Goal: Task Accomplishment & Management: Manage account settings

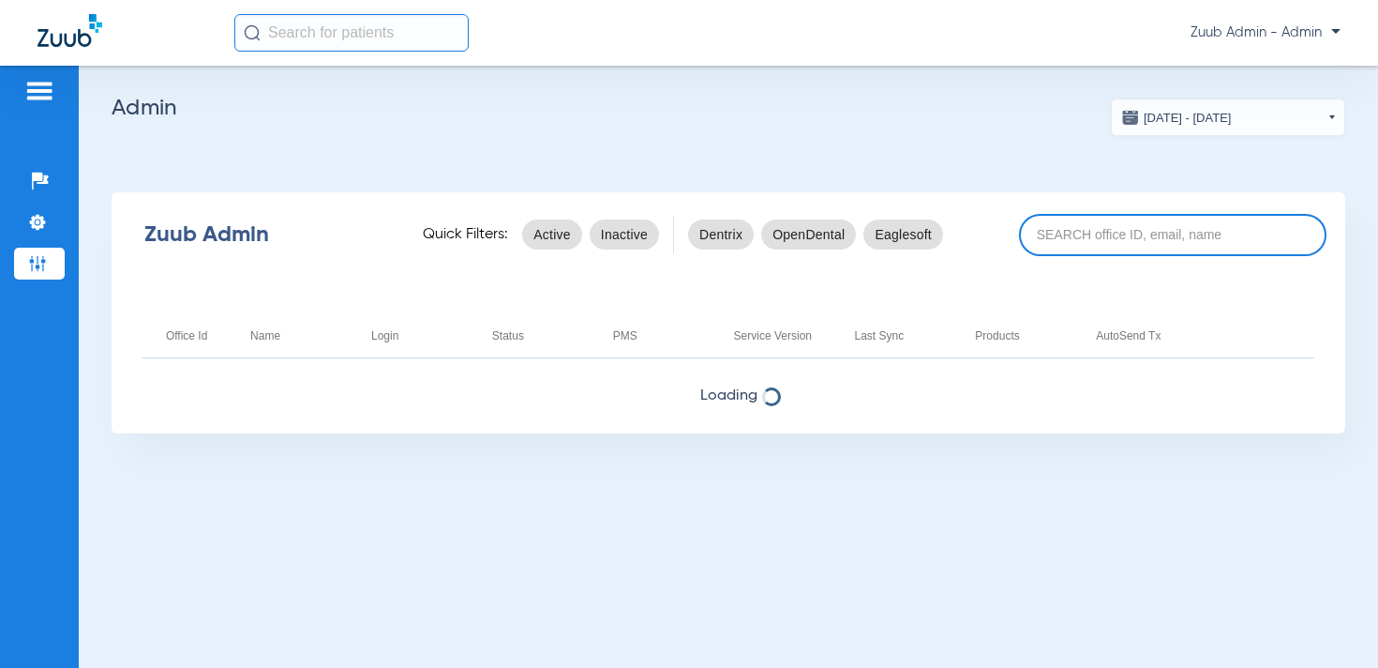
click at [1095, 215] on input at bounding box center [1173, 235] width 308 height 42
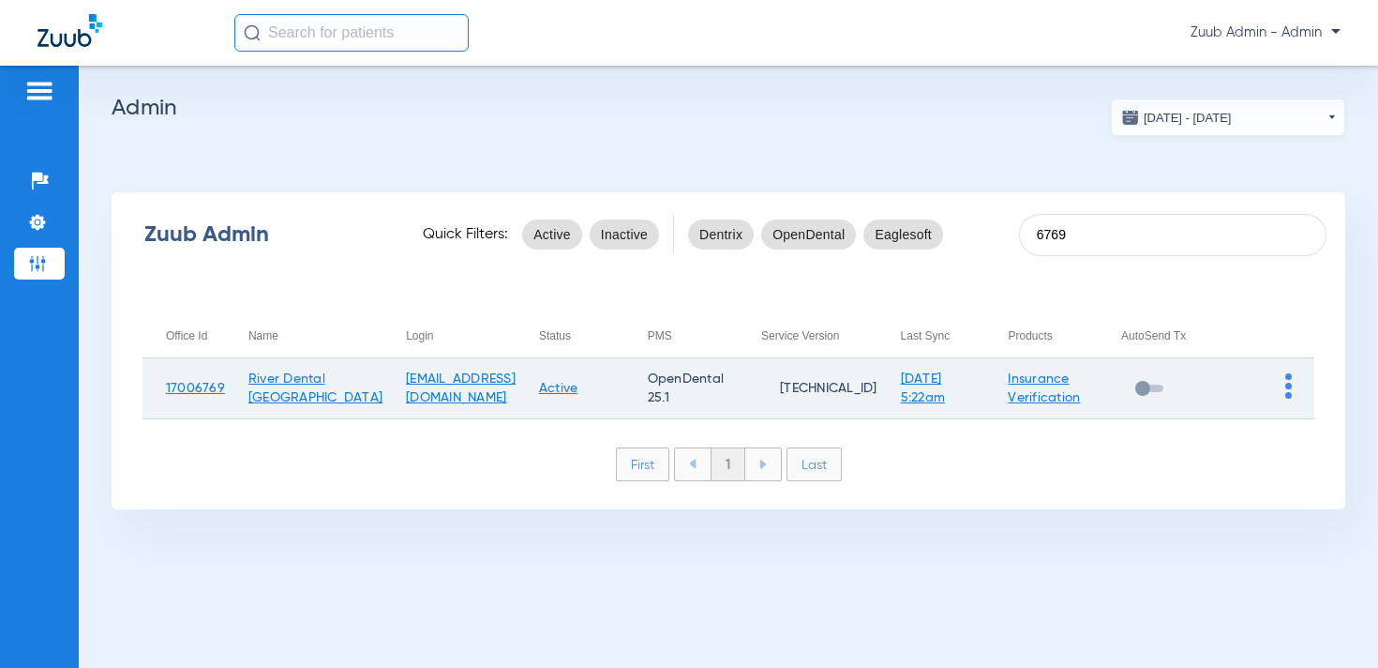
type input "6769"
click at [1290, 387] on img at bounding box center [1289, 385] width 7 height 25
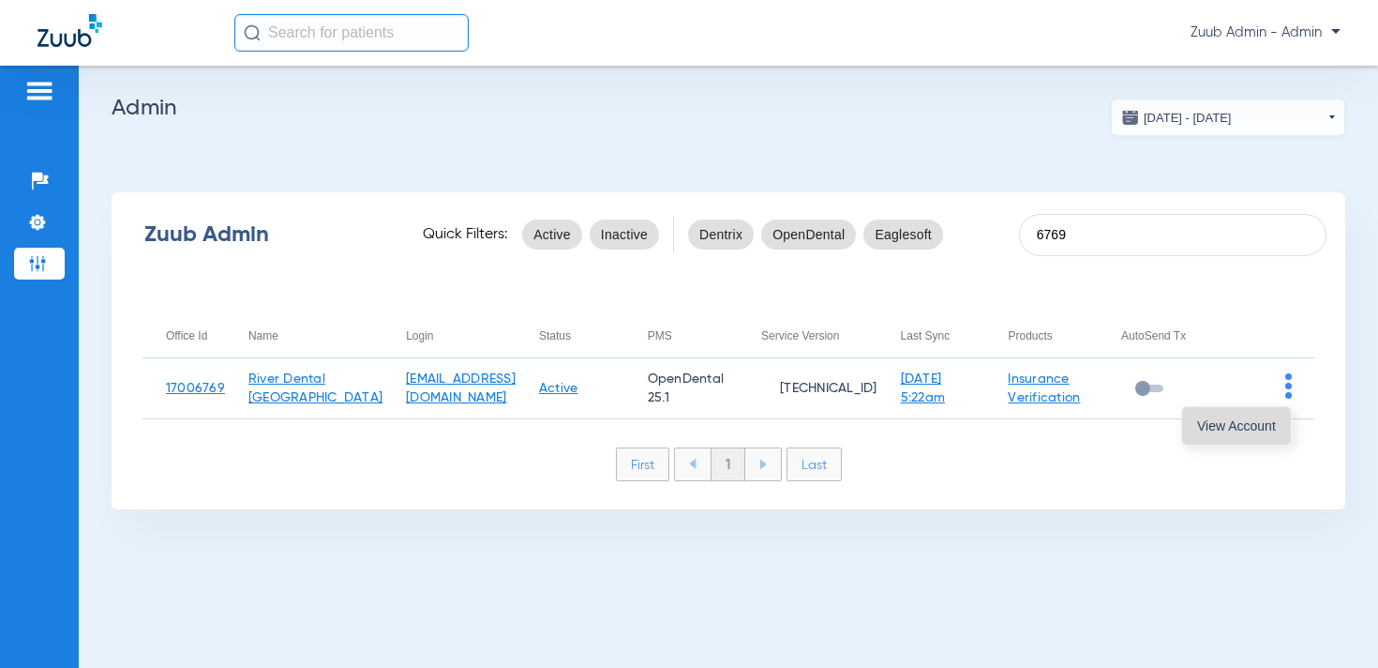
click at [1247, 414] on button "View Account" at bounding box center [1236, 426] width 109 height 38
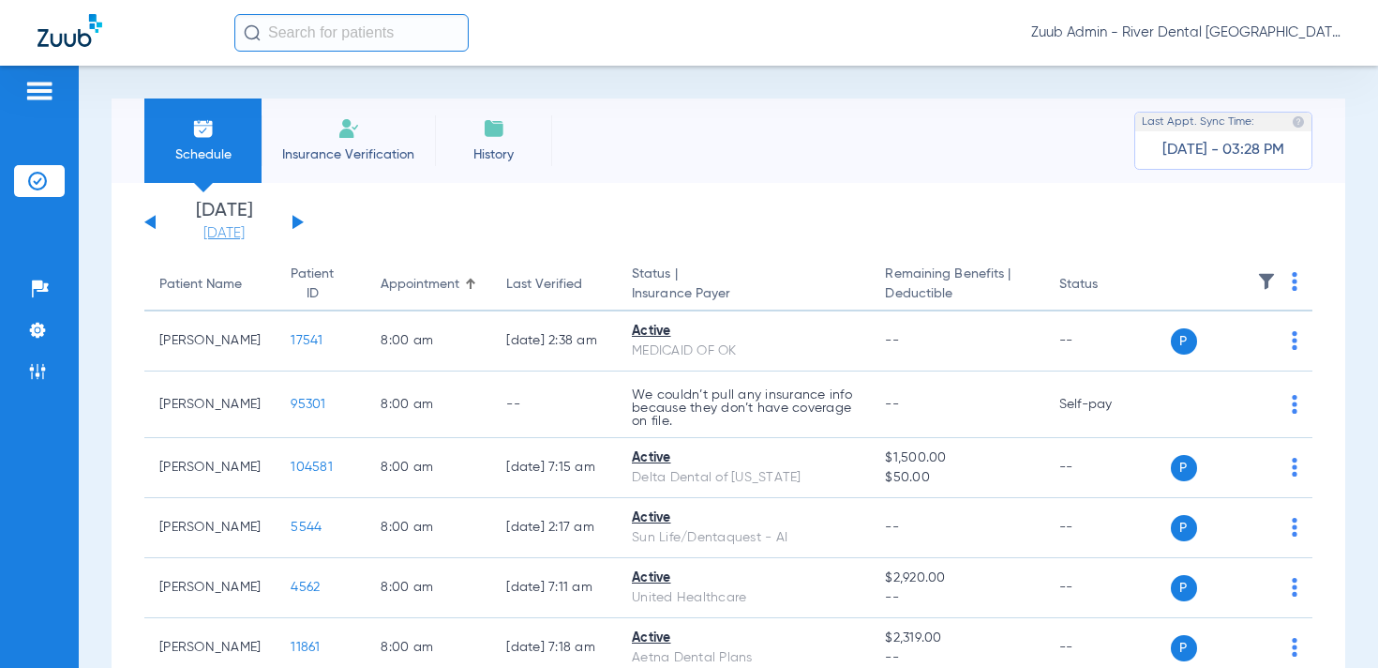
click at [210, 228] on link "[DATE]" at bounding box center [224, 233] width 113 height 19
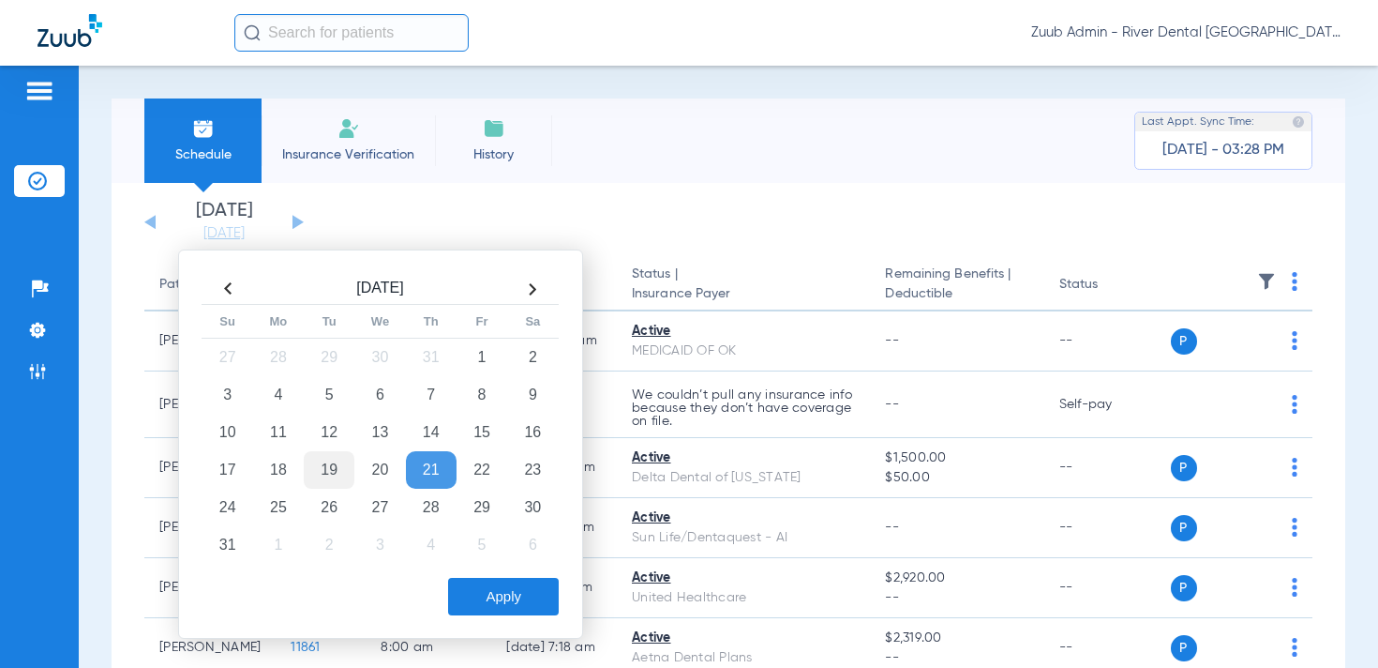
click at [332, 467] on td "19" at bounding box center [329, 470] width 51 height 38
click at [518, 610] on button "Apply" at bounding box center [503, 597] width 111 height 38
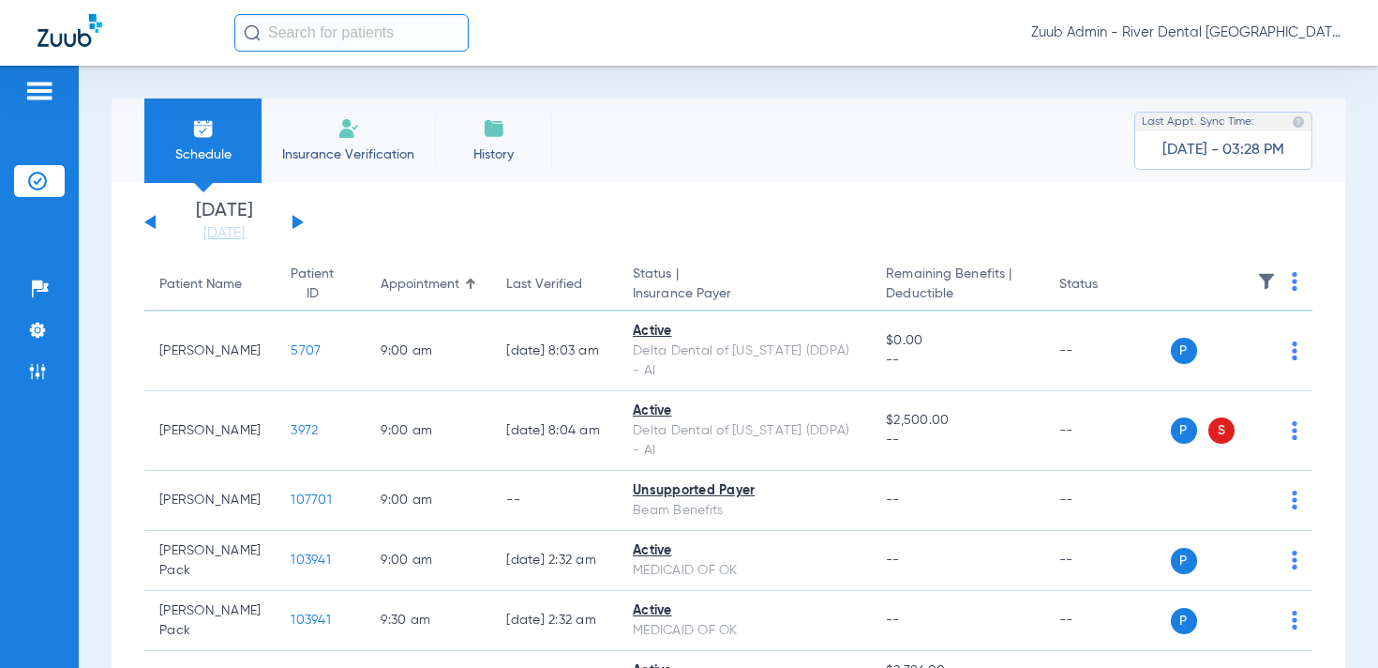
click at [1261, 279] on img at bounding box center [1266, 281] width 19 height 19
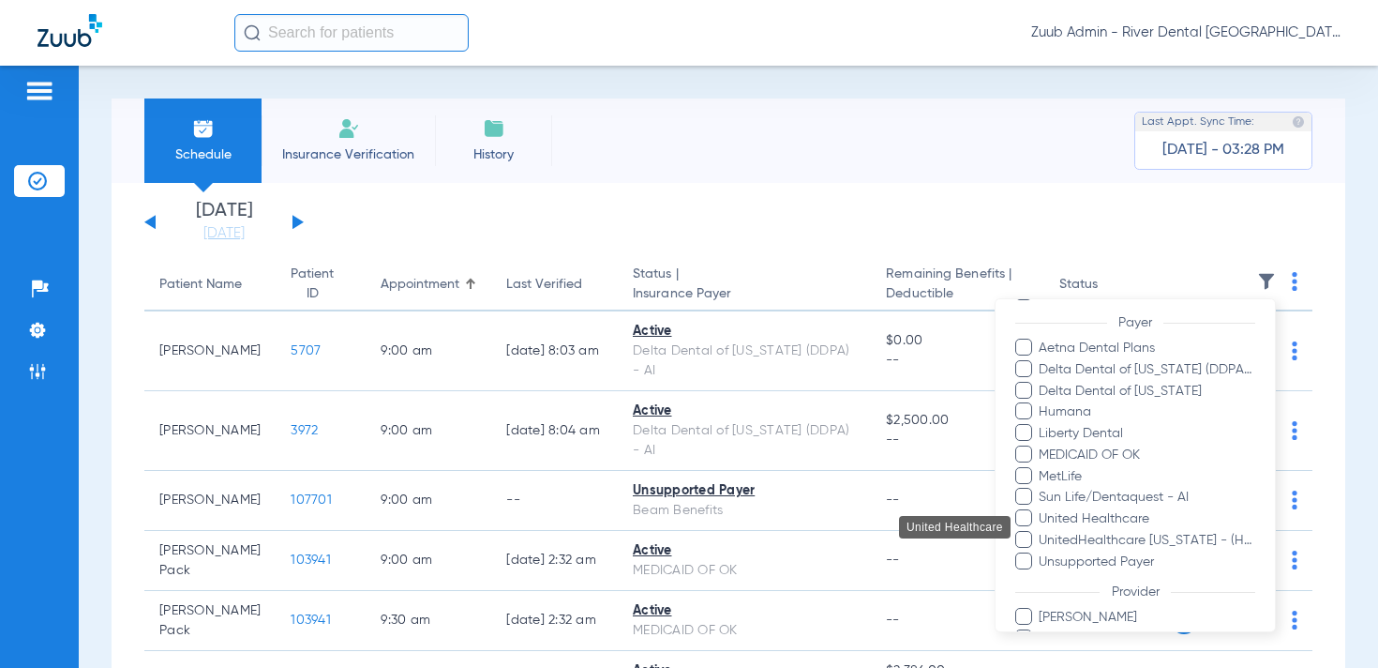
scroll to position [235, 0]
click at [880, 241] on div at bounding box center [689, 334] width 1378 height 668
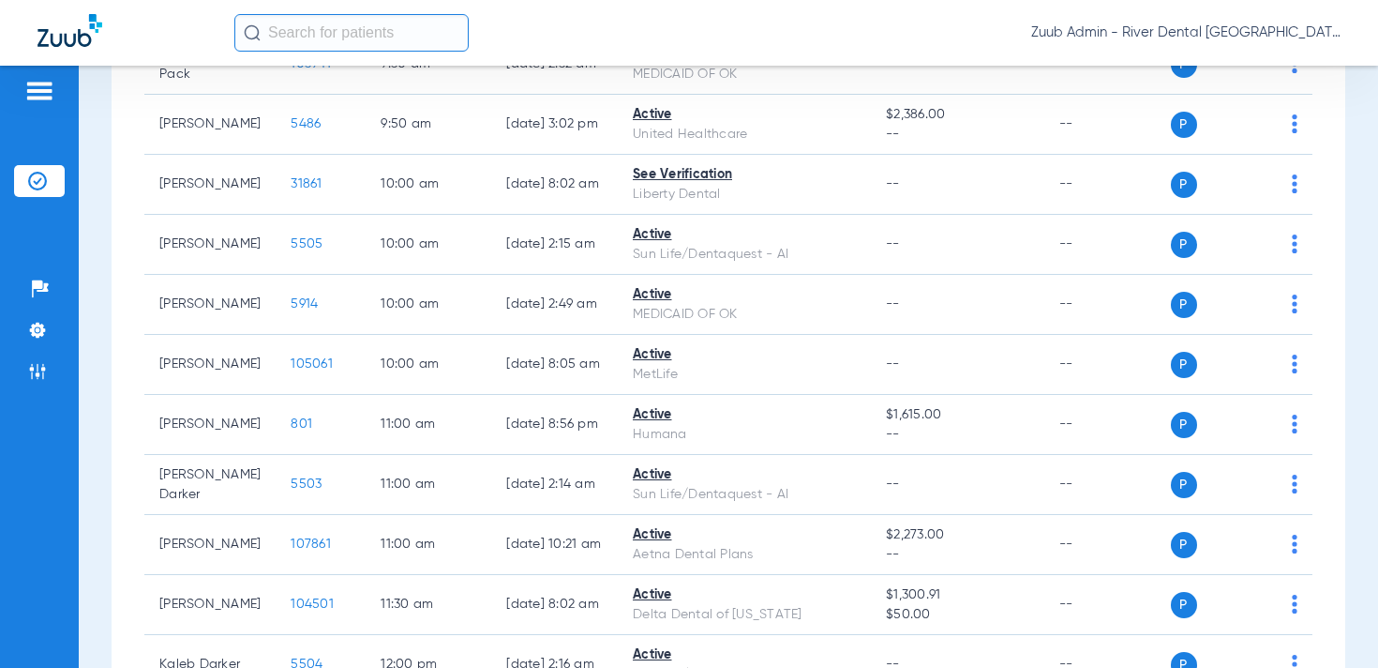
scroll to position [562, 0]
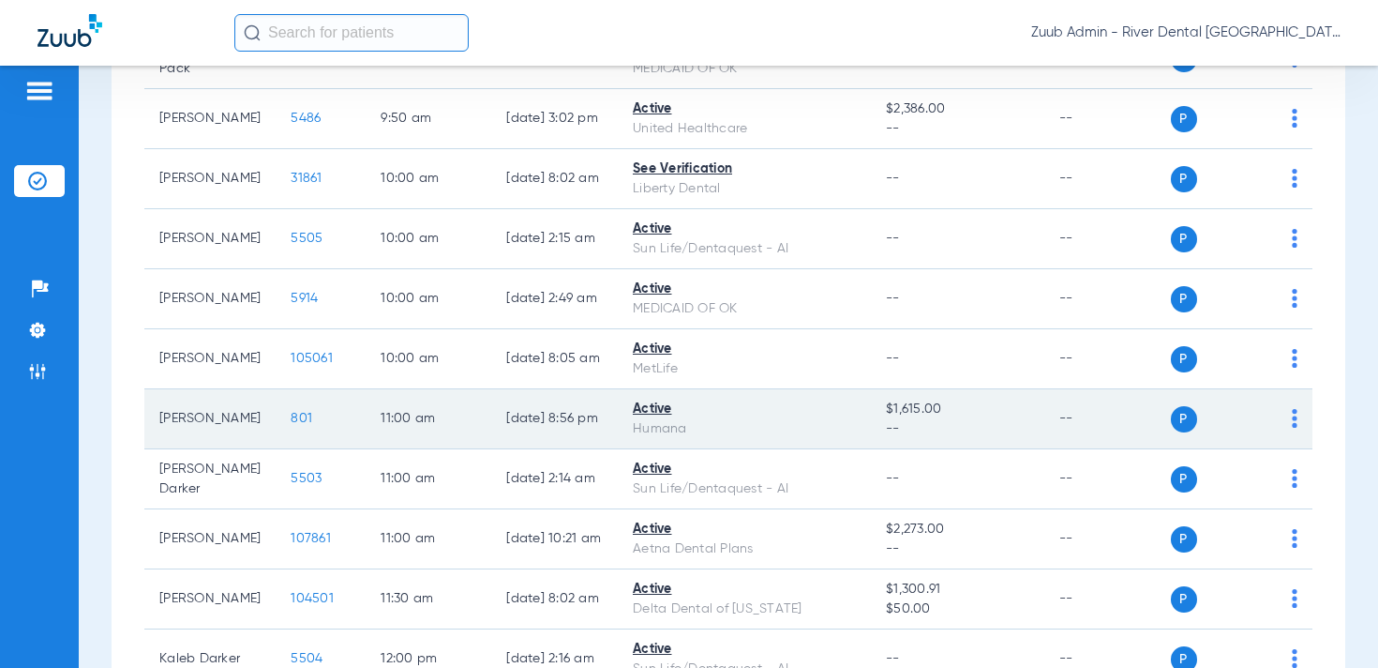
click at [291, 415] on span "801" at bounding box center [302, 418] width 22 height 13
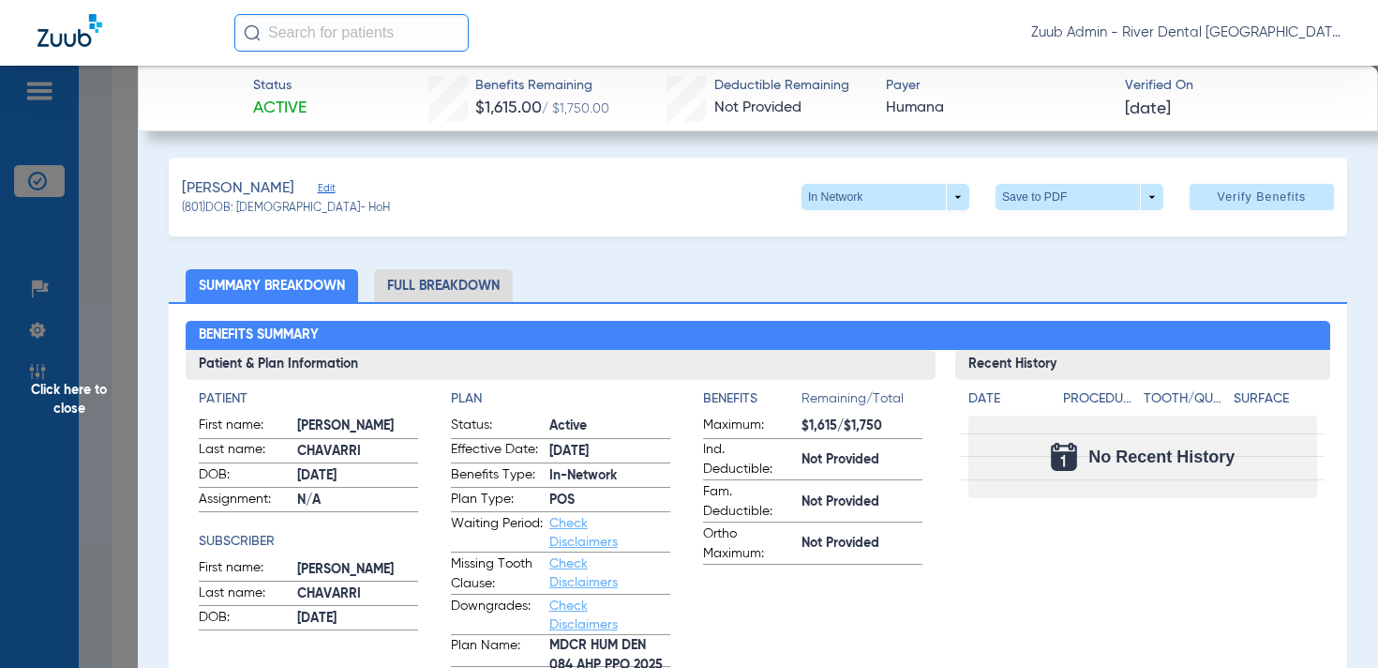
click at [68, 391] on span "Click here to close" at bounding box center [69, 400] width 138 height 668
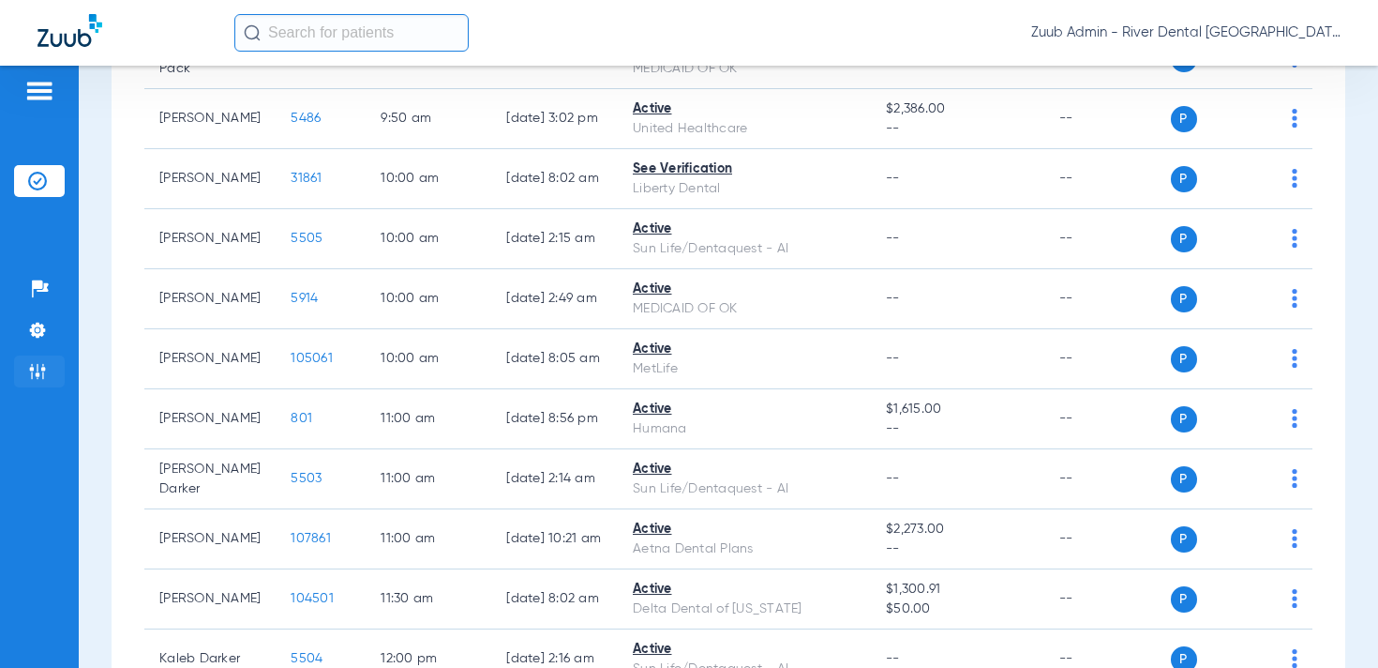
click at [38, 377] on img at bounding box center [37, 371] width 19 height 19
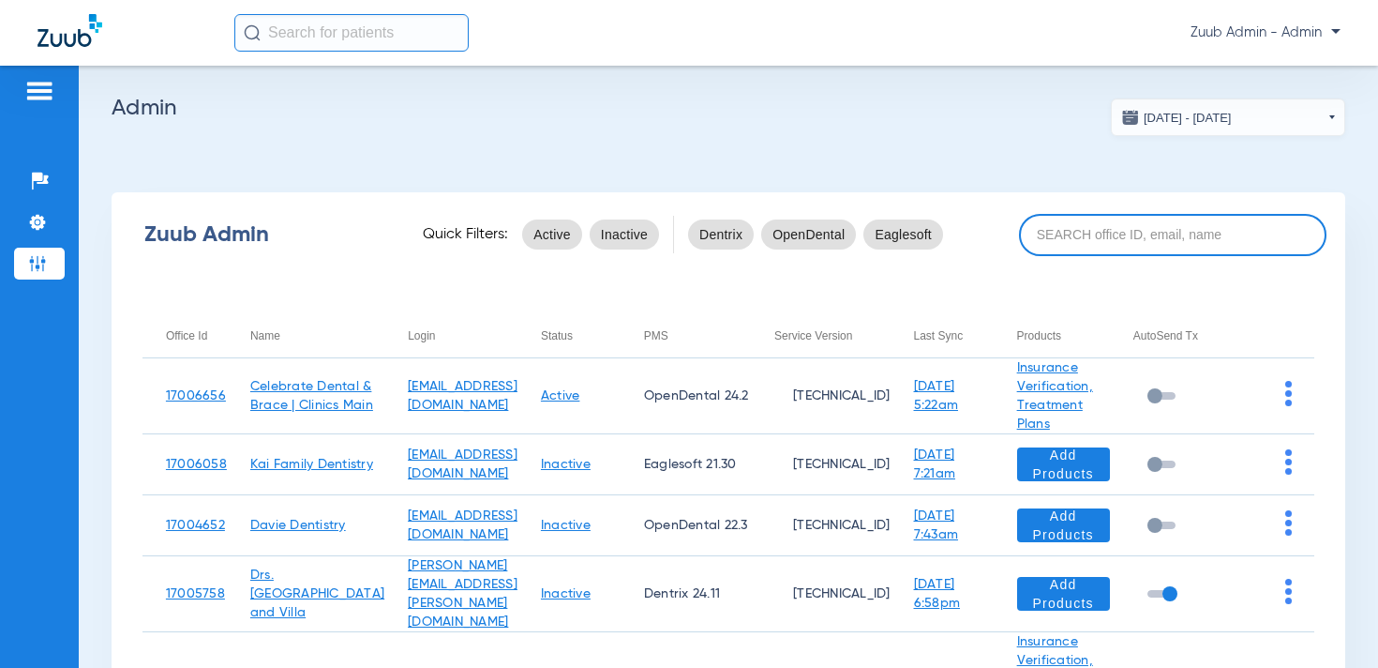
click at [1105, 231] on input at bounding box center [1173, 235] width 308 height 42
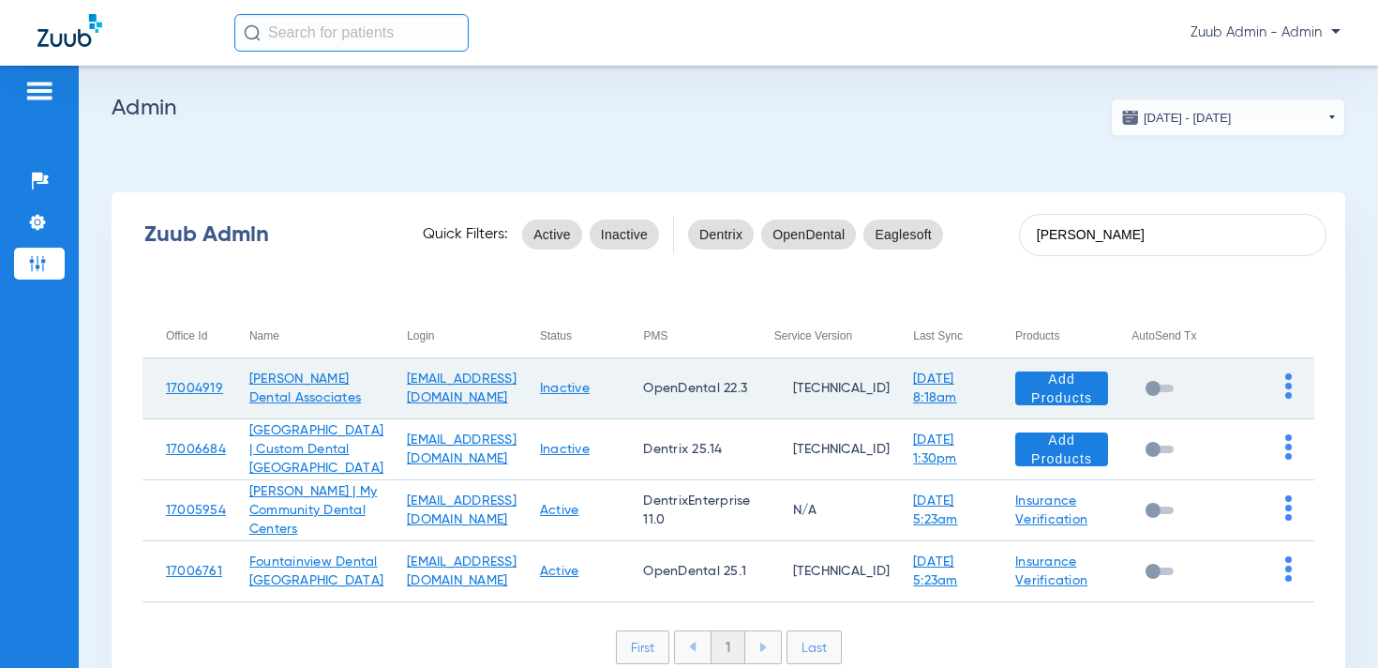
scroll to position [23, 0]
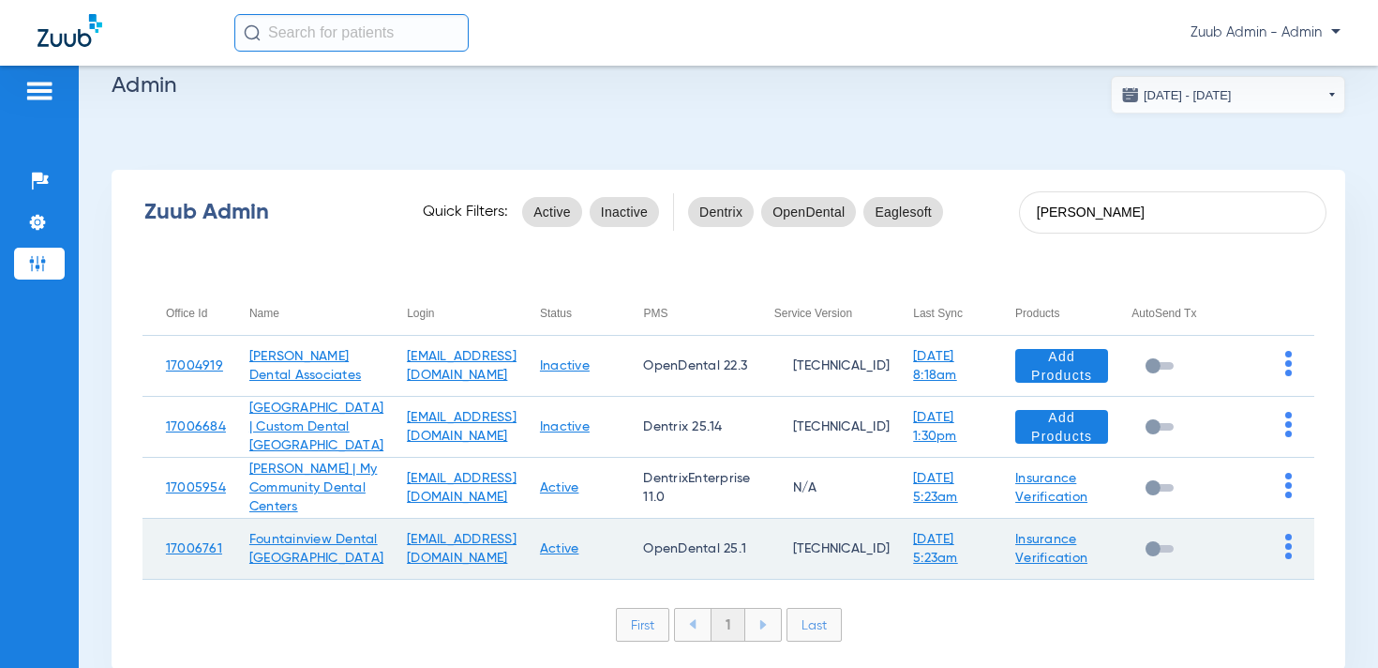
type input "[PERSON_NAME]"
click at [1290, 559] on img at bounding box center [1289, 546] width 7 height 25
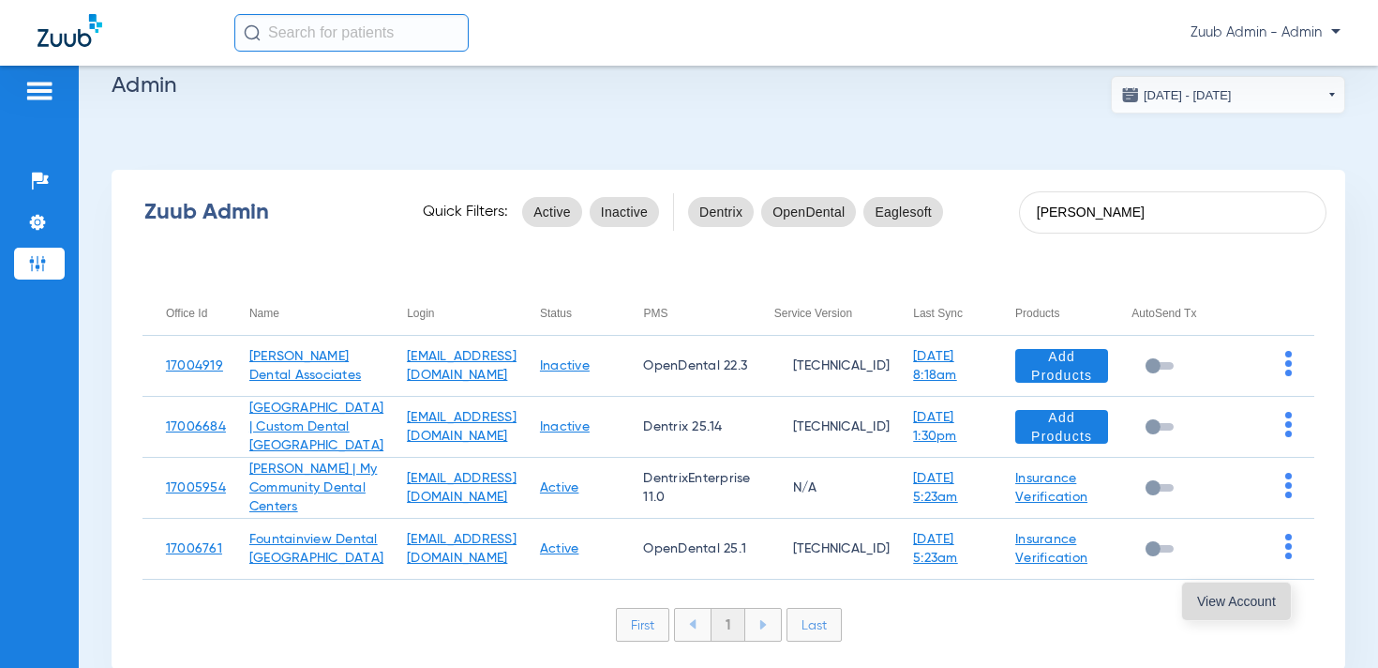
click at [1235, 596] on span "View Account" at bounding box center [1236, 600] width 79 height 13
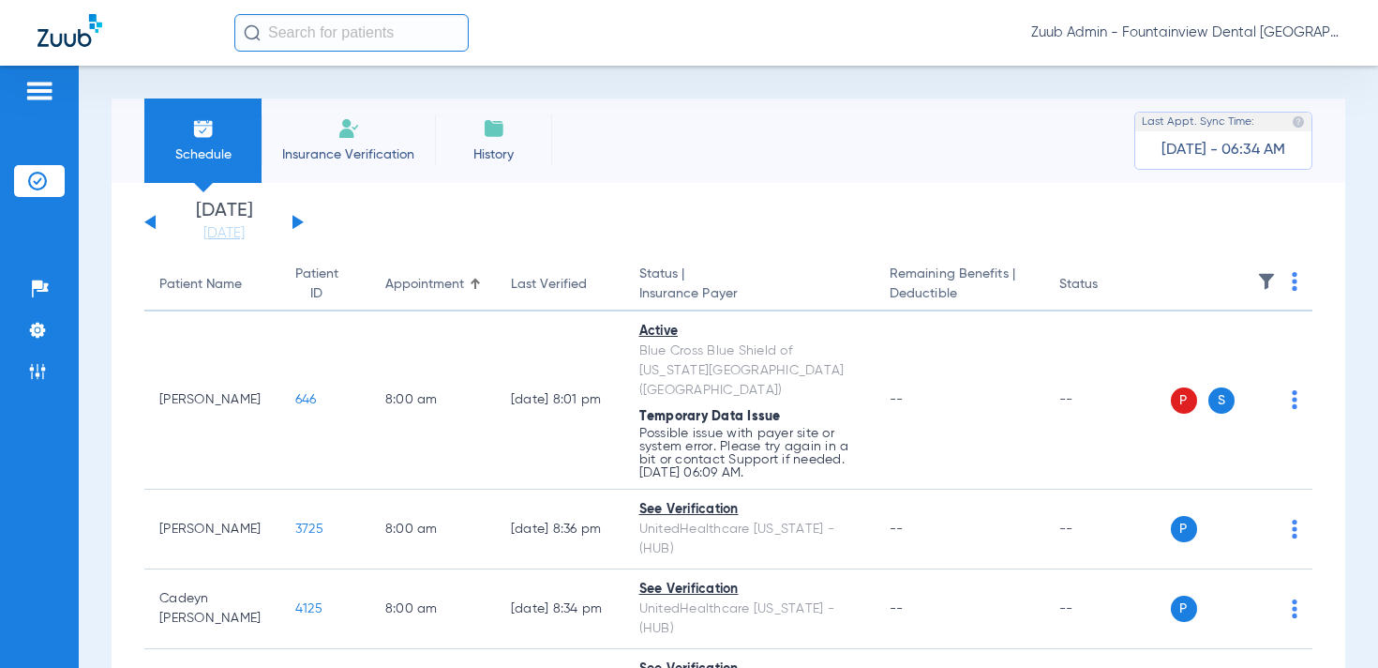
click at [1296, 281] on img at bounding box center [1295, 281] width 6 height 19
click at [1261, 278] on div at bounding box center [689, 334] width 1378 height 668
click at [1265, 278] on img at bounding box center [1266, 281] width 19 height 19
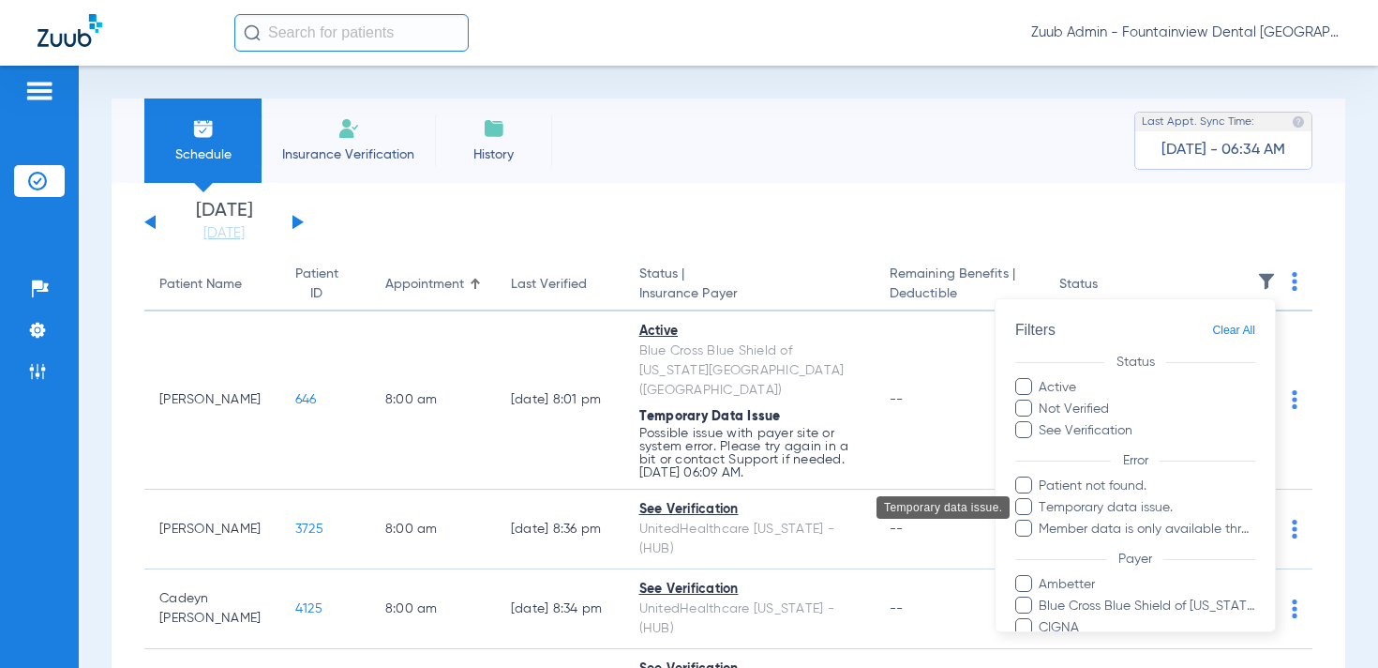
click at [1120, 507] on span "Temporary data issue." at bounding box center [1147, 508] width 218 height 20
click at [1042, 520] on input "Temporary data issue." at bounding box center [1042, 520] width 0 height 0
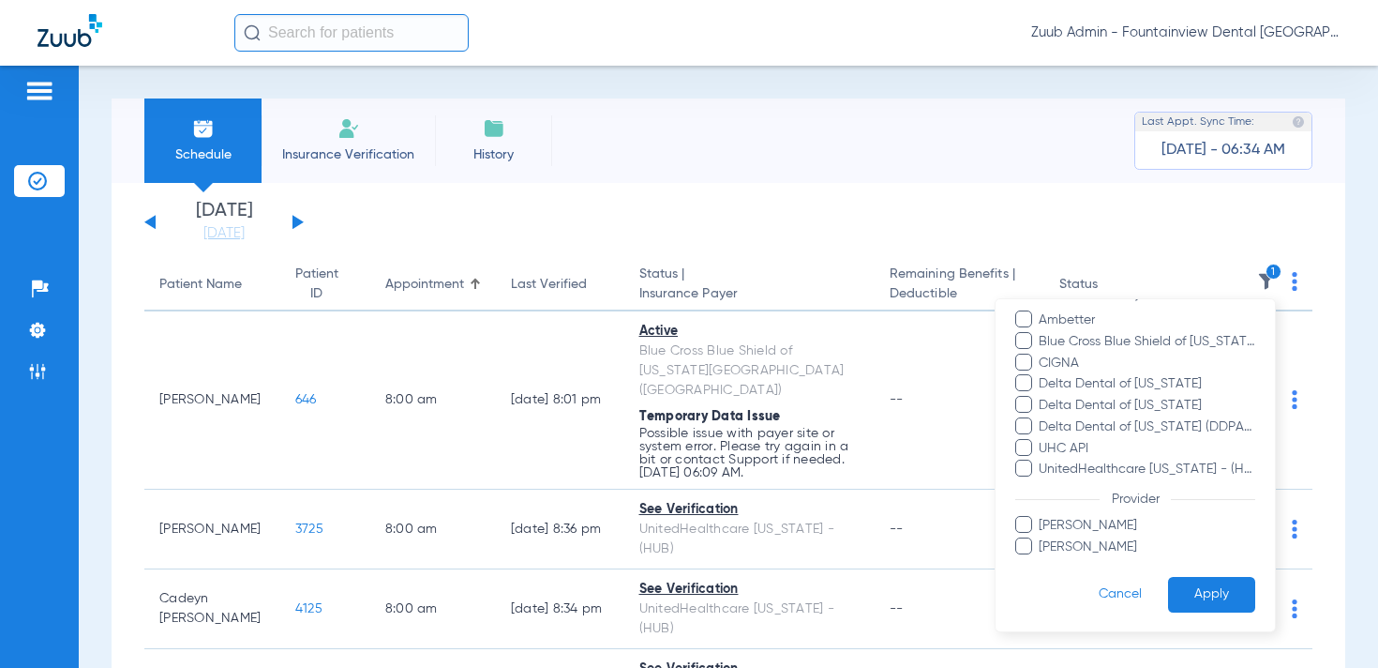
click at [1183, 589] on button "Apply" at bounding box center [1211, 594] width 87 height 37
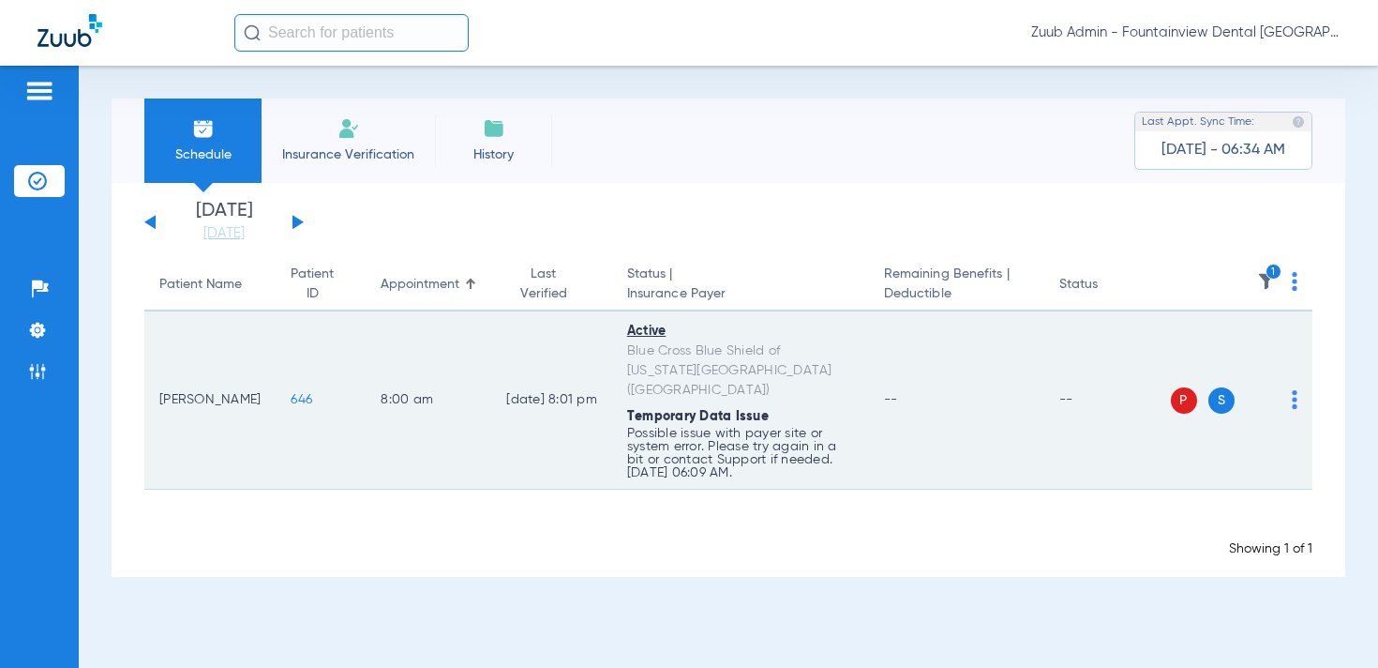
click at [1302, 390] on td "P S" at bounding box center [1242, 400] width 143 height 178
click at [1290, 393] on div "P S" at bounding box center [1235, 400] width 128 height 26
click at [1290, 391] on div "P S" at bounding box center [1235, 400] width 128 height 26
click at [1294, 395] on img at bounding box center [1295, 399] width 6 height 19
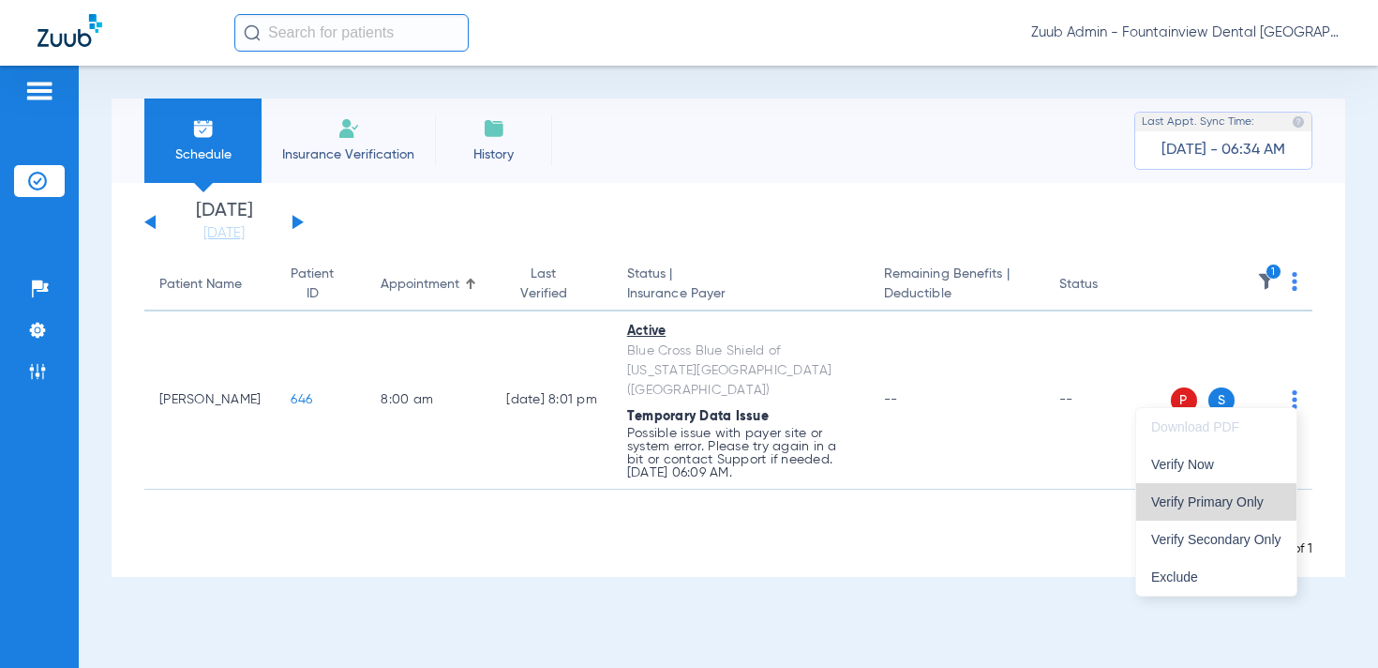
click at [1197, 507] on span "Verify Primary Only" at bounding box center [1216, 501] width 130 height 13
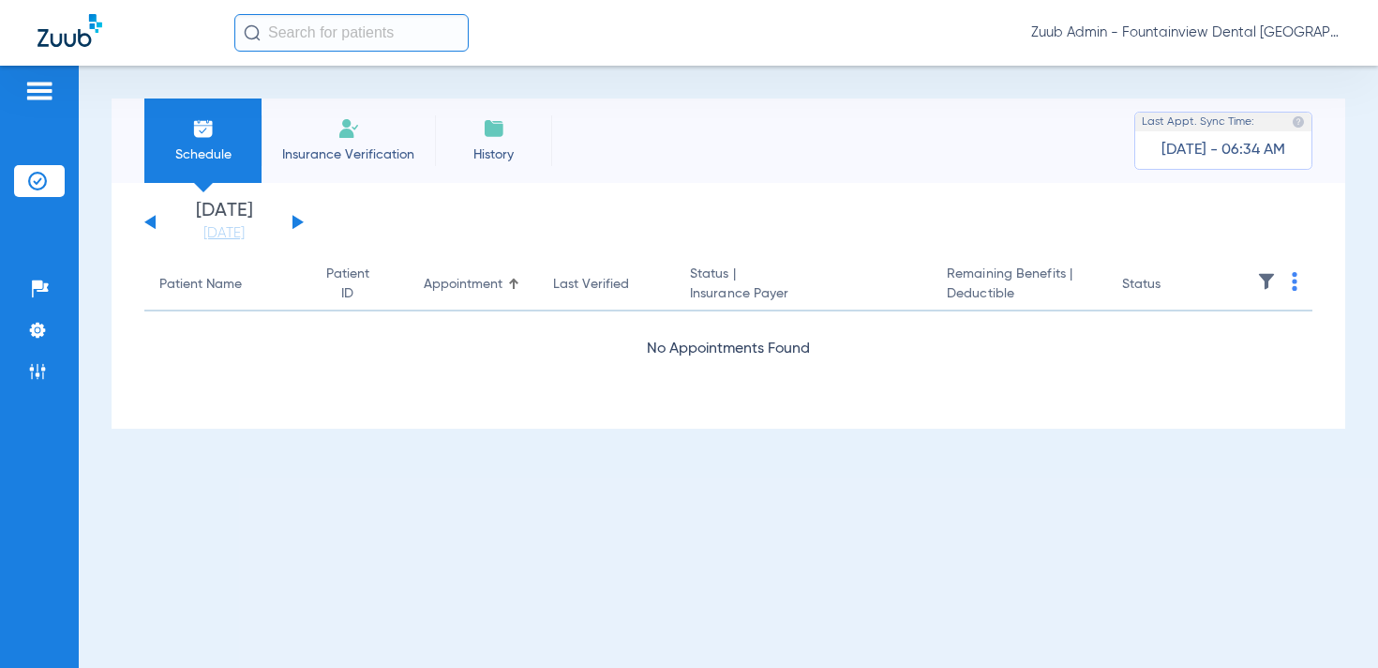
click at [1268, 275] on img at bounding box center [1266, 281] width 19 height 19
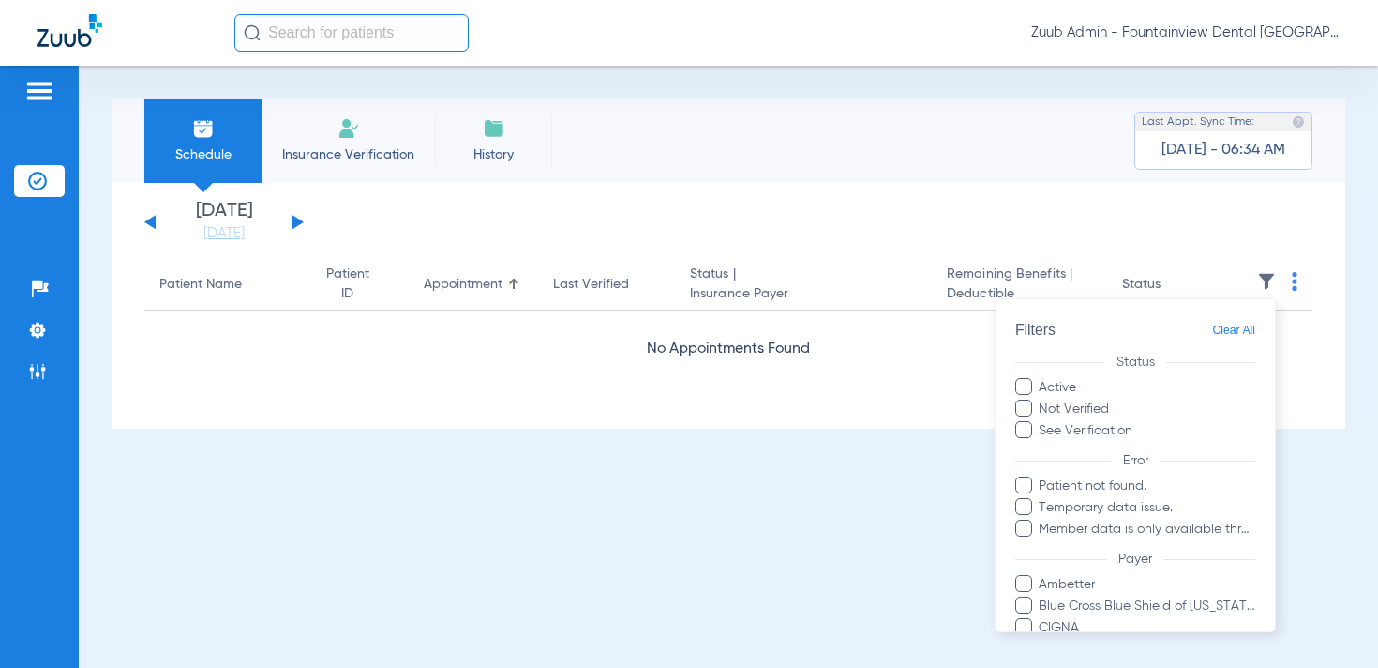
click at [1242, 329] on span "Clear All" at bounding box center [1233, 330] width 43 height 23
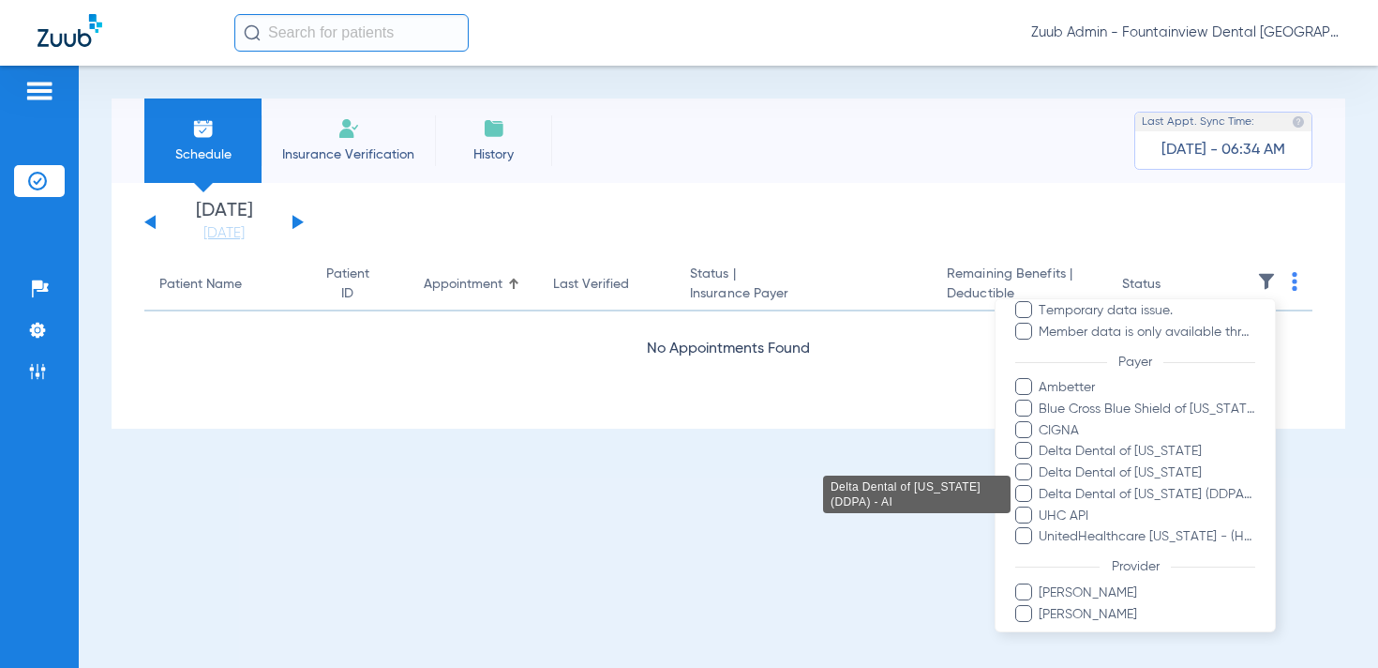
scroll to position [204, 0]
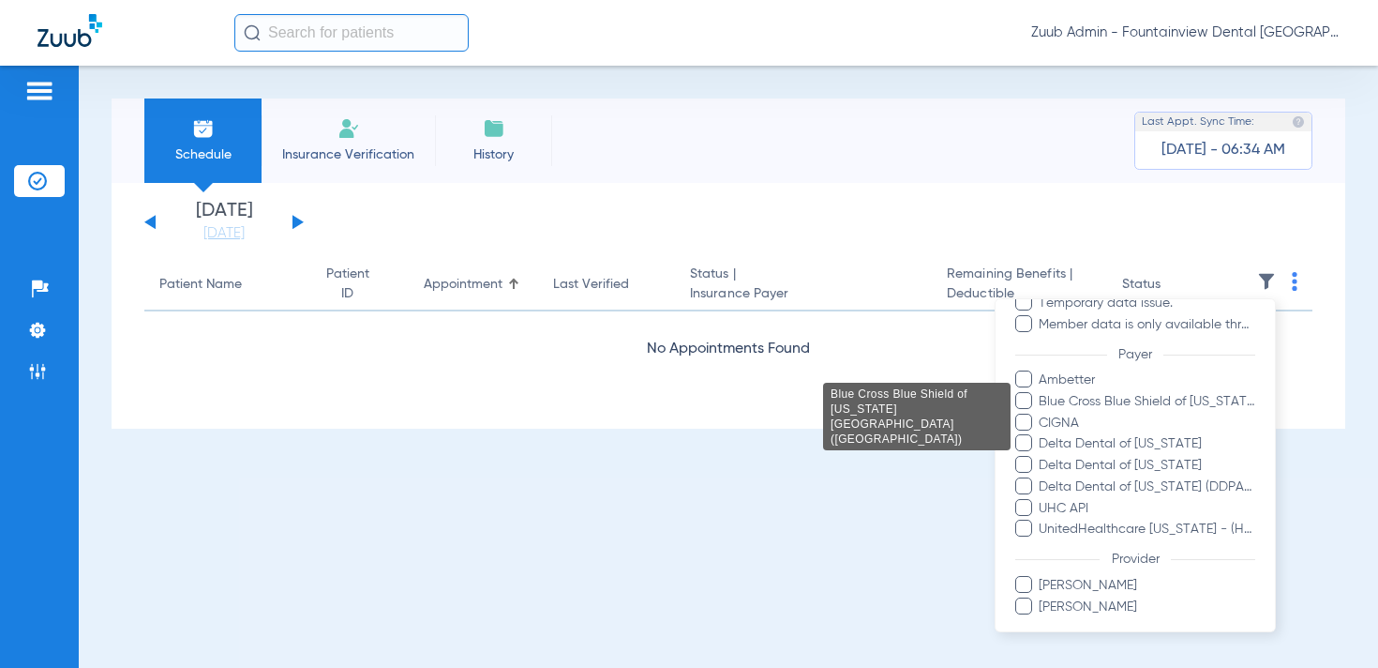
click at [1144, 399] on span "Blue Cross Blue Shield of [US_STATE][GEOGRAPHIC_DATA] ([GEOGRAPHIC_DATA])" at bounding box center [1147, 402] width 218 height 20
click at [1042, 414] on input "Blue Cross Blue Shield of [US_STATE][GEOGRAPHIC_DATA] ([GEOGRAPHIC_DATA])" at bounding box center [1042, 414] width 0 height 0
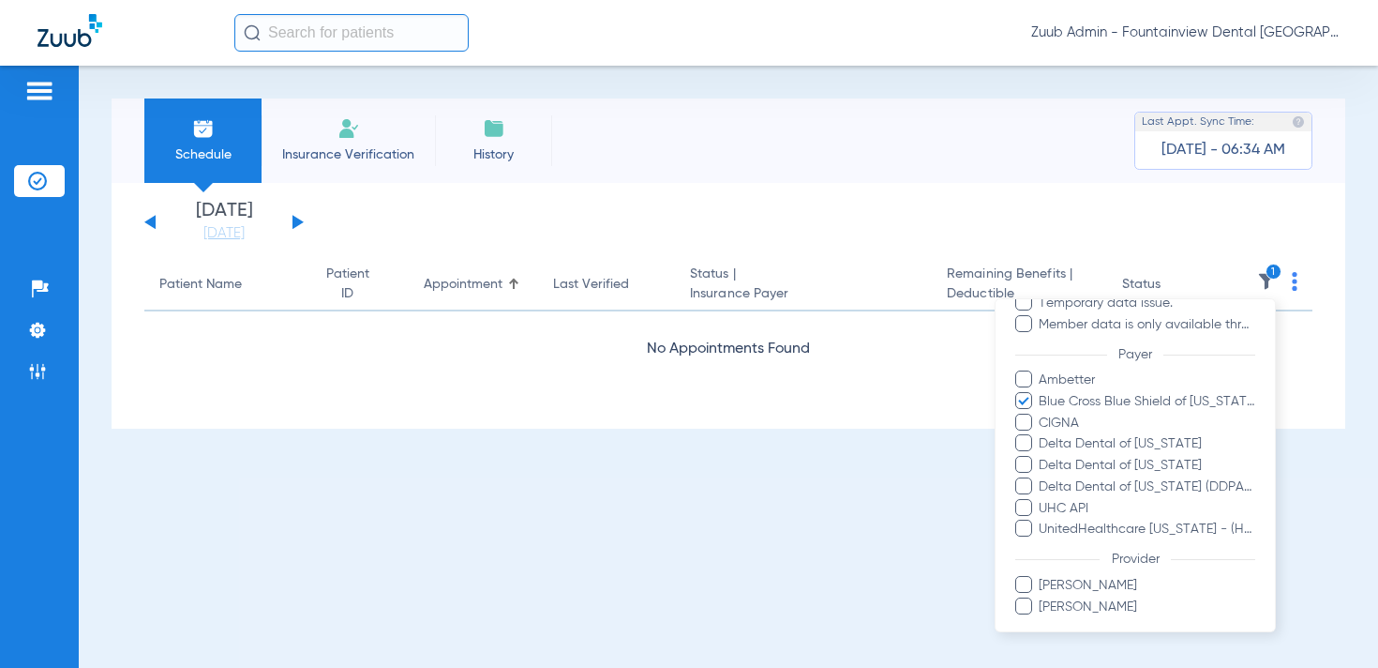
scroll to position [264, 0]
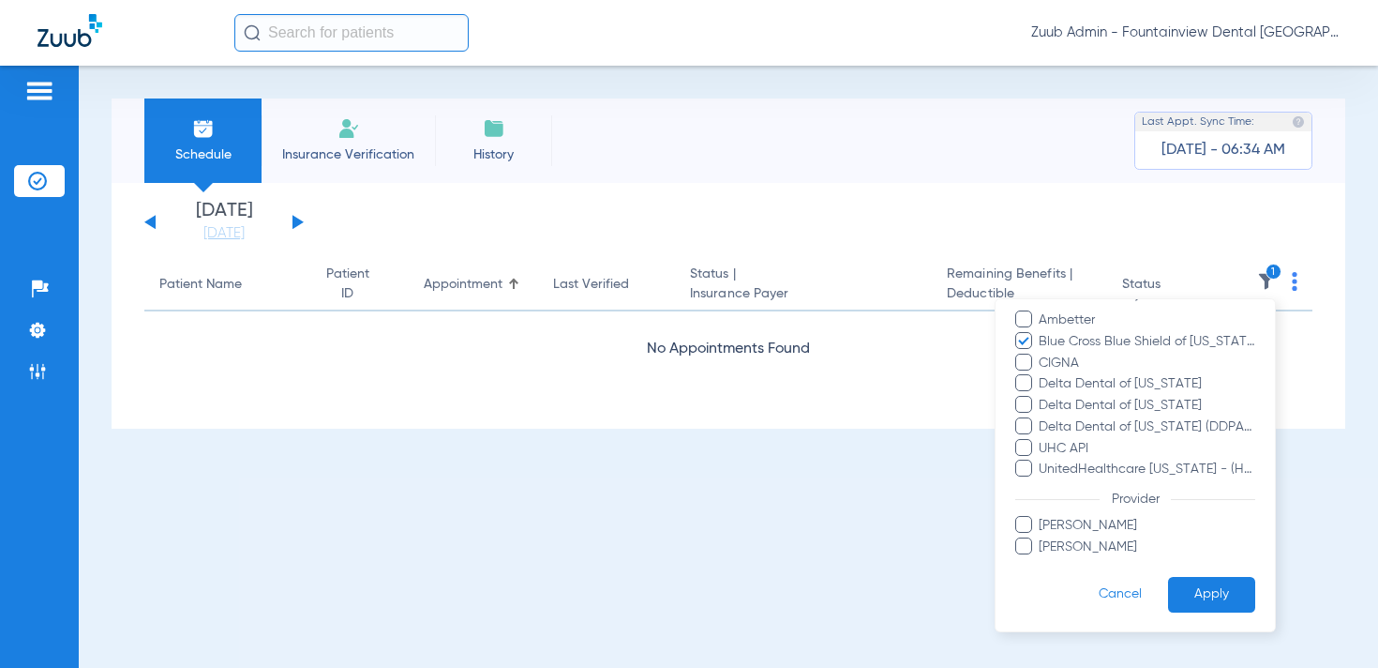
click at [1188, 586] on button "Apply" at bounding box center [1211, 594] width 87 height 37
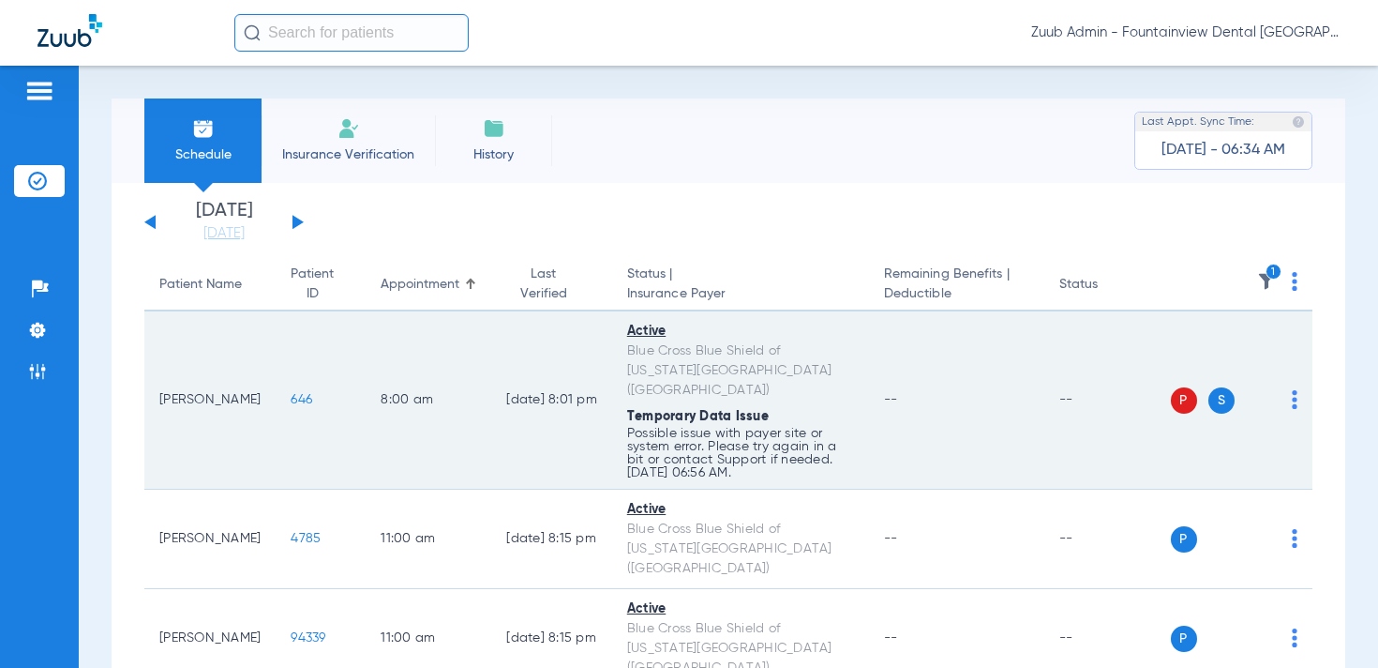
click at [291, 393] on span "646" at bounding box center [302, 399] width 22 height 13
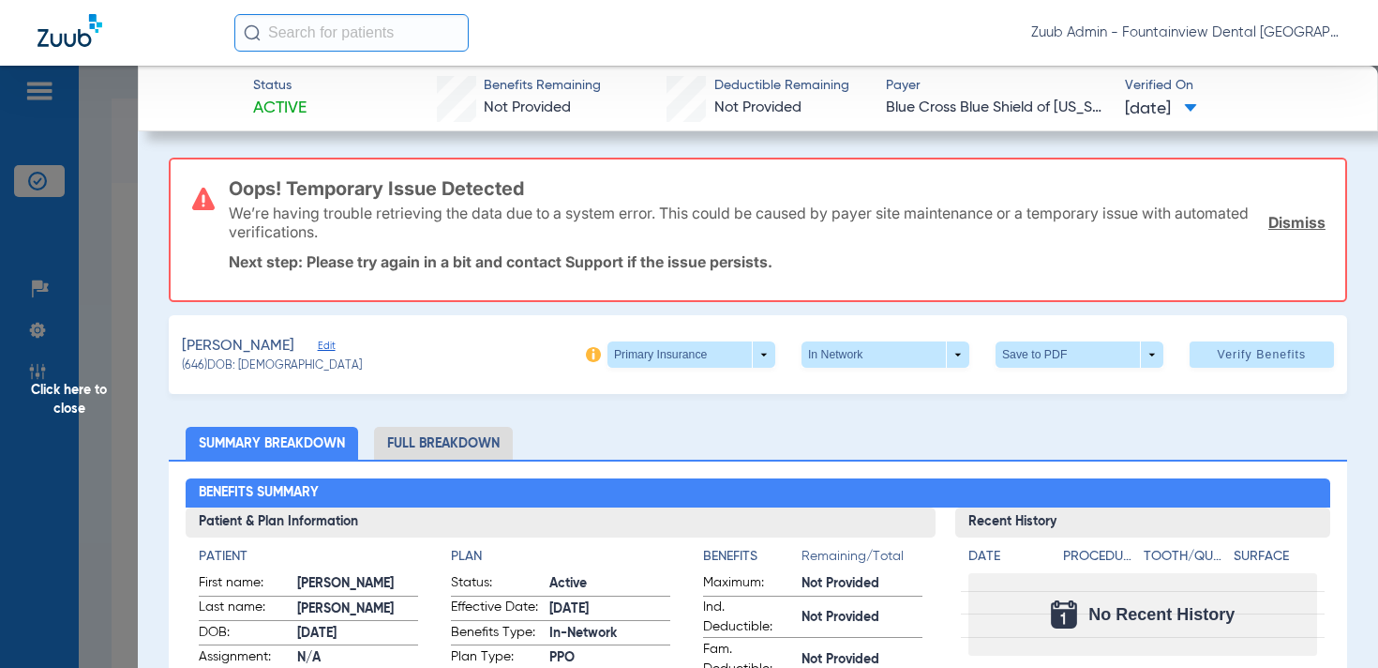
click at [322, 346] on span "Edit" at bounding box center [326, 348] width 17 height 18
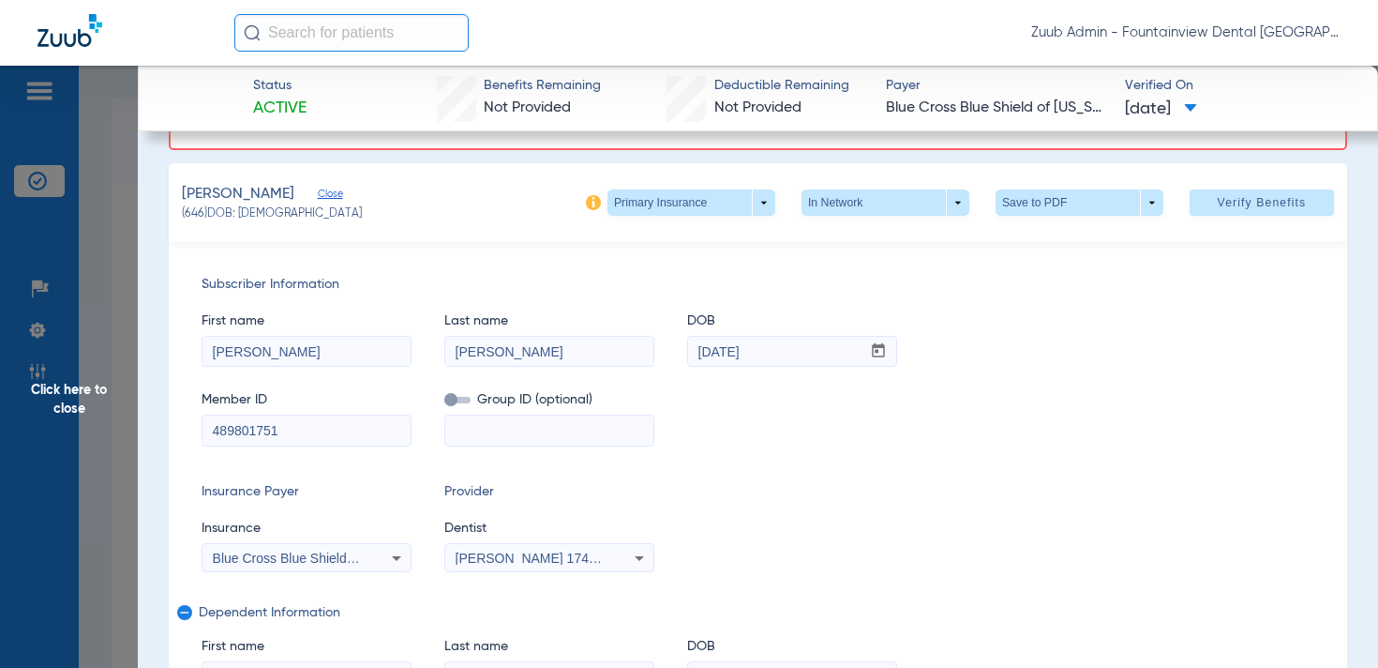
scroll to position [183, 0]
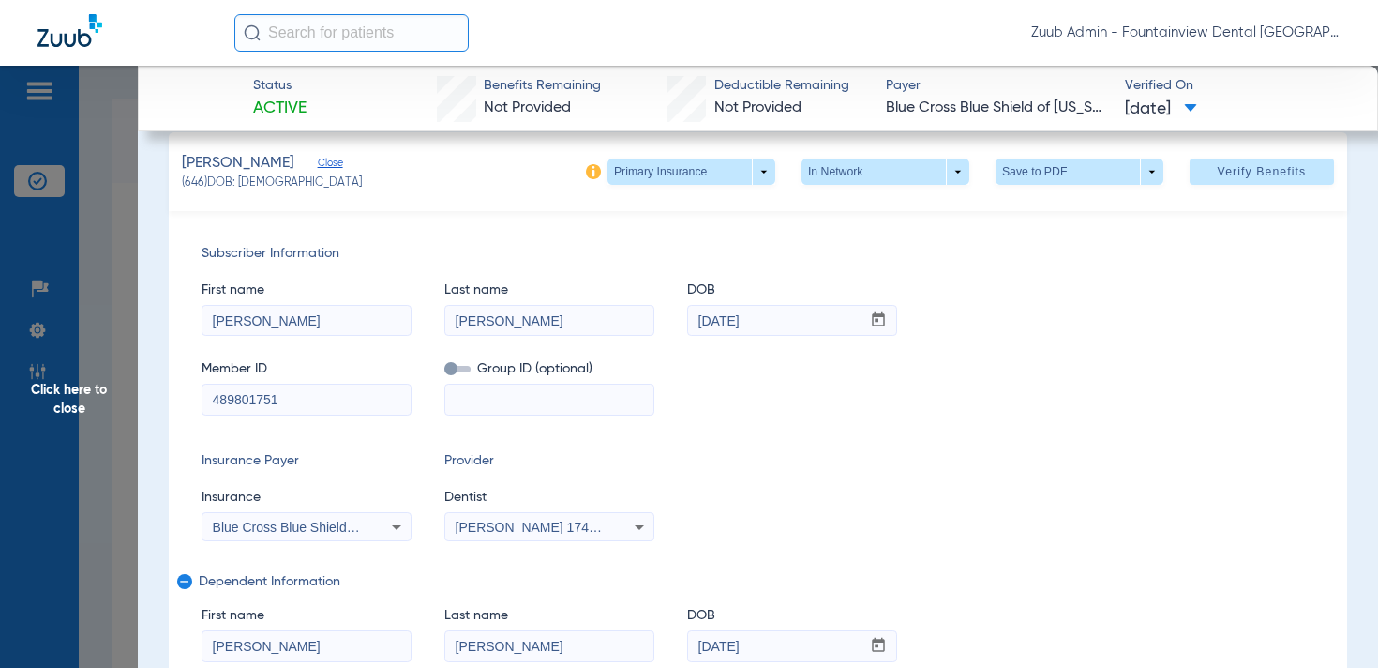
click at [304, 538] on mat-select "Blue Cross Blue Shield Of [US_STATE][GEOGRAPHIC_DATA] (Mo)" at bounding box center [307, 527] width 210 height 30
click at [310, 529] on span "Blue Cross Blue Shield Of [US_STATE][GEOGRAPHIC_DATA] (Mo)" at bounding box center [411, 526] width 396 height 15
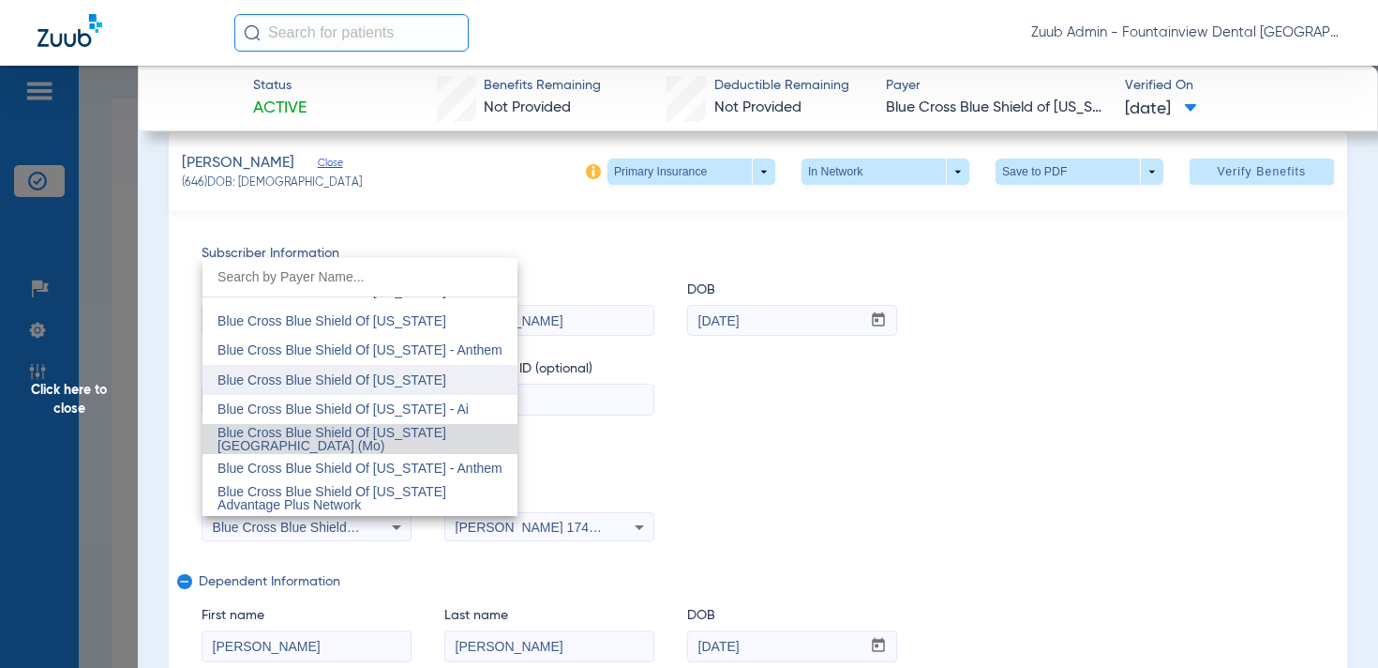
scroll to position [1618, 0]
click at [920, 419] on div at bounding box center [689, 334] width 1378 height 668
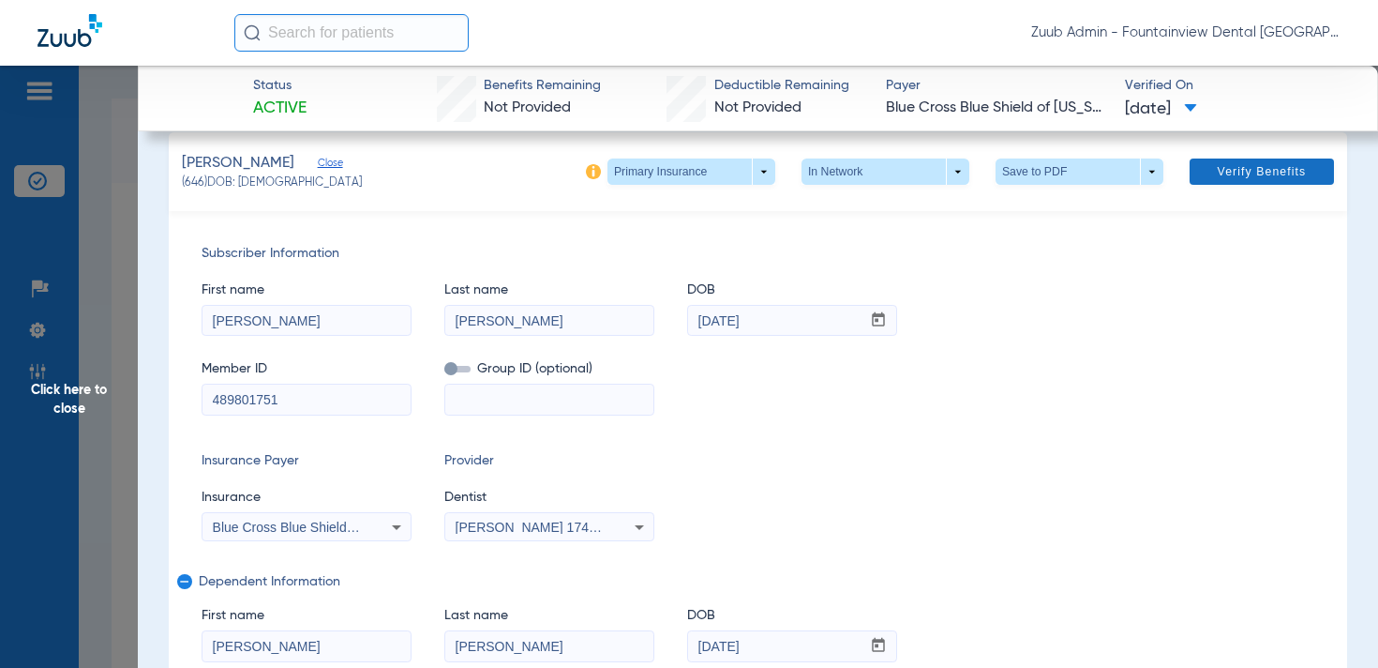
click at [1250, 160] on span at bounding box center [1262, 171] width 144 height 45
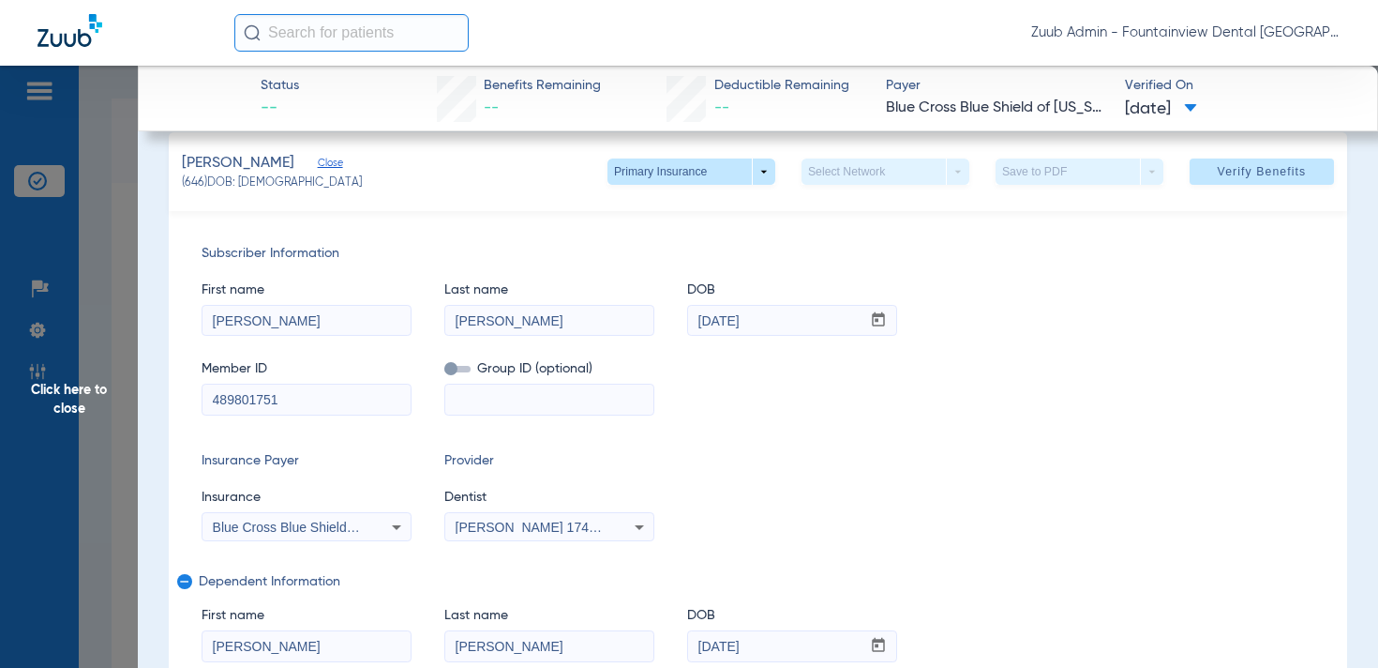
scroll to position [0, 0]
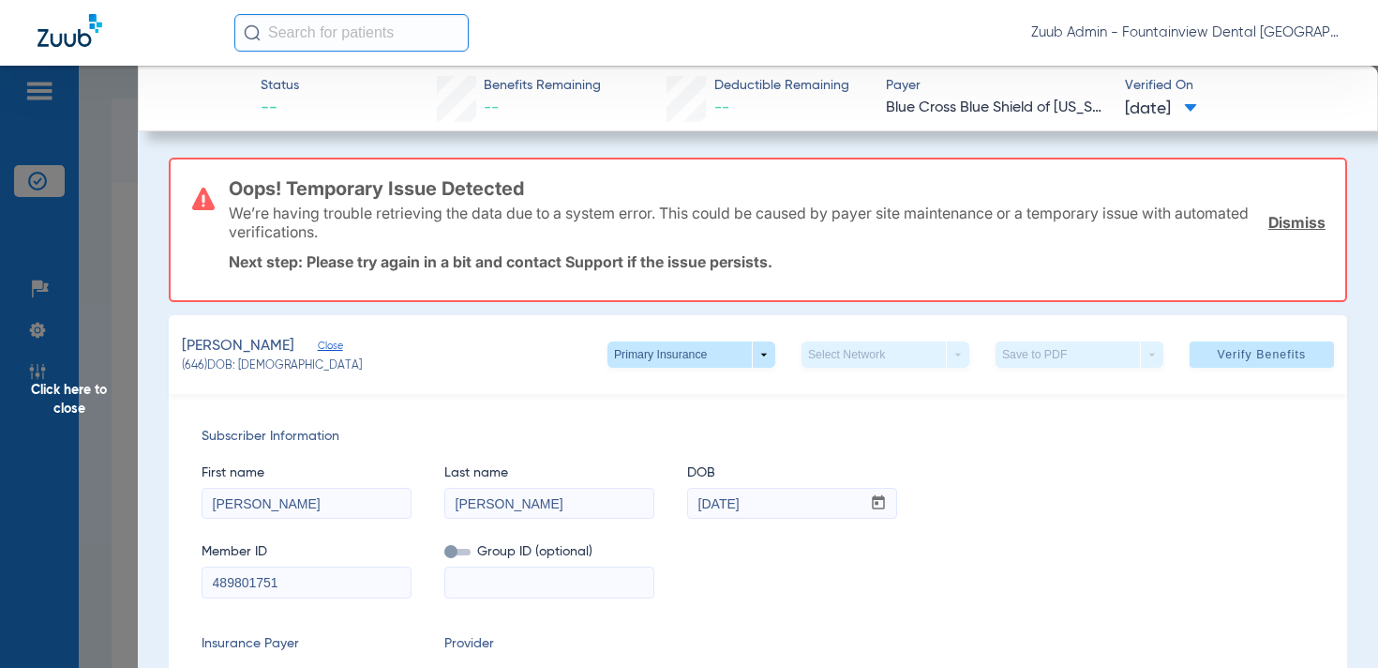
click at [87, 392] on span "Click here to close" at bounding box center [69, 400] width 138 height 668
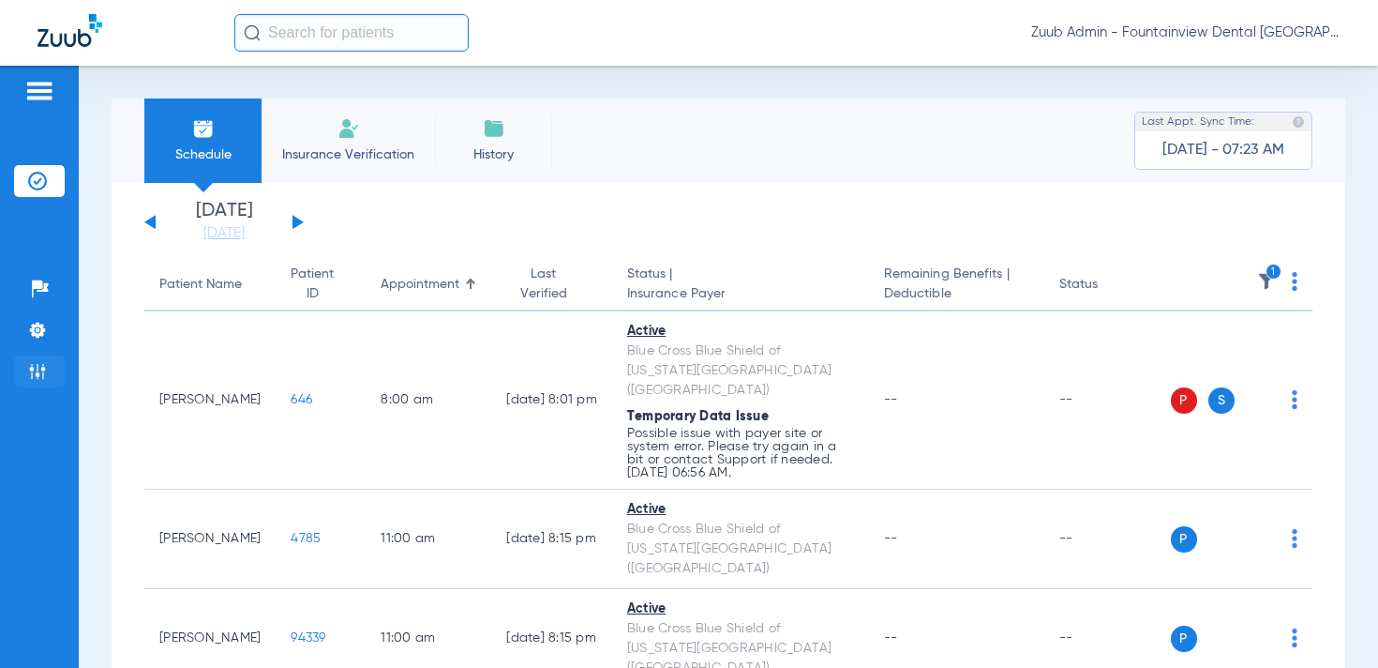
click at [40, 366] on img at bounding box center [37, 371] width 19 height 19
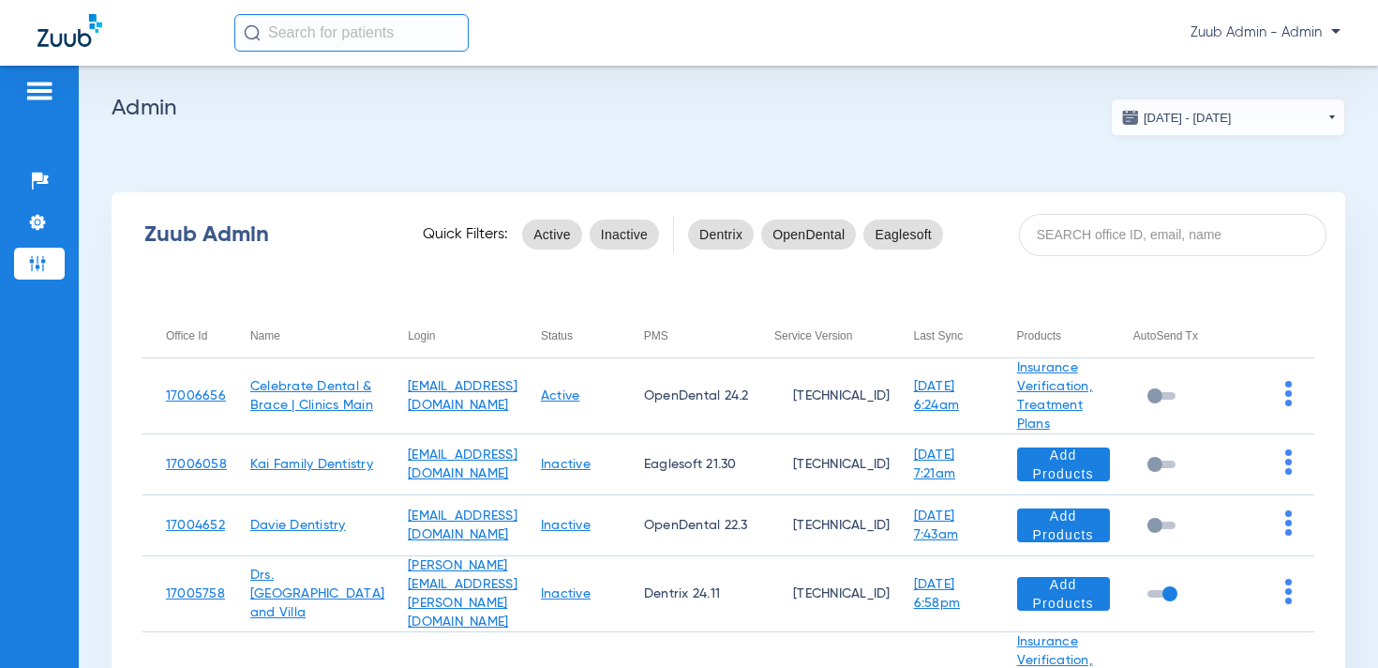
click at [1299, 39] on span "Zuub Admin - Admin" at bounding box center [1266, 32] width 150 height 19
click at [1292, 66] on span "Log out" at bounding box center [1286, 66] width 73 height 13
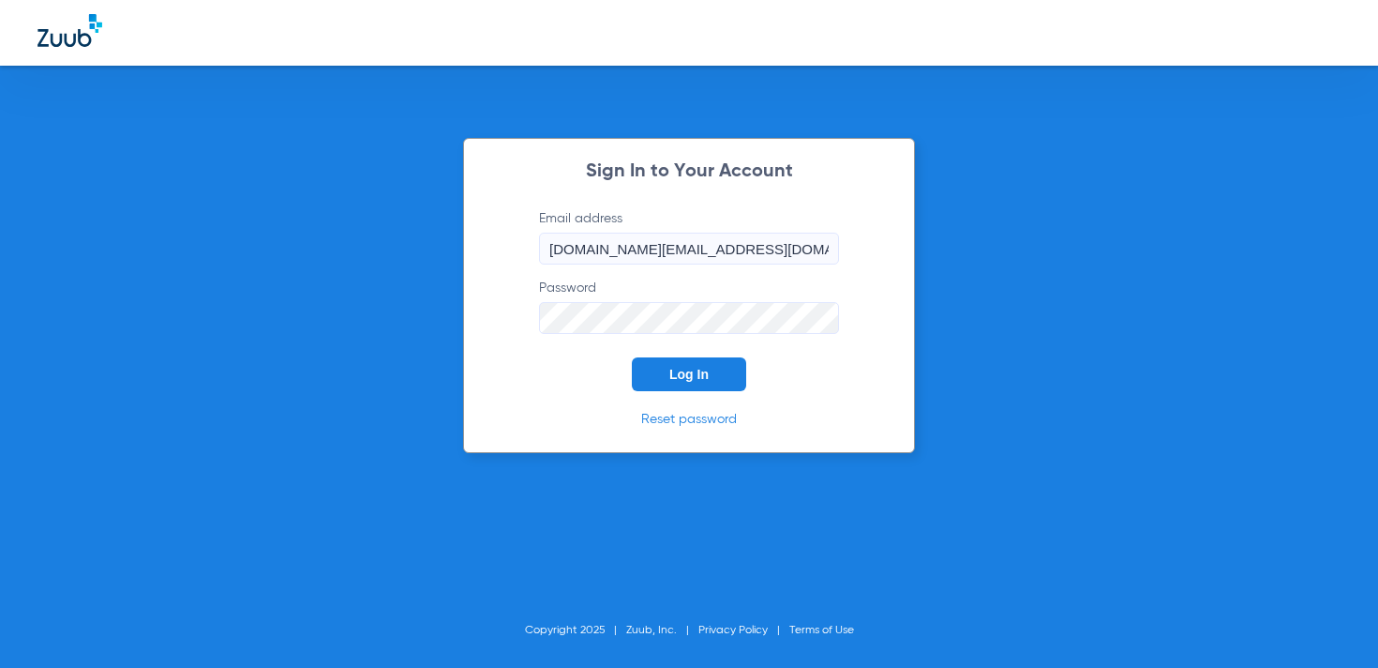
click at [655, 248] on input "[DOMAIN_NAME][EMAIL_ADDRESS][DOMAIN_NAME]" at bounding box center [689, 249] width 300 height 32
type input "[EMAIL_ADDRESS][DOMAIN_NAME]"
click at [685, 372] on span "Log In" at bounding box center [689, 374] width 39 height 15
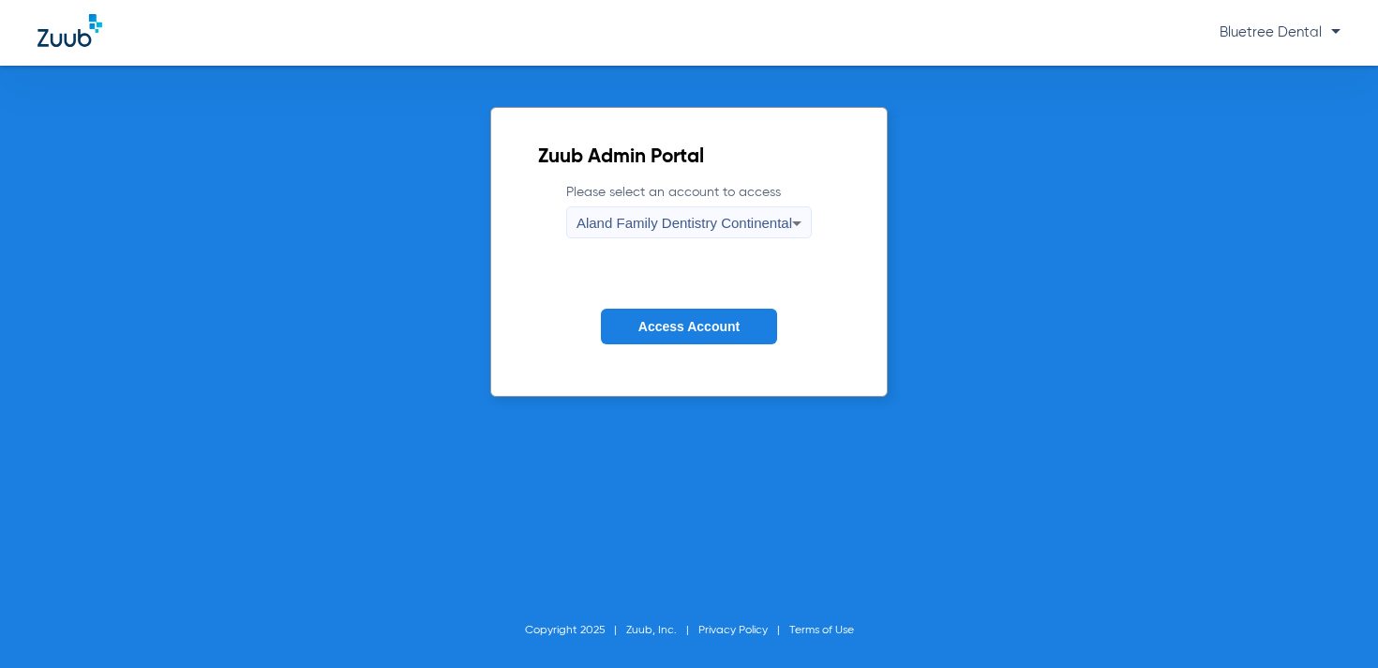
click at [699, 318] on button "Access Account" at bounding box center [689, 327] width 176 height 37
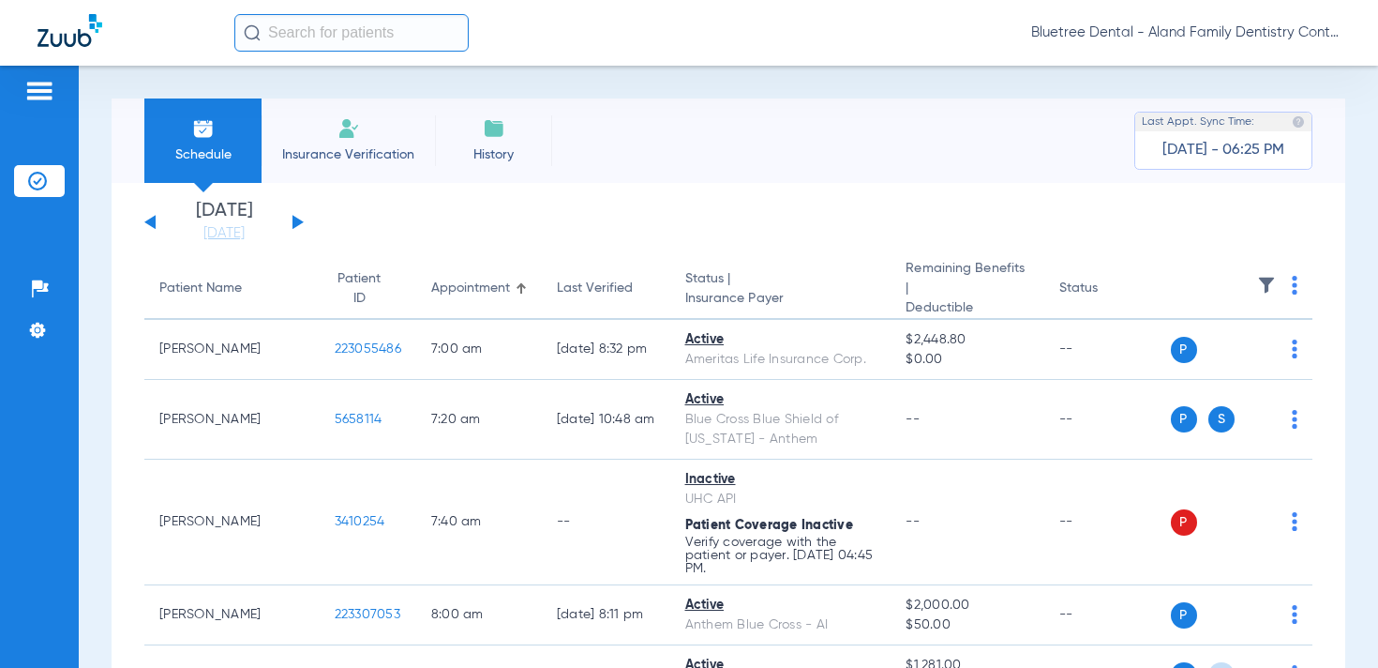
click at [1233, 32] on span "Bluetree Dental - Aland Family Dentistry Continental" at bounding box center [1185, 32] width 309 height 19
click at [1238, 63] on span "Account Selection" at bounding box center [1270, 66] width 105 height 13
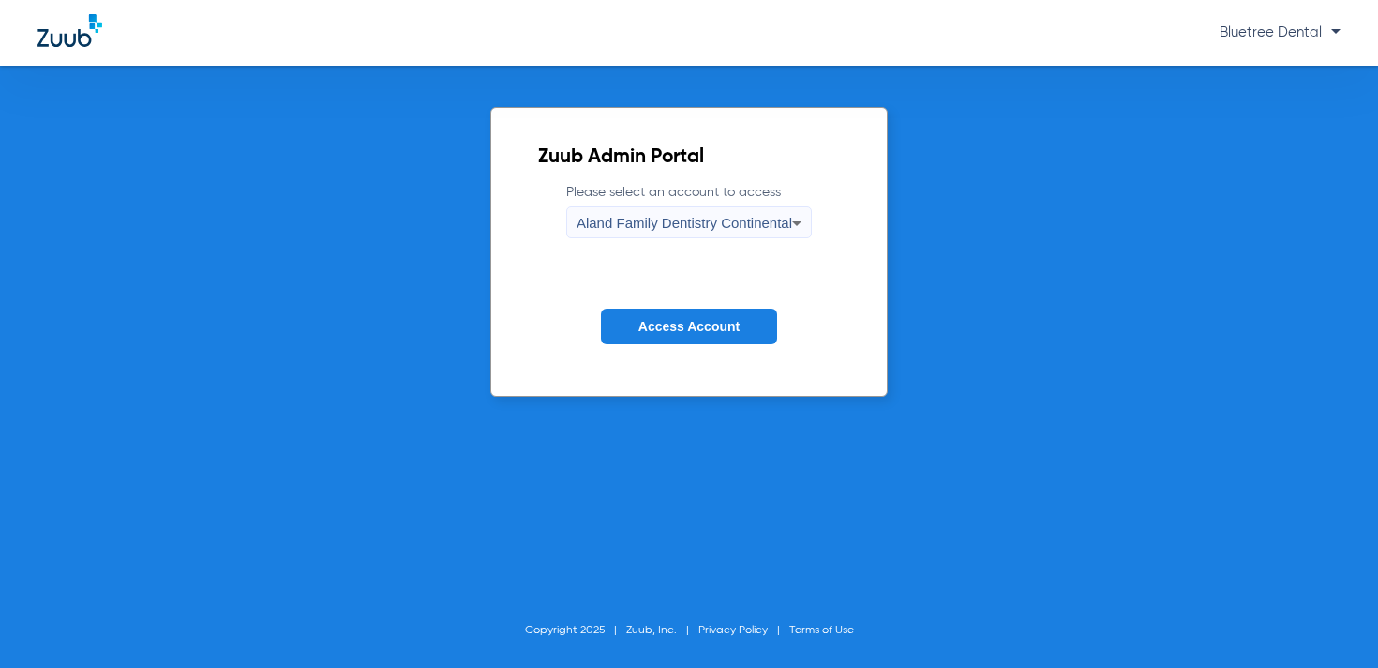
click at [698, 227] on span "Aland Family Dentistry Continental" at bounding box center [685, 223] width 216 height 16
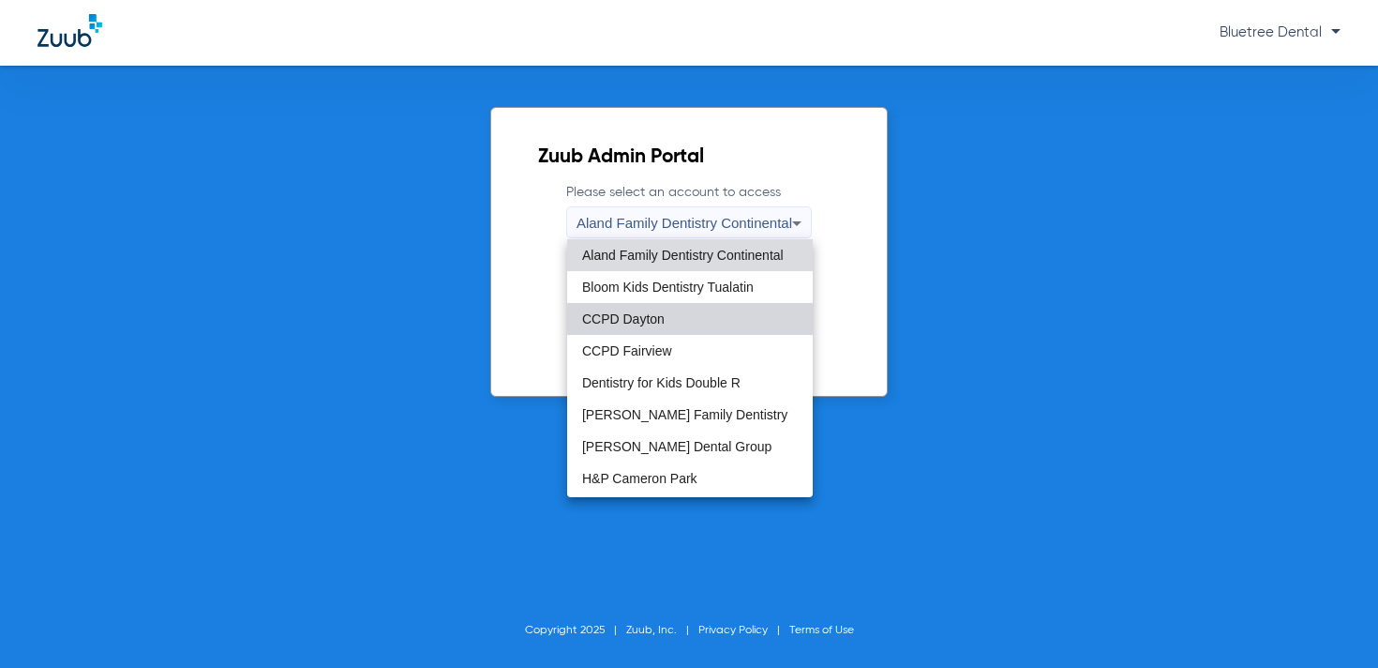
click at [672, 326] on mat-option "CCPD Dayton" at bounding box center [690, 319] width 246 height 32
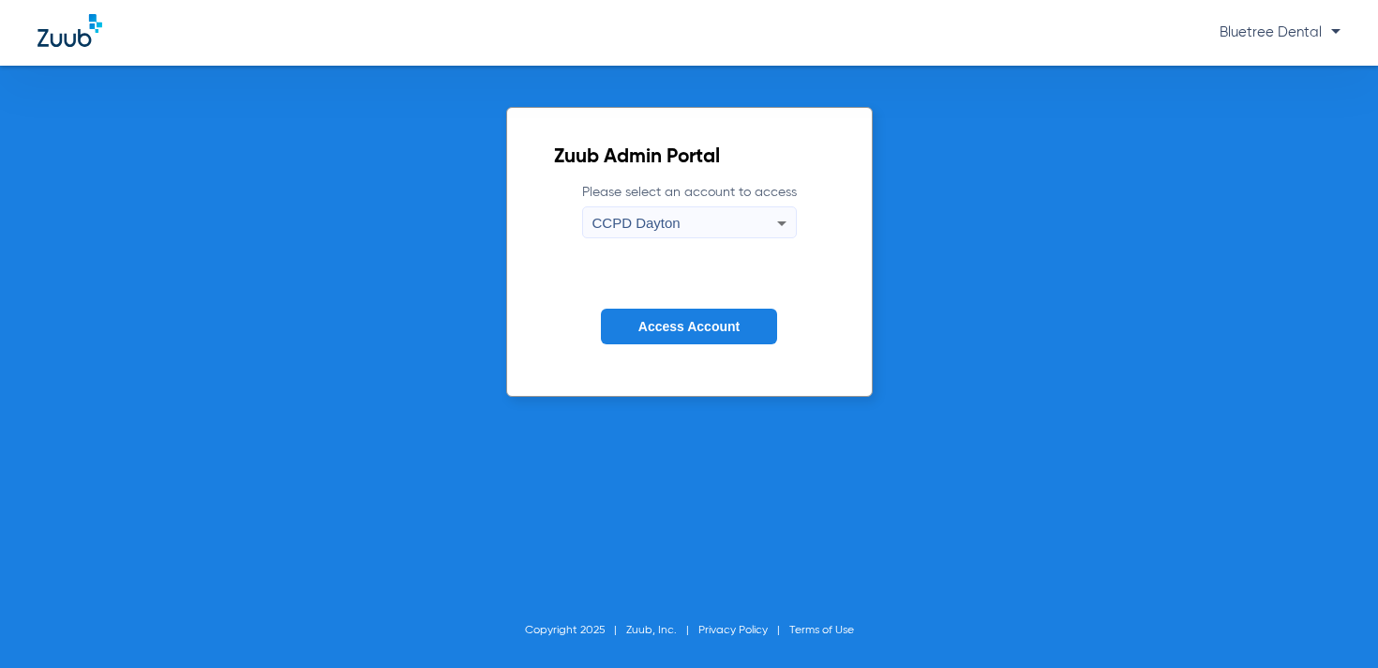
click at [672, 326] on span "Access Account" at bounding box center [689, 326] width 101 height 15
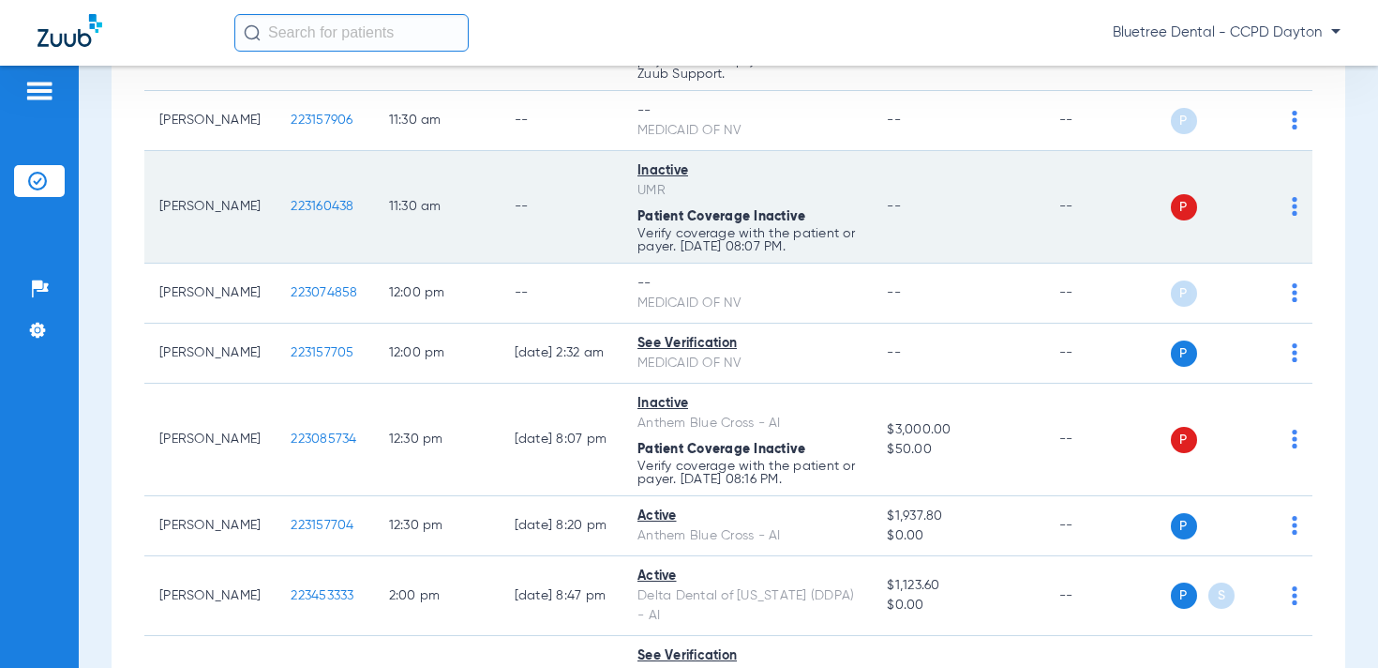
scroll to position [1323, 0]
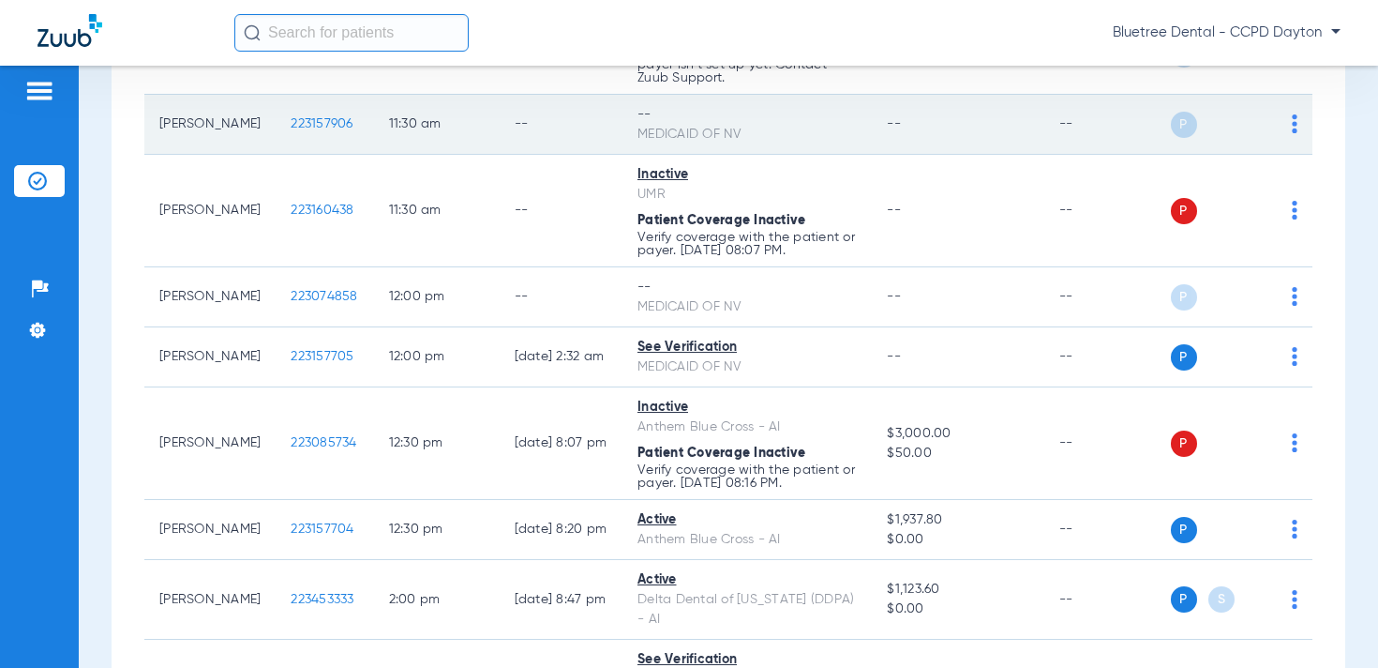
click at [1297, 122] on img at bounding box center [1295, 123] width 6 height 19
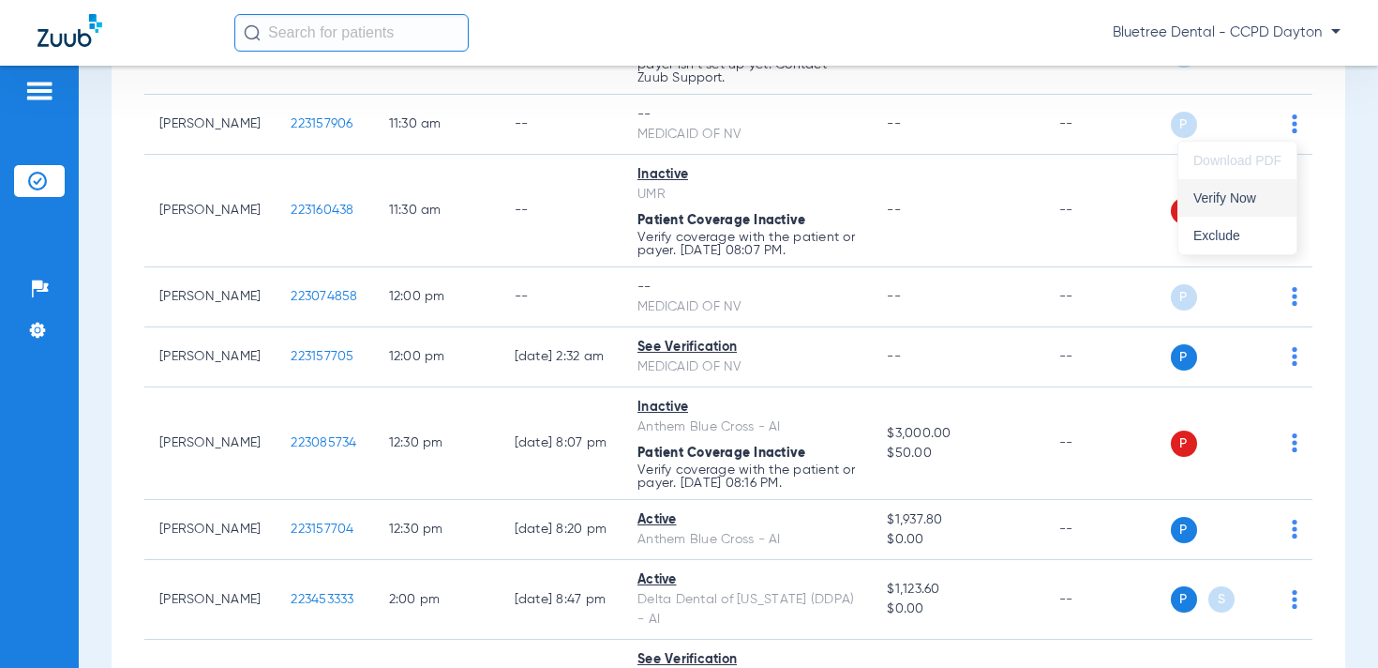
click at [1257, 185] on button "Verify Now" at bounding box center [1238, 198] width 118 height 38
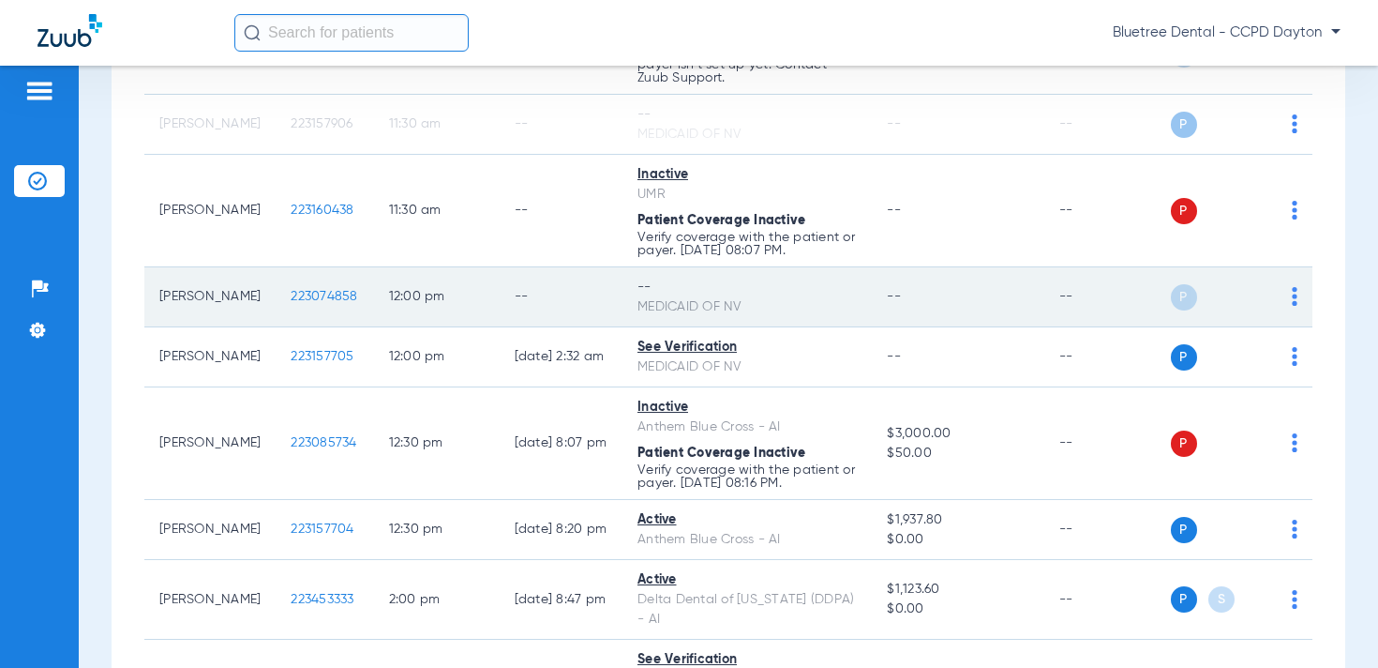
click at [1293, 290] on img at bounding box center [1295, 296] width 6 height 19
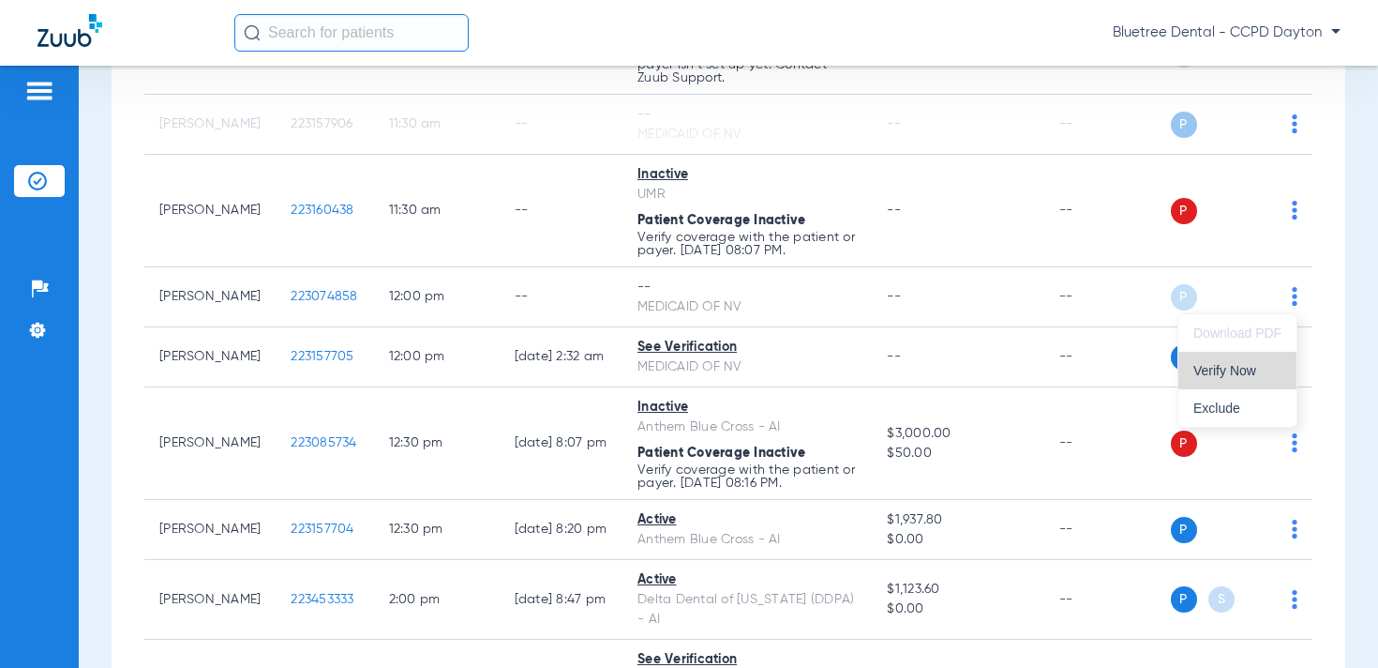
click at [1245, 369] on span "Verify Now" at bounding box center [1238, 370] width 88 height 13
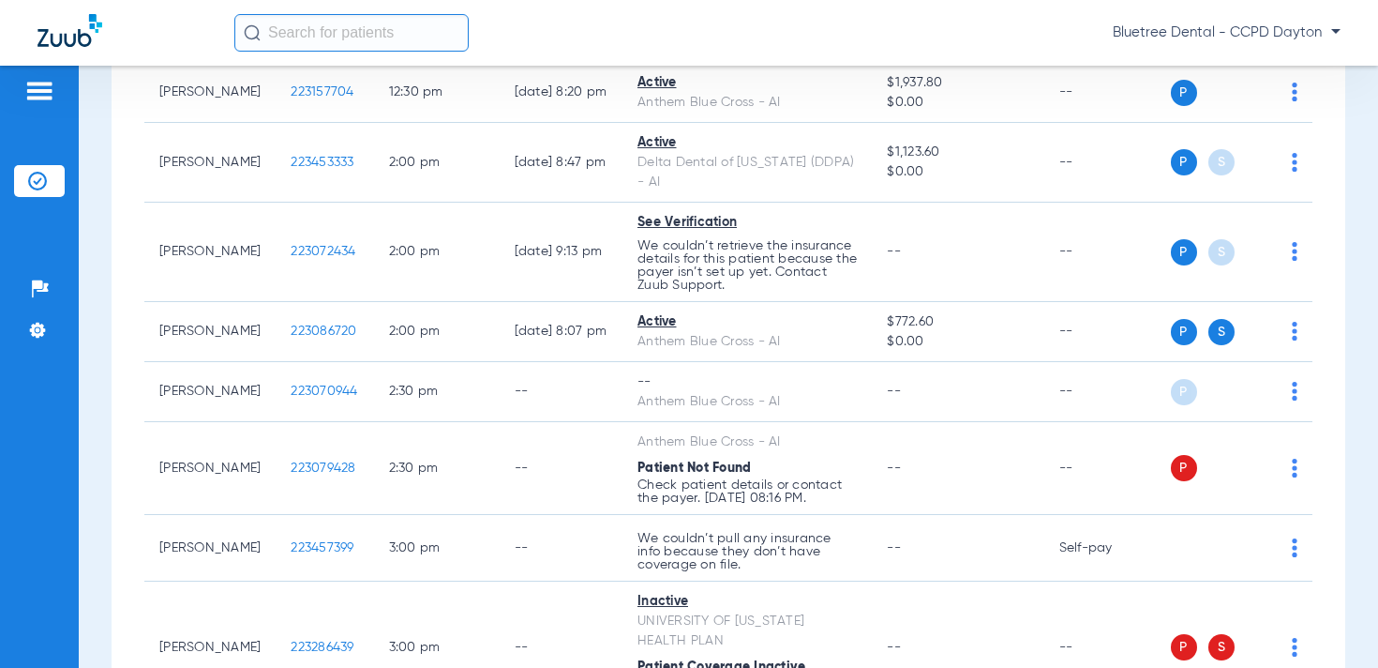
scroll to position [1768, 0]
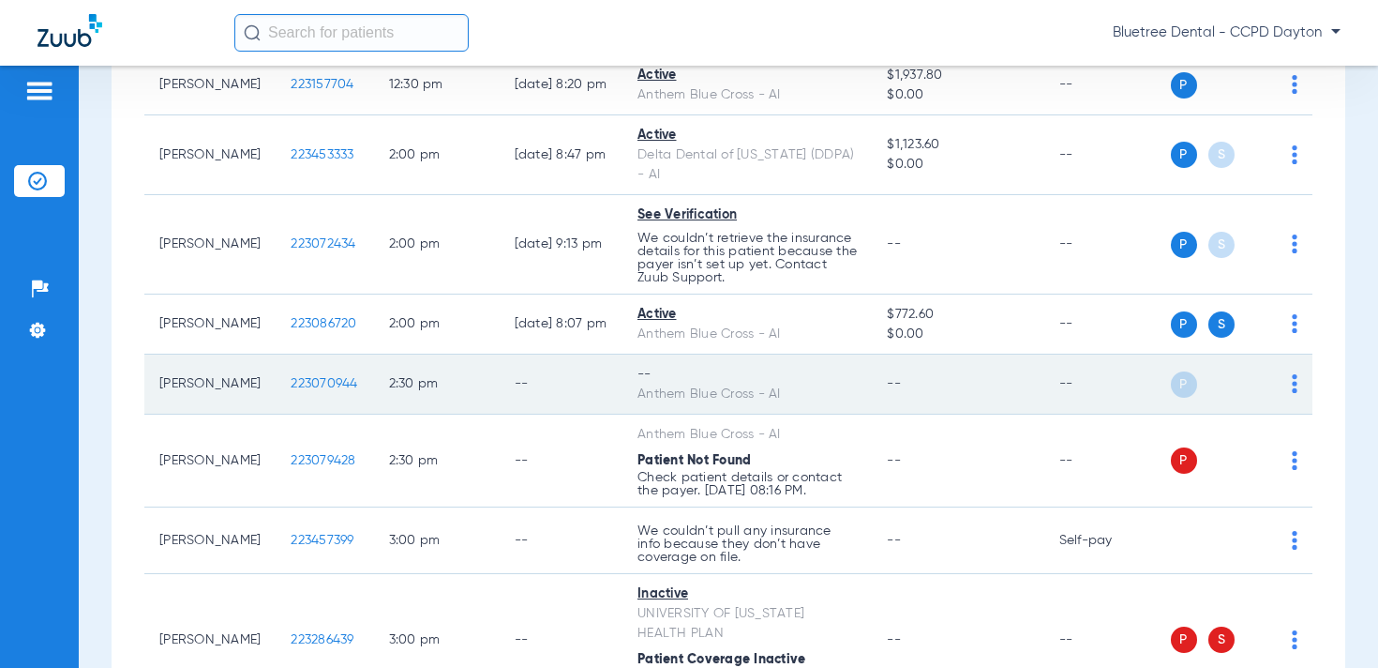
click at [1293, 384] on img at bounding box center [1295, 383] width 6 height 19
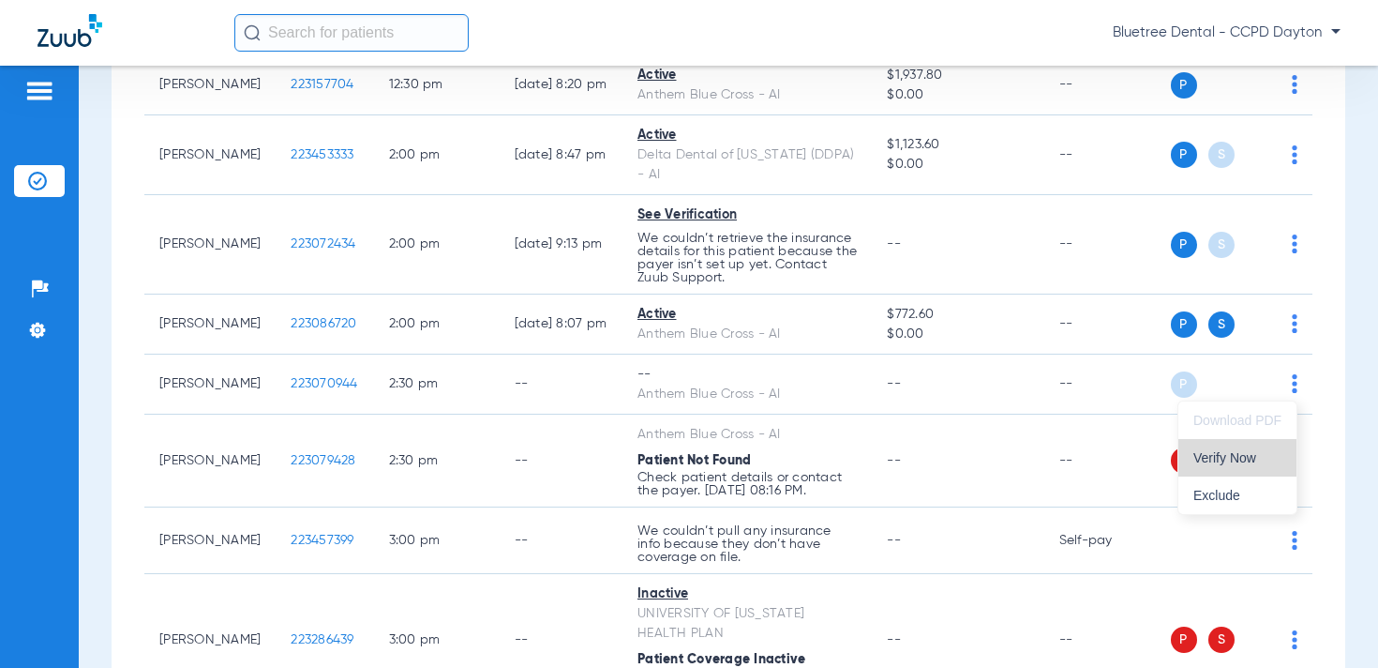
click at [1240, 447] on button "Verify Now" at bounding box center [1238, 458] width 118 height 38
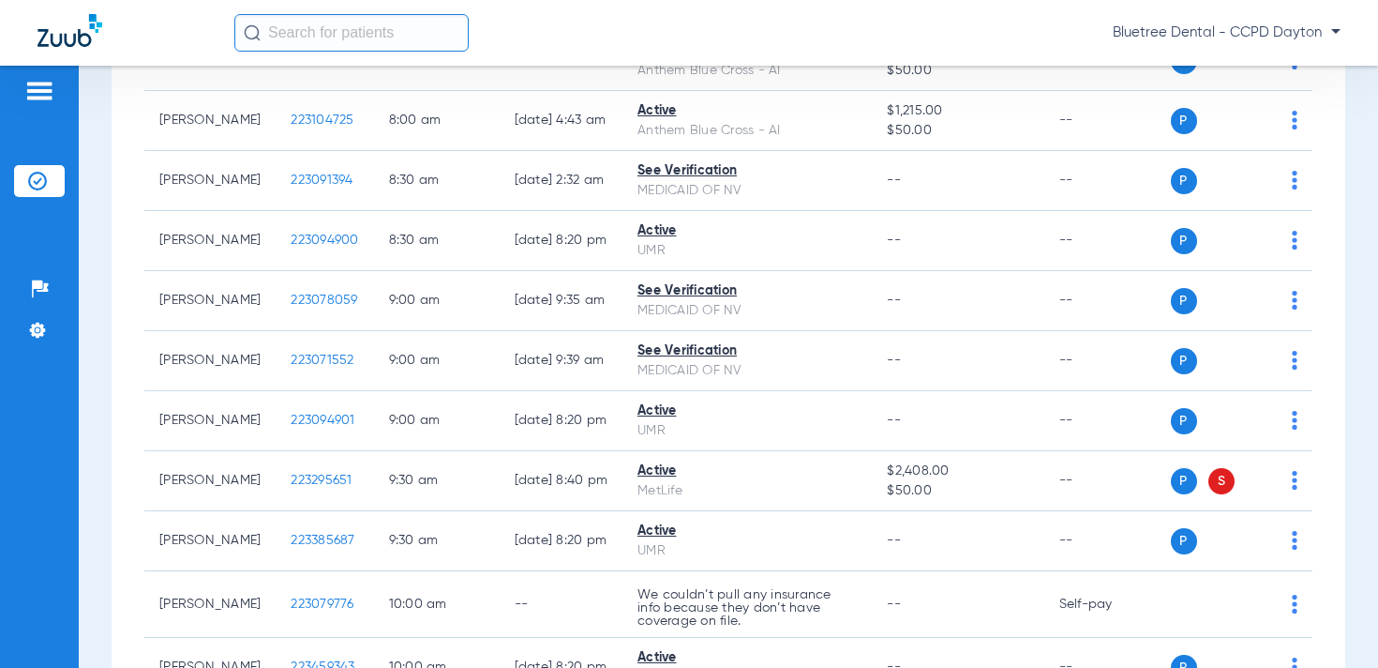
scroll to position [0, 0]
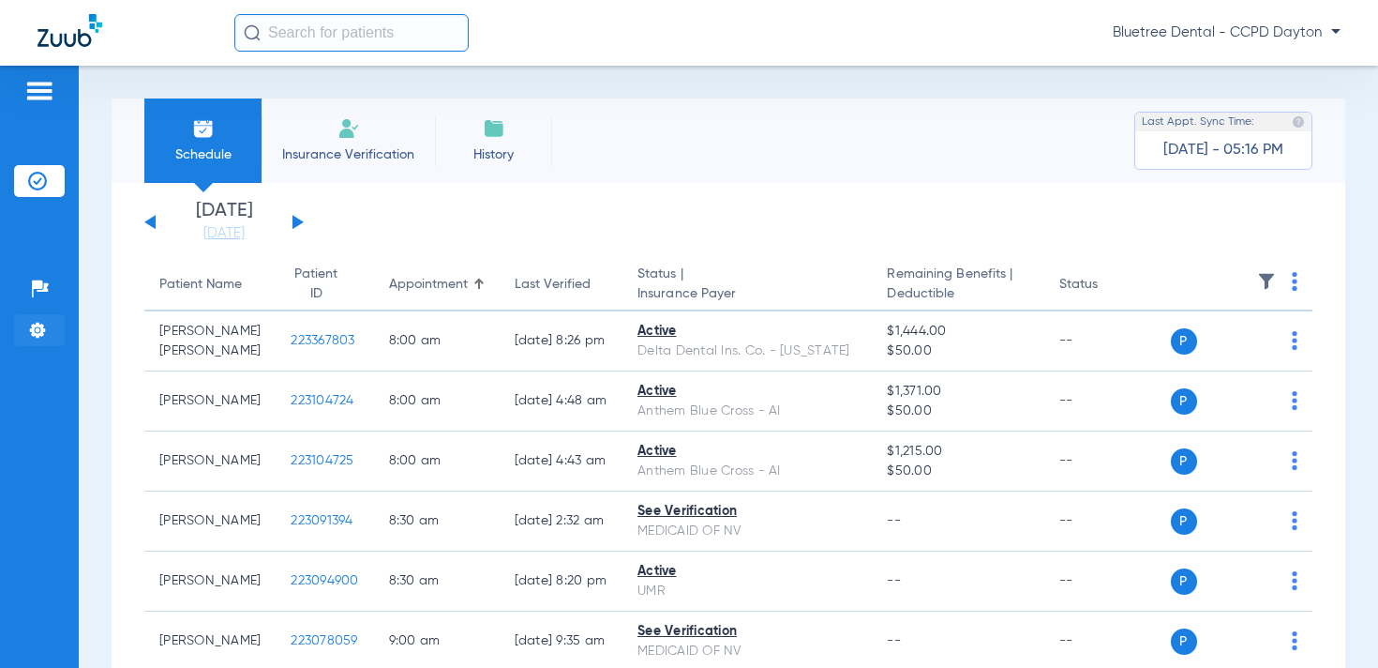
click at [41, 338] on img at bounding box center [37, 330] width 19 height 19
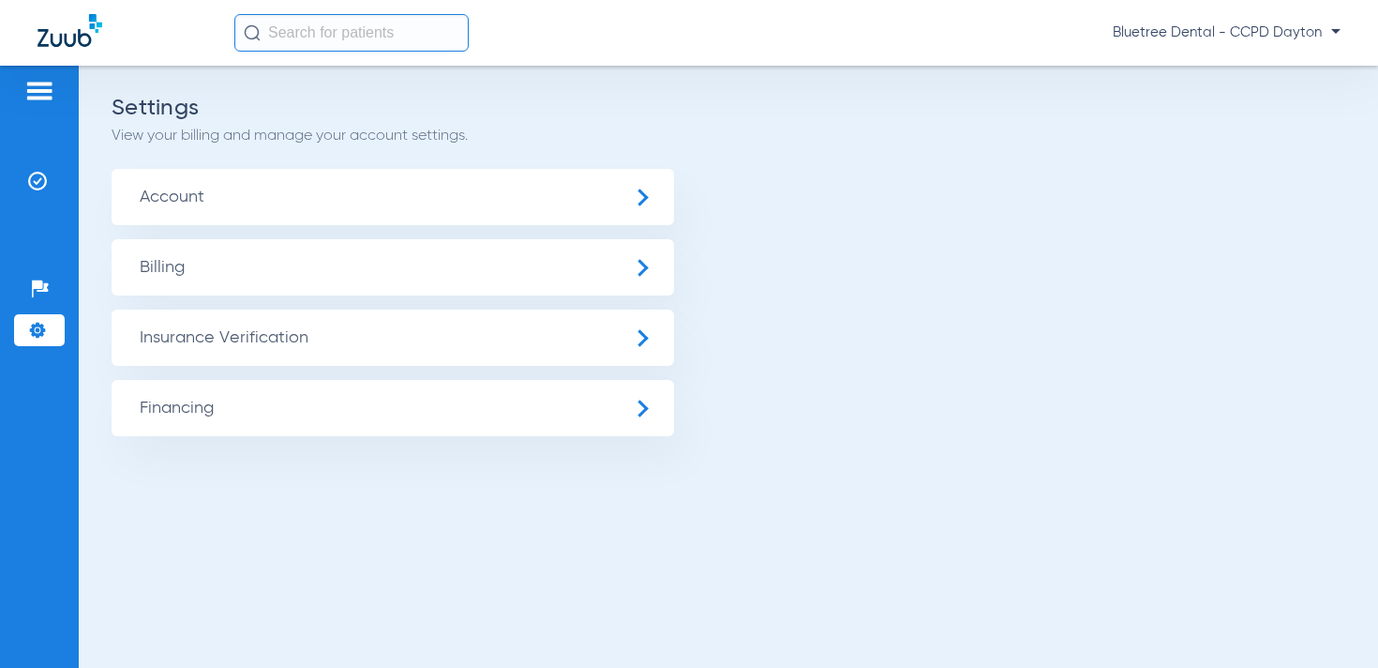
click at [1256, 32] on span "Bluetree Dental - CCPD Dayton" at bounding box center [1227, 32] width 228 height 19
click at [1255, 103] on span "Log out" at bounding box center [1270, 104] width 105 height 13
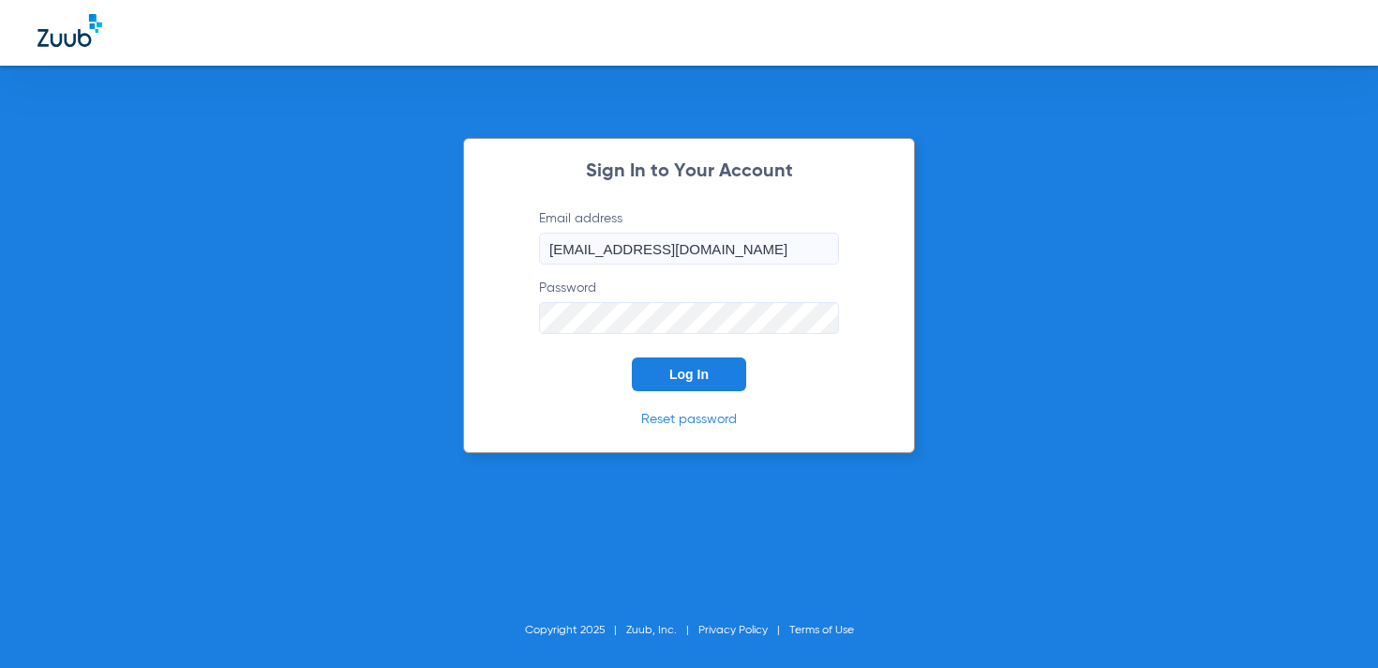
click at [652, 243] on input "[EMAIL_ADDRESS][DOMAIN_NAME]" at bounding box center [689, 249] width 300 height 32
type input "[DOMAIN_NAME][EMAIL_ADDRESS][DOMAIN_NAME]"
click at [685, 390] on button "Log In" at bounding box center [689, 374] width 114 height 34
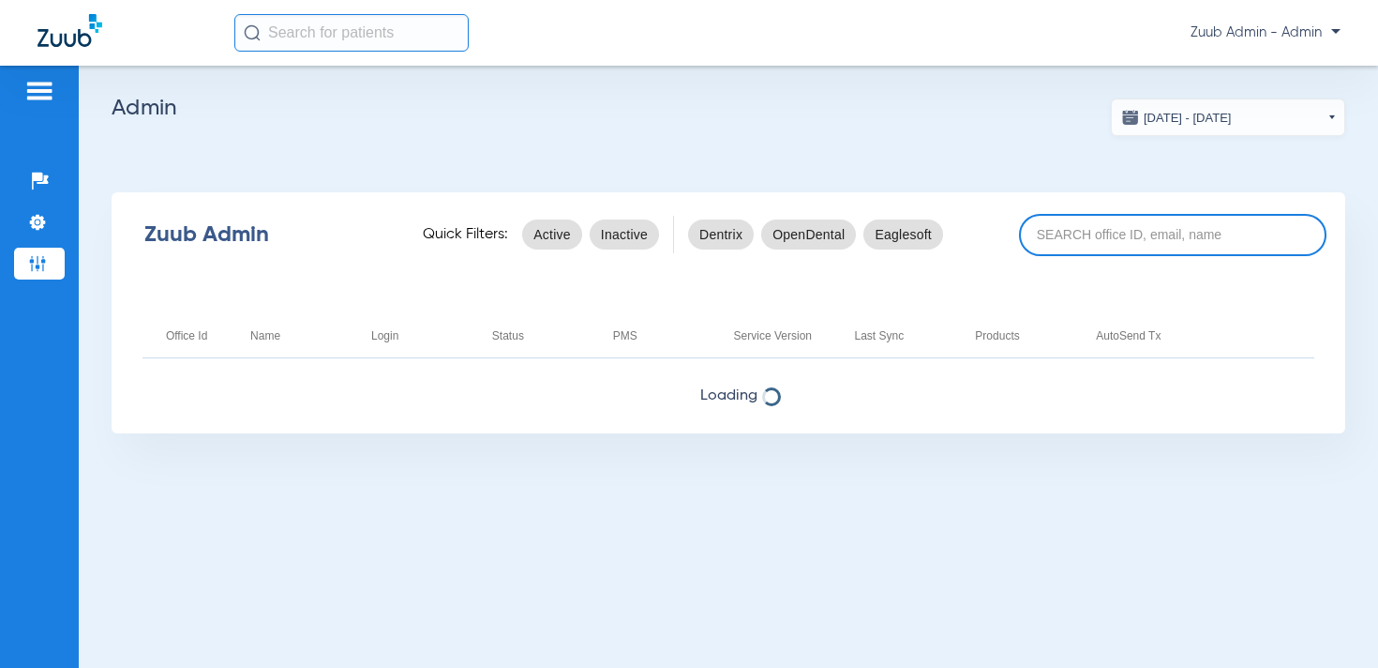
click at [1128, 246] on input at bounding box center [1173, 235] width 308 height 42
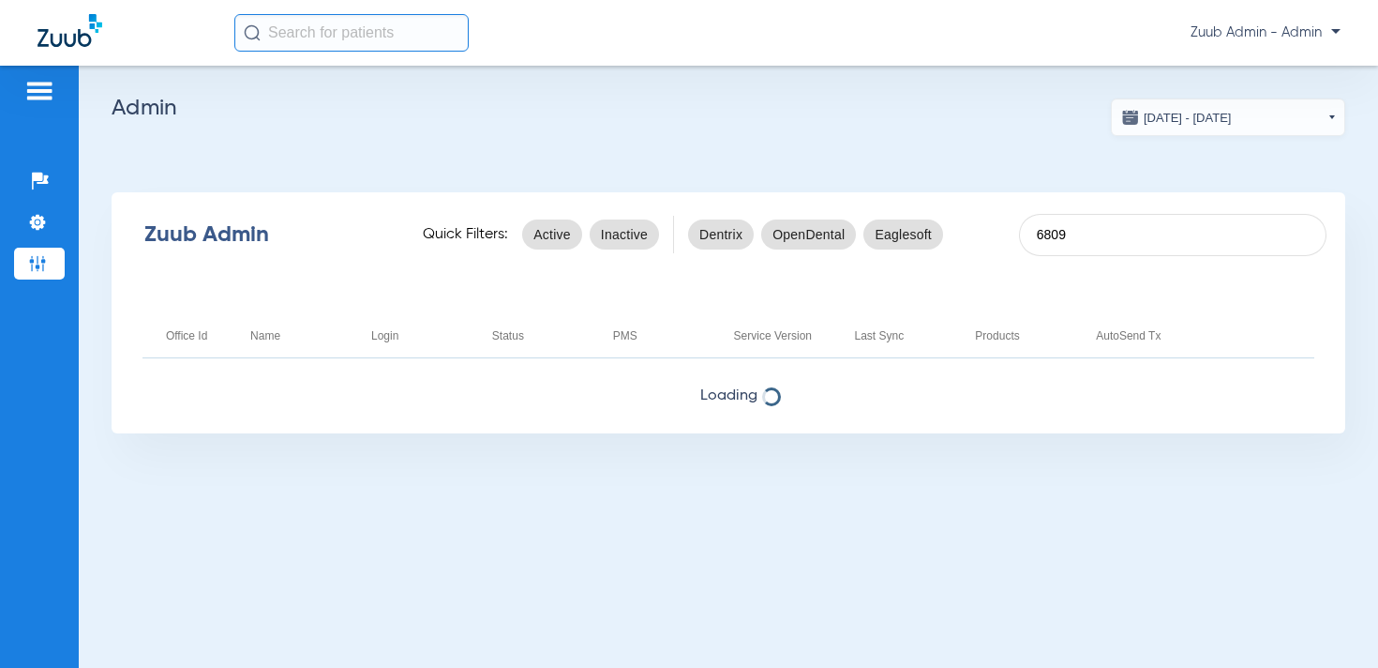
type input "6809"
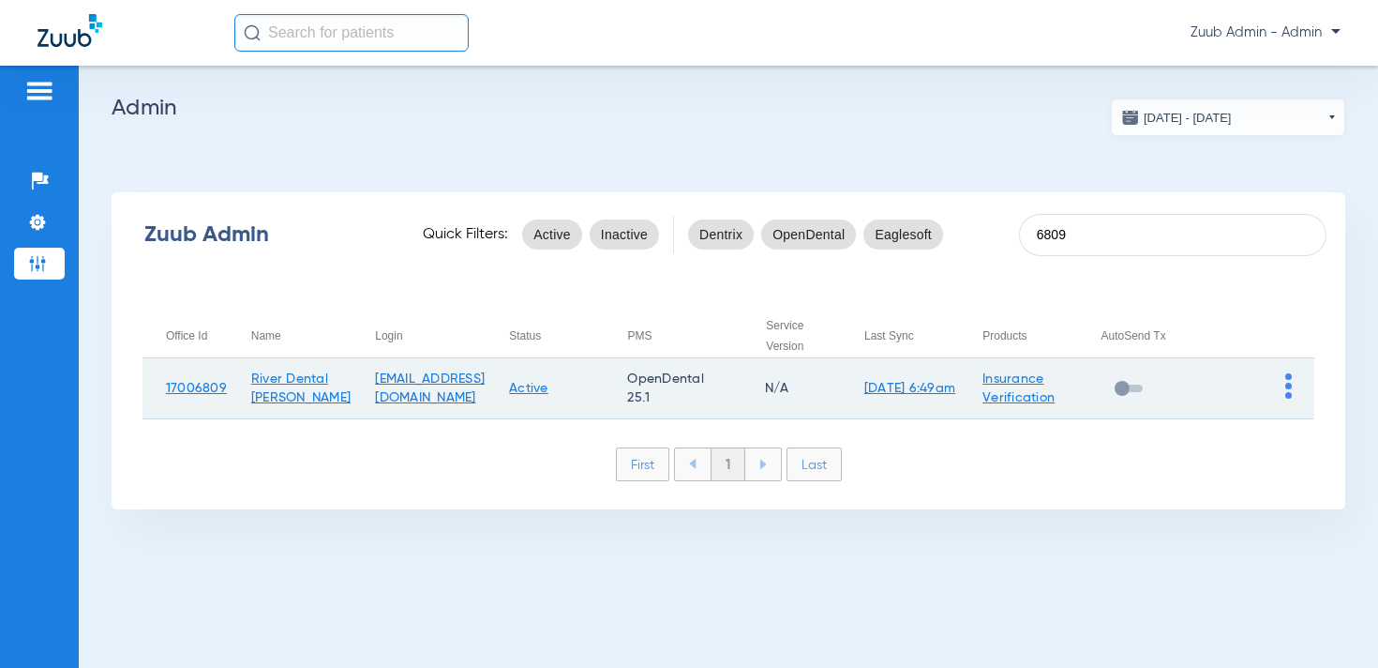
click at [1288, 387] on img at bounding box center [1289, 385] width 7 height 25
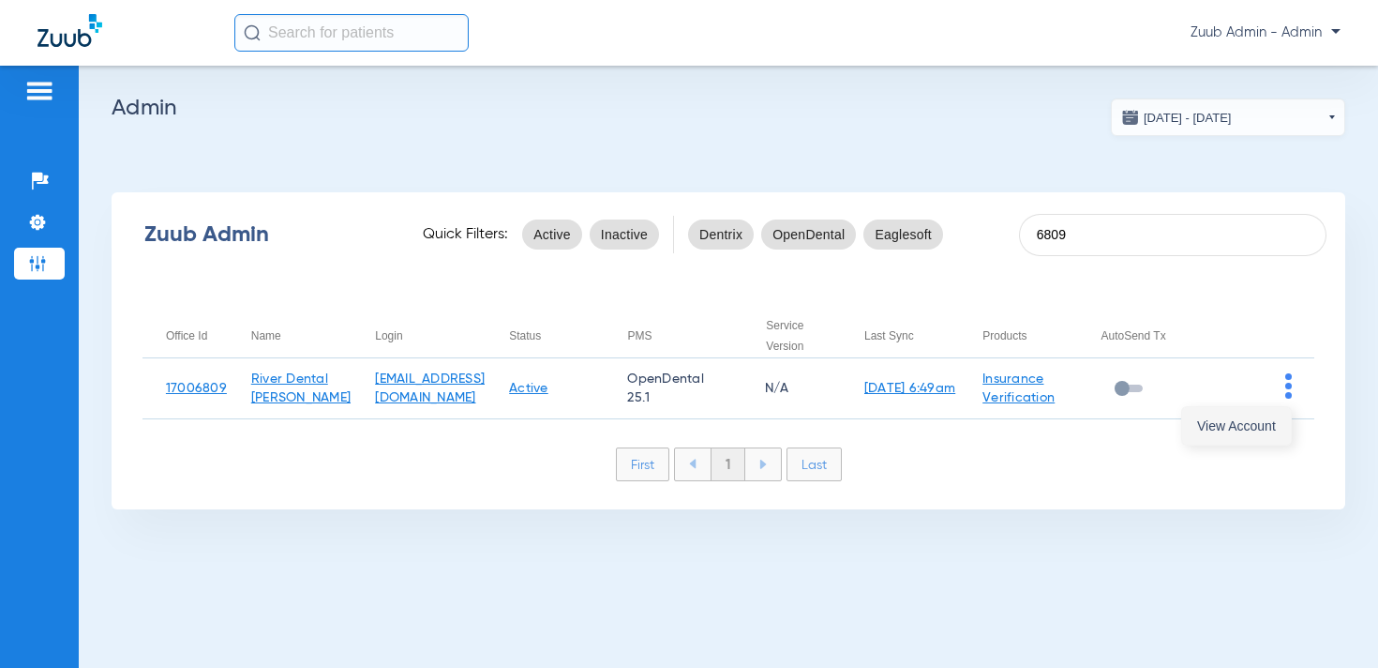
click at [1263, 422] on span "View Account" at bounding box center [1236, 425] width 79 height 13
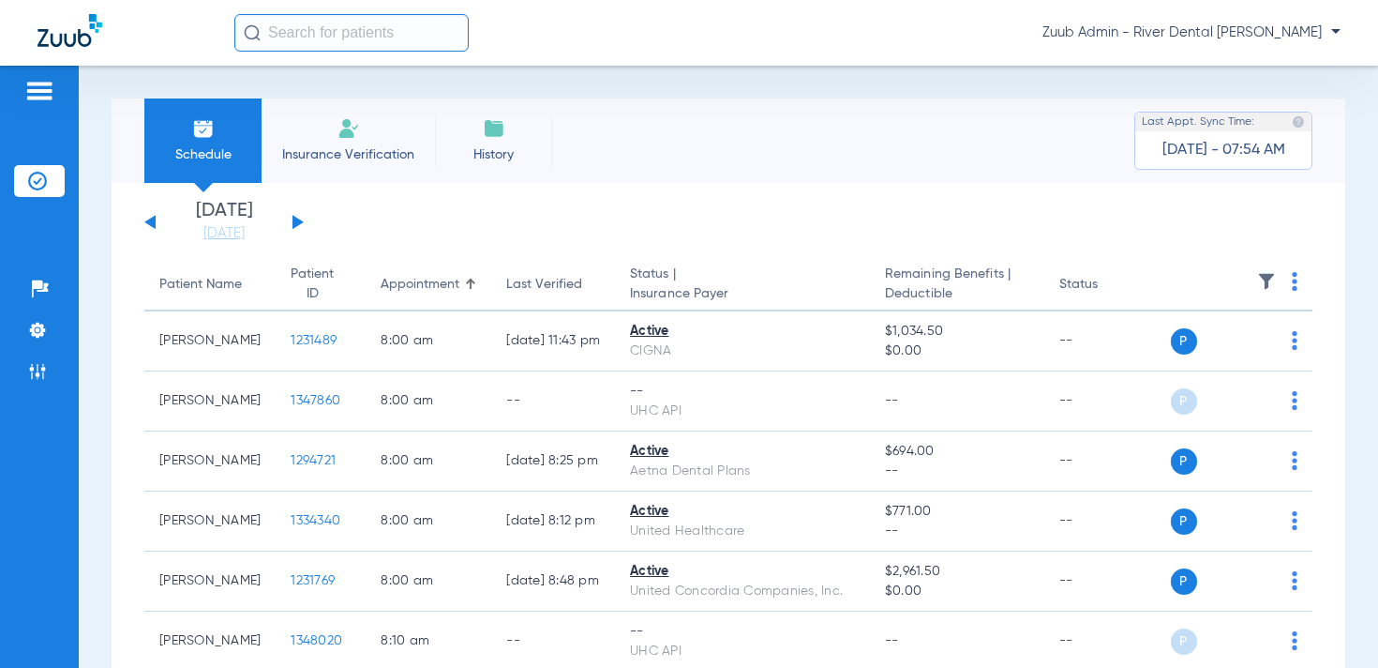
click at [1299, 37] on span "Zuub Admin - River Dental [PERSON_NAME]" at bounding box center [1192, 32] width 298 height 19
click at [1287, 68] on span "Log out" at bounding box center [1286, 66] width 73 height 13
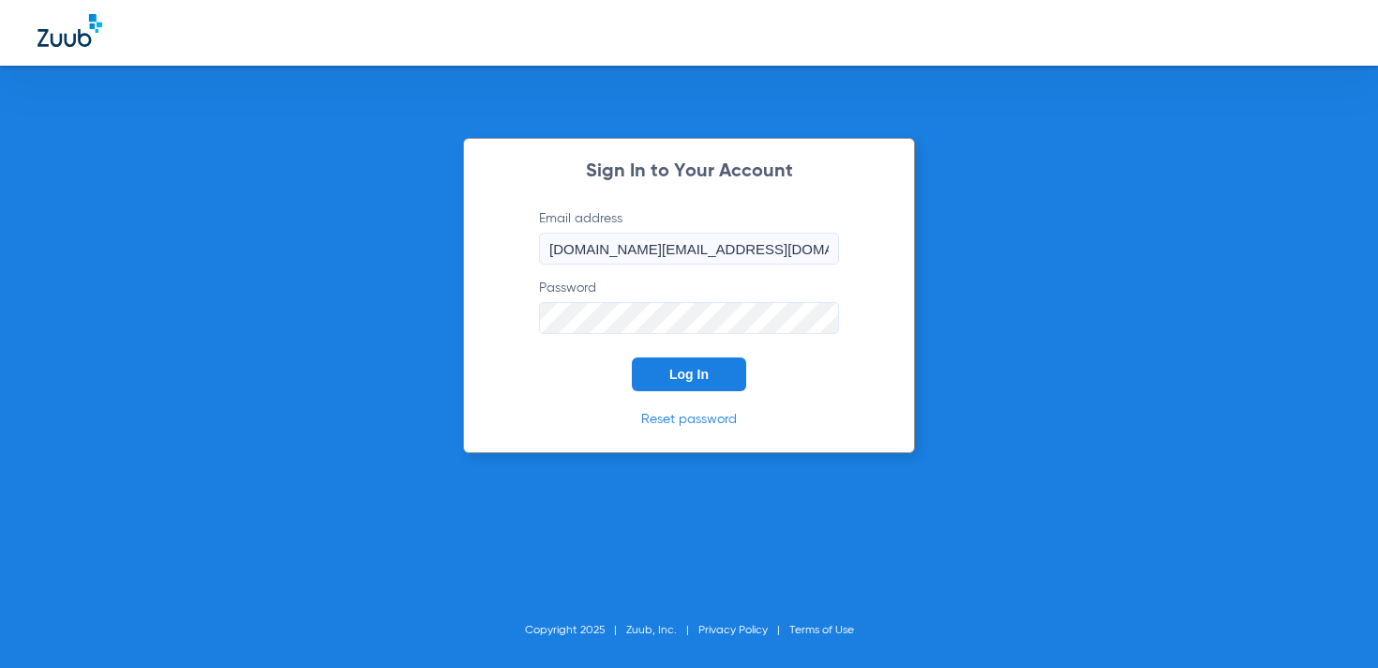
click at [699, 249] on input "[DOMAIN_NAME][EMAIL_ADDRESS][DOMAIN_NAME]" at bounding box center [689, 249] width 300 height 32
type input "[EMAIL_ADDRESS][DOMAIN_NAME]"
click at [702, 382] on button "Log In" at bounding box center [689, 374] width 114 height 34
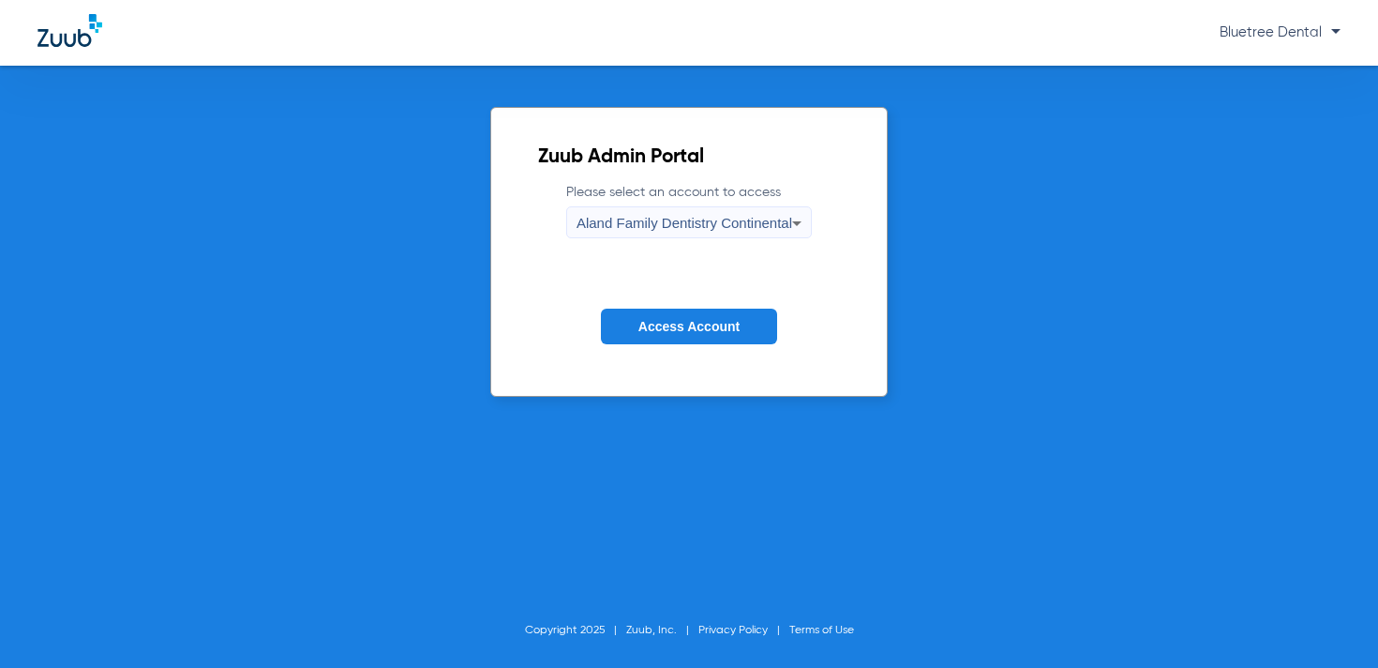
click at [673, 232] on div "Aland Family Dentistry Continental" at bounding box center [685, 223] width 216 height 32
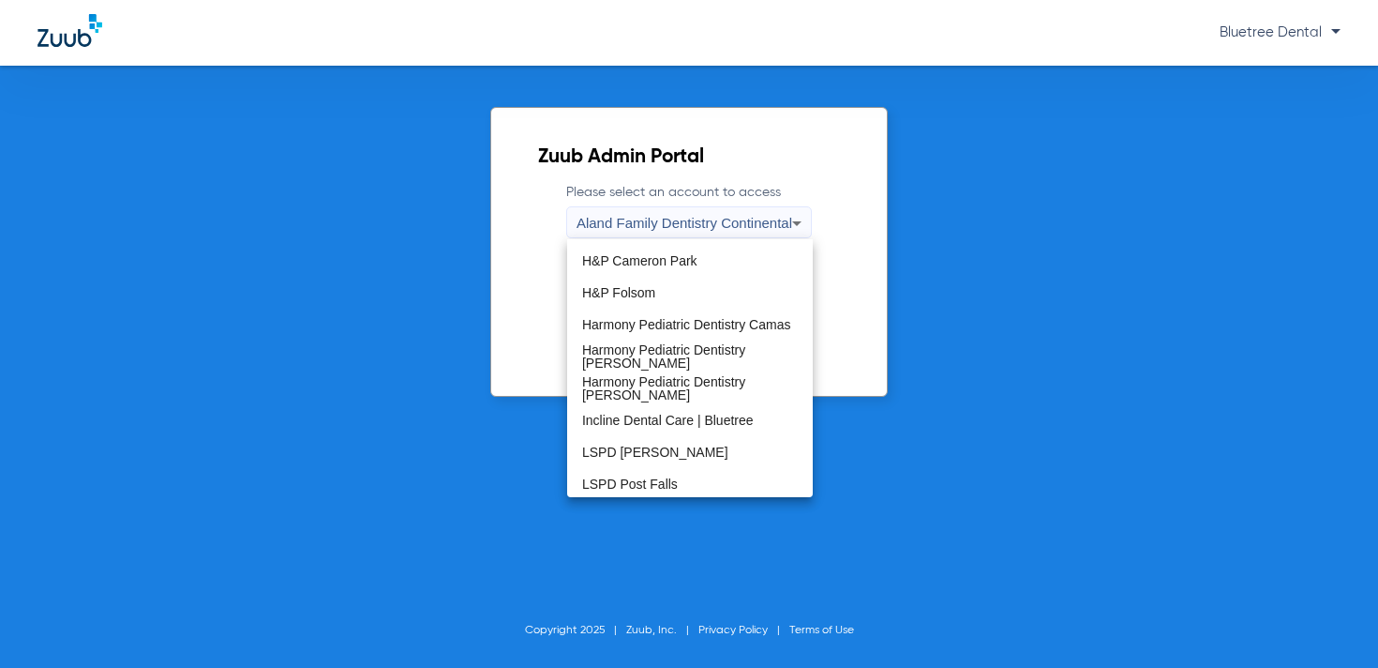
scroll to position [219, 0]
click at [670, 312] on mat-option "Harmony Pediatric Dentistry Camas" at bounding box center [690, 323] width 246 height 32
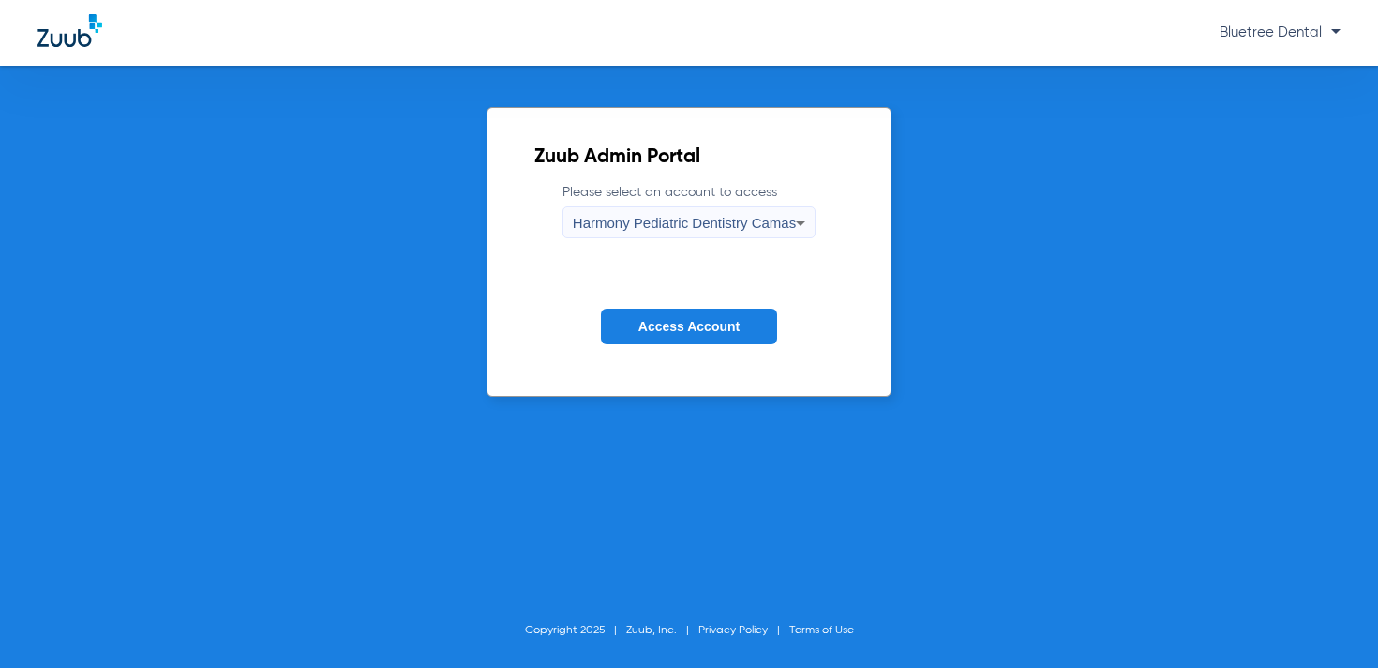
click at [666, 317] on button "Access Account" at bounding box center [689, 327] width 176 height 37
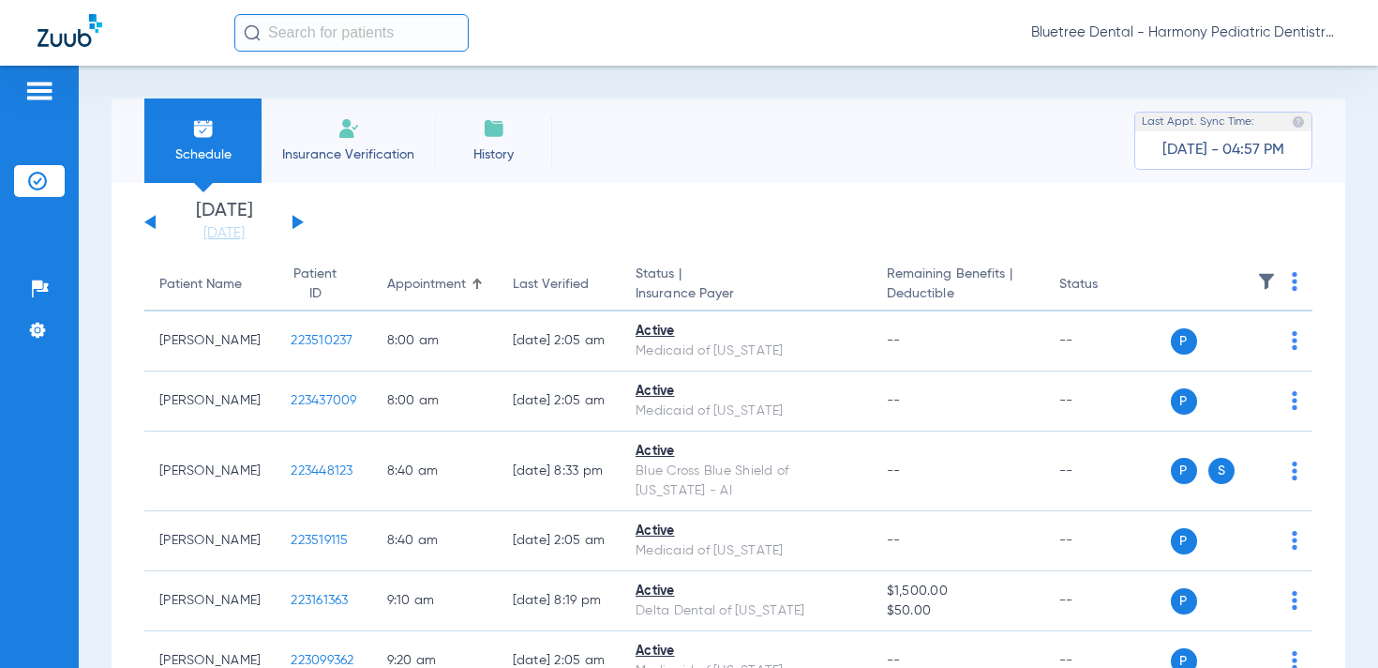
click at [1256, 275] on th at bounding box center [1242, 285] width 143 height 53
click at [1257, 276] on img at bounding box center [1266, 281] width 19 height 19
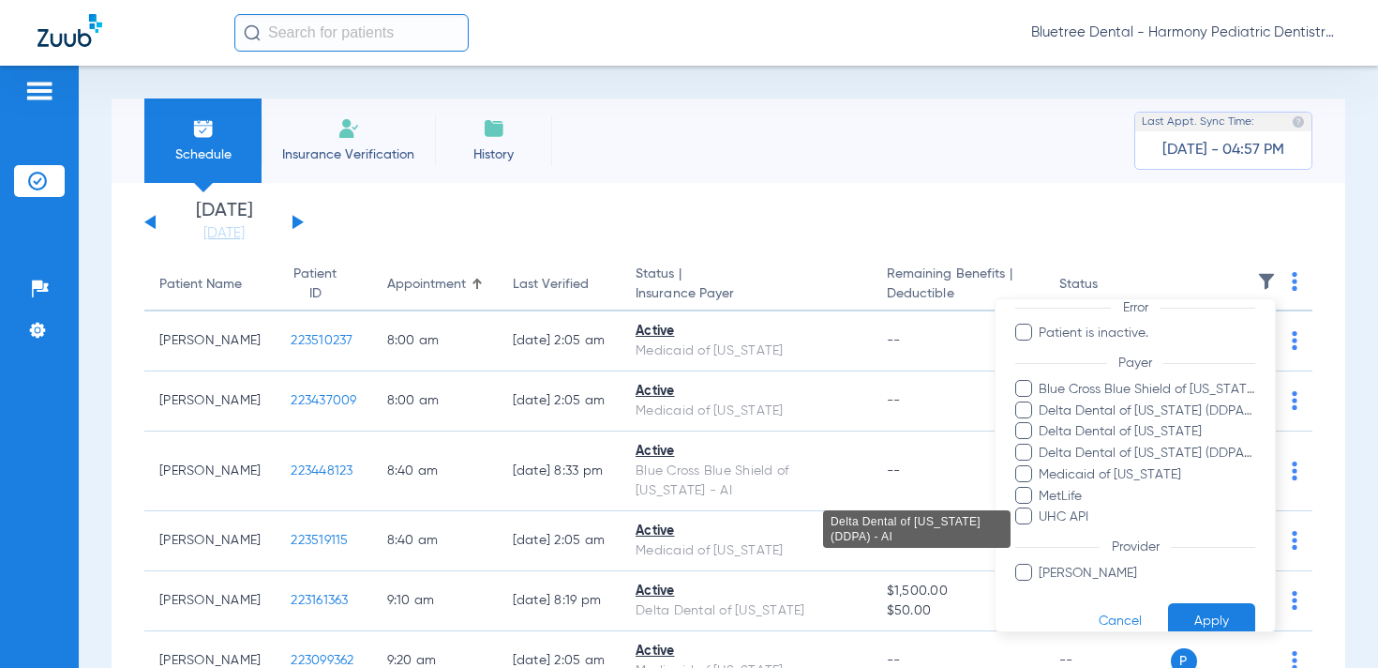
scroll to position [153, 0]
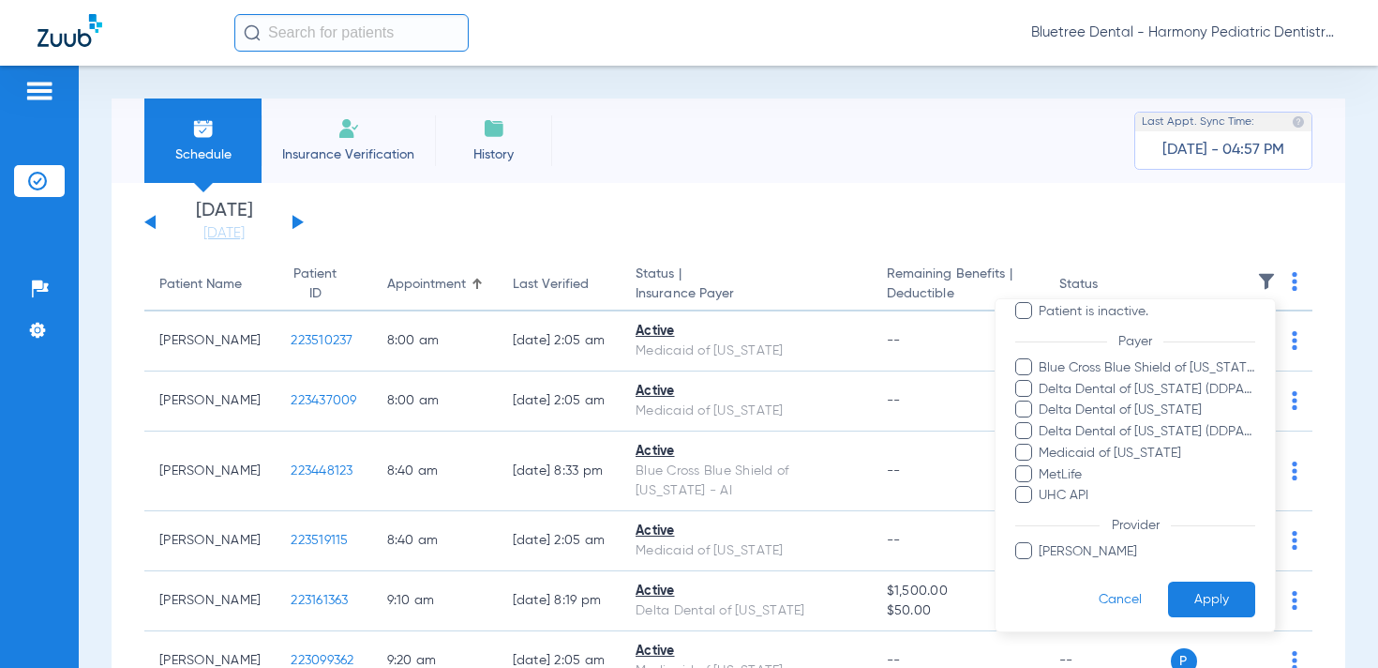
click at [324, 234] on div at bounding box center [689, 334] width 1378 height 668
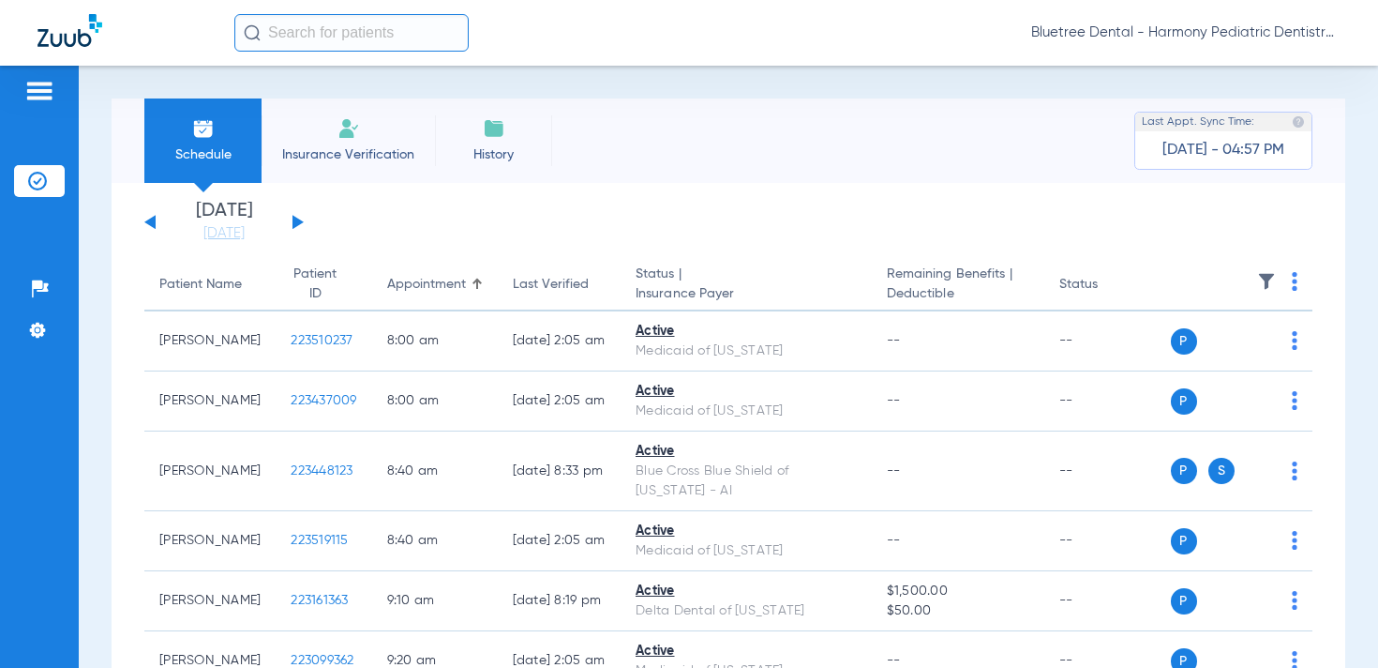
click at [154, 218] on button at bounding box center [149, 222] width 11 height 14
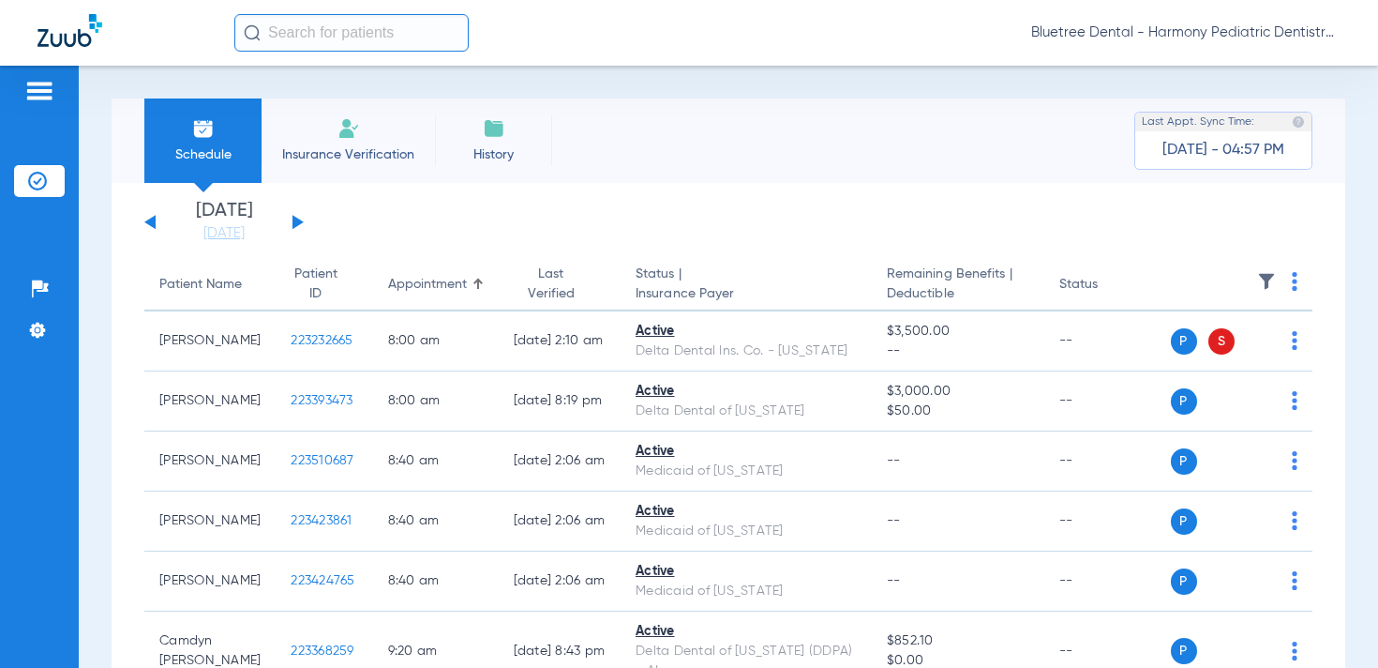
click at [1261, 273] on img at bounding box center [1266, 281] width 19 height 19
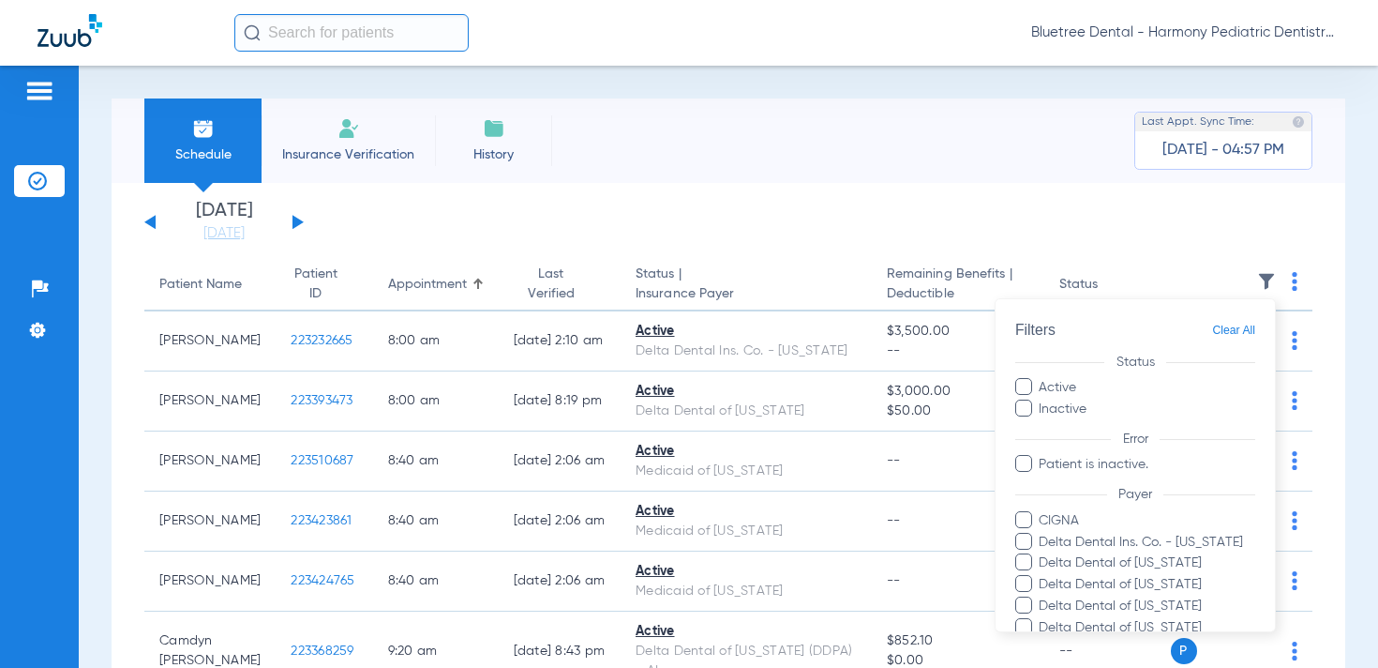
click at [297, 203] on div at bounding box center [689, 334] width 1378 height 668
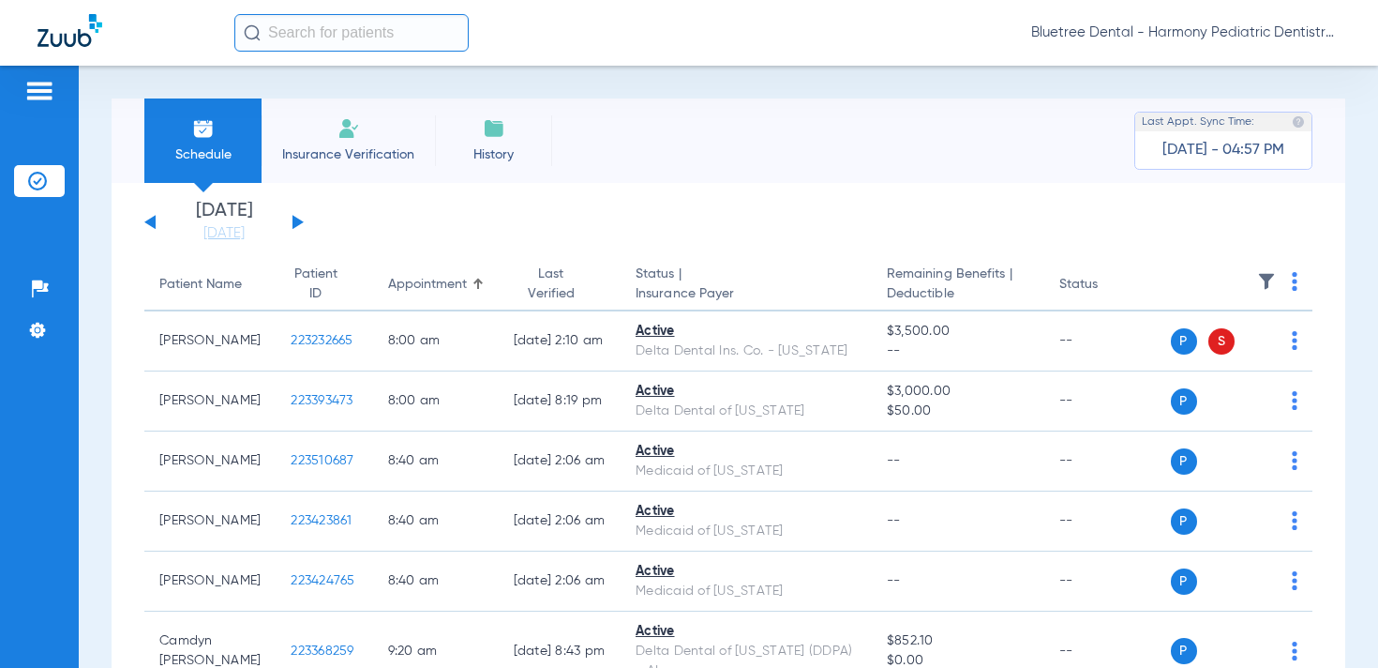
click at [151, 218] on button at bounding box center [149, 222] width 11 height 14
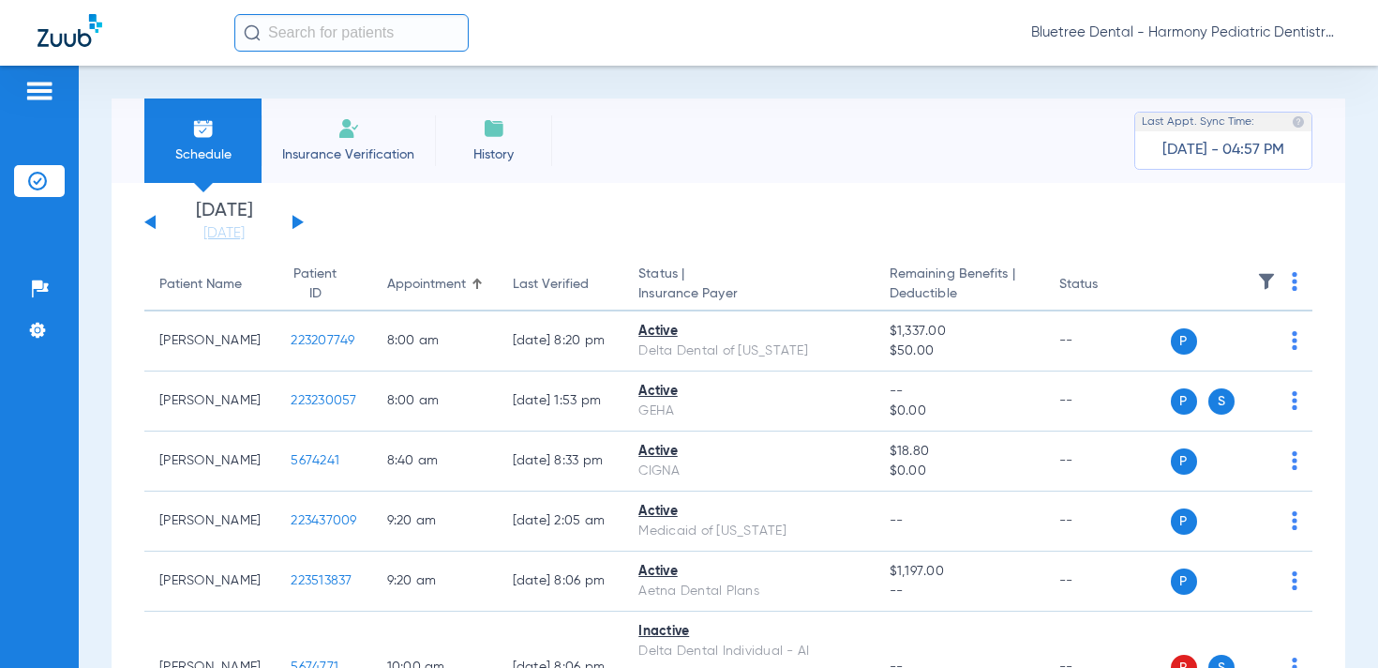
click at [1268, 278] on img at bounding box center [1266, 281] width 19 height 19
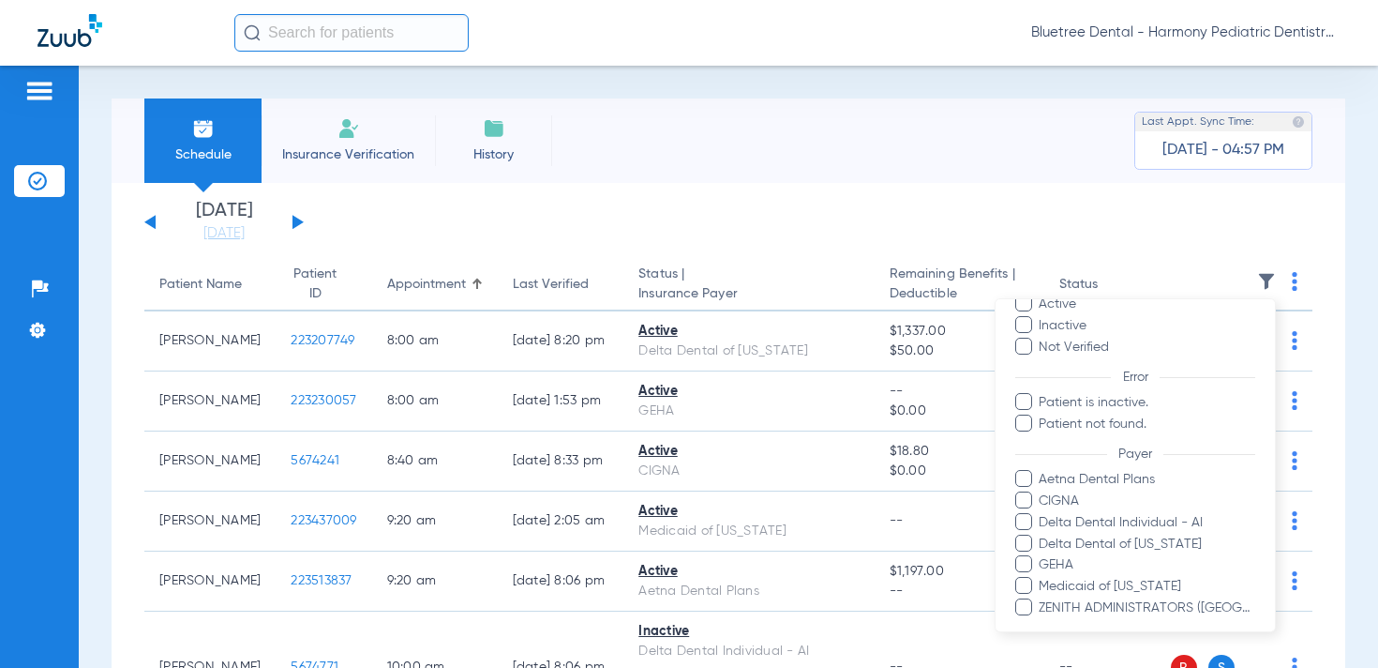
scroll to position [88, 0]
click at [150, 208] on div at bounding box center [689, 334] width 1378 height 668
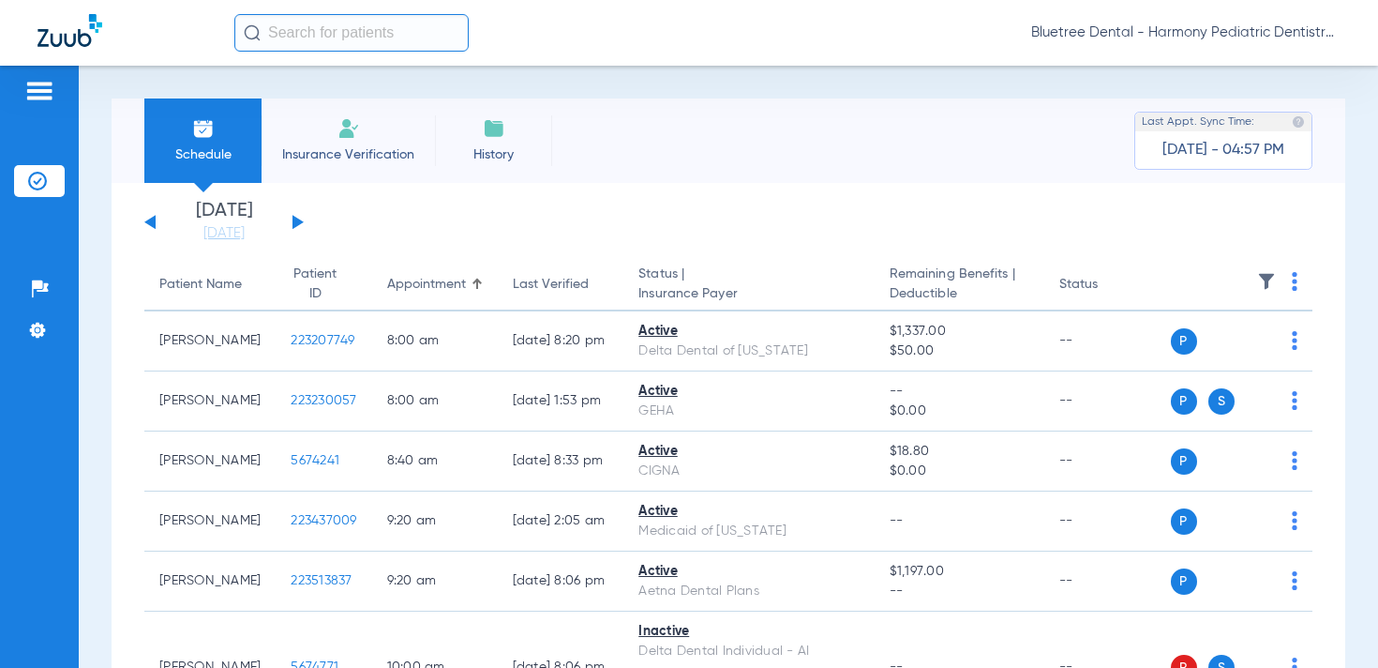
click at [150, 217] on div "[DATE] [DATE] [DATE] [DATE] [DATE] [DATE] [DATE] [DATE] [DATE] [DATE] [DATE] [D…" at bounding box center [223, 222] width 159 height 41
click at [153, 224] on button at bounding box center [149, 222] width 11 height 14
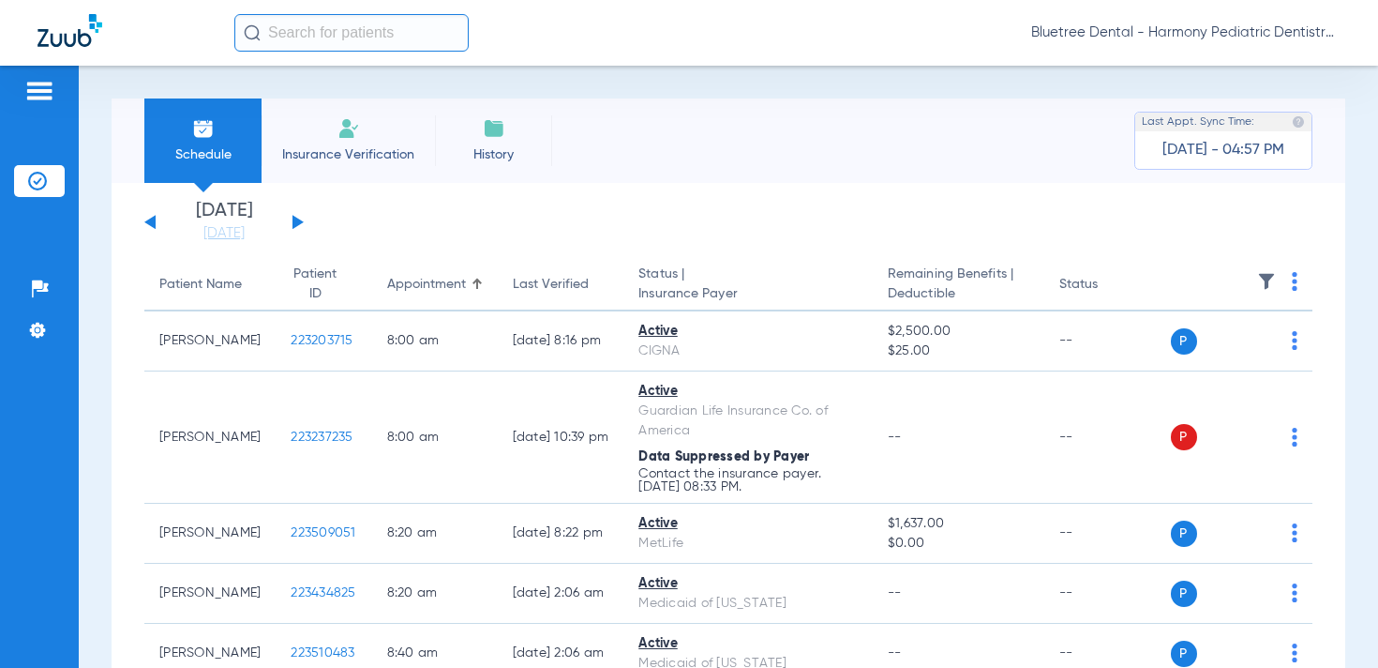
click at [1263, 283] on img at bounding box center [1266, 281] width 19 height 19
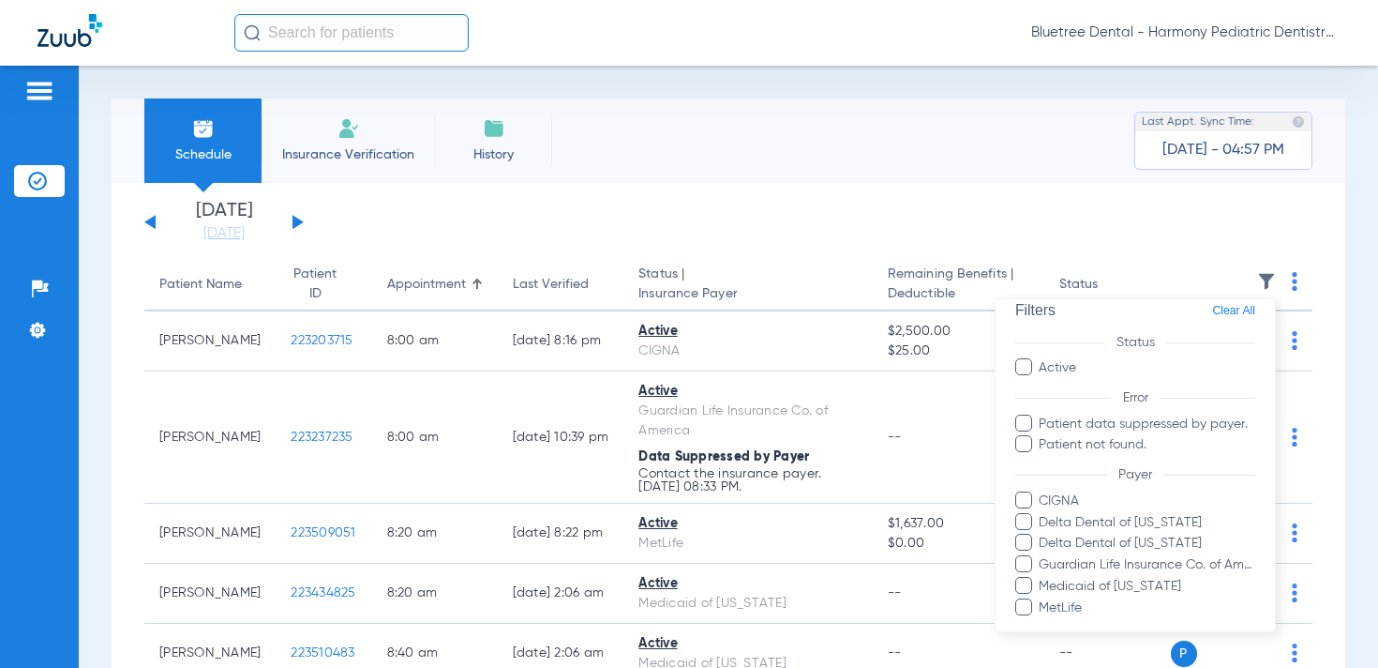
scroll to position [24, 0]
click at [224, 230] on div at bounding box center [689, 334] width 1378 height 668
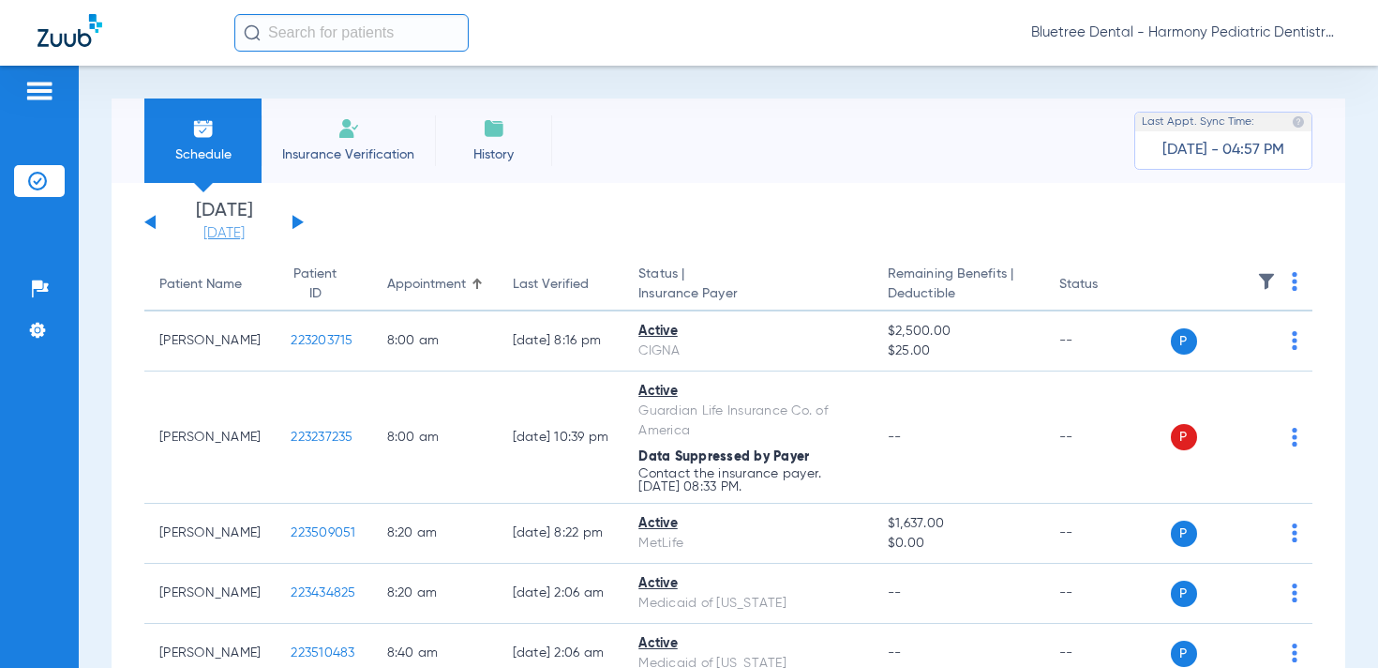
click at [235, 235] on link "[DATE]" at bounding box center [224, 233] width 113 height 19
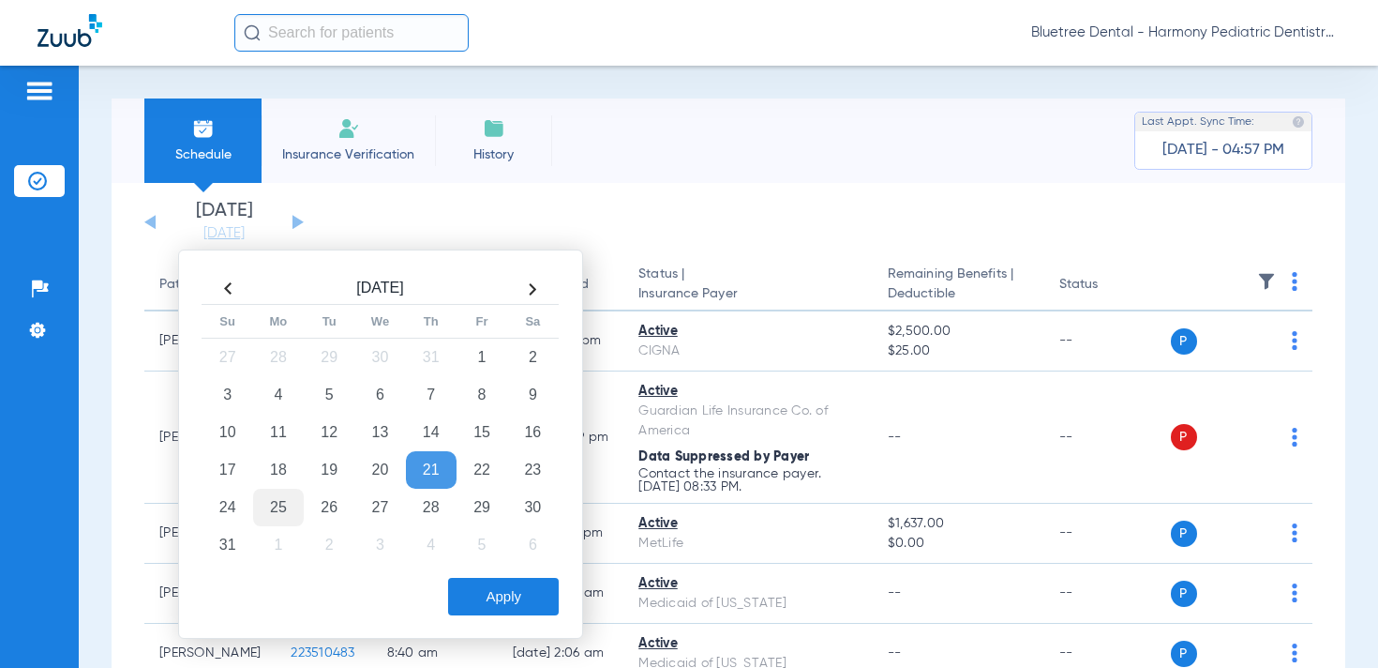
click at [267, 509] on td "25" at bounding box center [278, 508] width 51 height 38
click at [489, 598] on button "Apply" at bounding box center [503, 597] width 111 height 38
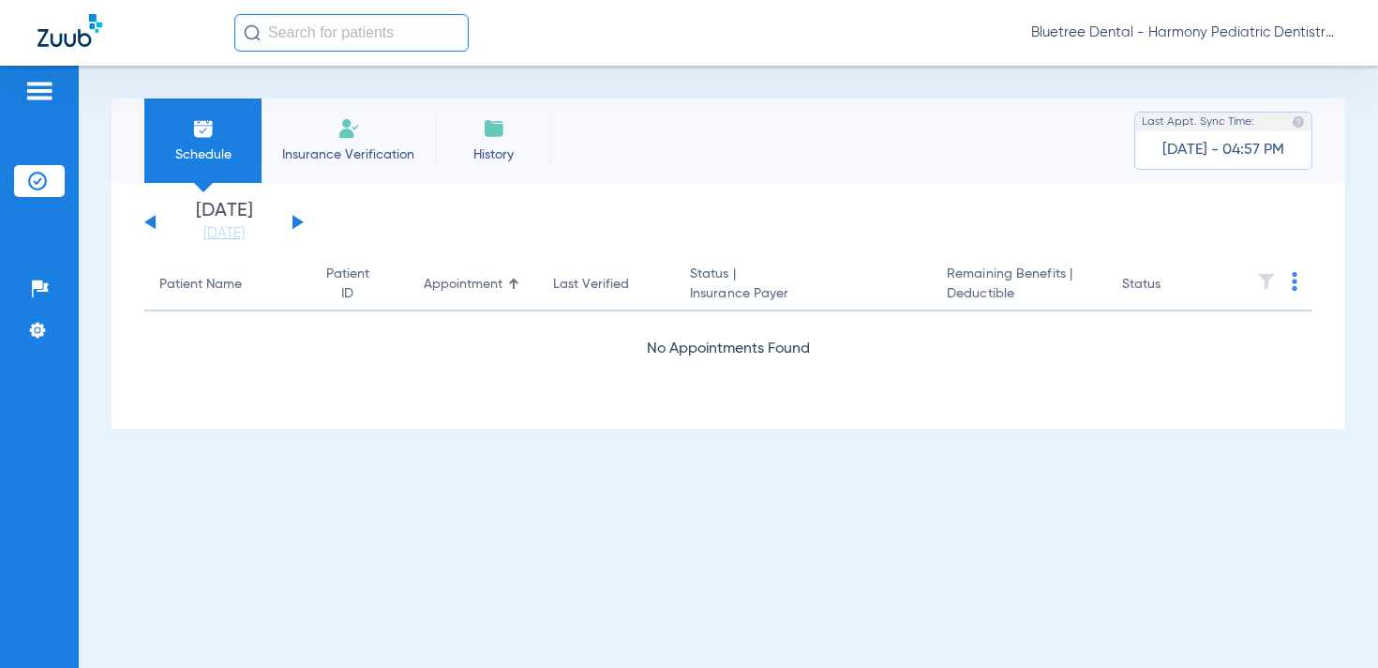
click at [300, 218] on div "[DATE] [DATE] [DATE] [DATE] [DATE] [DATE] [DATE] [DATE] [DATE] [DATE] [DATE] [D…" at bounding box center [223, 222] width 159 height 41
click at [298, 219] on button at bounding box center [298, 222] width 11 height 14
click at [293, 218] on button at bounding box center [298, 222] width 11 height 14
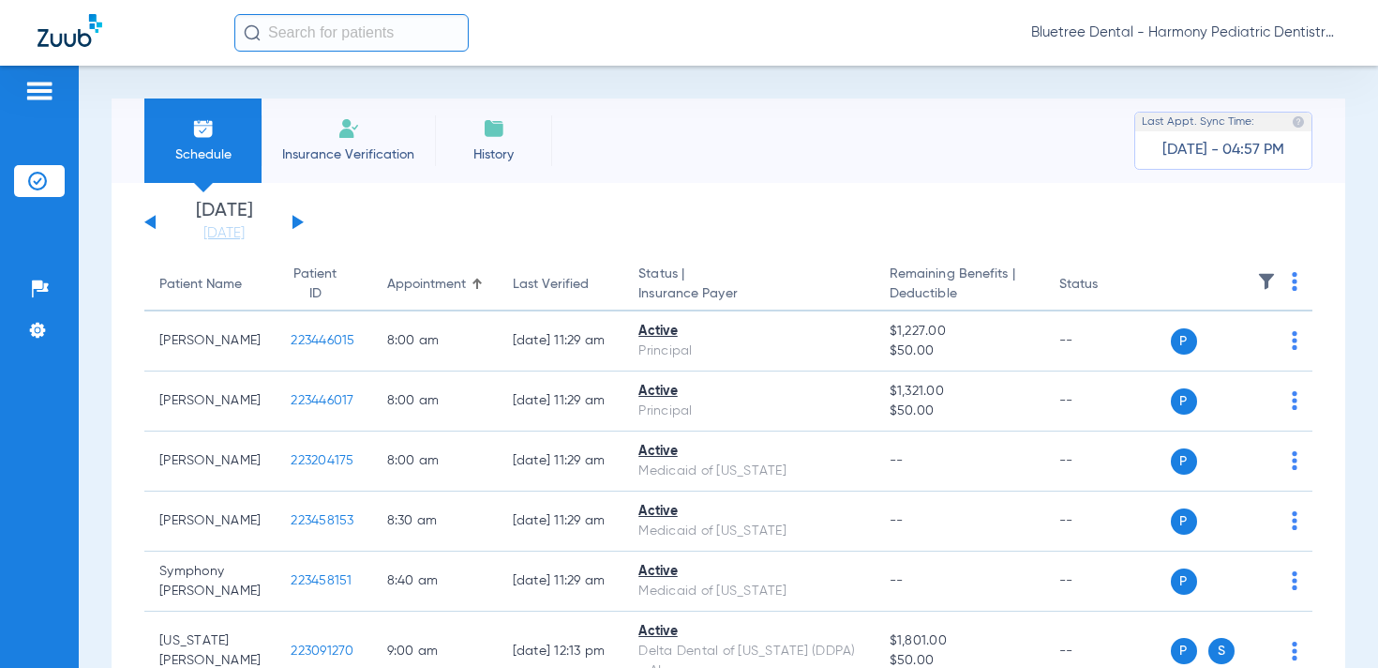
click at [1255, 281] on th at bounding box center [1242, 285] width 143 height 53
click at [1272, 275] on img at bounding box center [1266, 281] width 19 height 19
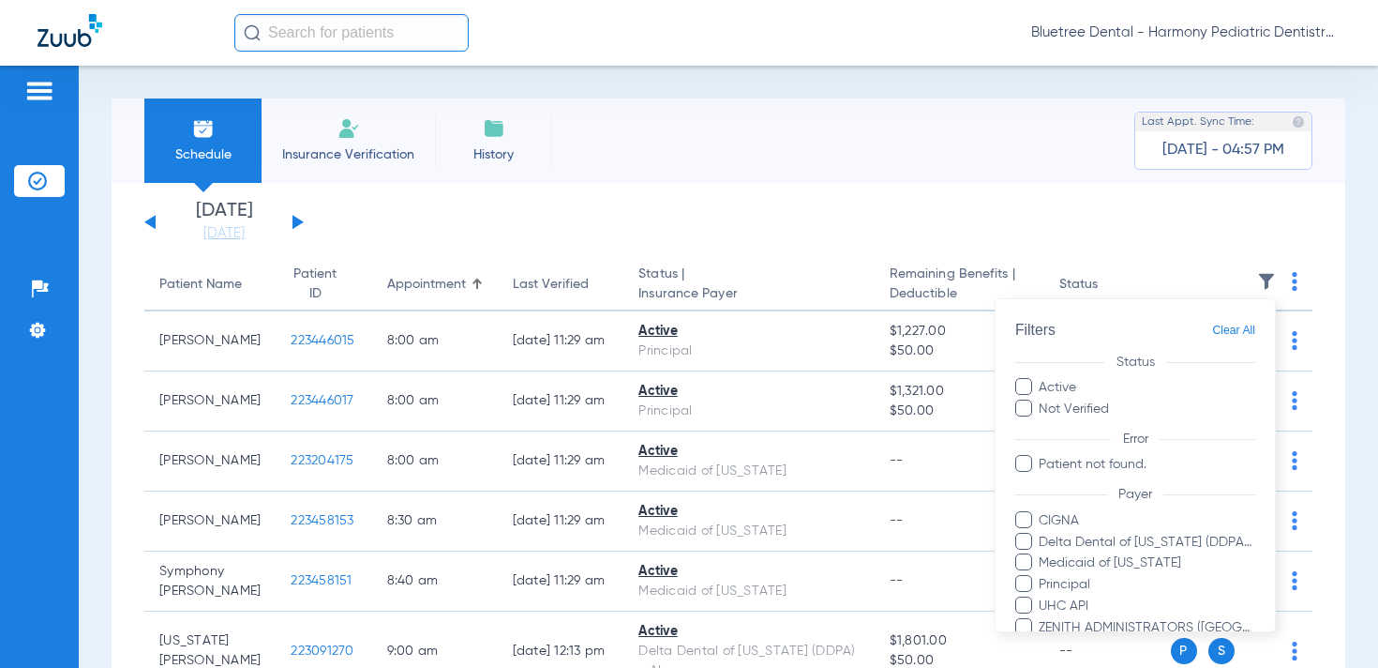
click at [1233, 31] on div at bounding box center [689, 334] width 1378 height 668
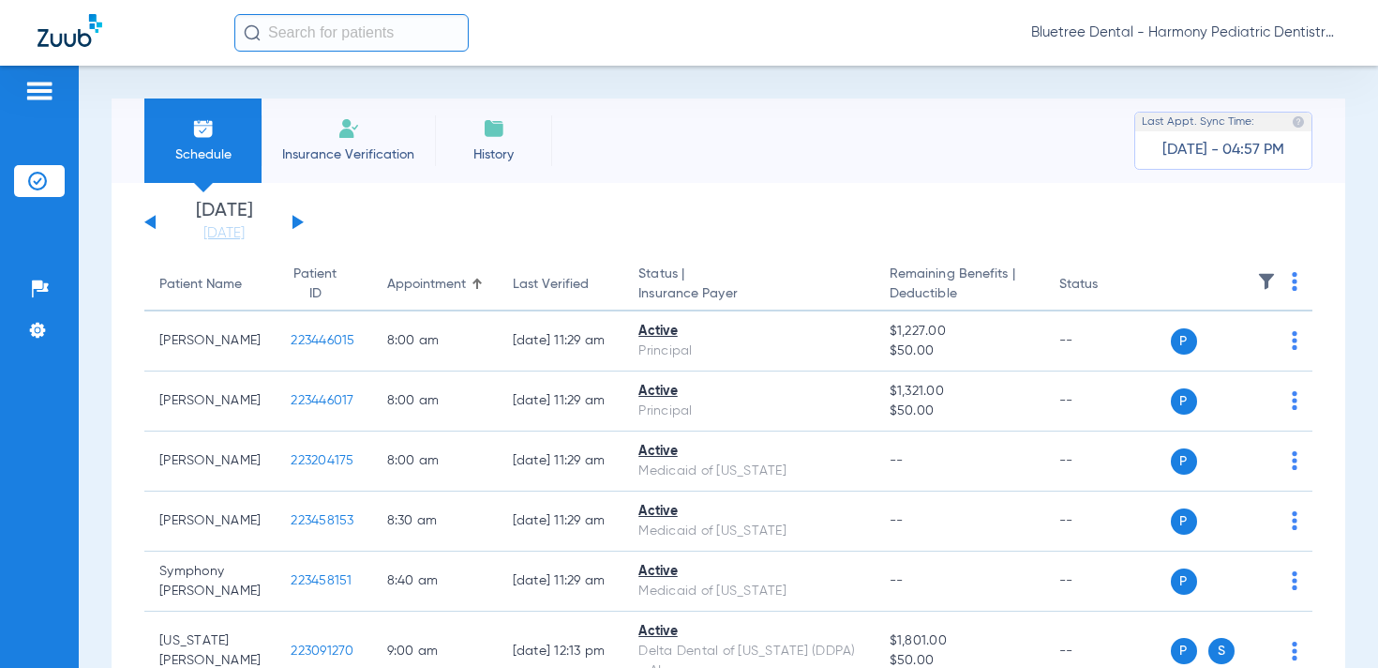
click at [1205, 30] on span "Bluetree Dental - Harmony Pediatric Dentistry Camas" at bounding box center [1185, 32] width 309 height 19
click at [1222, 67] on span "Account Selection" at bounding box center [1270, 66] width 105 height 13
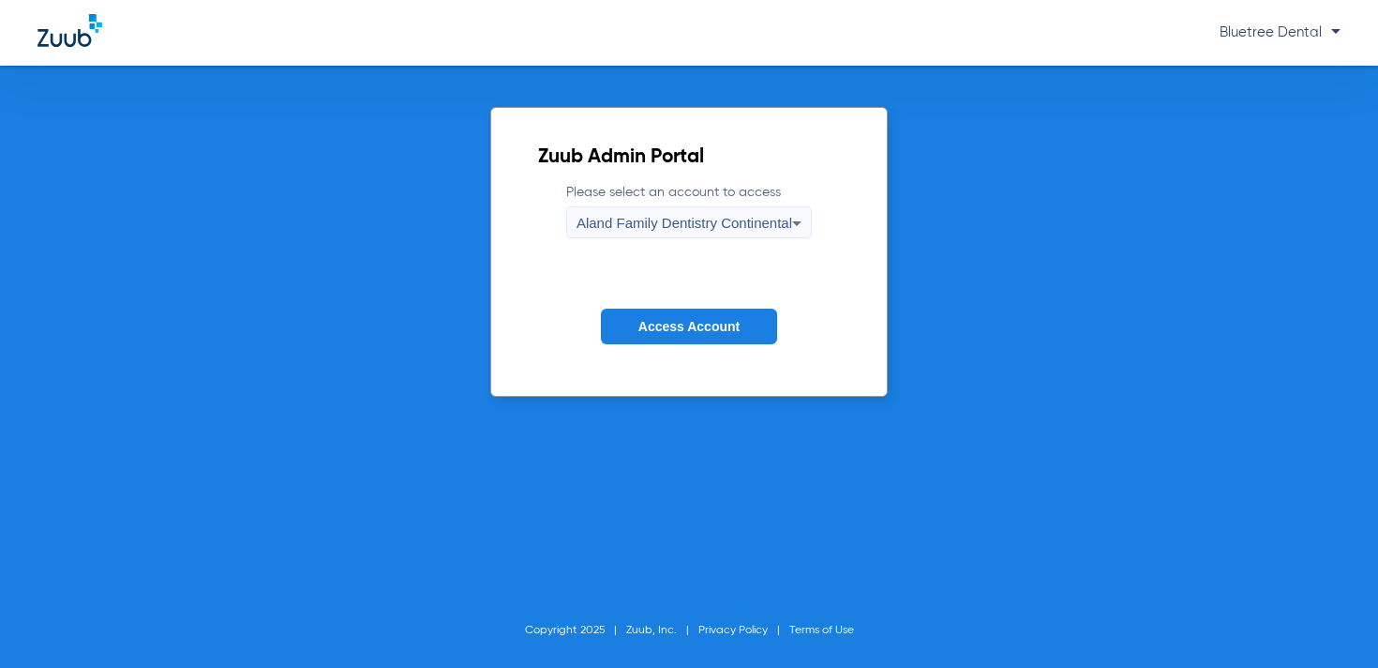
click at [737, 224] on span "Aland Family Dentistry Continental" at bounding box center [685, 223] width 216 height 16
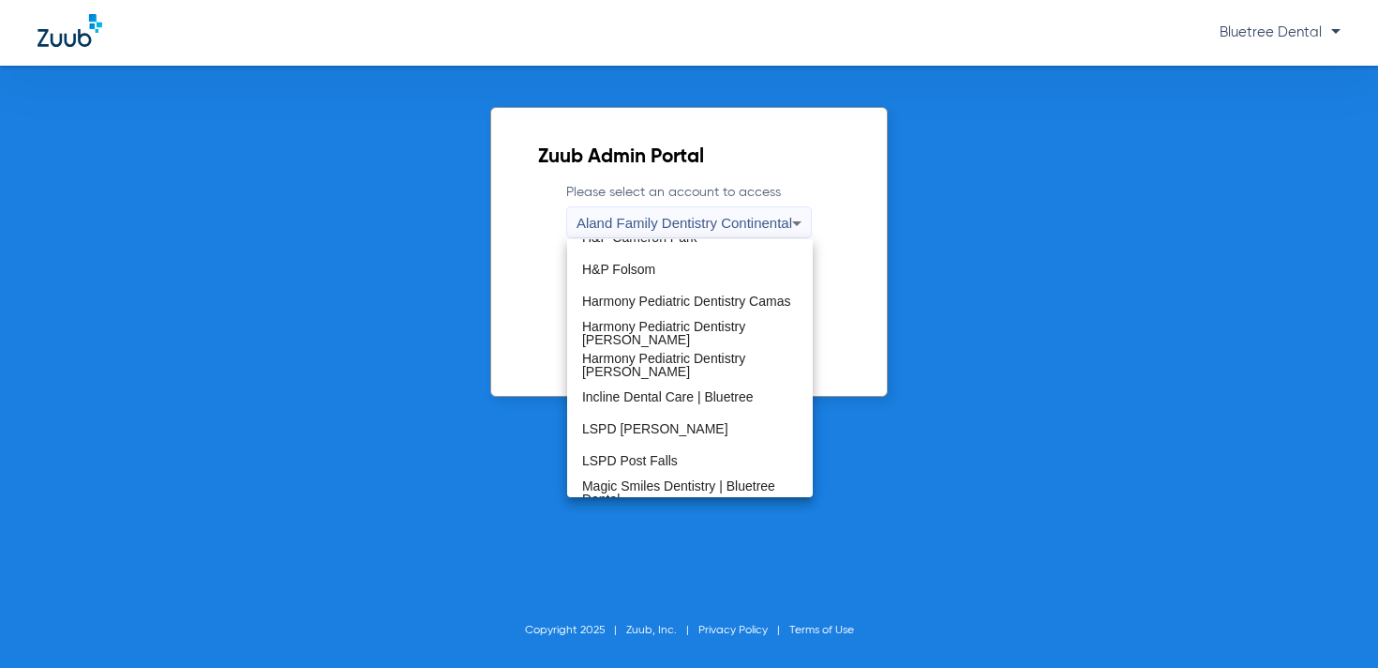
scroll to position [249, 0]
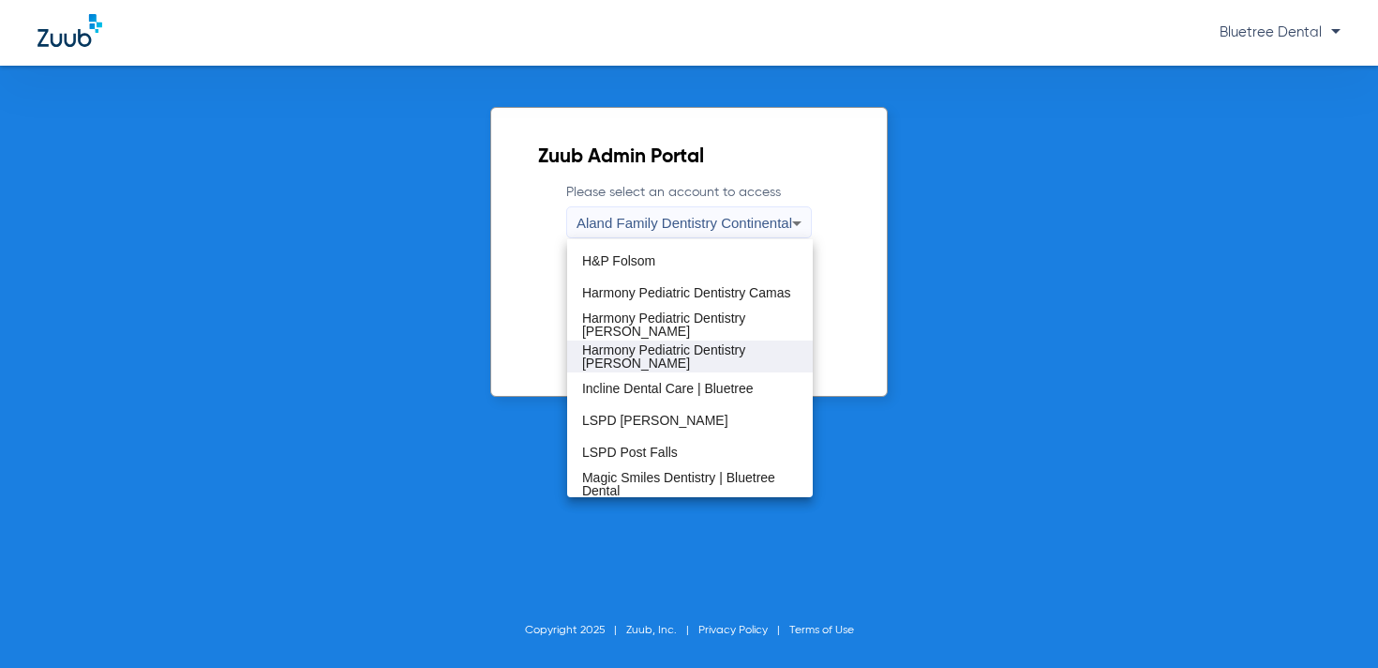
click at [715, 354] on span "Harmony Pediatric Dentistry [PERSON_NAME]" at bounding box center [690, 356] width 216 height 26
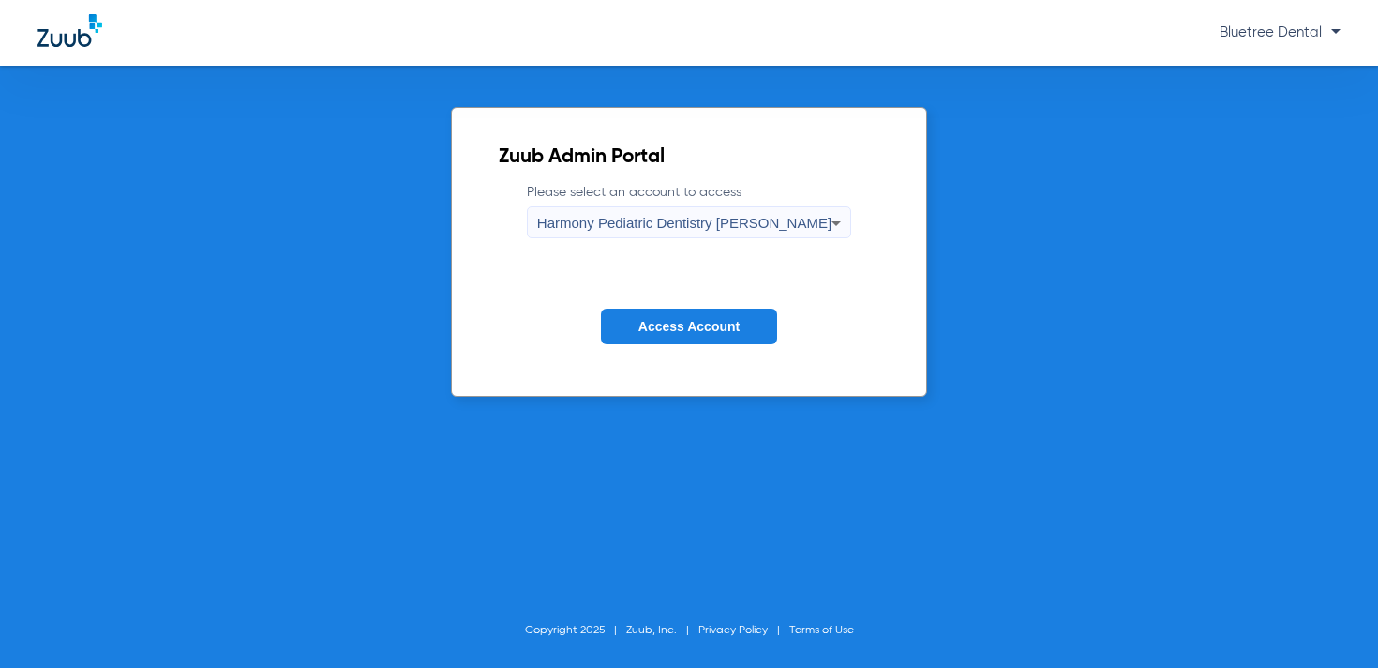
click at [695, 343] on button "Access Account" at bounding box center [689, 327] width 176 height 37
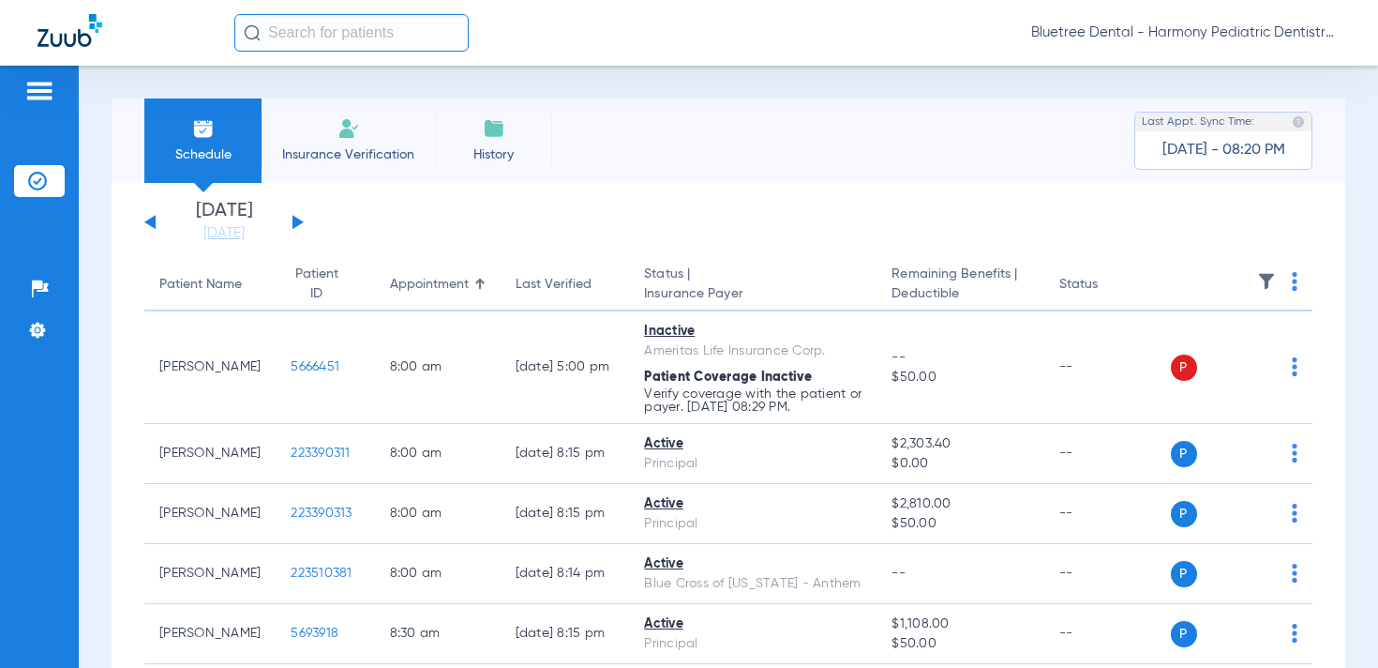
click at [1263, 278] on img at bounding box center [1266, 281] width 19 height 19
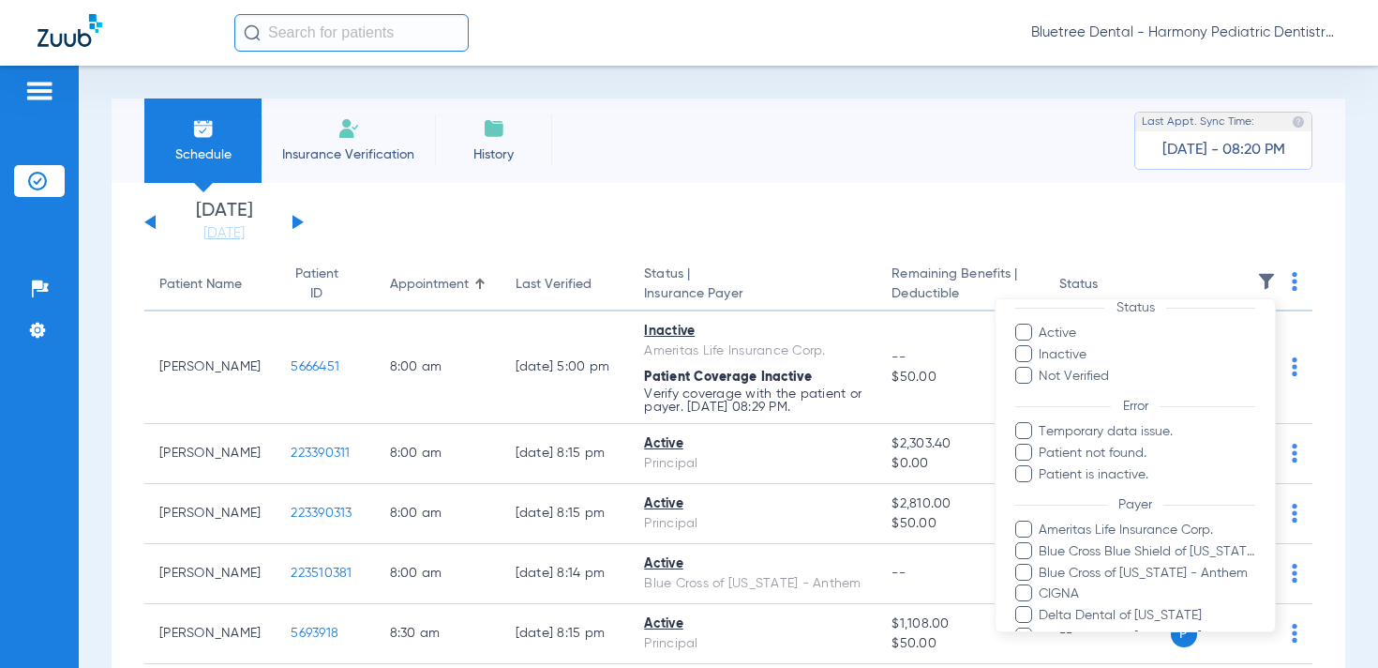
scroll to position [92, 0]
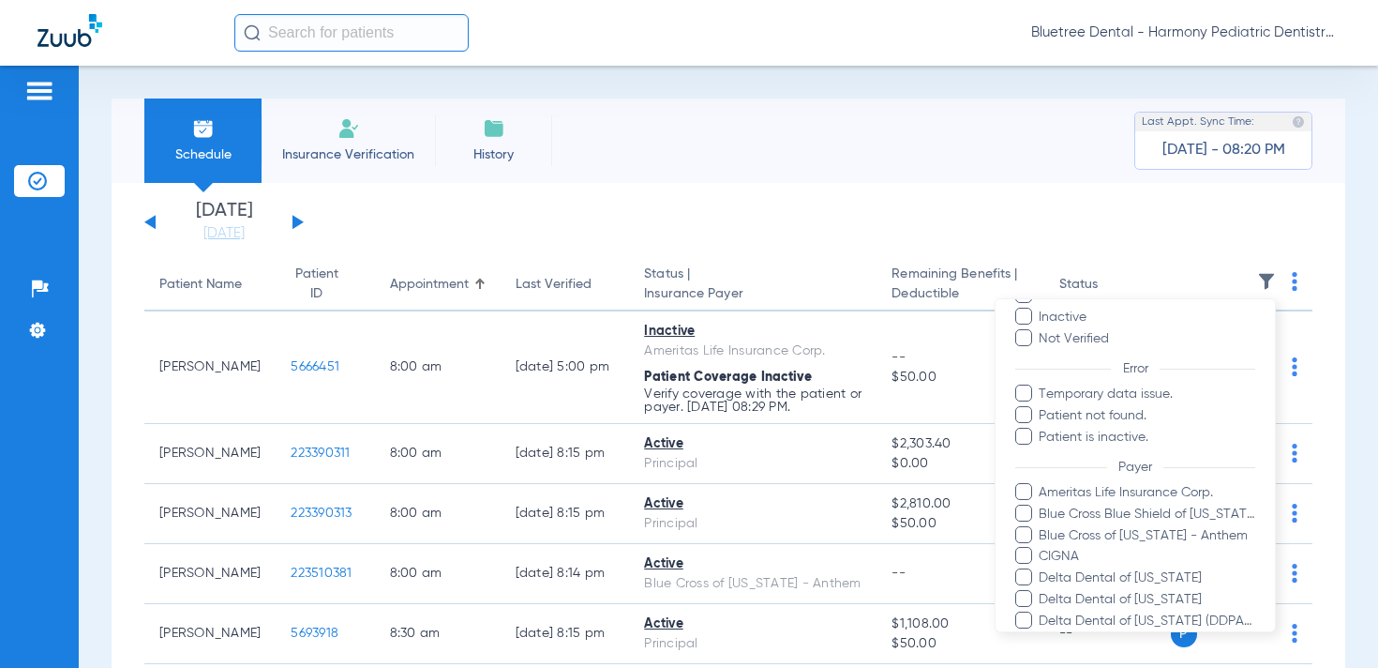
click at [1145, 532] on span "Blue Cross of [US_STATE] - Anthem" at bounding box center [1147, 535] width 218 height 20
click at [1042, 548] on input "Blue Cross of [US_STATE] - Anthem" at bounding box center [1042, 548] width 0 height 0
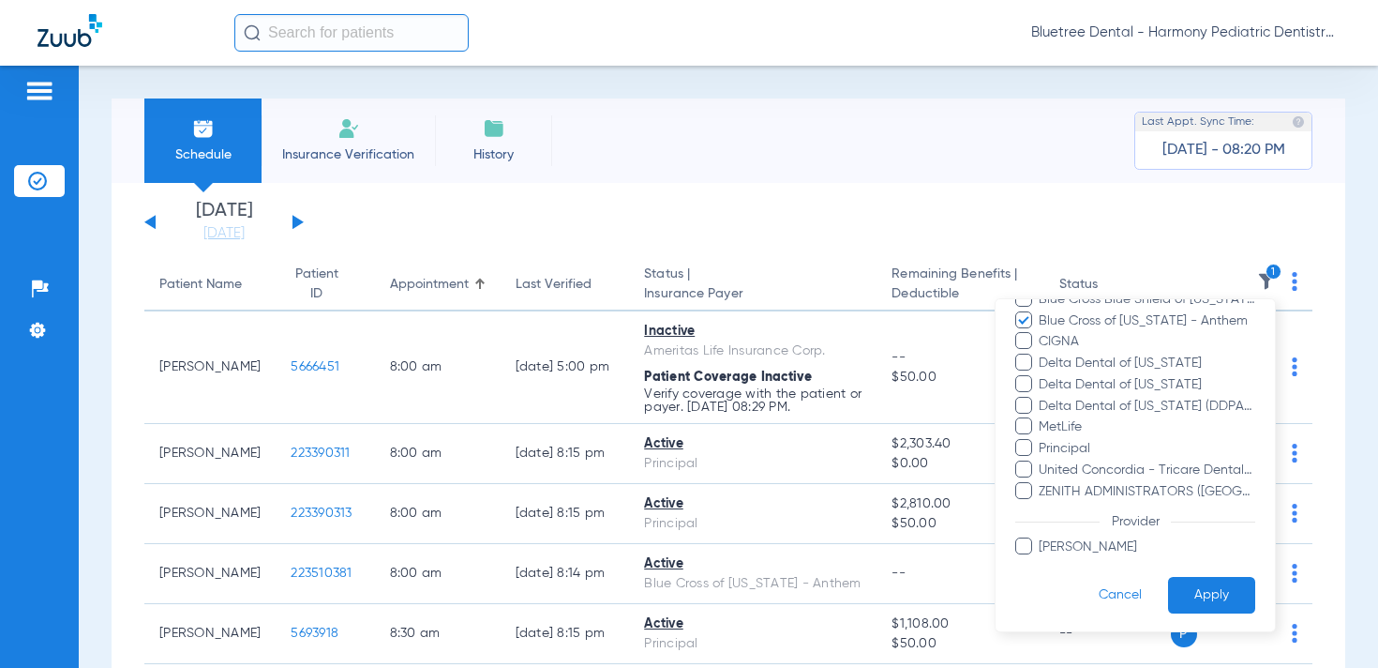
click at [1195, 579] on button "Apply" at bounding box center [1211, 595] width 87 height 37
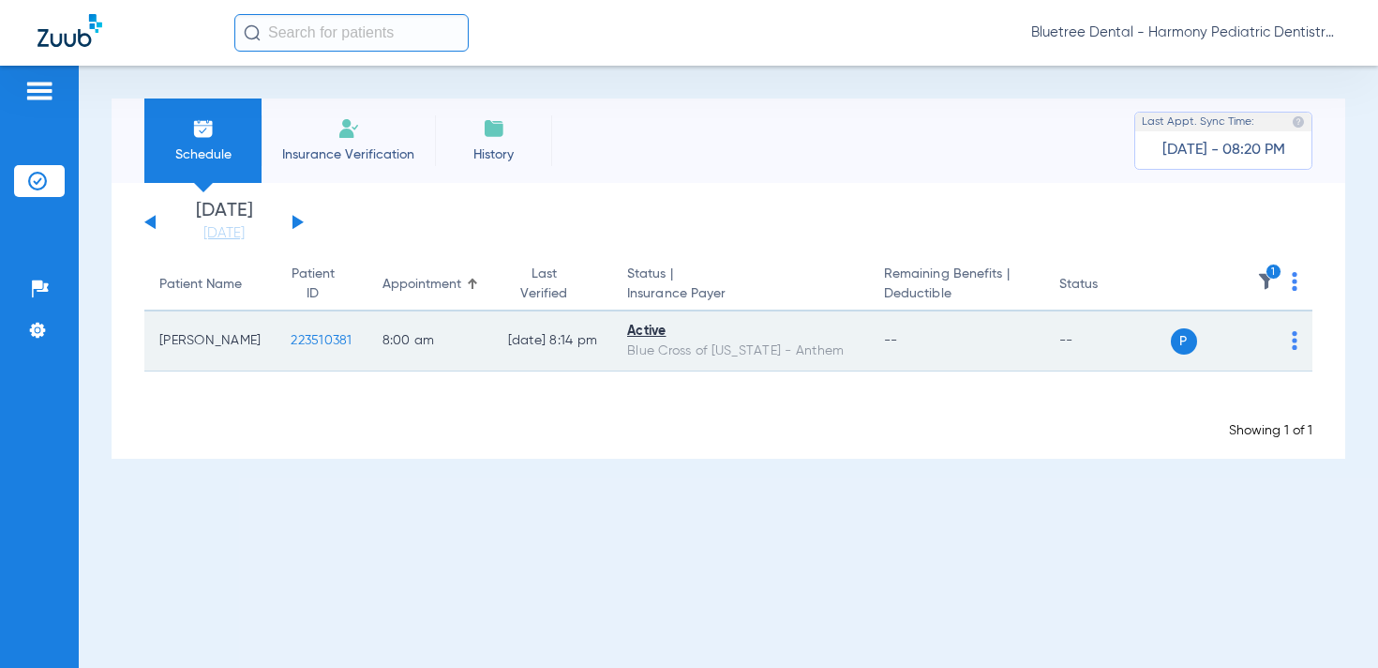
click at [297, 340] on span "223510381" at bounding box center [321, 340] width 61 height 13
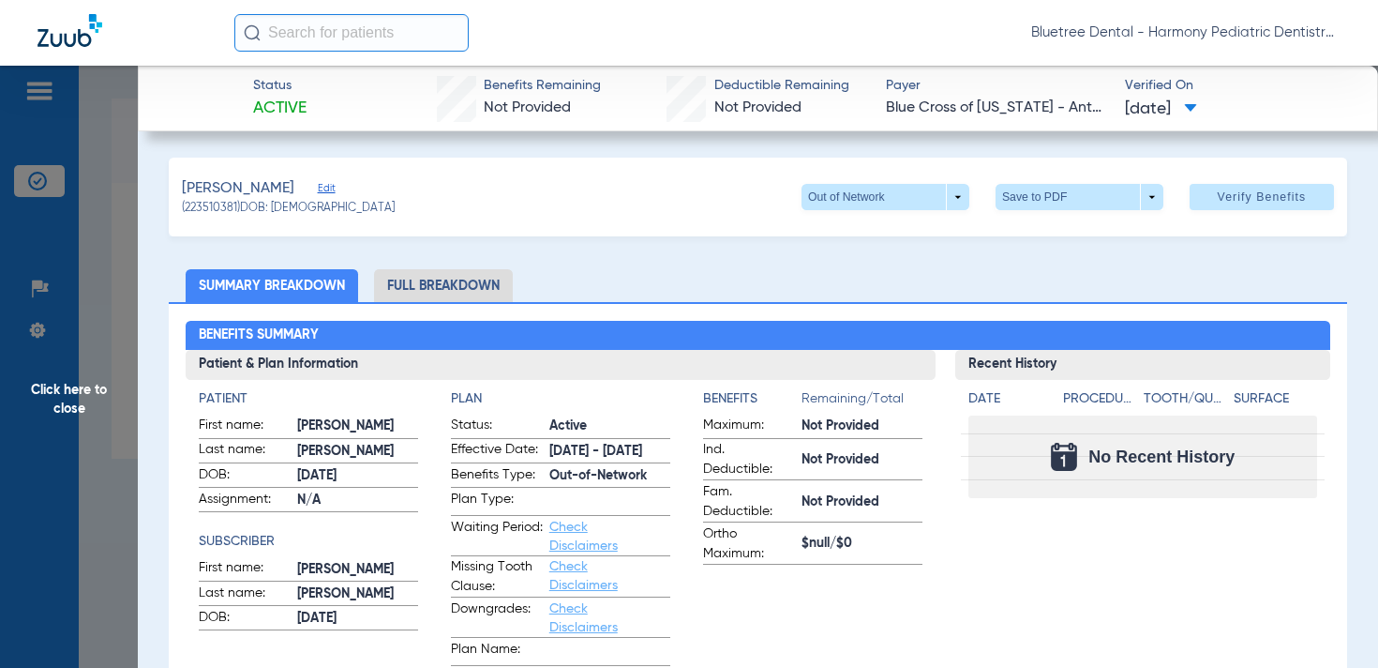
click at [318, 190] on span "Edit" at bounding box center [326, 191] width 17 height 18
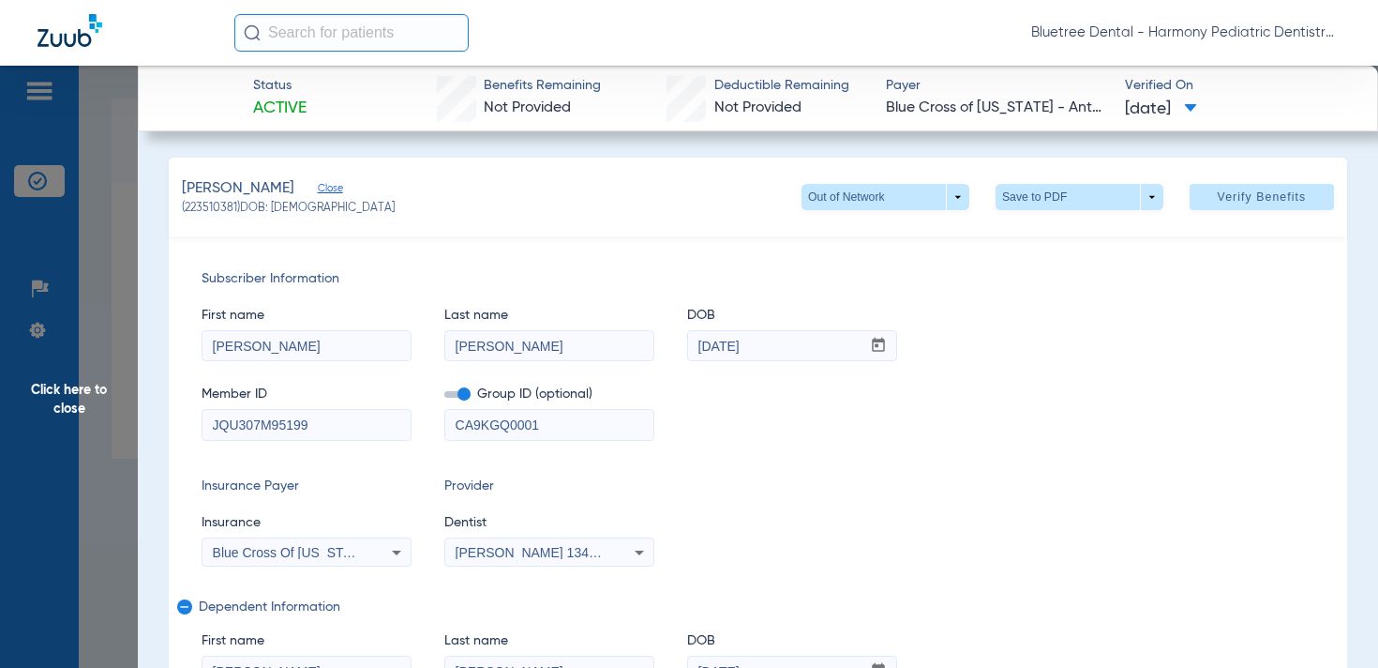
click at [83, 389] on span "Click here to close" at bounding box center [69, 400] width 138 height 668
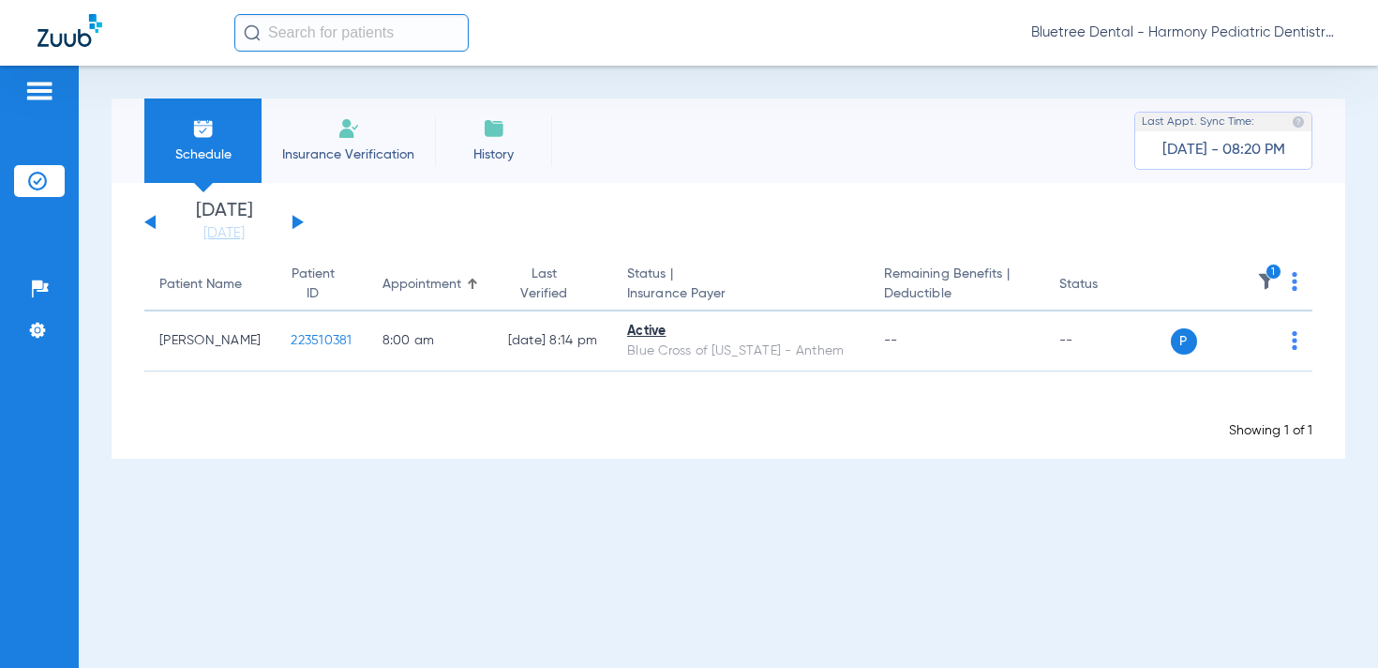
click at [294, 225] on button at bounding box center [298, 222] width 11 height 14
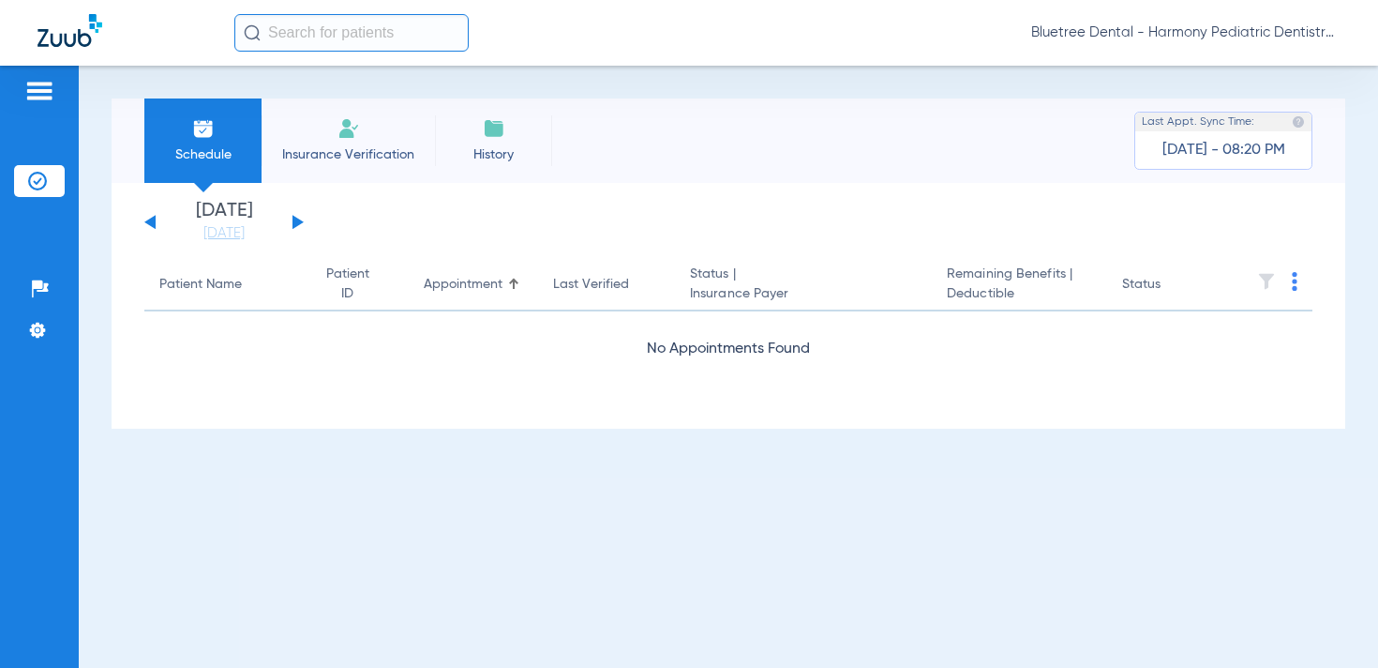
click at [294, 225] on button at bounding box center [298, 222] width 11 height 14
click at [297, 225] on button at bounding box center [298, 222] width 11 height 14
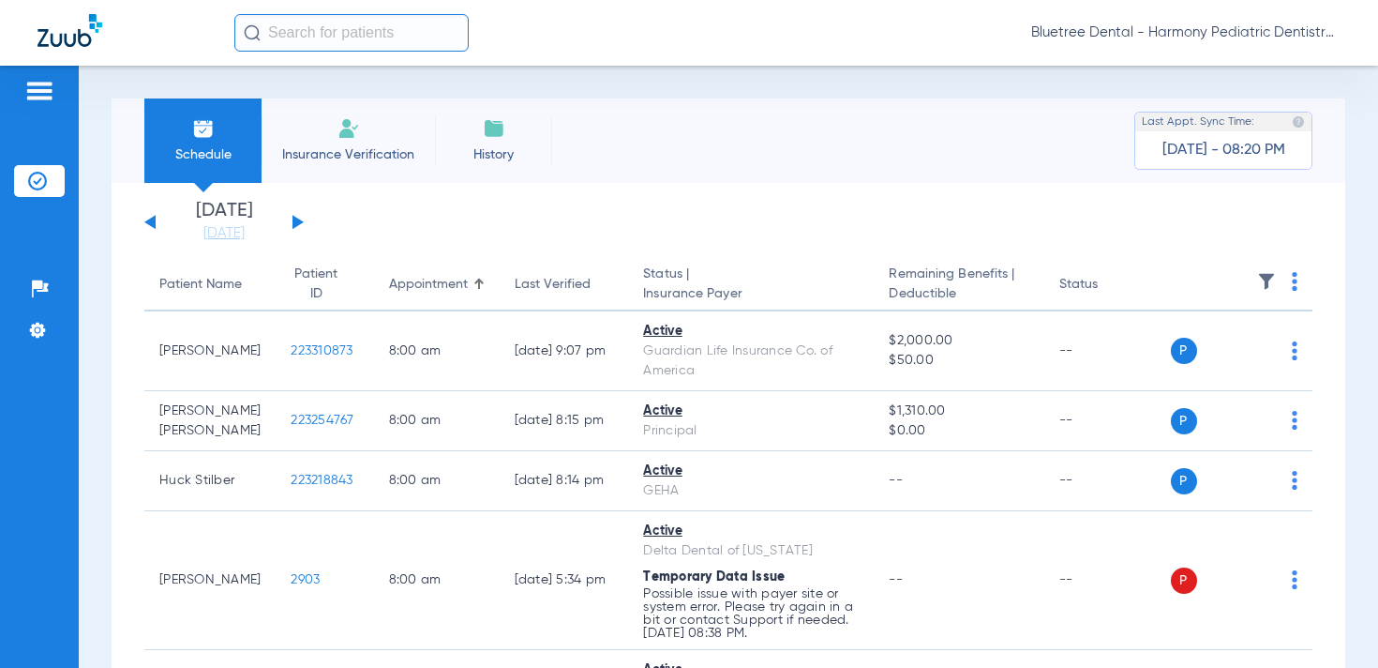
click at [1265, 279] on img at bounding box center [1266, 281] width 19 height 19
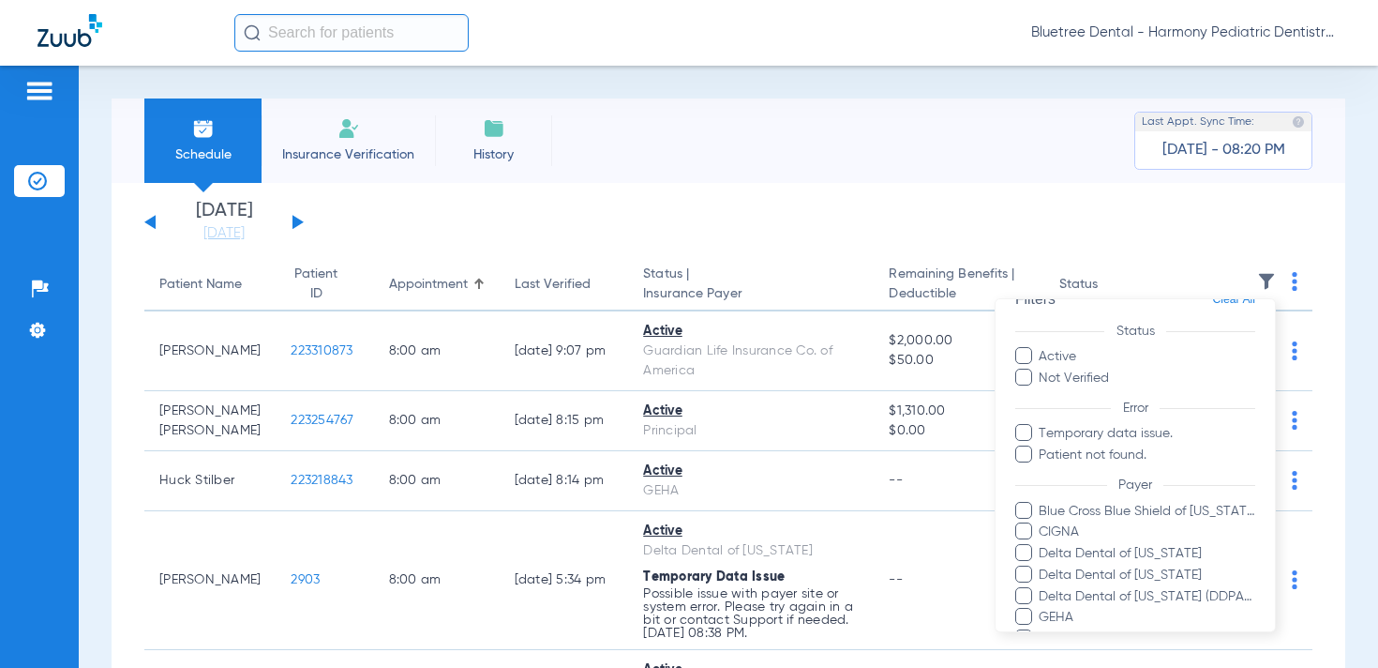
scroll to position [36, 0]
click at [369, 221] on div at bounding box center [689, 334] width 1378 height 668
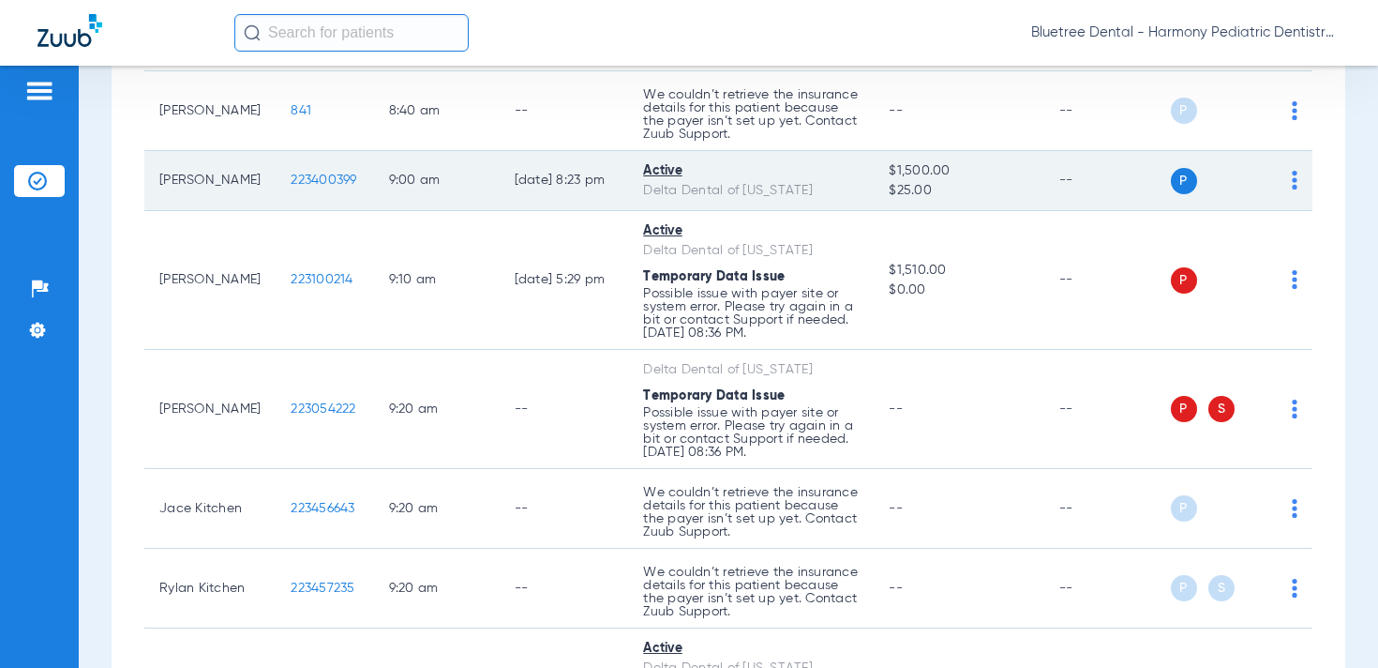
scroll to position [118, 0]
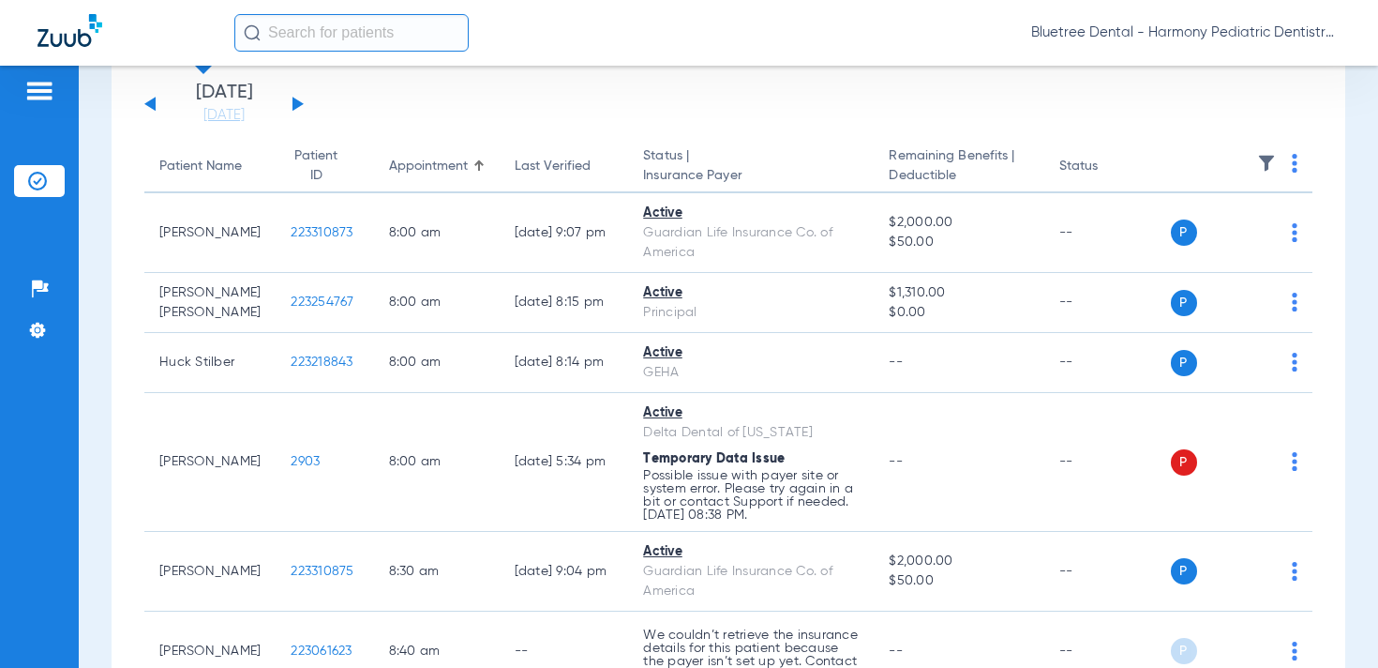
click at [1264, 149] on th at bounding box center [1242, 167] width 143 height 53
click at [1264, 162] on img at bounding box center [1266, 163] width 19 height 19
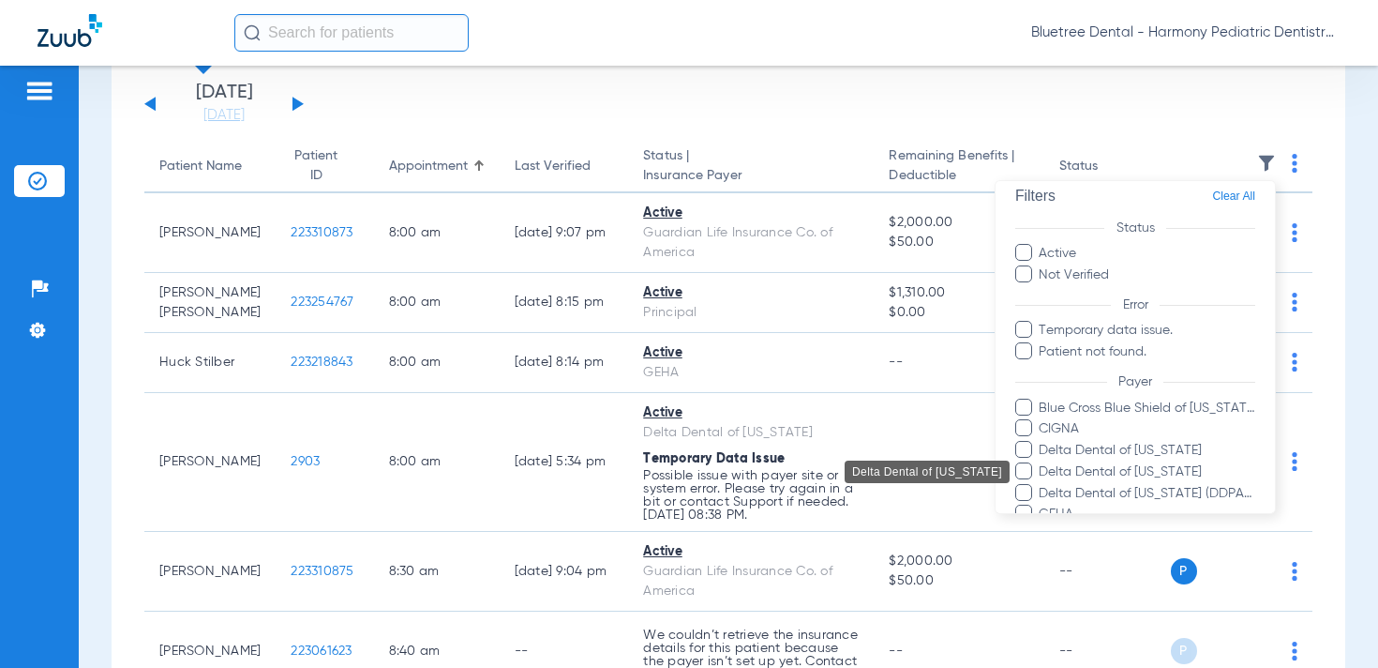
click at [1149, 474] on span "Delta Dental of [US_STATE]" at bounding box center [1147, 472] width 218 height 20
click at [1042, 485] on input "Delta Dental of [US_STATE]" at bounding box center [1042, 485] width 0 height 0
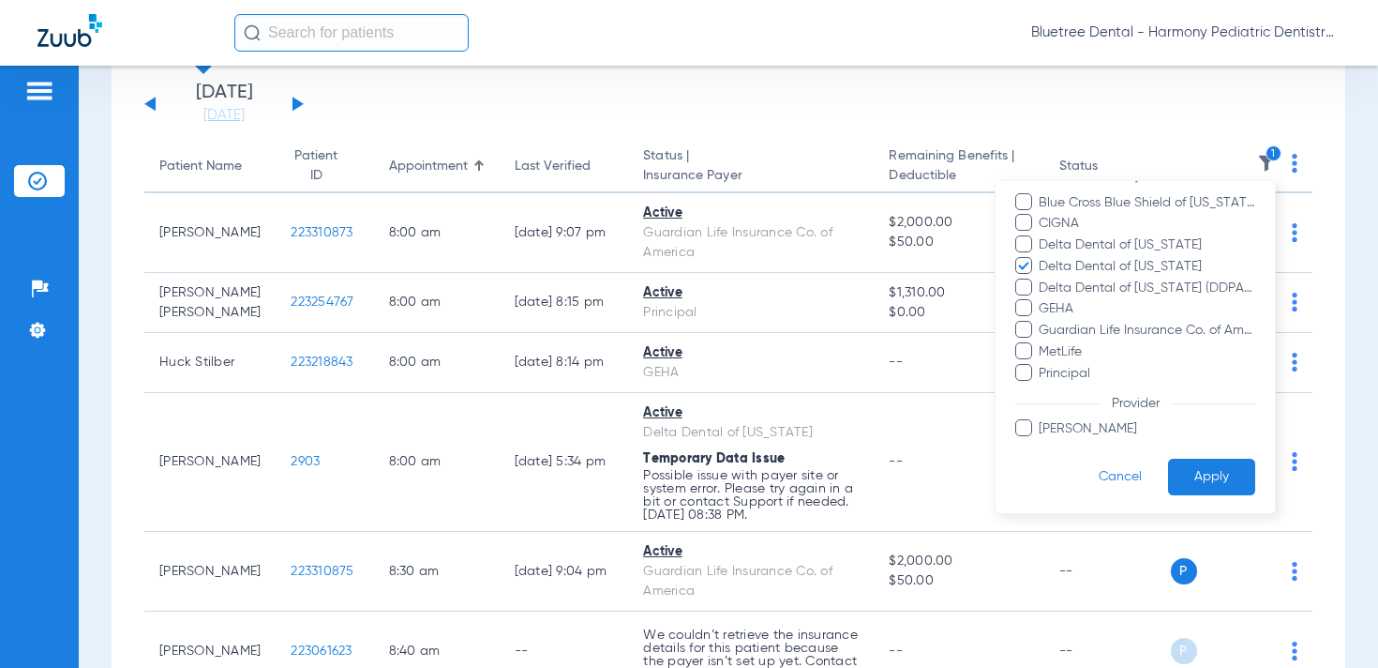
click at [1208, 467] on button "Apply" at bounding box center [1211, 477] width 87 height 37
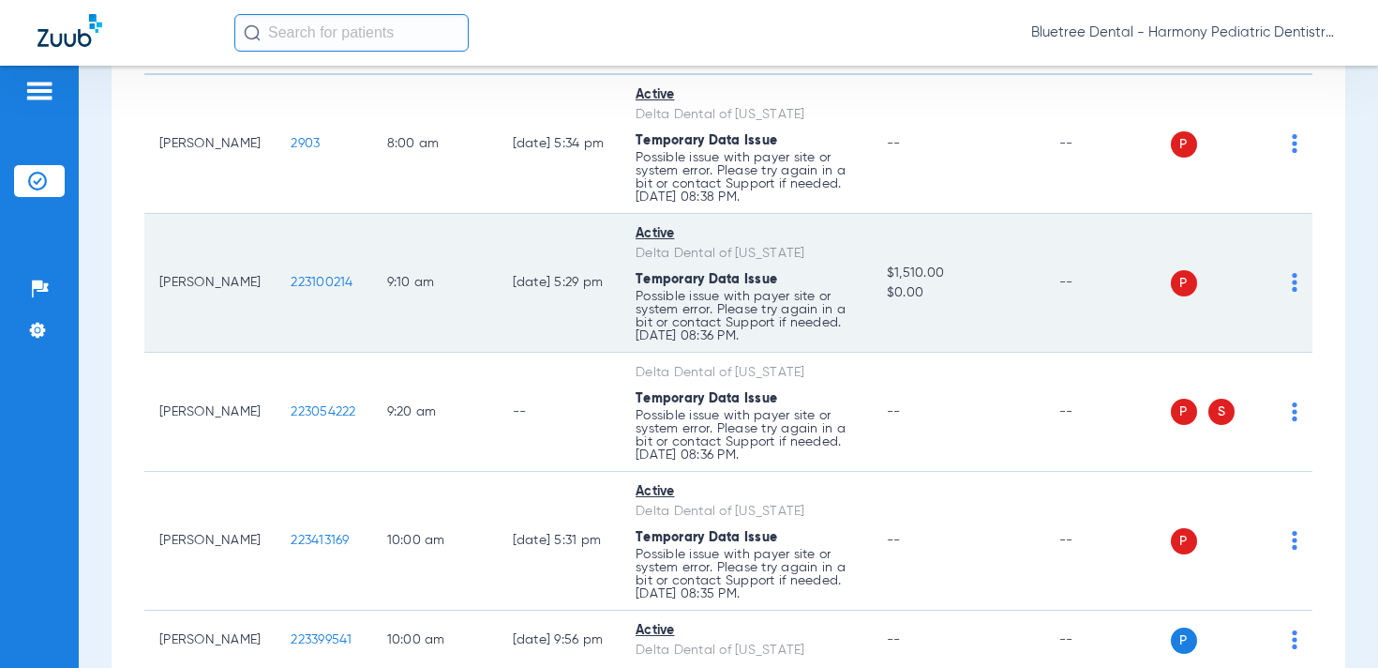
scroll to position [52, 0]
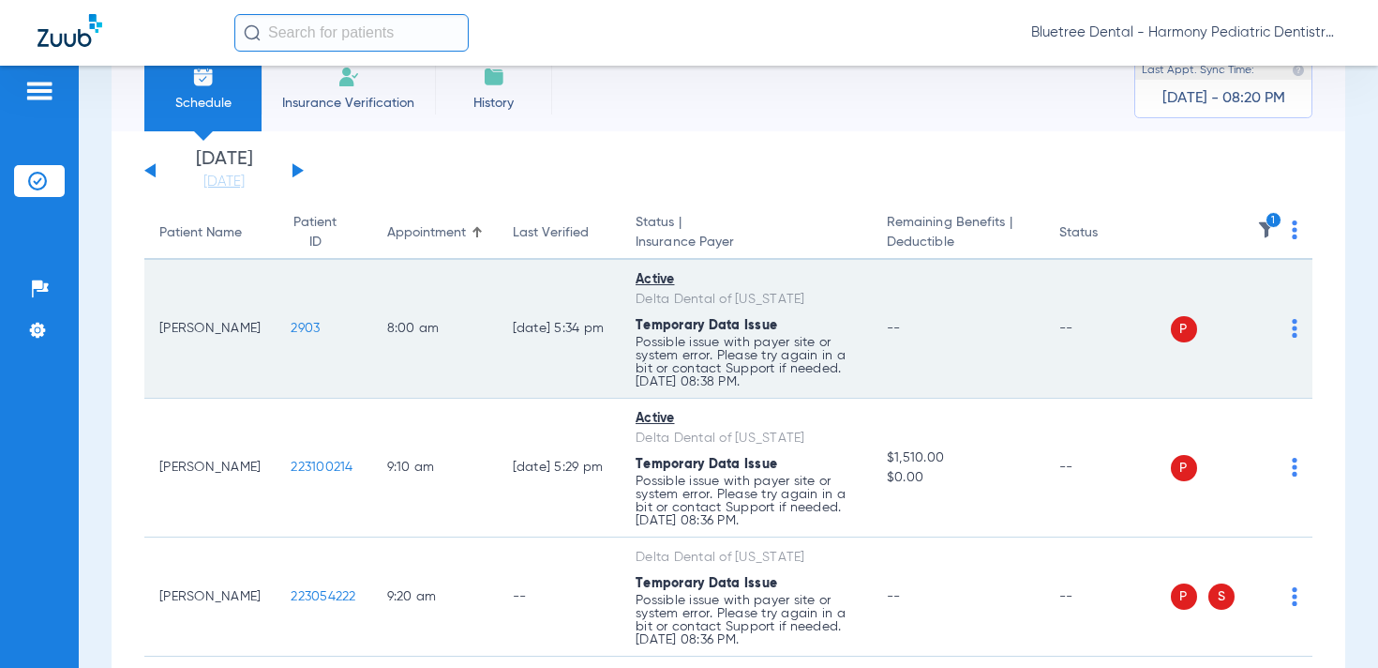
click at [1294, 332] on img at bounding box center [1295, 328] width 6 height 19
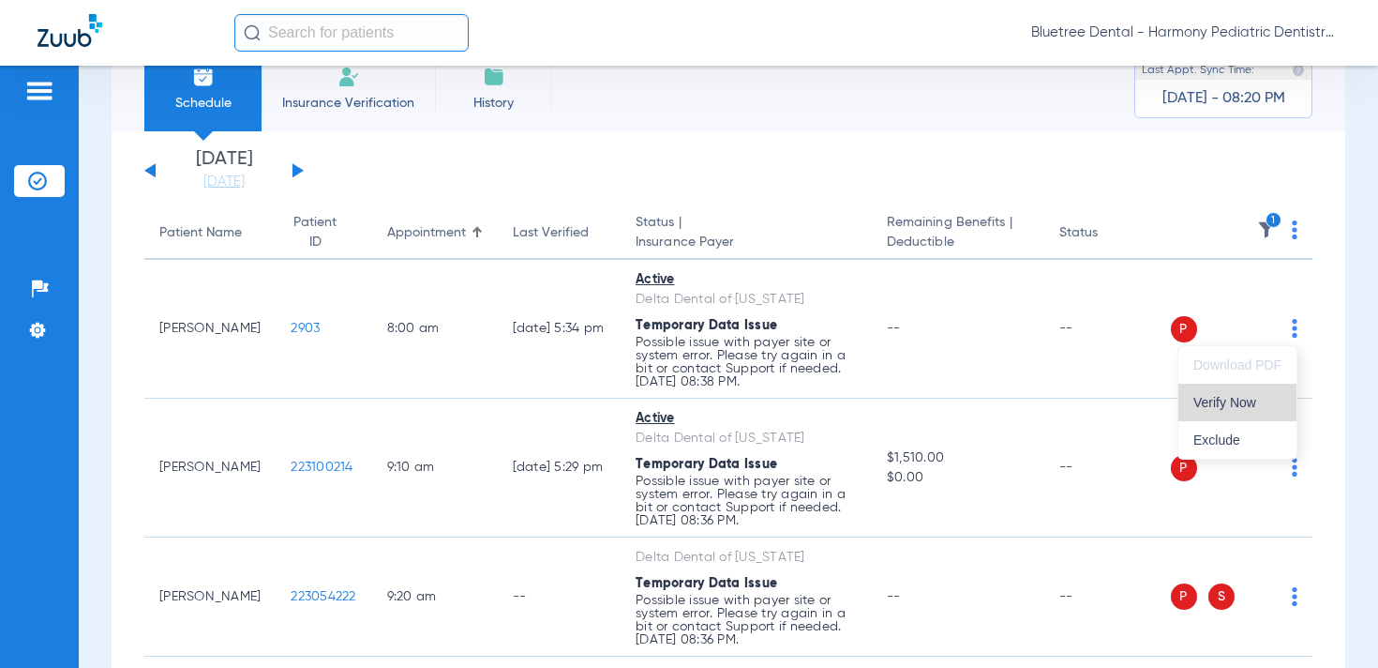
click at [1270, 392] on button "Verify Now" at bounding box center [1238, 403] width 118 height 38
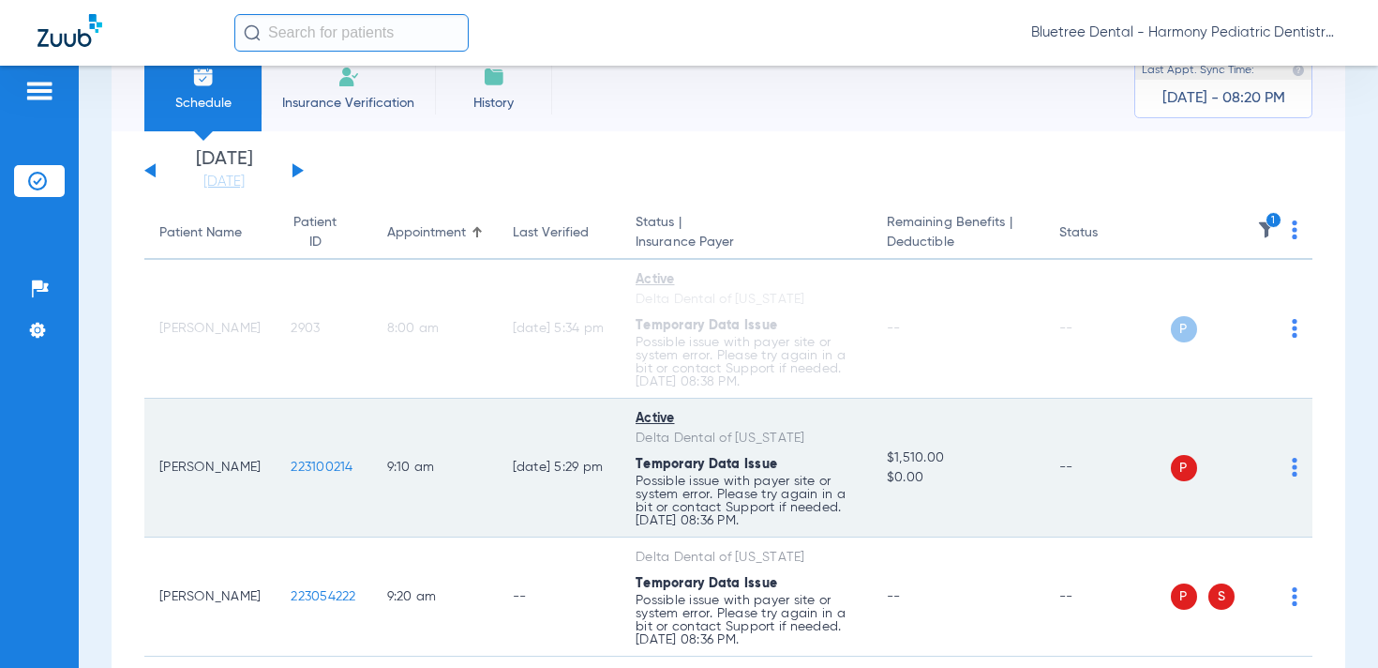
click at [1296, 464] on img at bounding box center [1295, 467] width 6 height 19
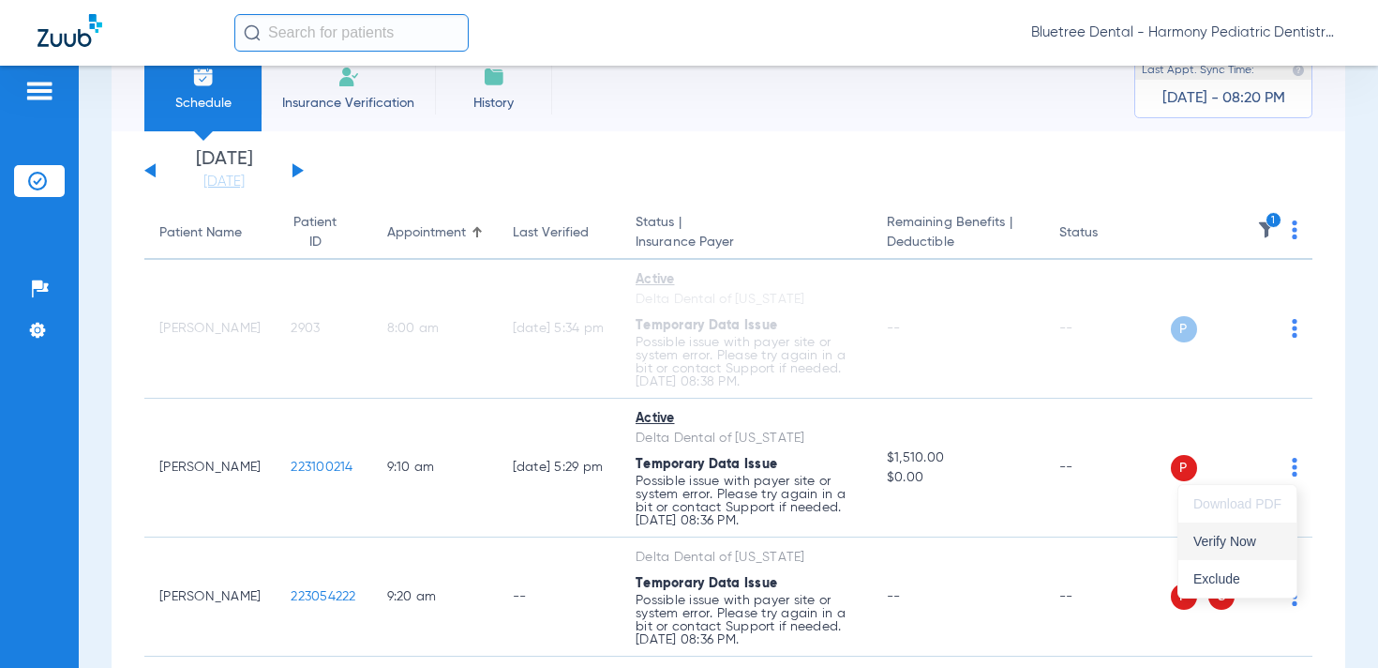
click at [1268, 528] on button "Verify Now" at bounding box center [1238, 541] width 118 height 38
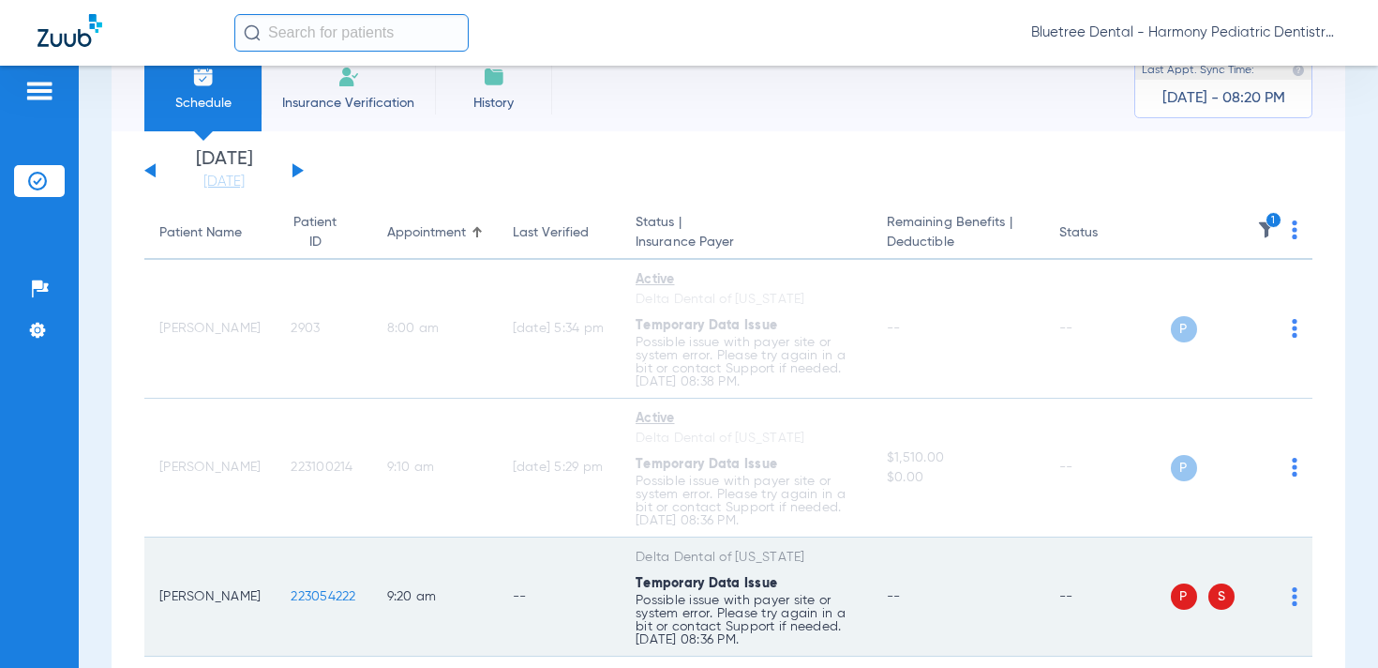
click at [1292, 598] on img at bounding box center [1295, 596] width 6 height 19
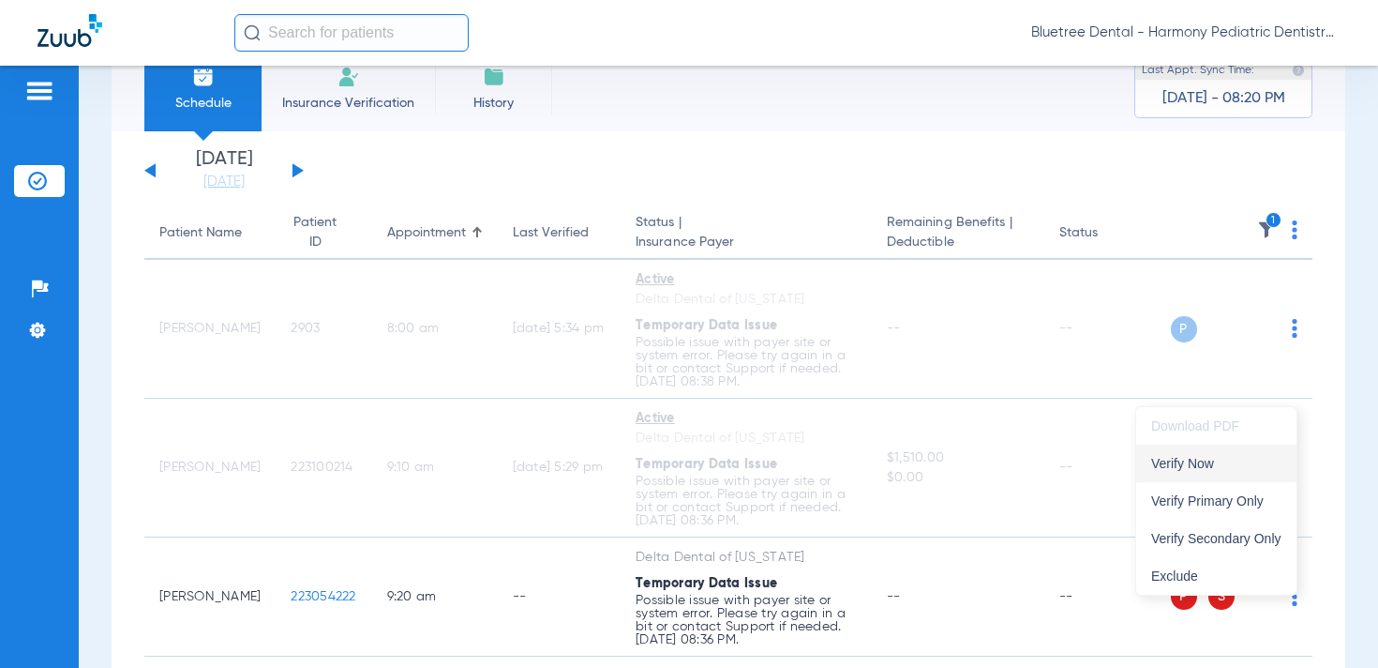
click at [1228, 470] on button "Verify Now" at bounding box center [1216, 463] width 160 height 38
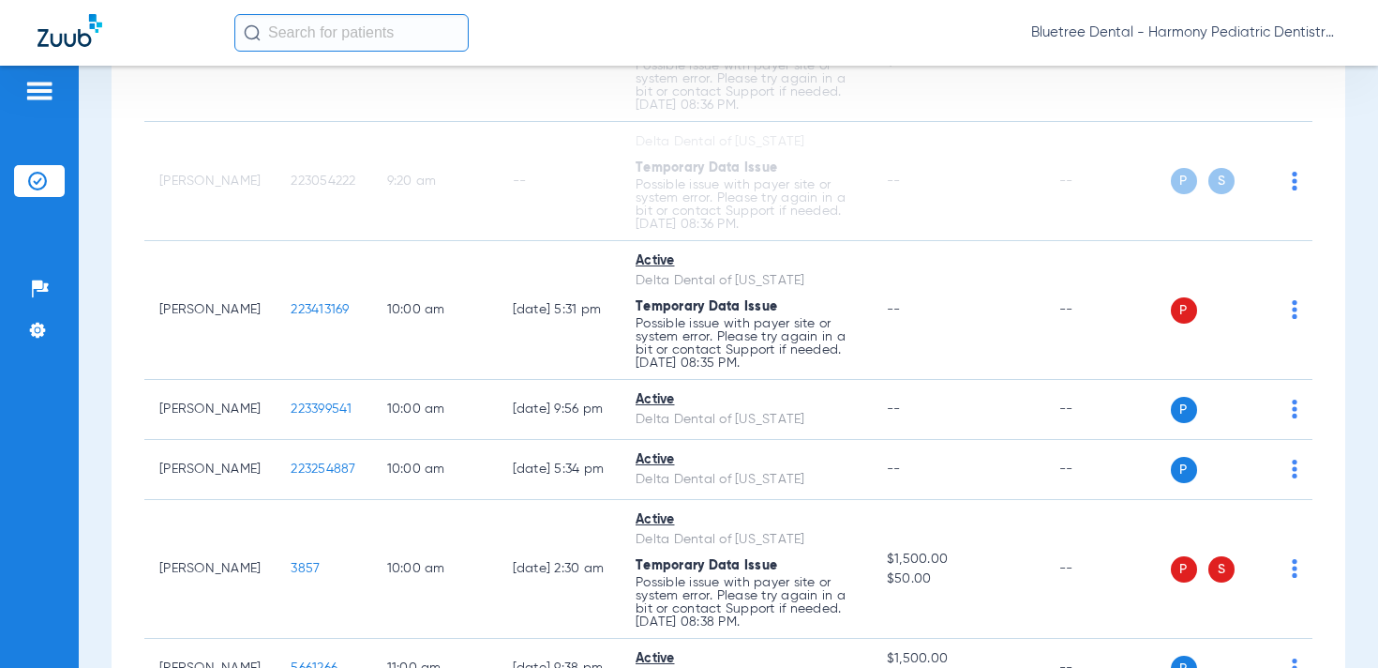
scroll to position [477, 0]
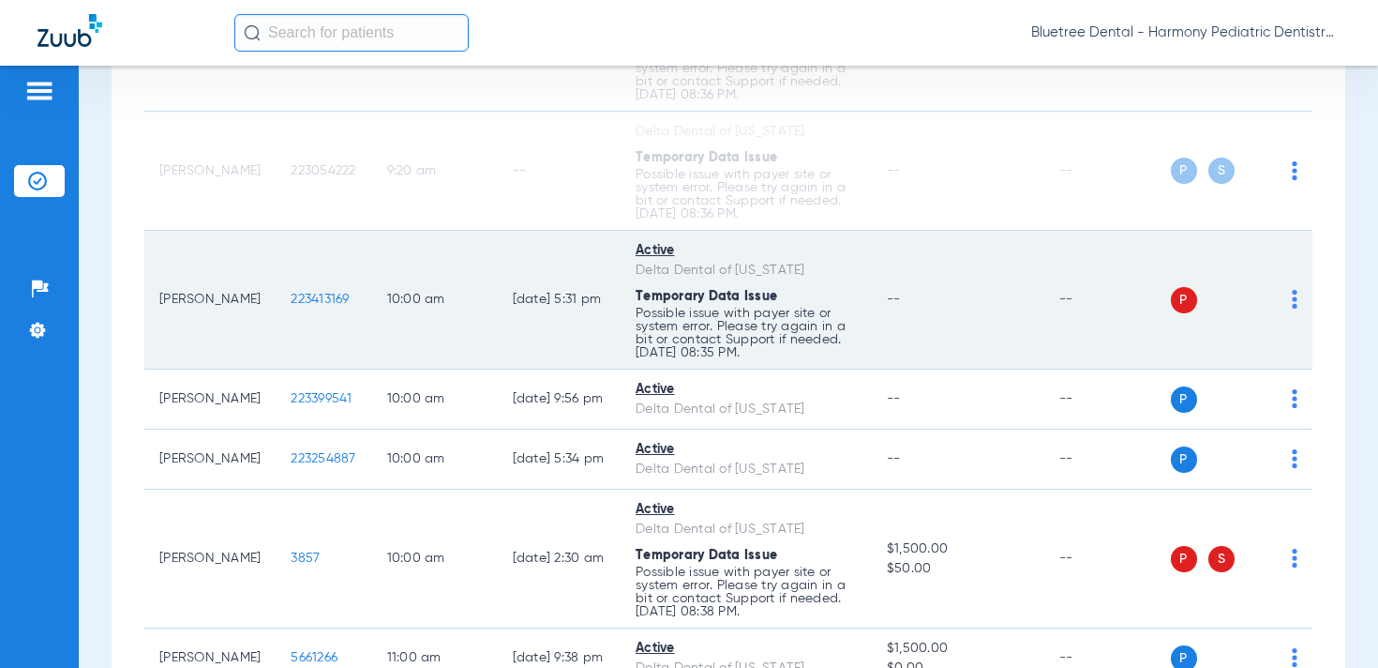
click at [1292, 299] on img at bounding box center [1295, 299] width 6 height 19
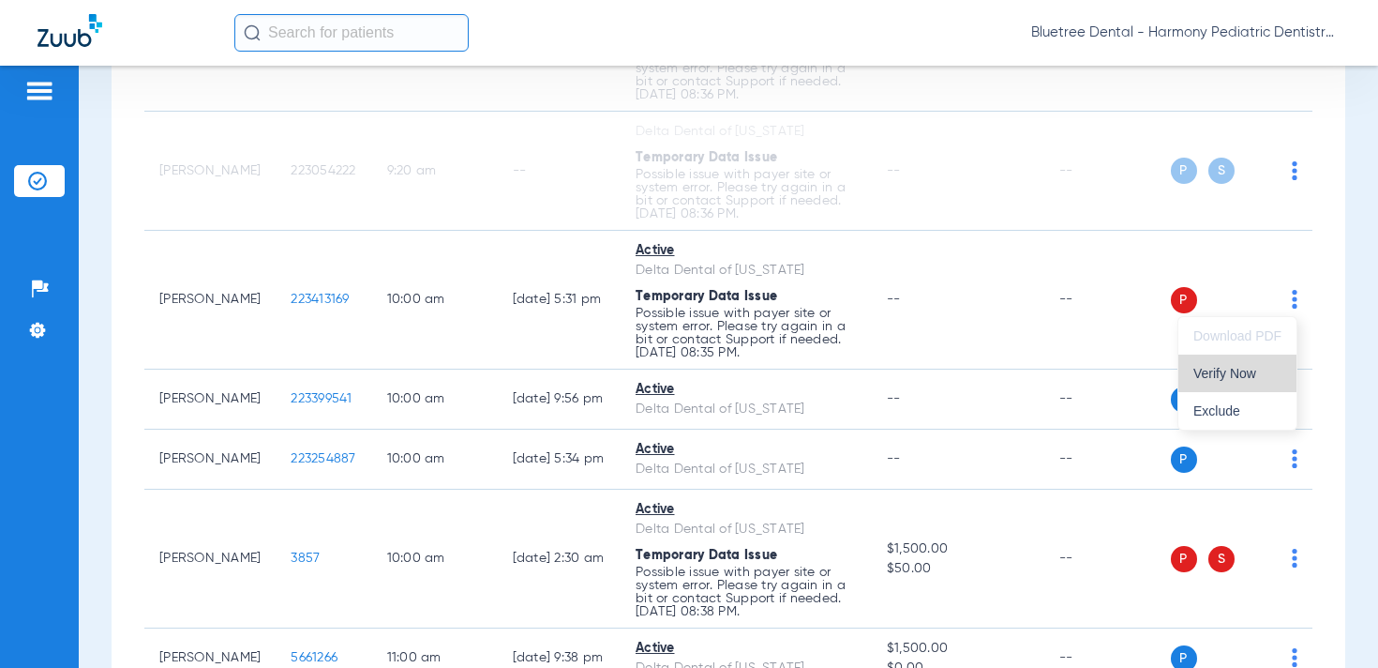
click at [1268, 369] on span "Verify Now" at bounding box center [1238, 373] width 88 height 13
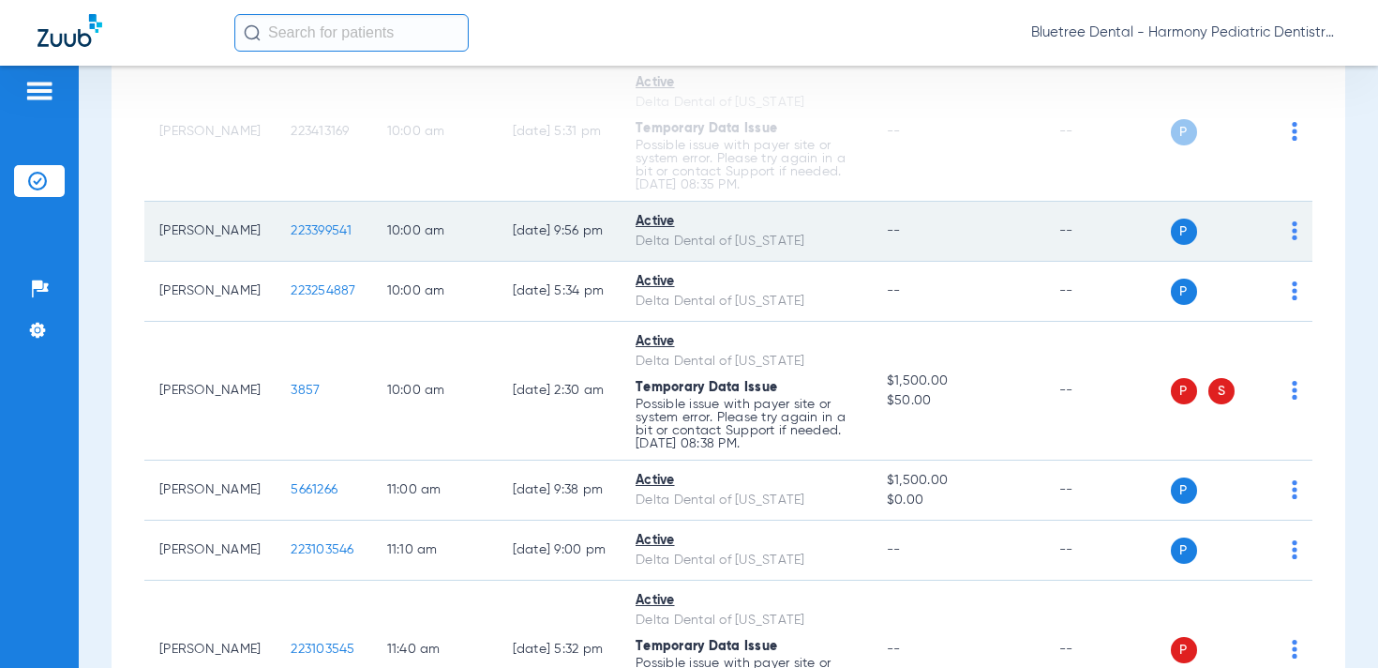
scroll to position [652, 0]
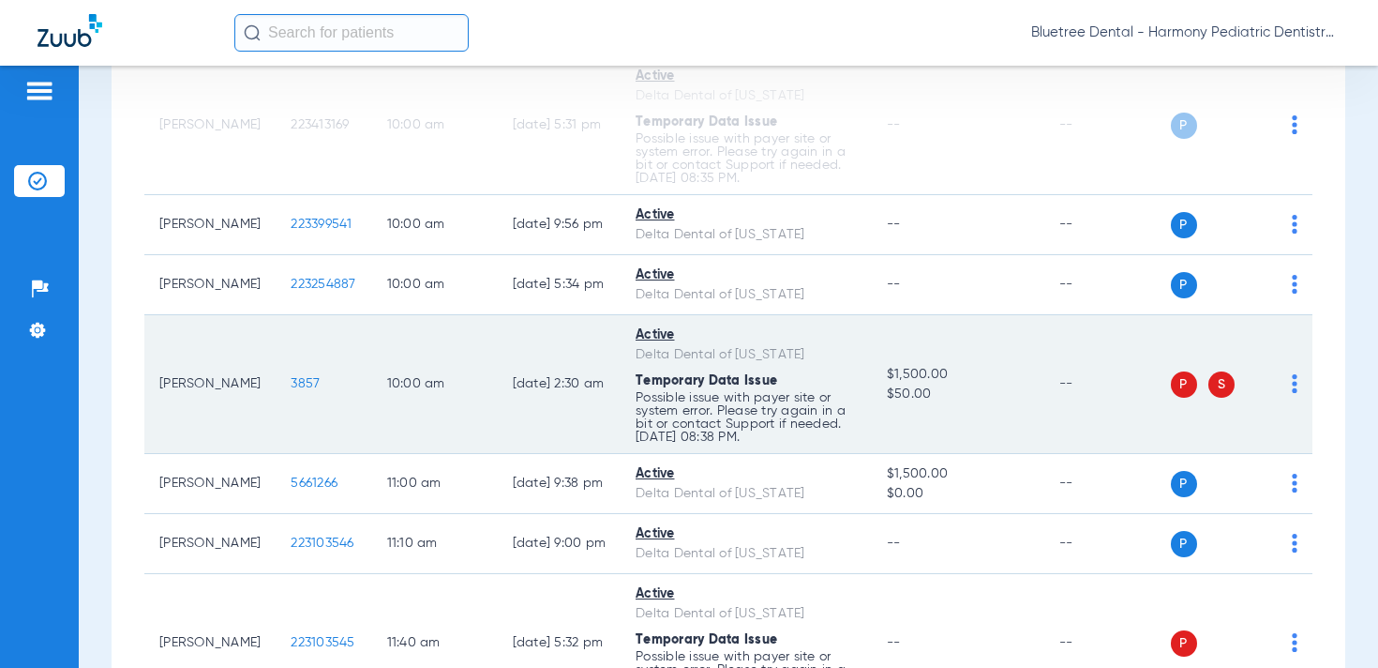
click at [1293, 393] on img at bounding box center [1295, 383] width 6 height 19
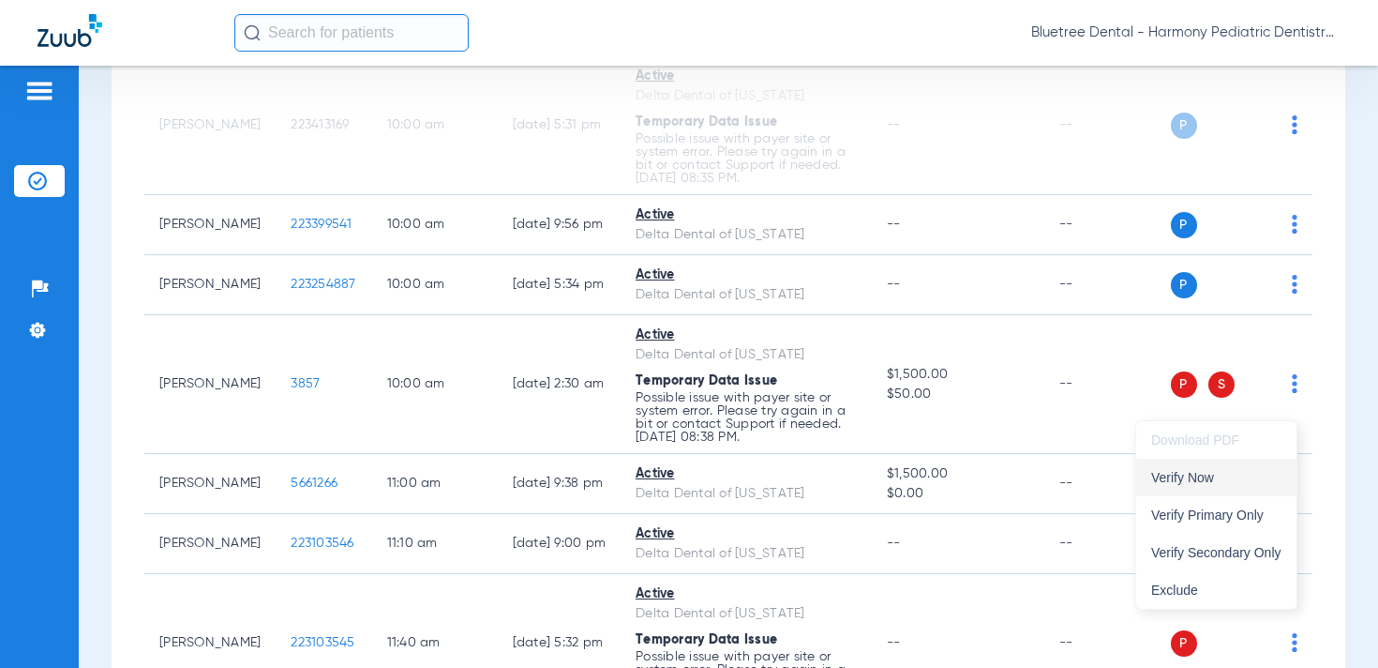
click at [1250, 475] on span "Verify Now" at bounding box center [1216, 477] width 130 height 13
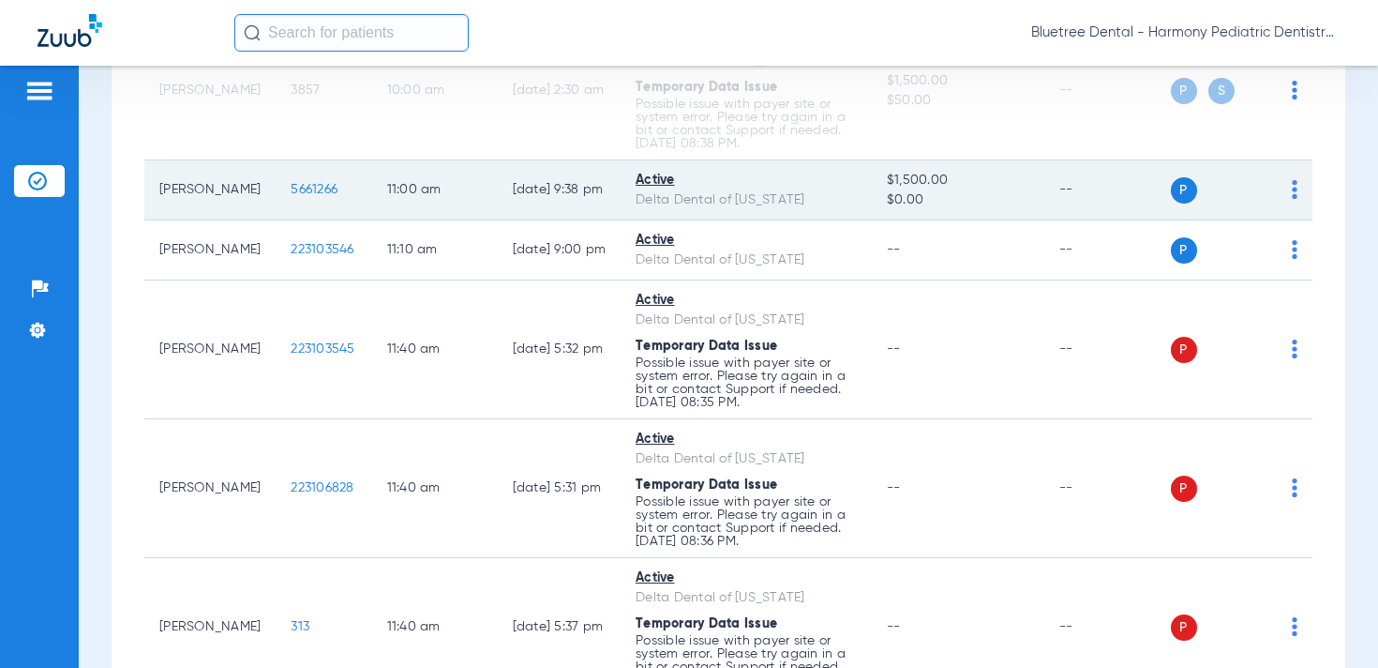
scroll to position [953, 0]
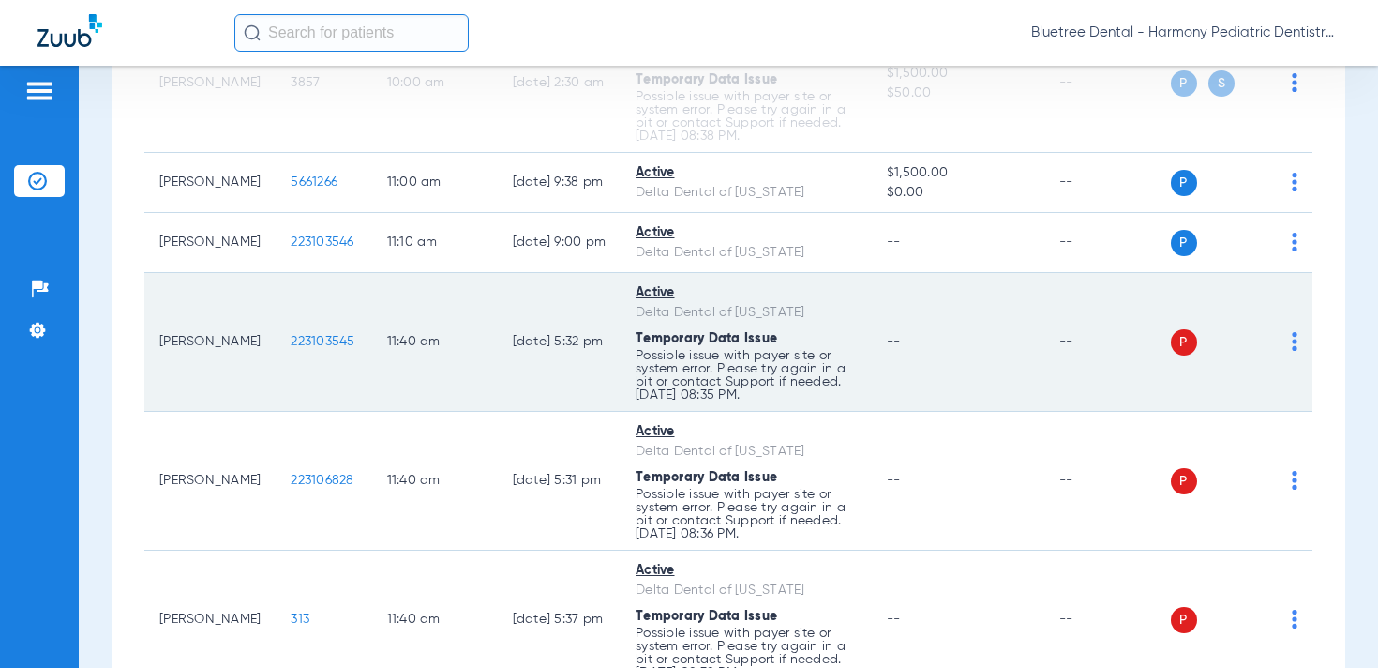
click at [1292, 351] on img at bounding box center [1295, 341] width 6 height 19
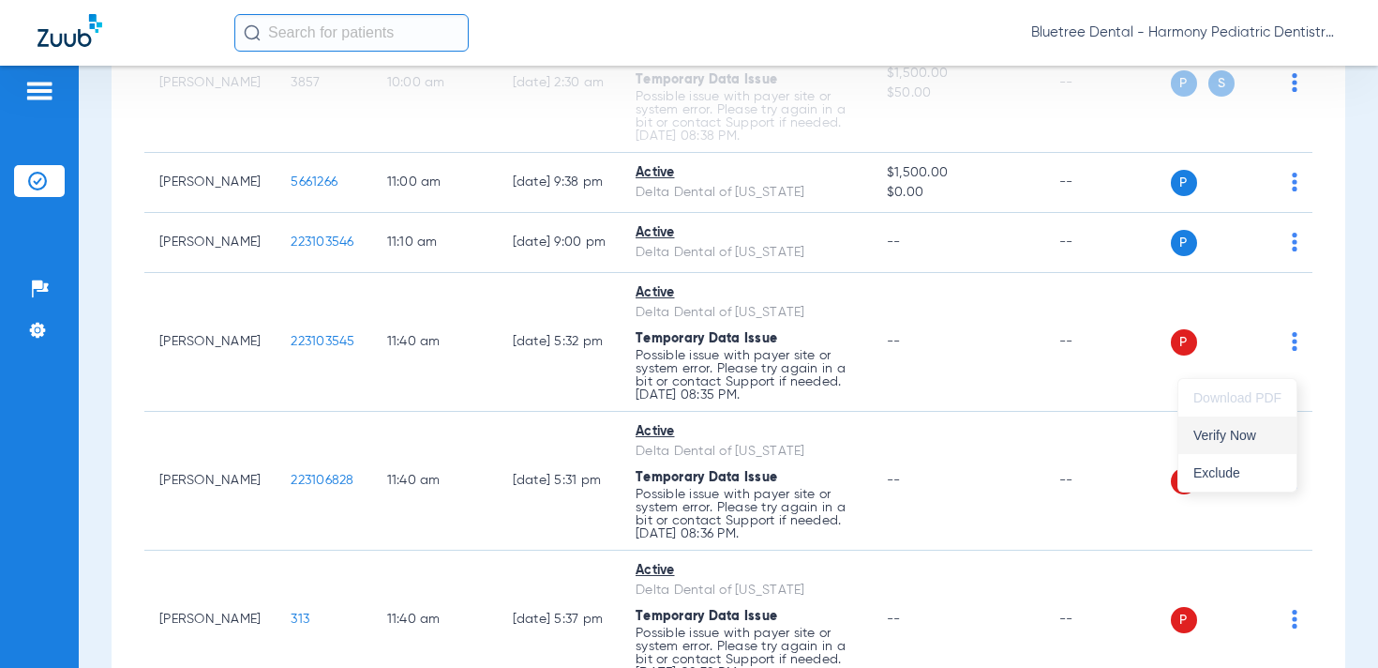
click at [1262, 416] on button "Verify Now" at bounding box center [1238, 435] width 118 height 38
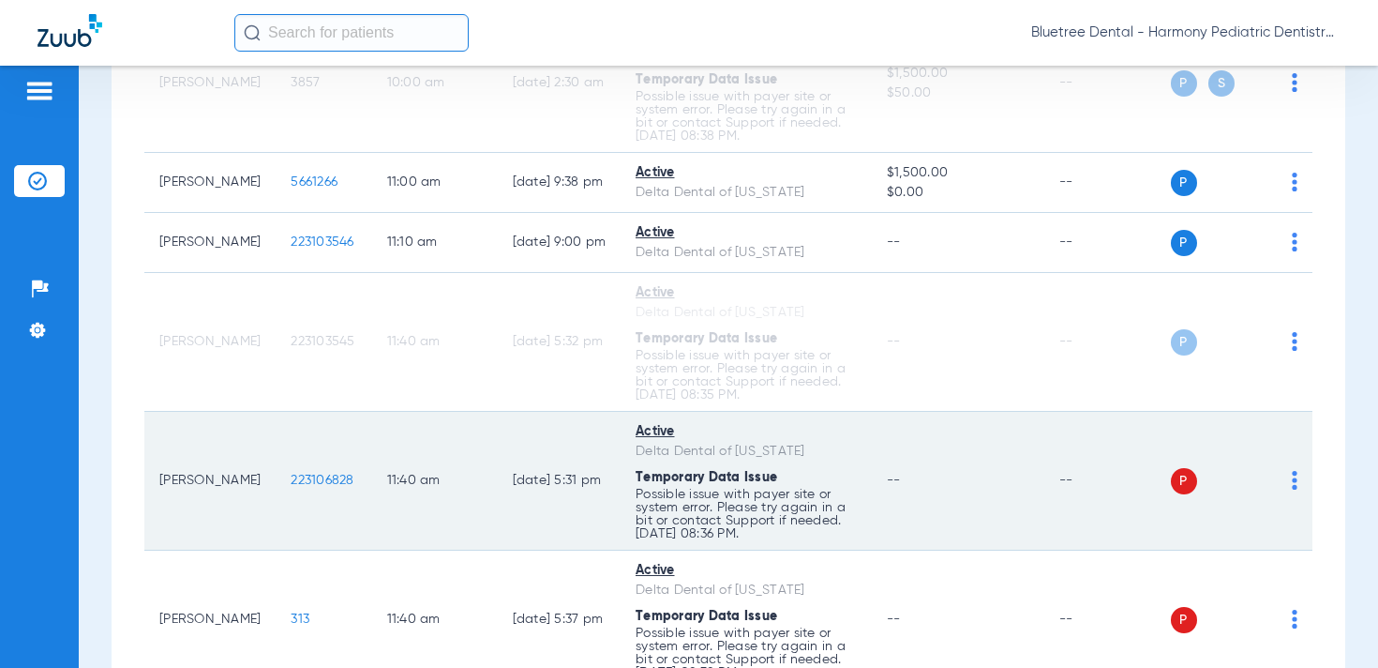
click at [1294, 489] on img at bounding box center [1295, 480] width 6 height 19
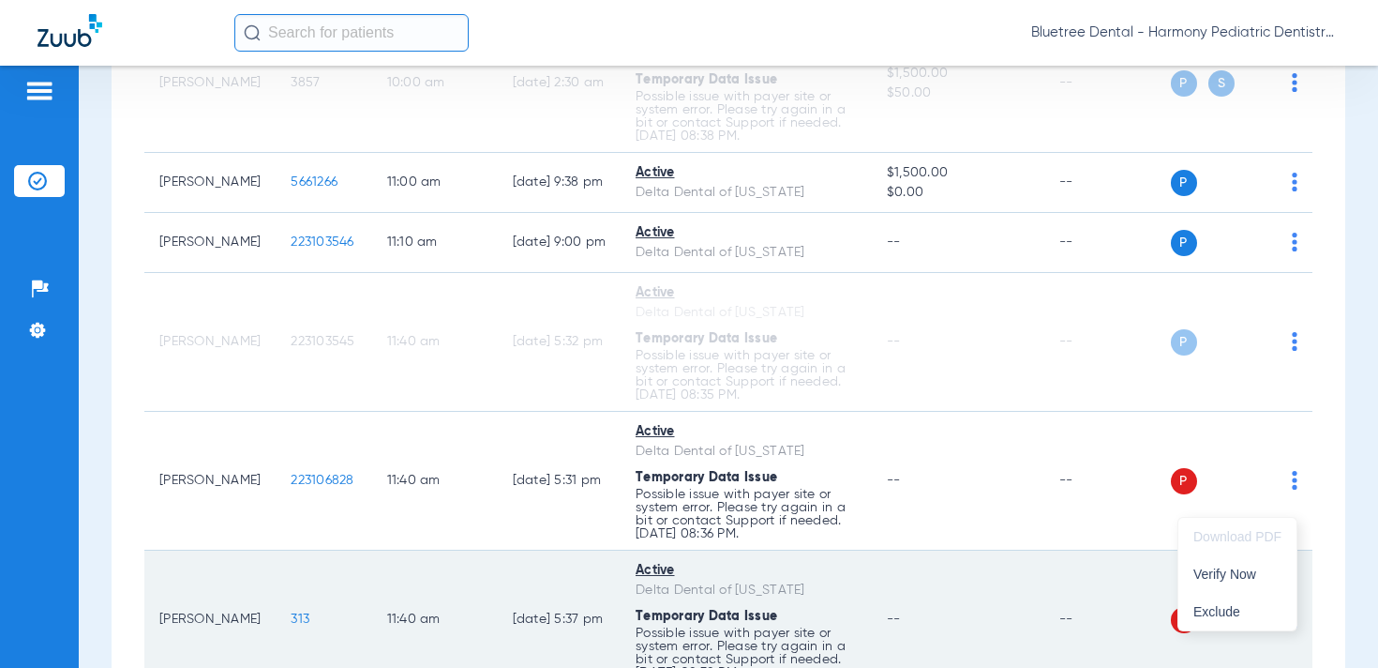
click at [1264, 574] on span "Verify Now" at bounding box center [1238, 573] width 88 height 13
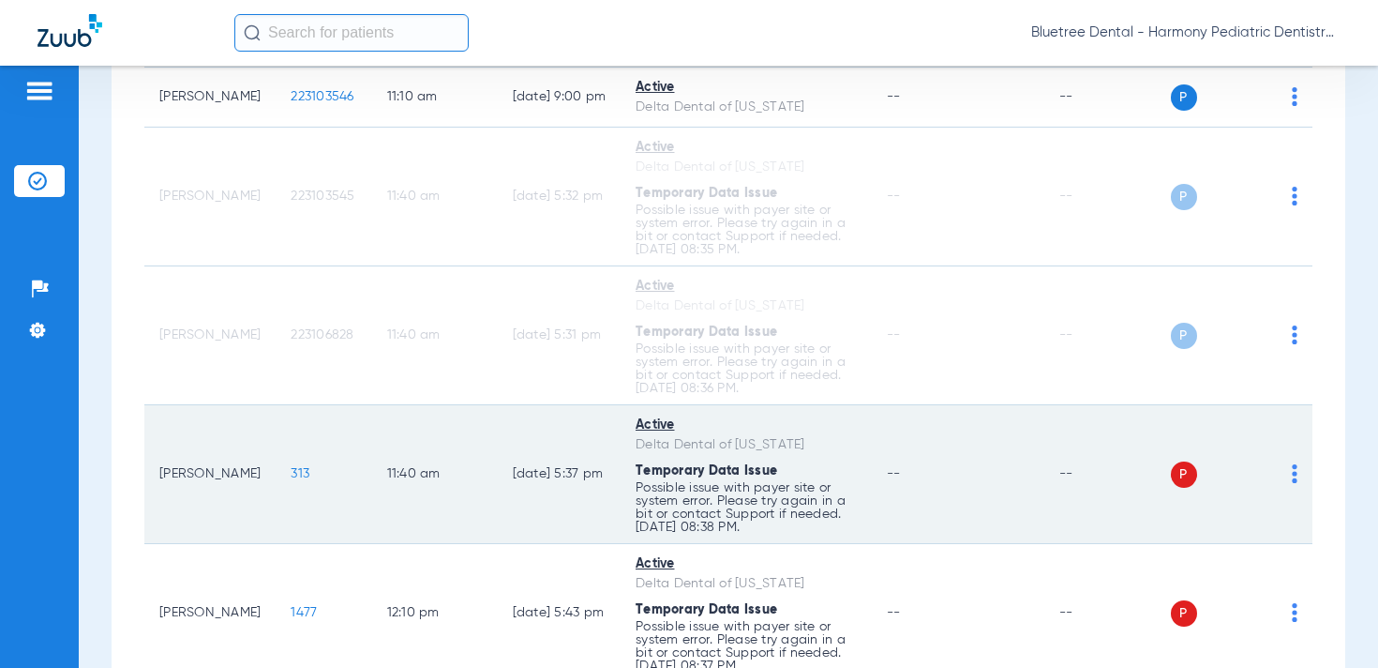
scroll to position [1146, 0]
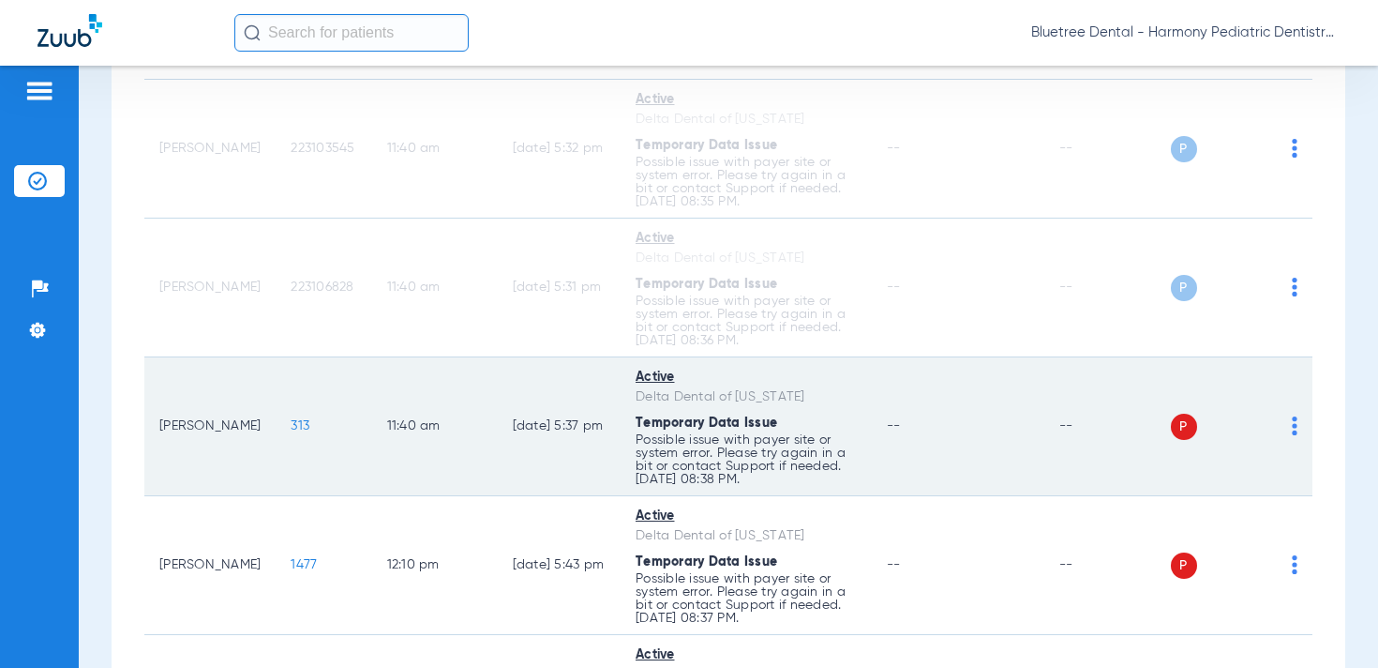
click at [1293, 435] on img at bounding box center [1295, 425] width 6 height 19
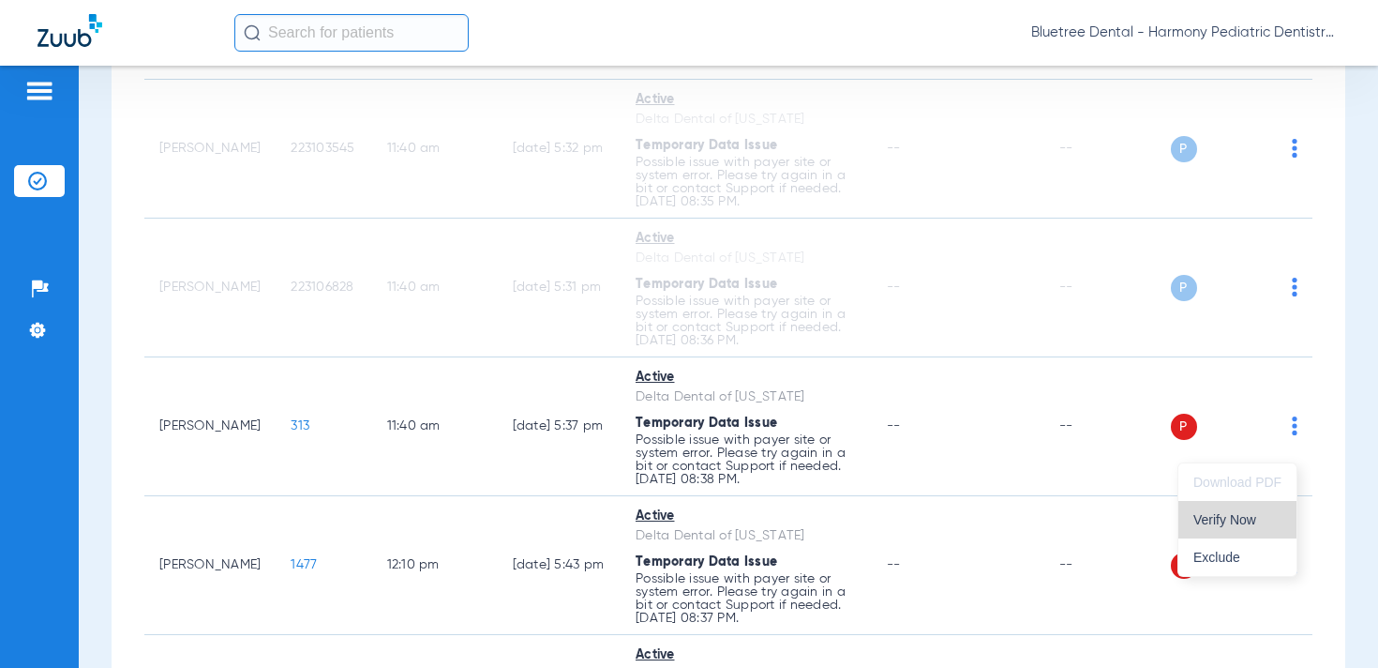
click at [1262, 513] on span "Verify Now" at bounding box center [1238, 519] width 88 height 13
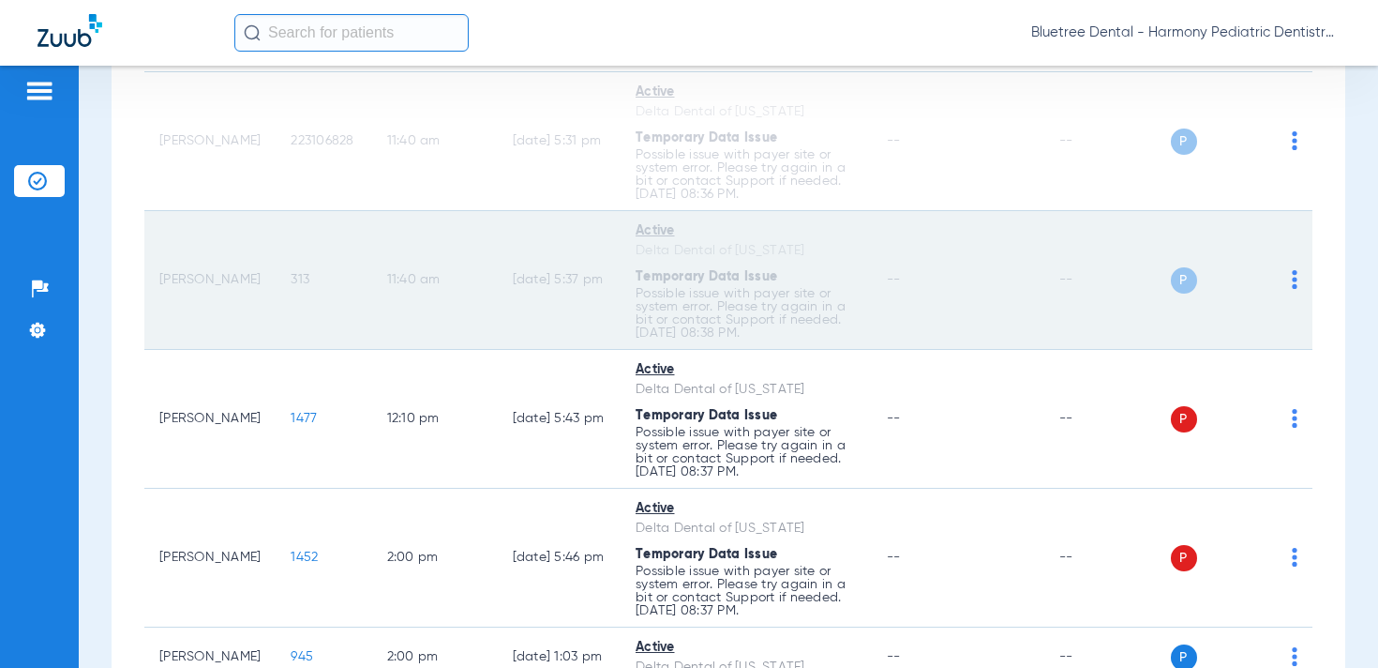
scroll to position [1347, 0]
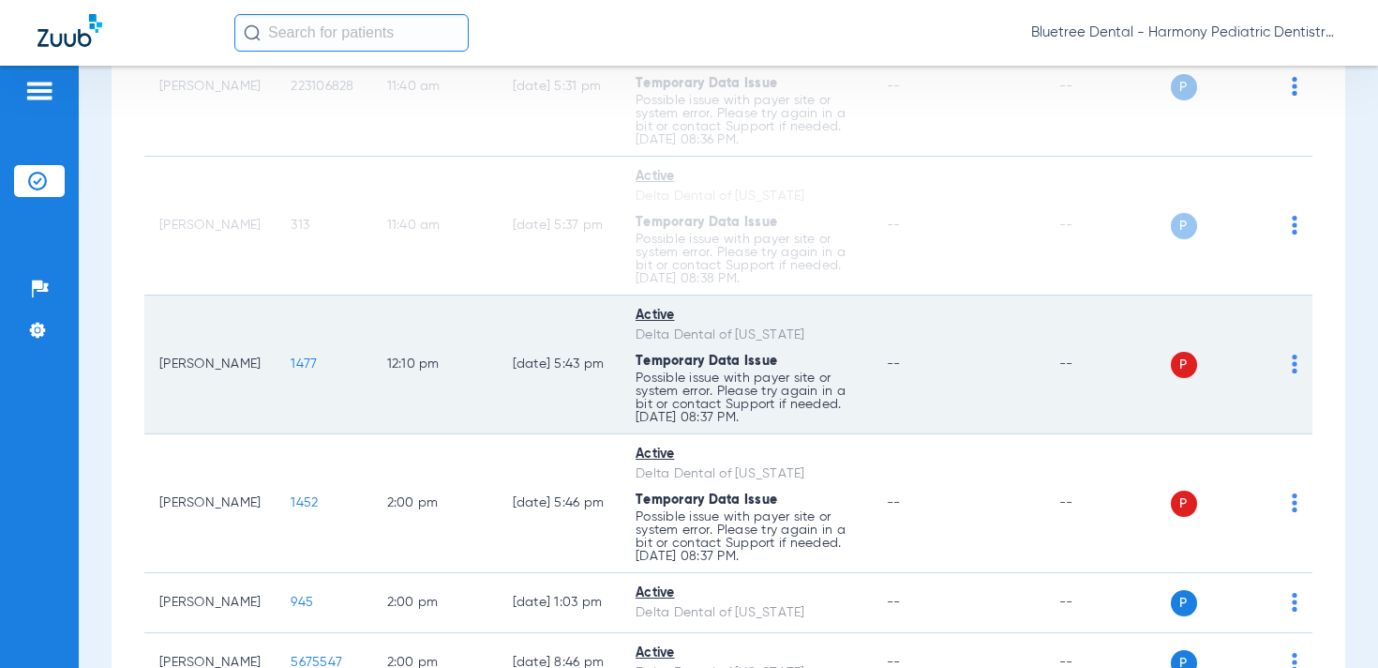
click at [1291, 378] on div "P S" at bounding box center [1235, 365] width 128 height 26
click at [1292, 373] on img at bounding box center [1295, 363] width 6 height 19
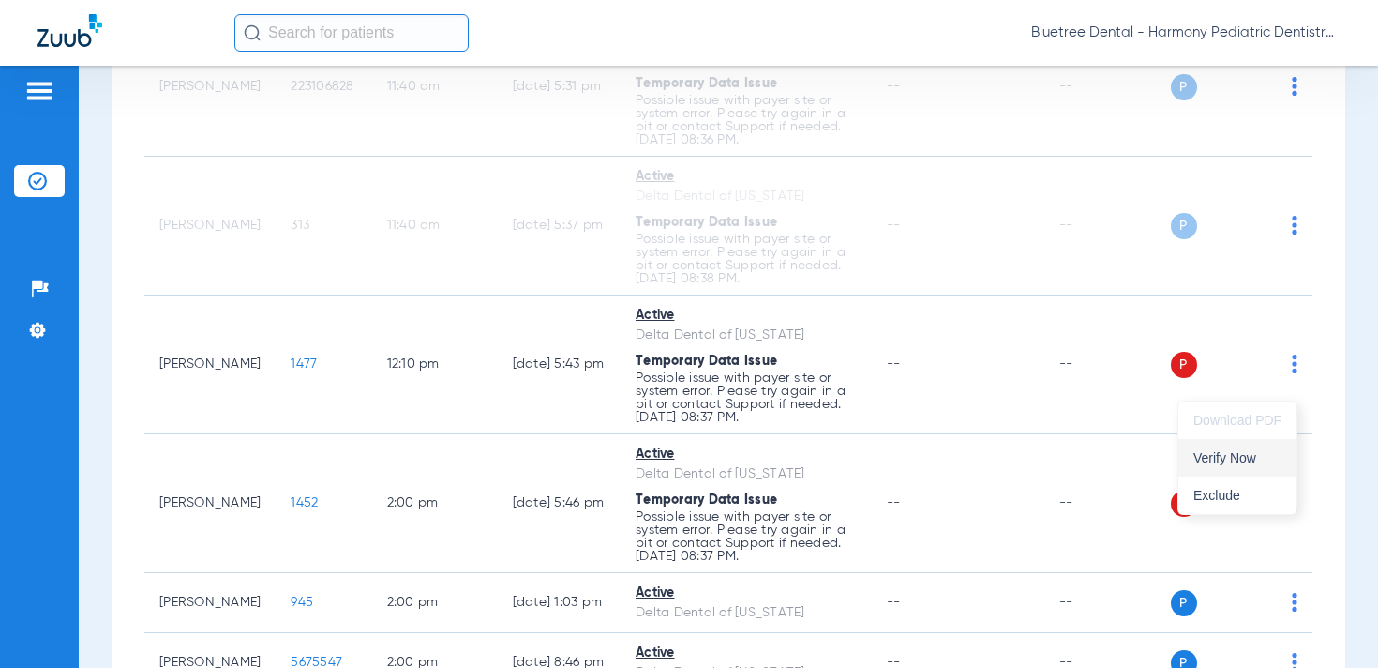
click at [1265, 444] on button "Verify Now" at bounding box center [1238, 458] width 118 height 38
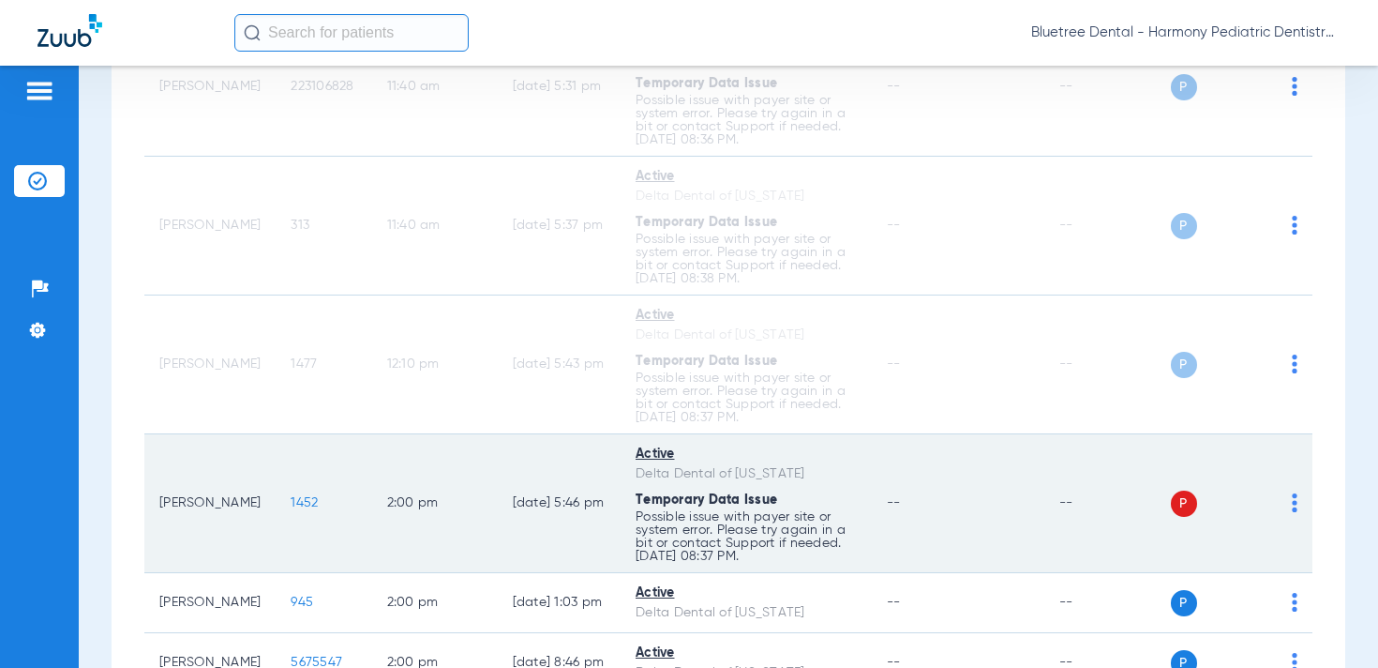
click at [1291, 517] on div "P S" at bounding box center [1235, 503] width 128 height 26
click at [1298, 524] on td "P S" at bounding box center [1242, 503] width 143 height 139
click at [1296, 512] on img at bounding box center [1295, 502] width 6 height 19
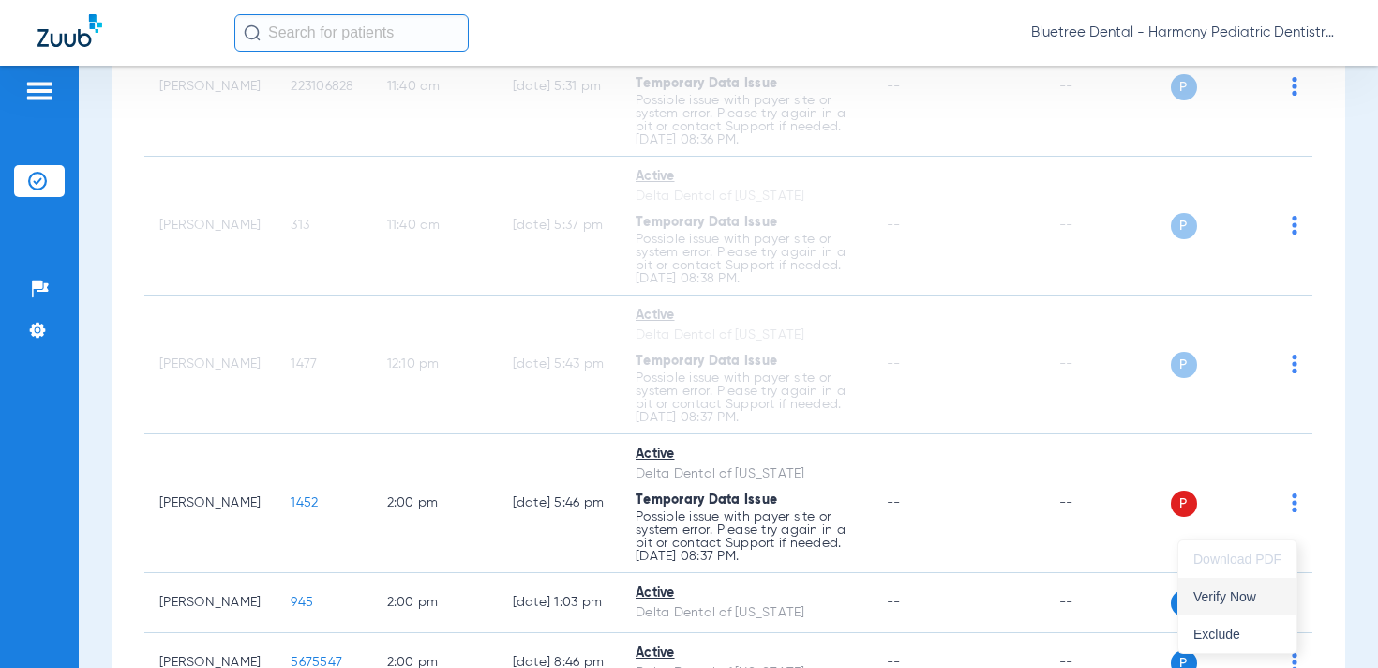
click at [1259, 601] on span "Verify Now" at bounding box center [1238, 596] width 88 height 13
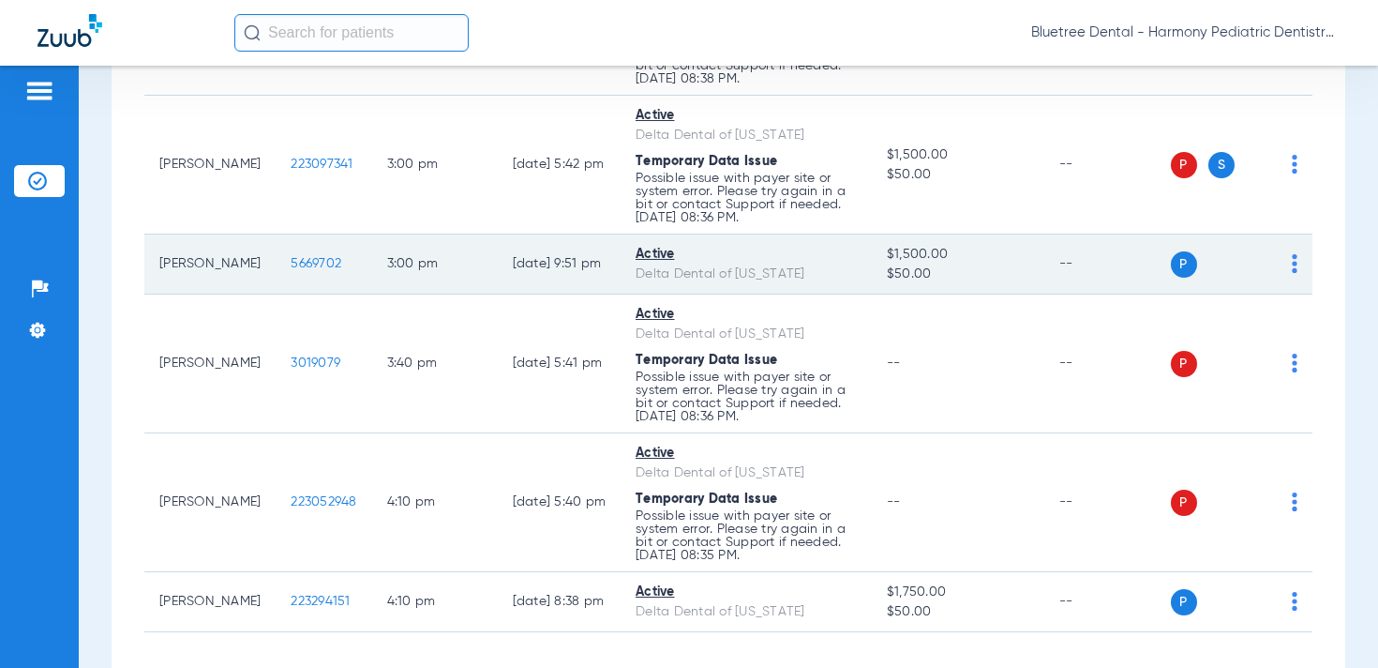
scroll to position [2030, 0]
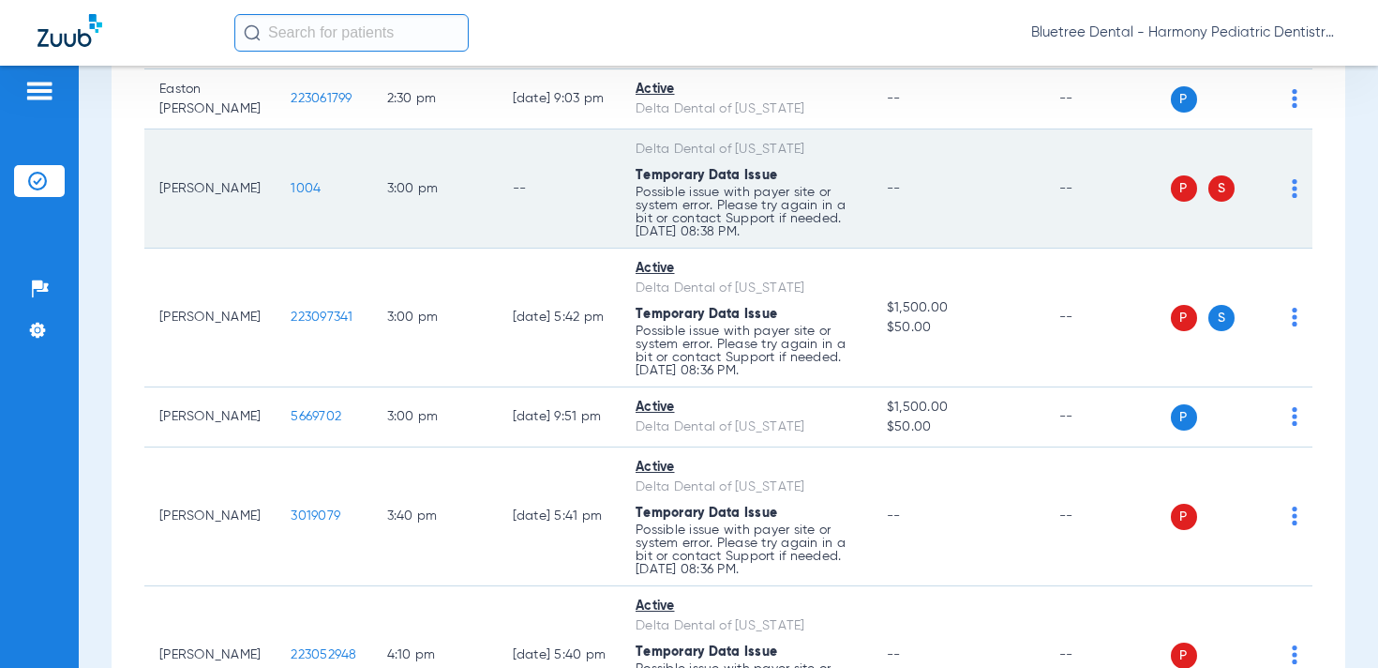
click at [1296, 198] on img at bounding box center [1295, 188] width 6 height 19
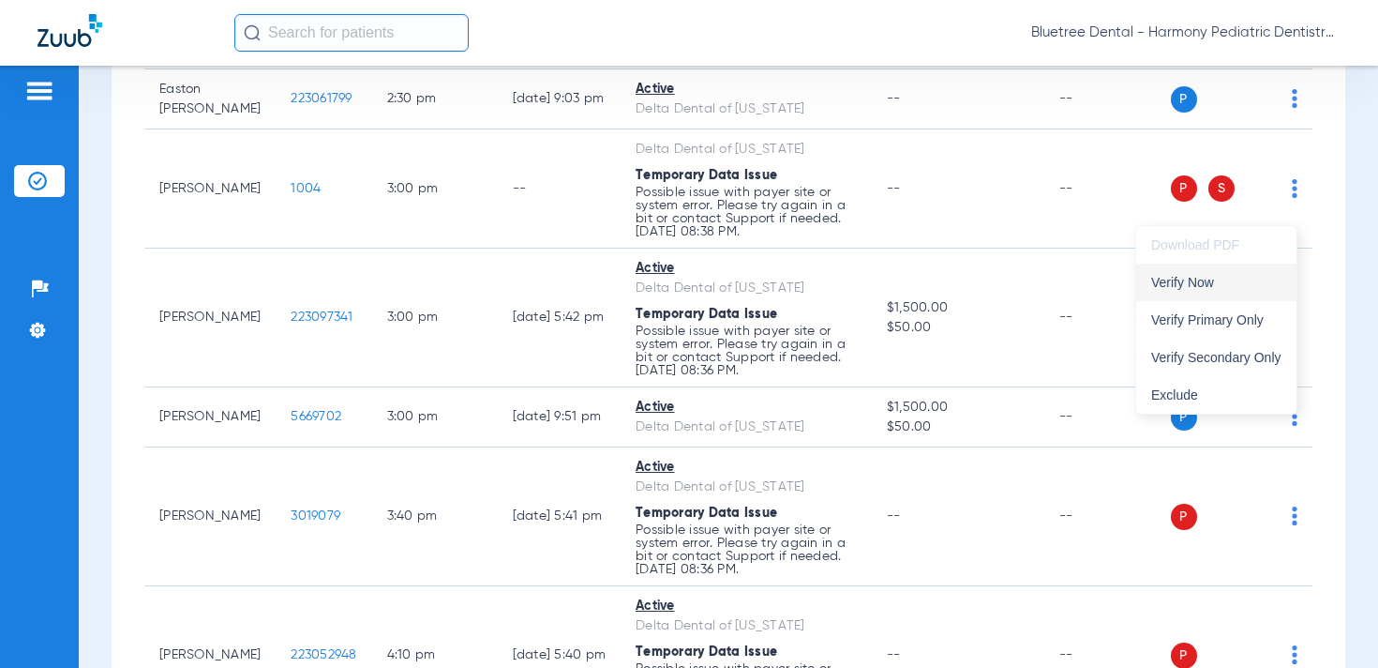
click at [1246, 292] on button "Verify Now" at bounding box center [1216, 282] width 160 height 38
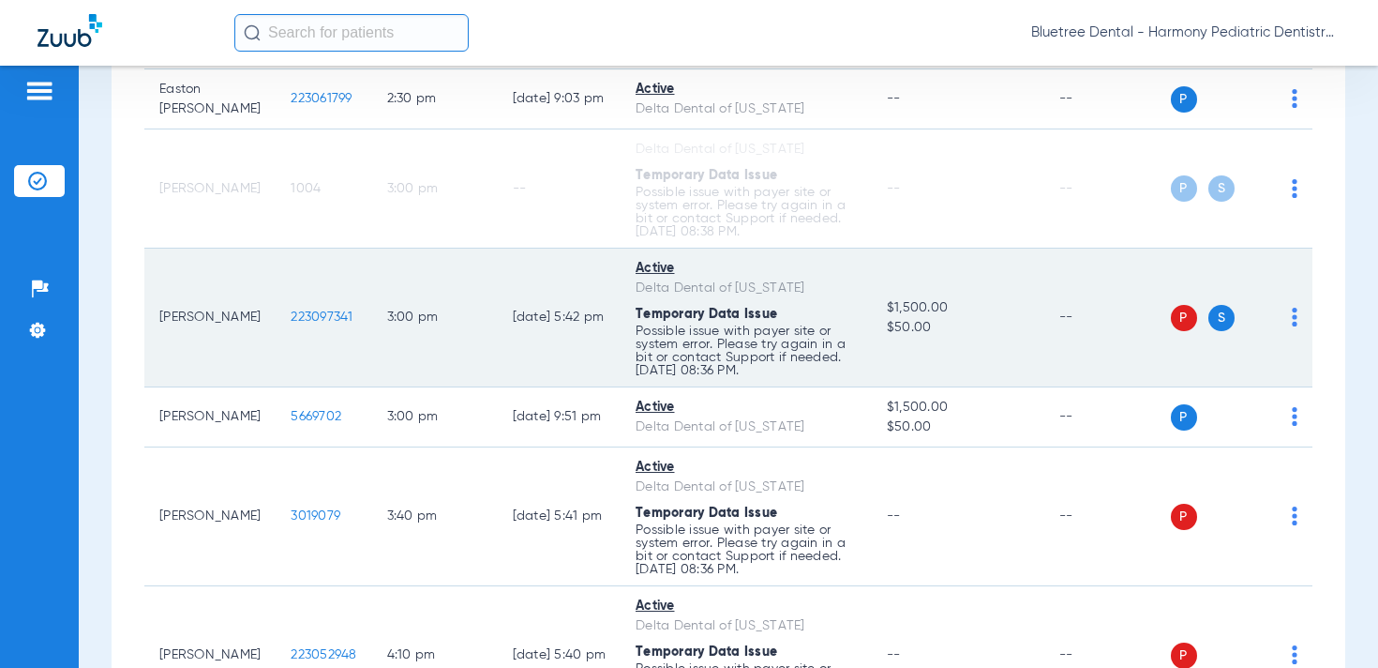
click at [1295, 326] on img at bounding box center [1295, 317] width 6 height 19
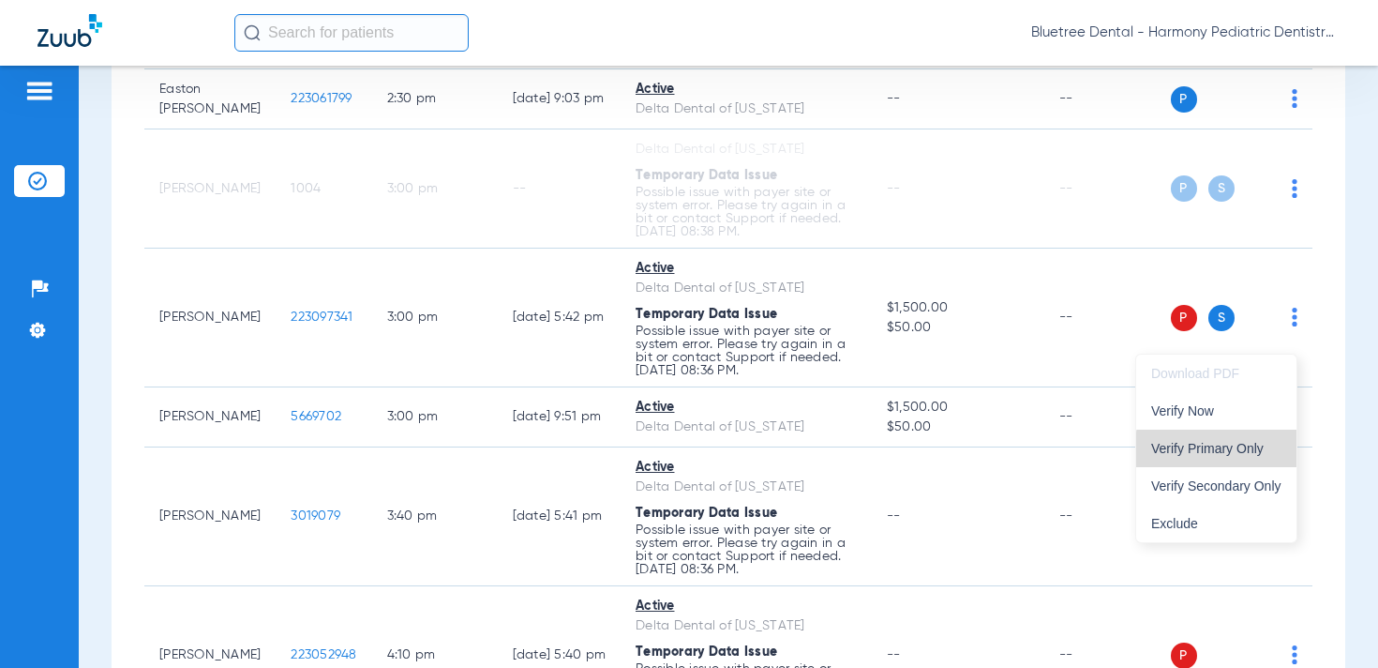
click at [1249, 452] on span "Verify Primary Only" at bounding box center [1216, 448] width 130 height 13
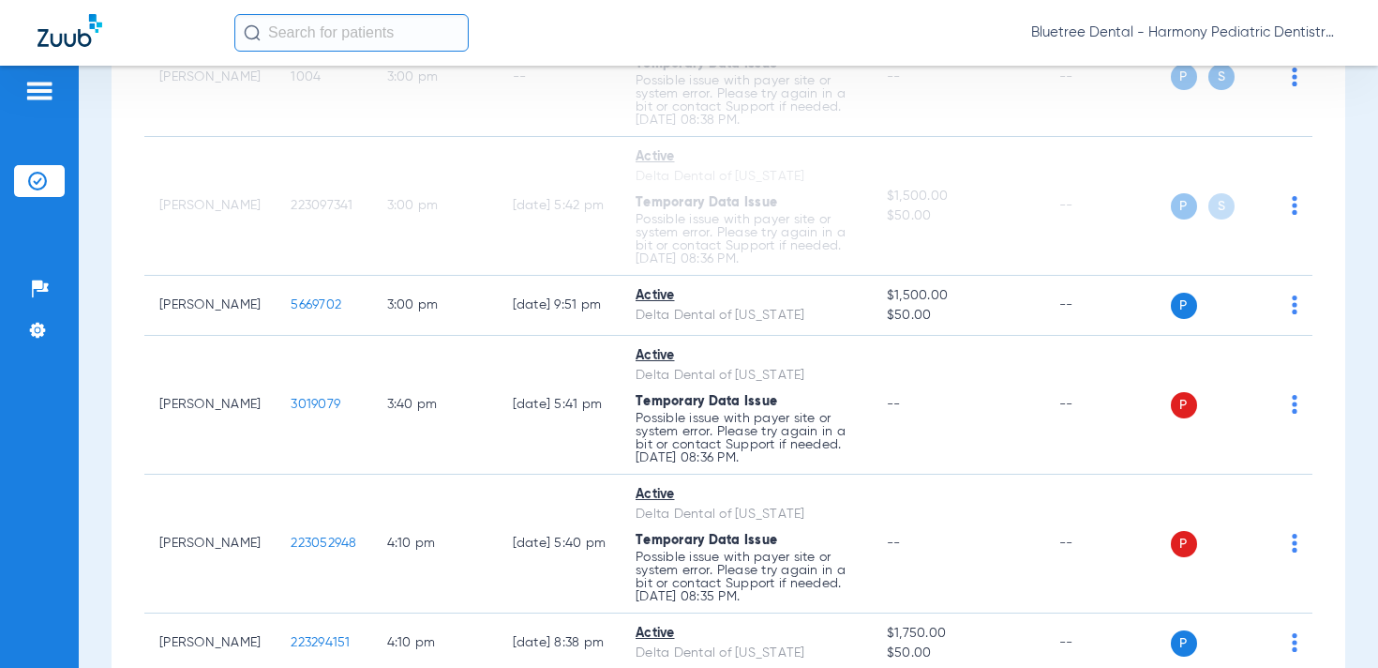
scroll to position [2189, 0]
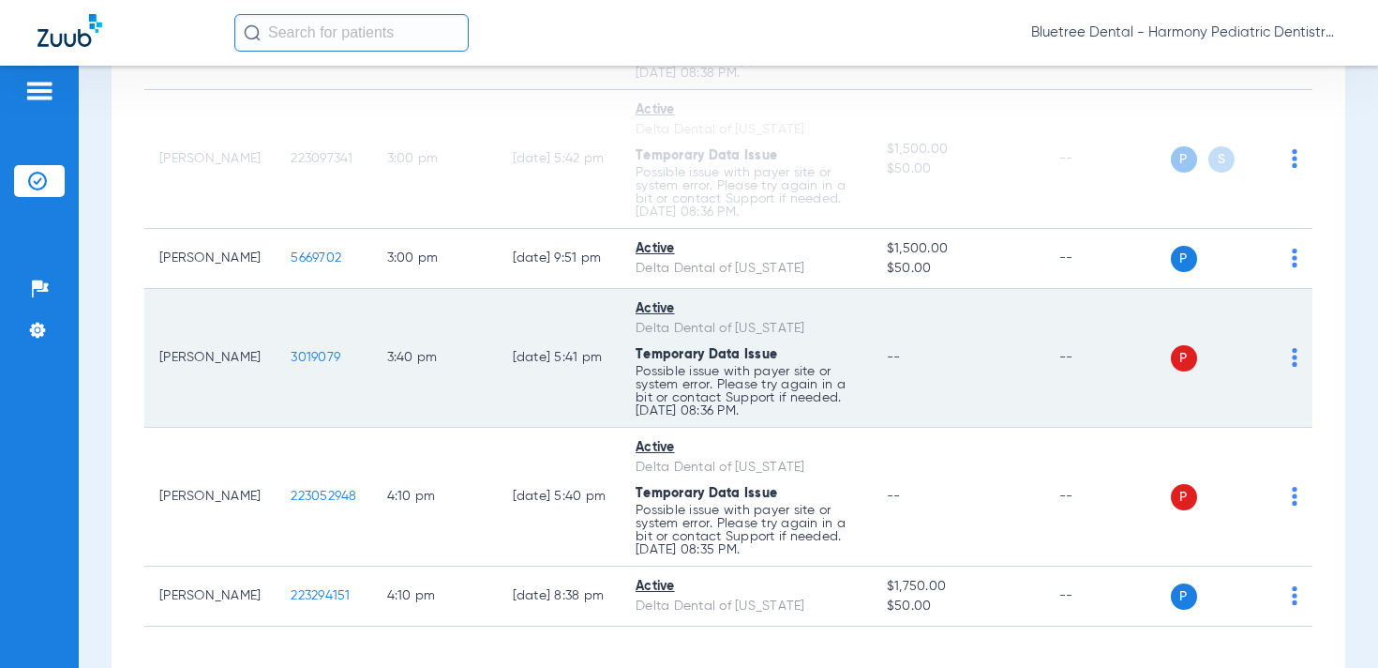
click at [1294, 367] on img at bounding box center [1295, 357] width 6 height 19
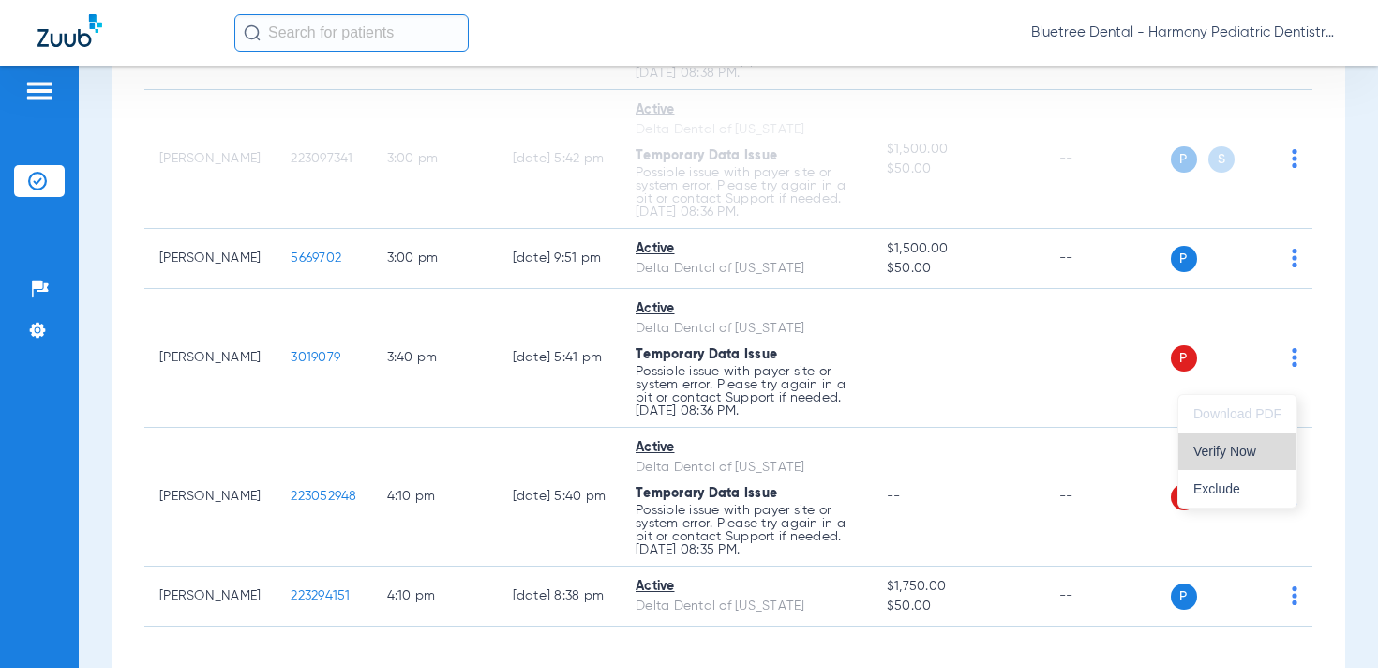
click at [1253, 445] on span "Verify Now" at bounding box center [1238, 450] width 88 height 13
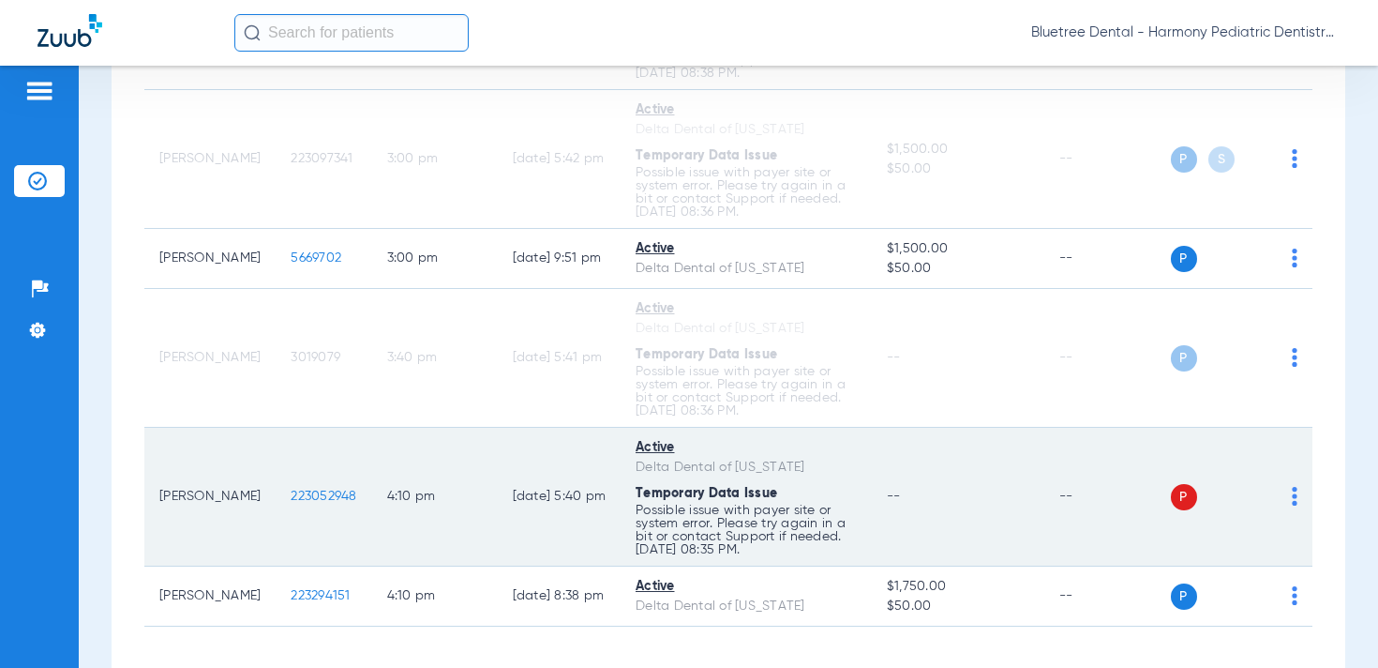
click at [1295, 505] on img at bounding box center [1295, 496] width 6 height 19
click at [1272, 579] on button "Verify Now" at bounding box center [1238, 590] width 118 height 38
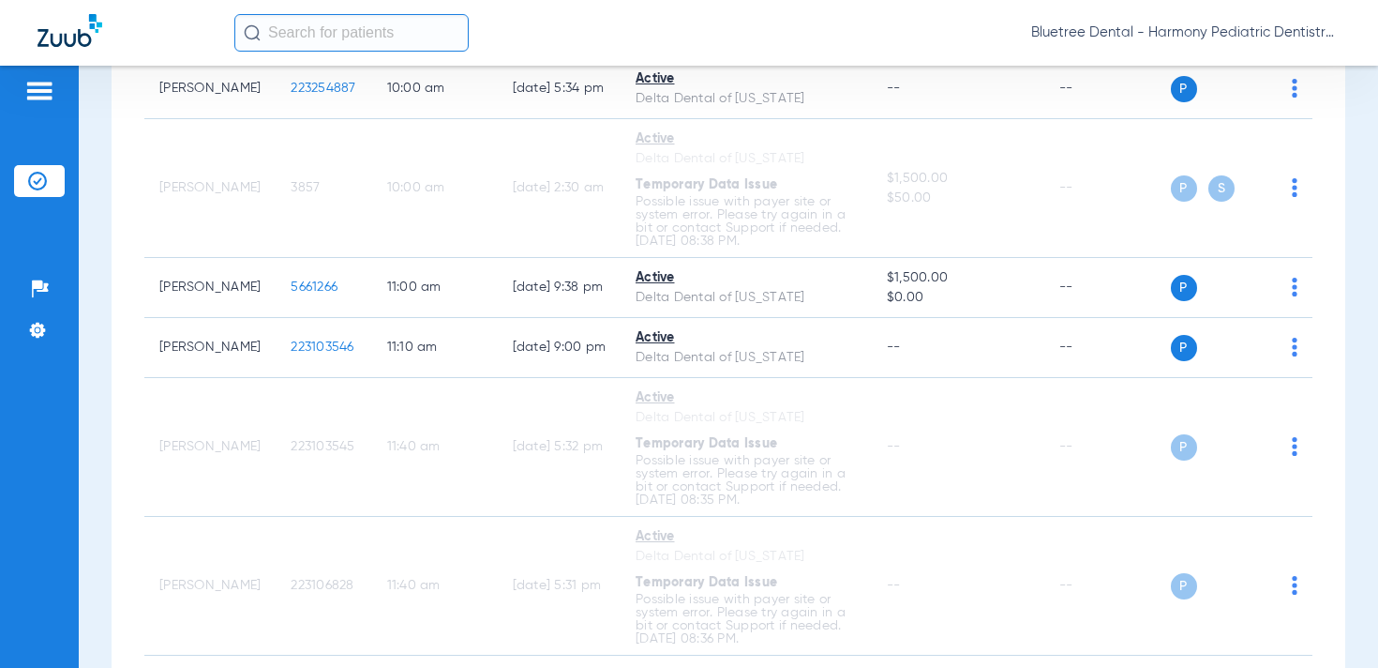
scroll to position [0, 0]
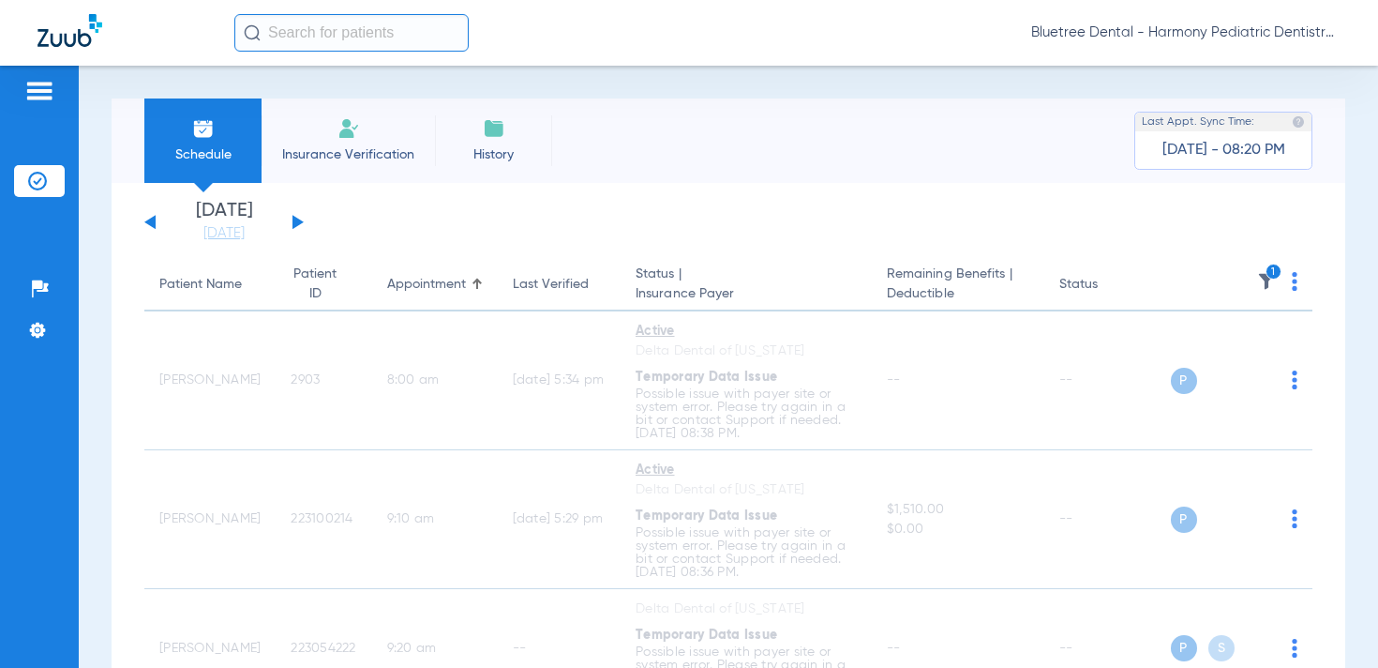
click at [294, 225] on button at bounding box center [298, 222] width 11 height 14
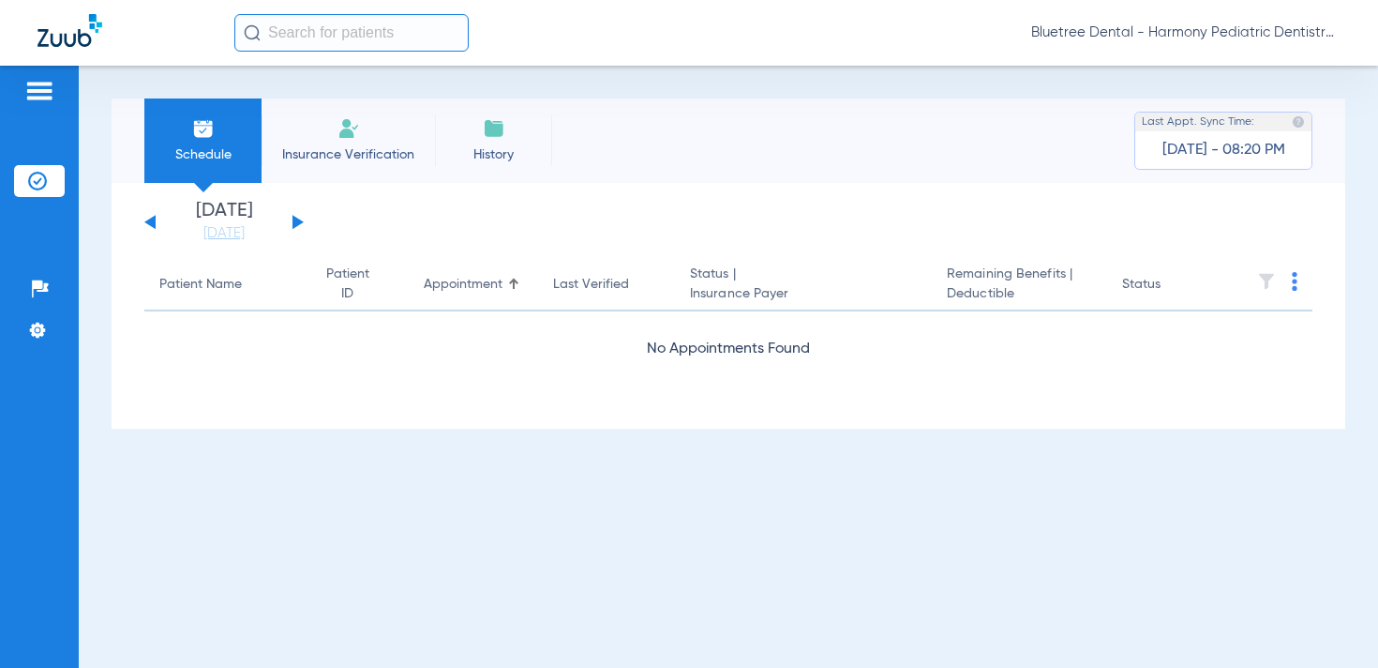
click at [298, 220] on button at bounding box center [298, 222] width 11 height 14
click at [293, 223] on button at bounding box center [298, 222] width 11 height 14
click at [293, 221] on button at bounding box center [298, 222] width 11 height 14
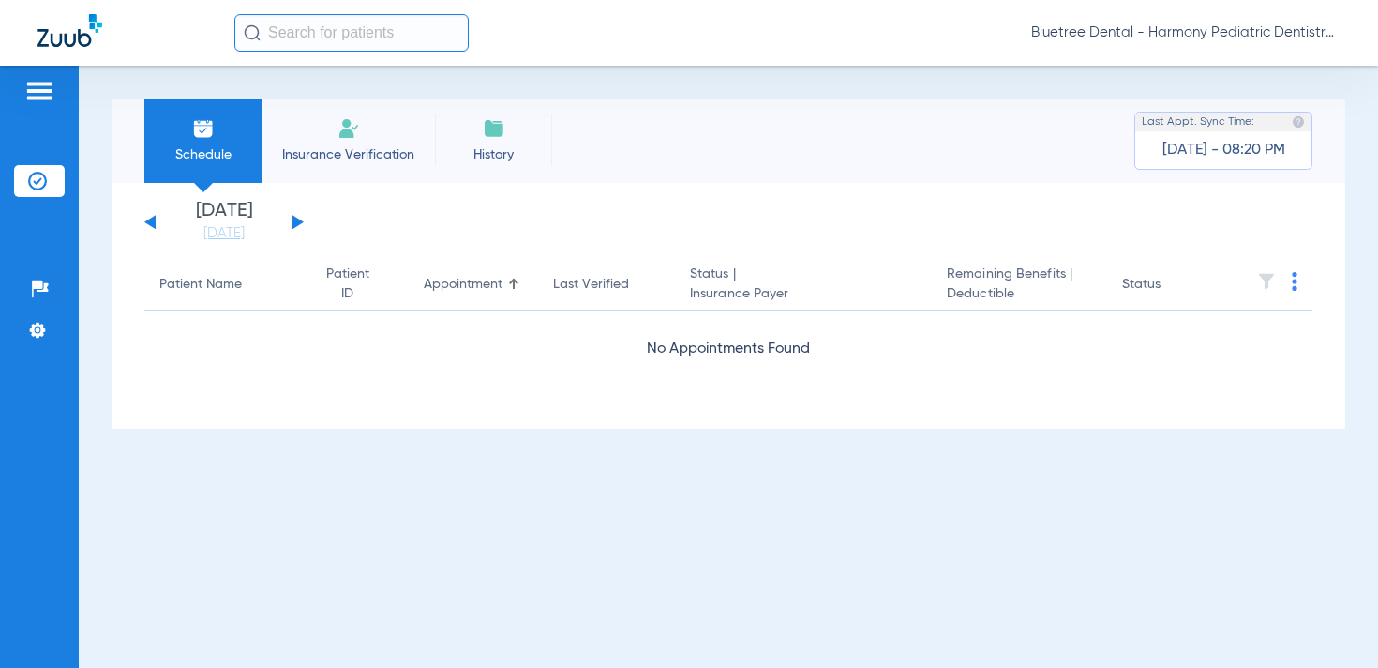
click at [1179, 40] on span "Bluetree Dental - Harmony Pediatric Dentistry [PERSON_NAME]" at bounding box center [1185, 32] width 309 height 19
click at [1237, 66] on span "Account Selection" at bounding box center [1270, 66] width 105 height 13
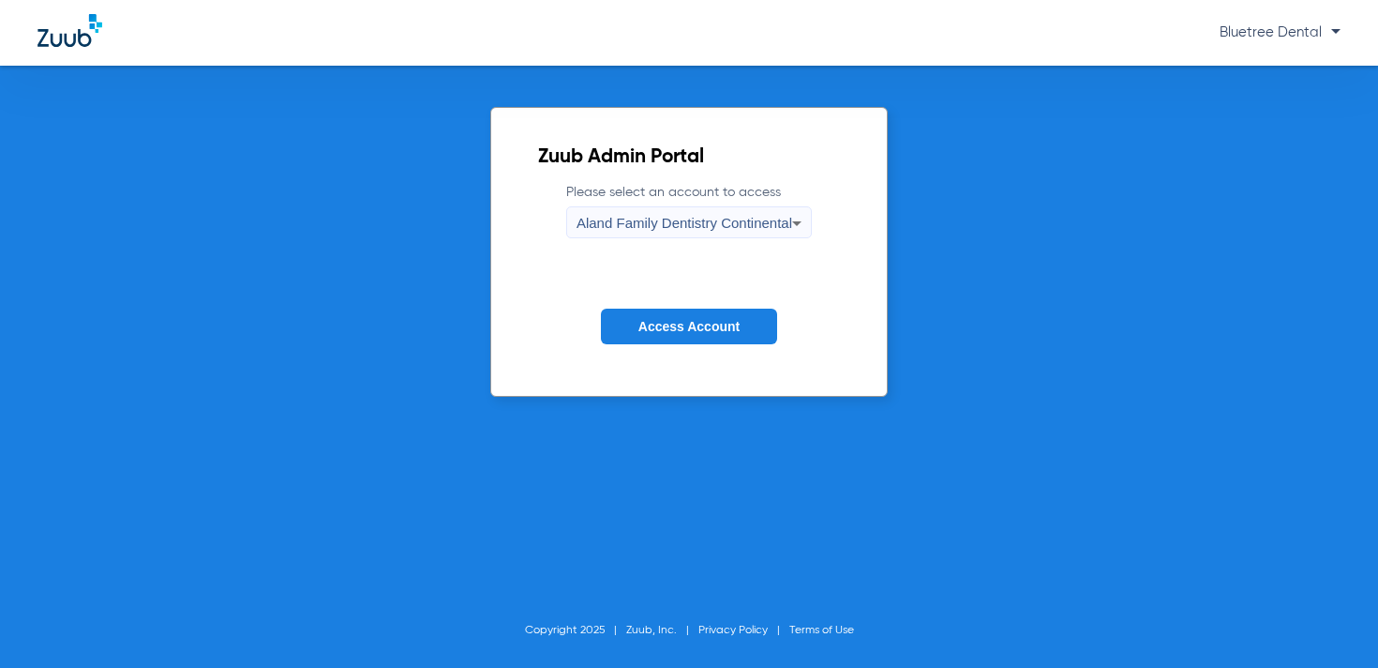
click at [763, 215] on span "Aland Family Dentistry Continental" at bounding box center [685, 223] width 216 height 16
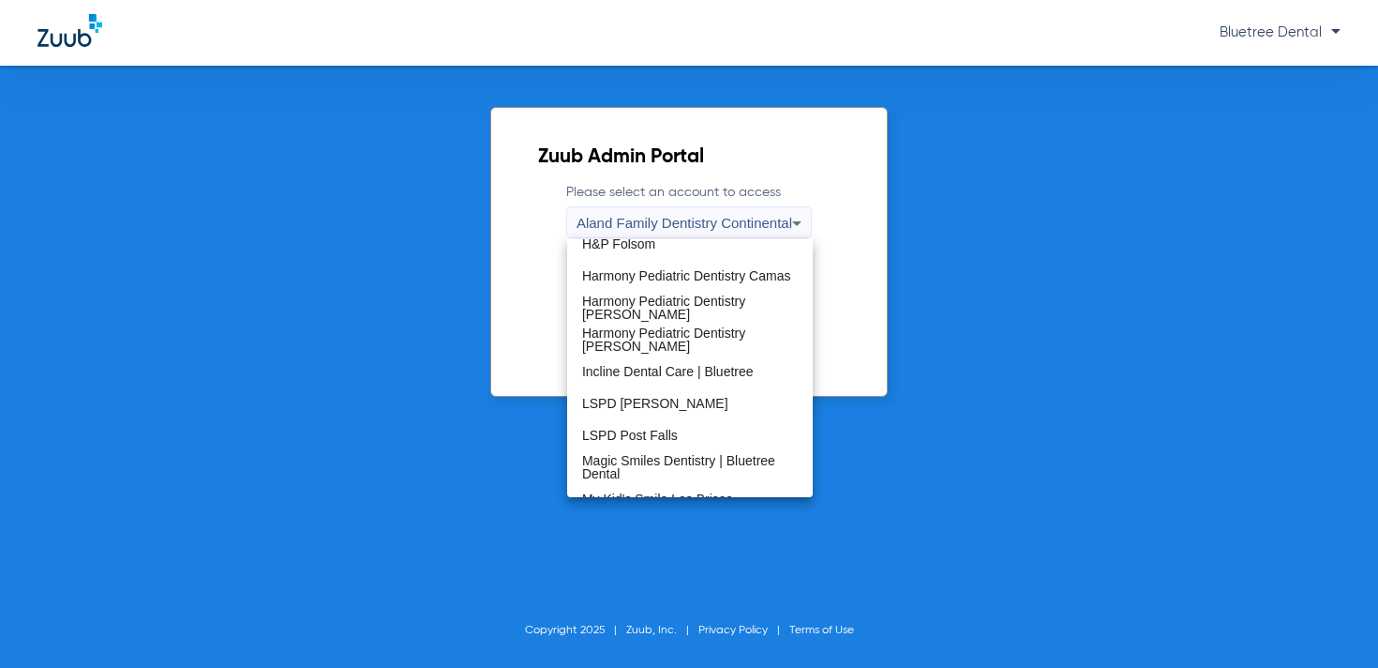
scroll to position [267, 0]
click at [726, 305] on span "Harmony Pediatric Dentistry [PERSON_NAME]" at bounding box center [690, 306] width 216 height 26
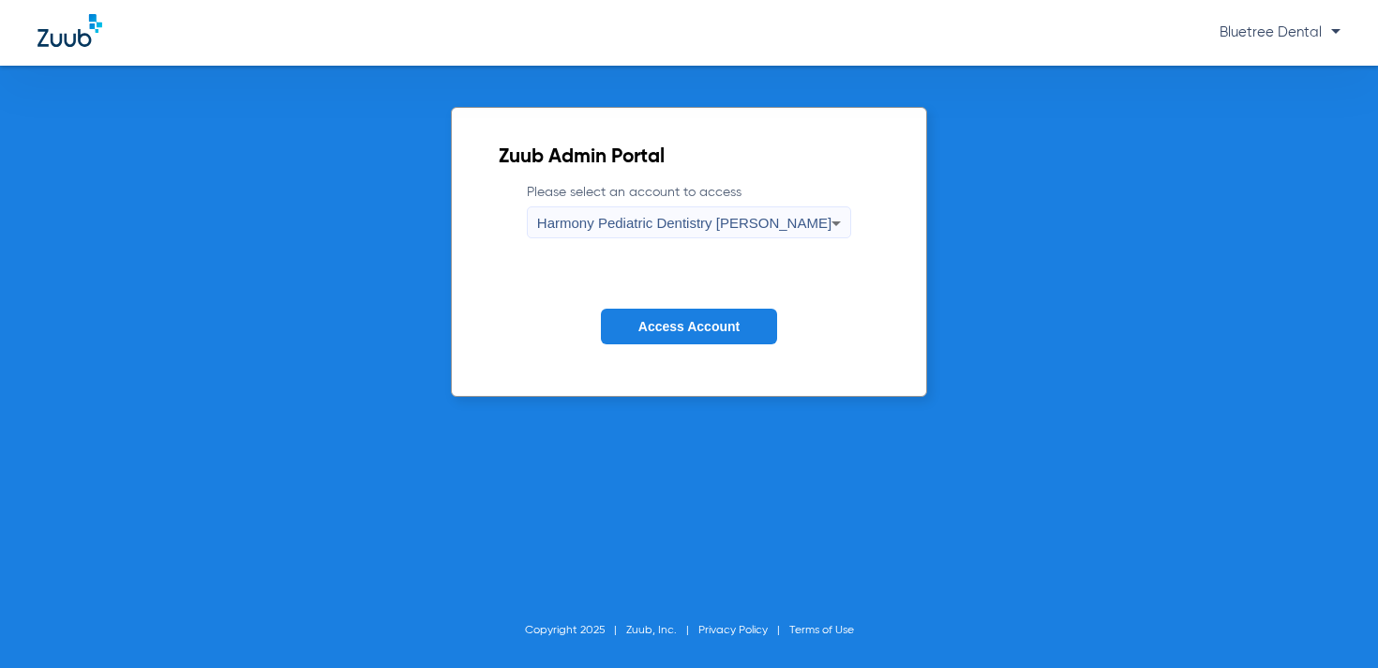
click at [698, 316] on button "Access Account" at bounding box center [689, 327] width 176 height 37
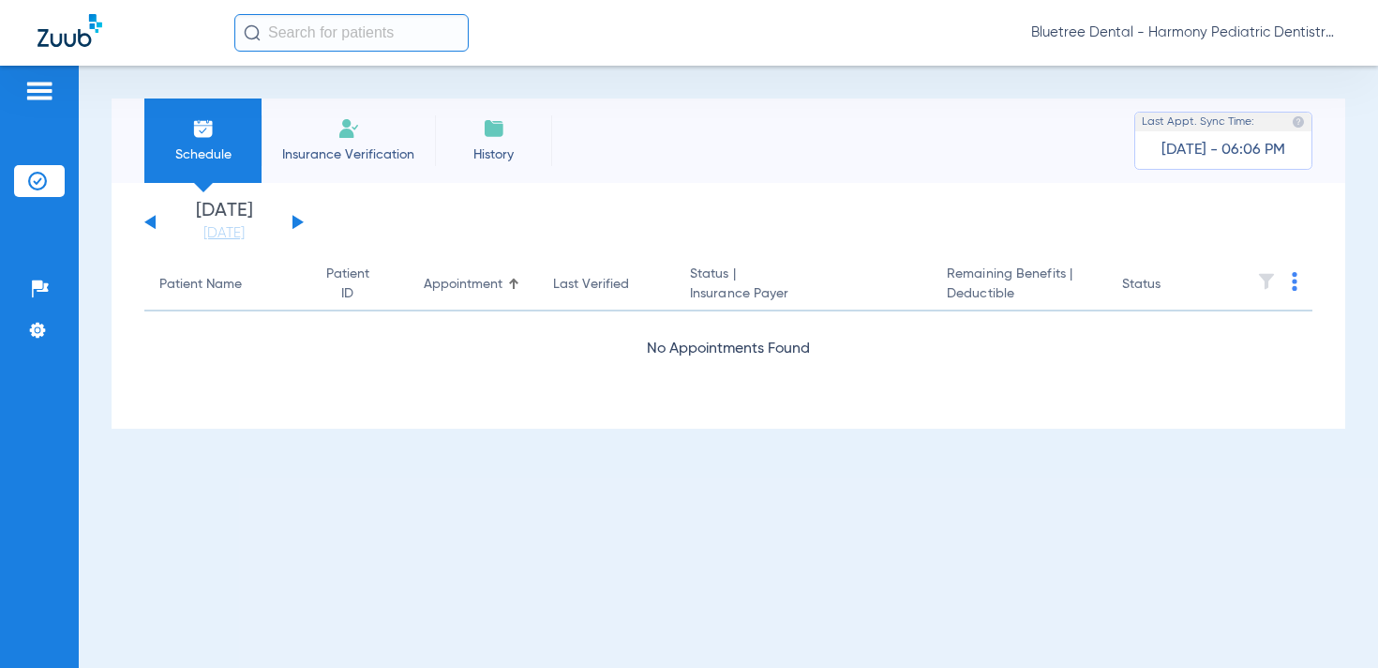
click at [150, 217] on div "[DATE] [DATE] [DATE] [DATE] [DATE] [DATE] [DATE] [DATE] [DATE] [DATE] [DATE] [D…" at bounding box center [223, 222] width 159 height 41
click at [151, 223] on button at bounding box center [149, 222] width 11 height 14
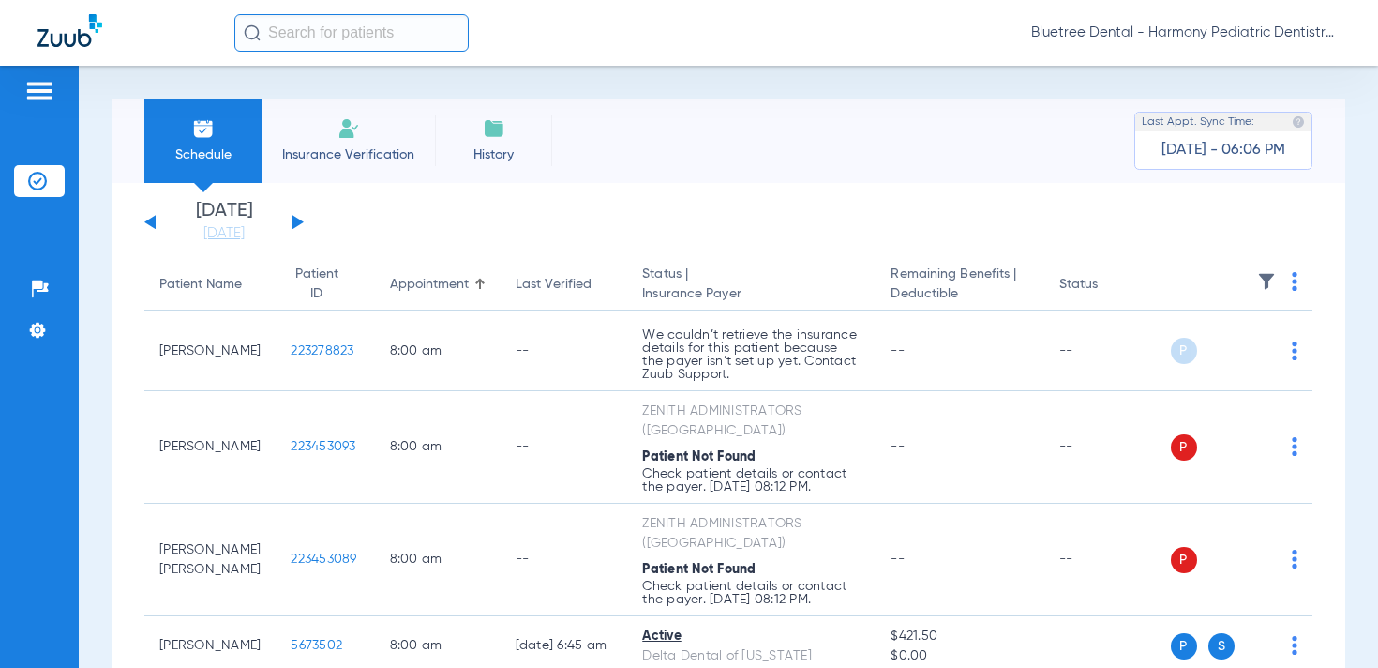
click at [1268, 276] on img at bounding box center [1266, 281] width 19 height 19
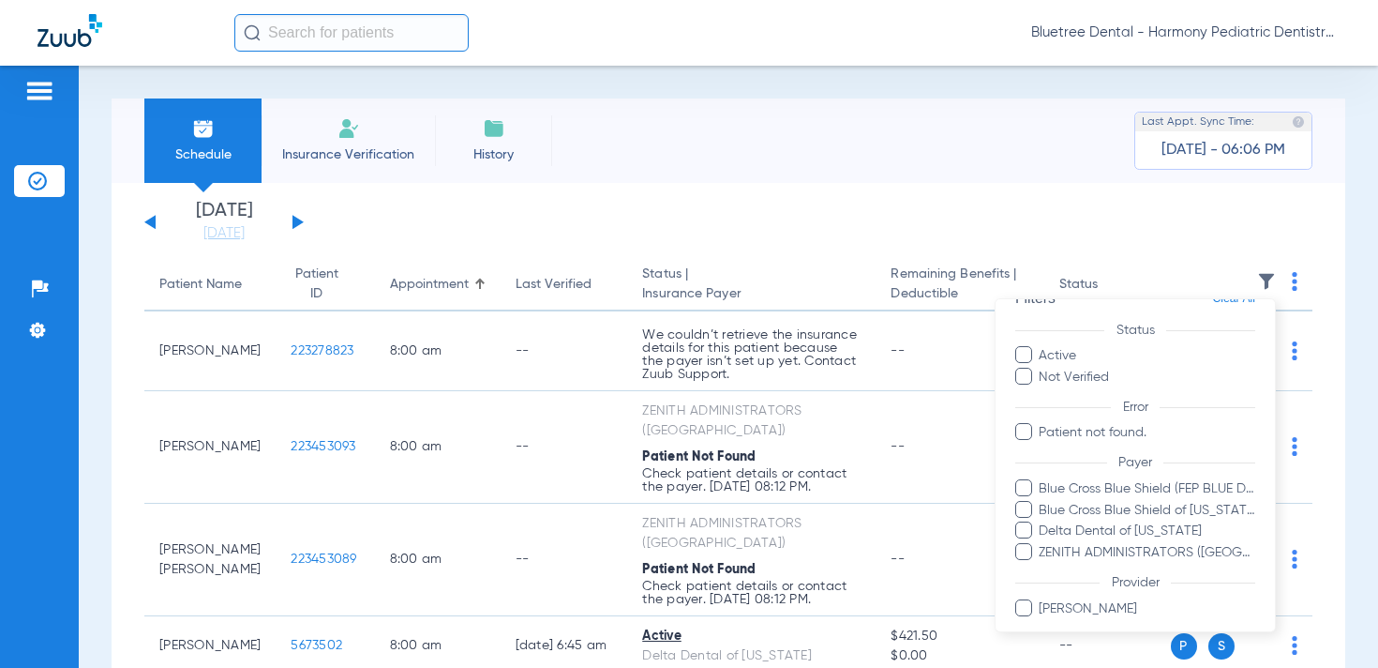
scroll to position [94, 0]
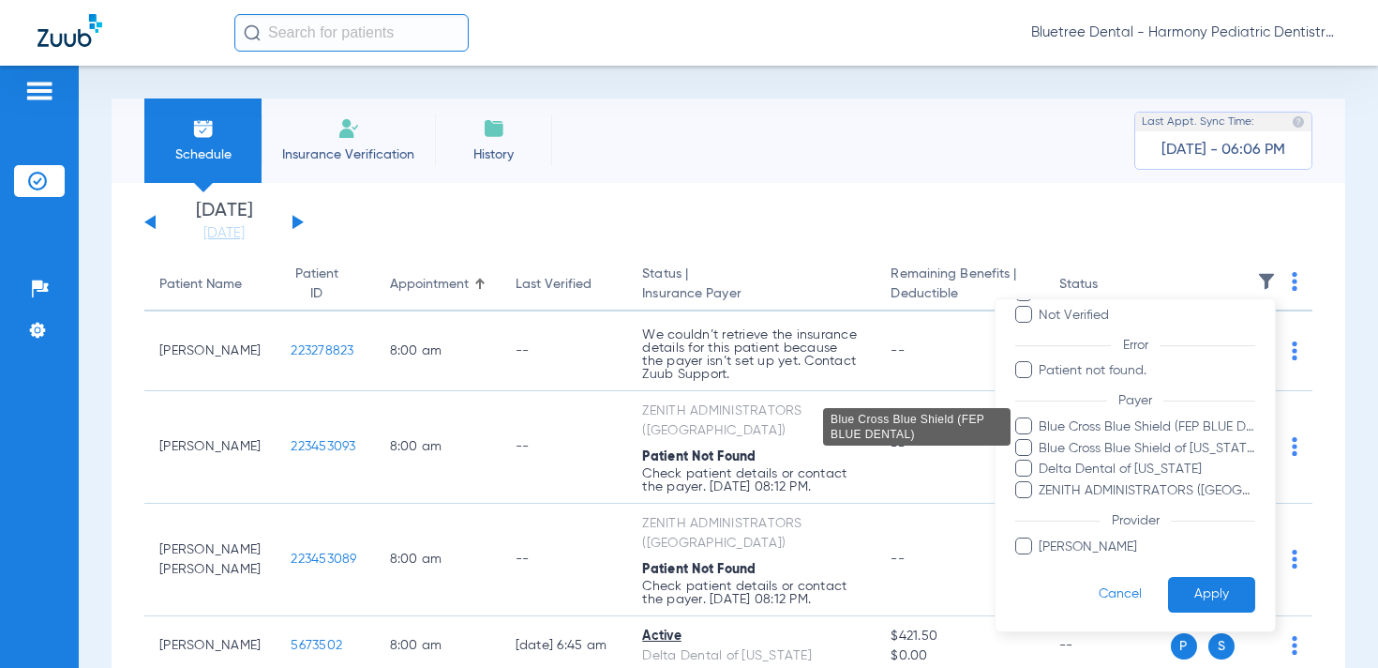
click at [1124, 421] on span "Blue Cross Blue Shield (FEP BLUE DENTAL)" at bounding box center [1147, 427] width 218 height 20
click at [1042, 440] on input "Blue Cross Blue Shield (FEP BLUE DENTAL)" at bounding box center [1042, 440] width 0 height 0
click at [1206, 583] on button "Apply" at bounding box center [1211, 594] width 87 height 37
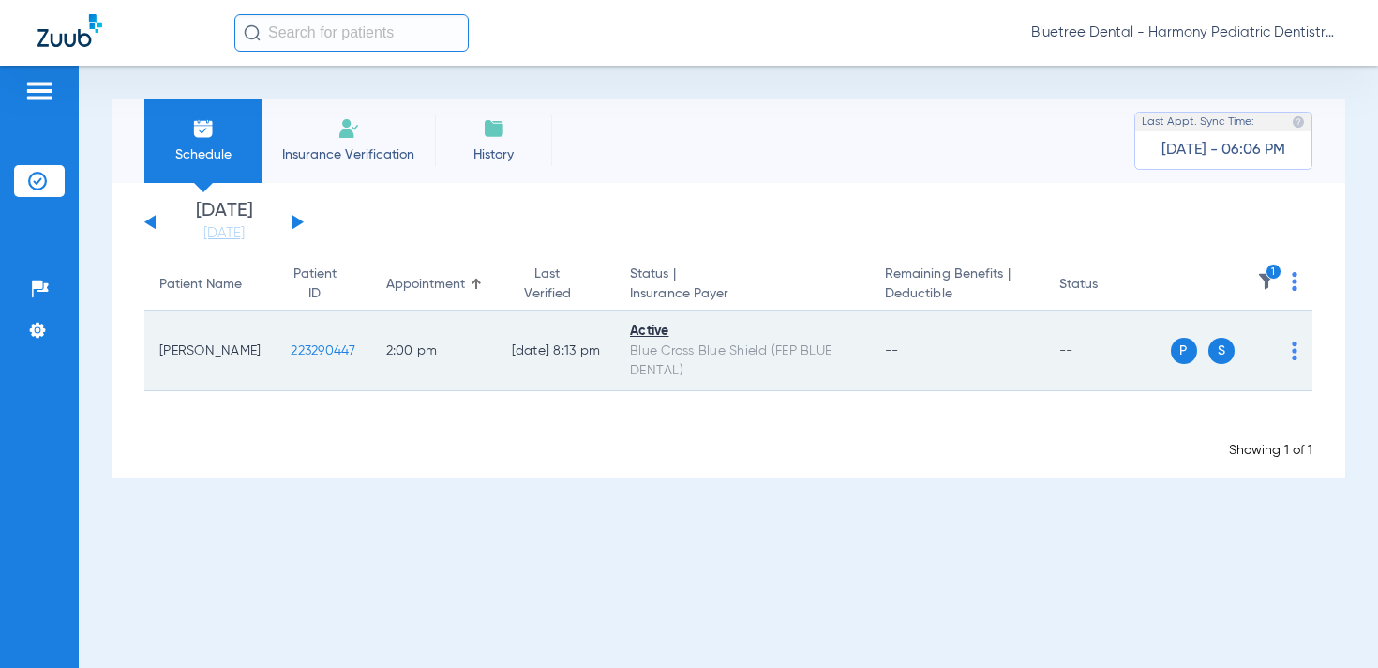
click at [309, 352] on span "223290447" at bounding box center [323, 350] width 65 height 13
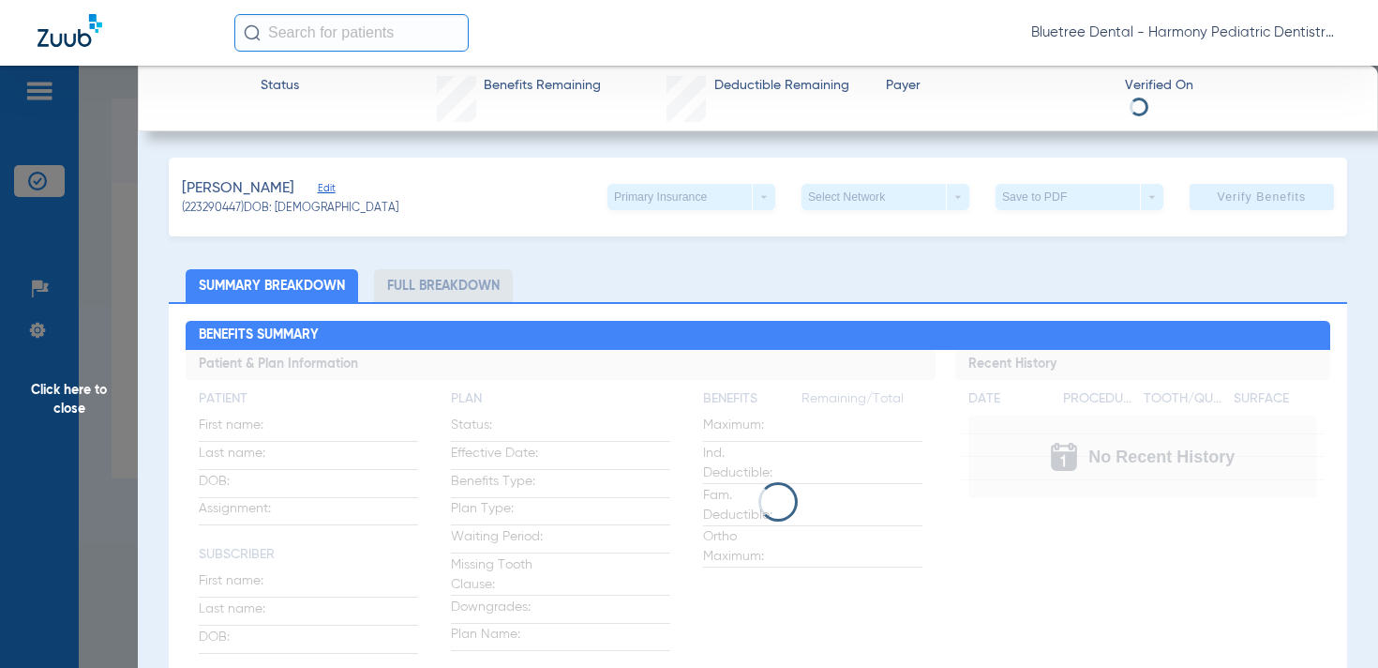
click at [318, 190] on span "Edit" at bounding box center [326, 191] width 17 height 18
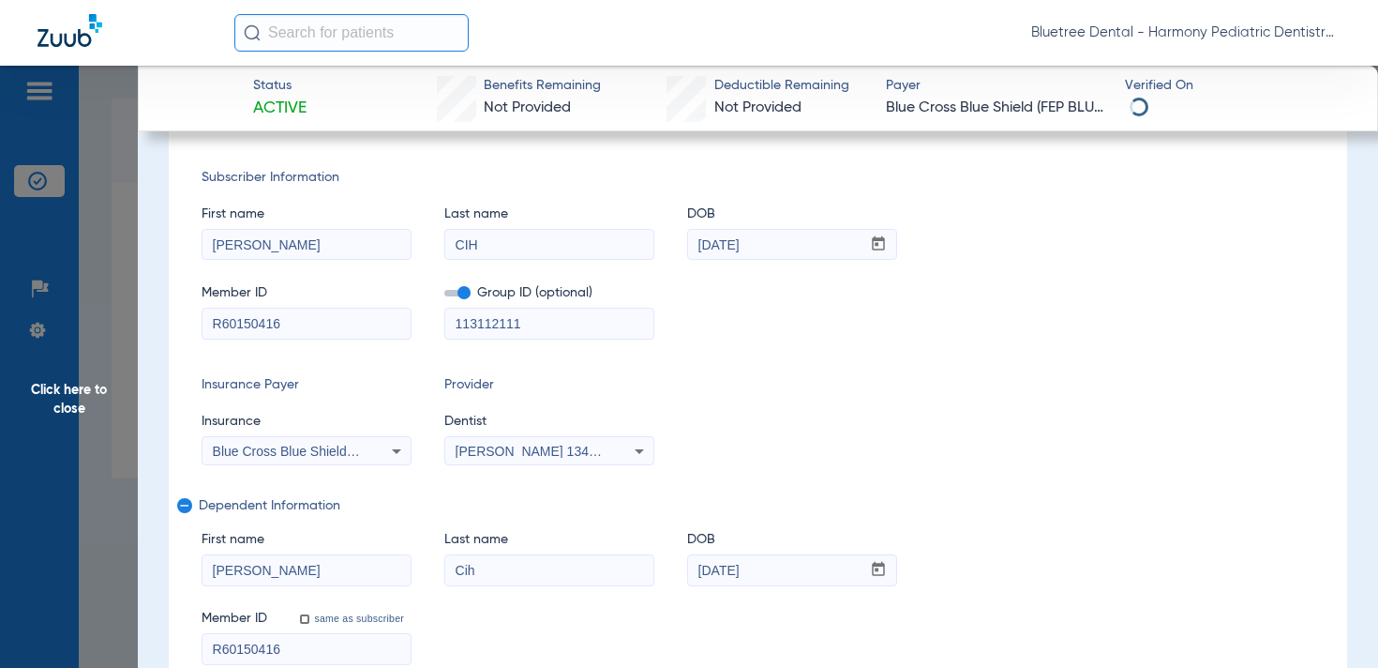
scroll to position [107, 0]
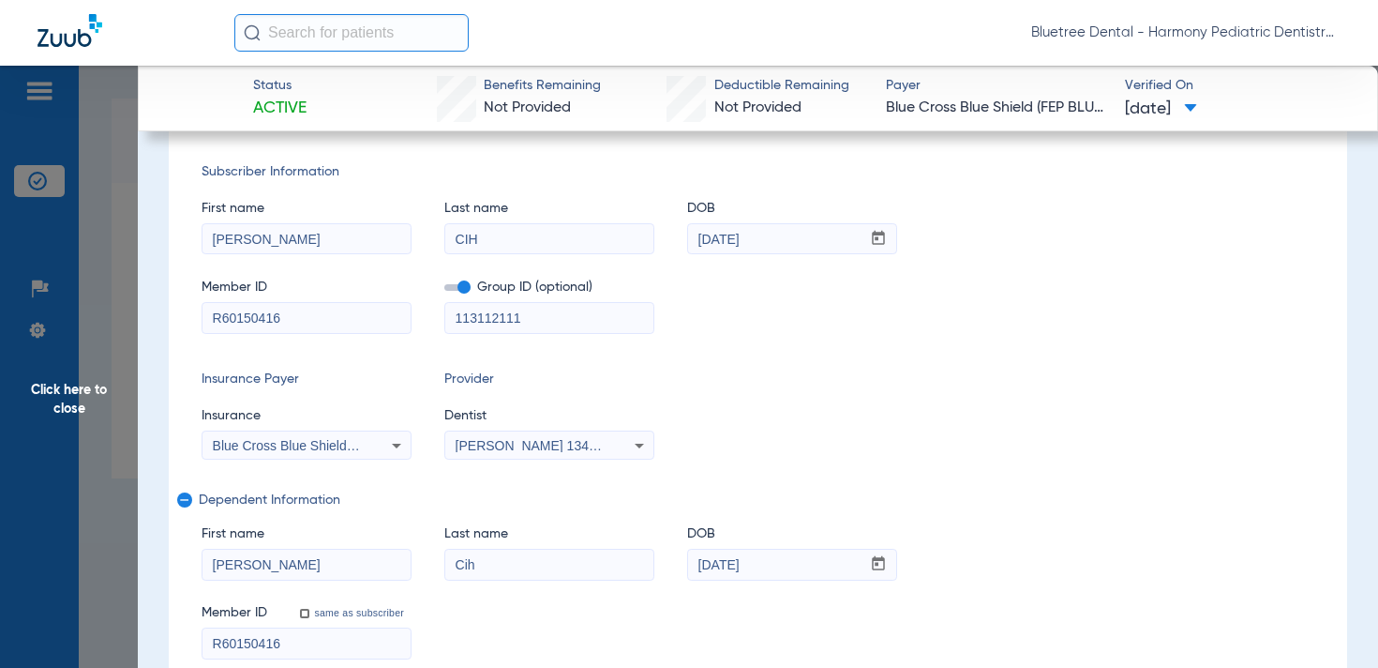
click at [355, 440] on span "Blue Cross Blue Shield (Fep Blue Dental)" at bounding box center [333, 445] width 241 height 15
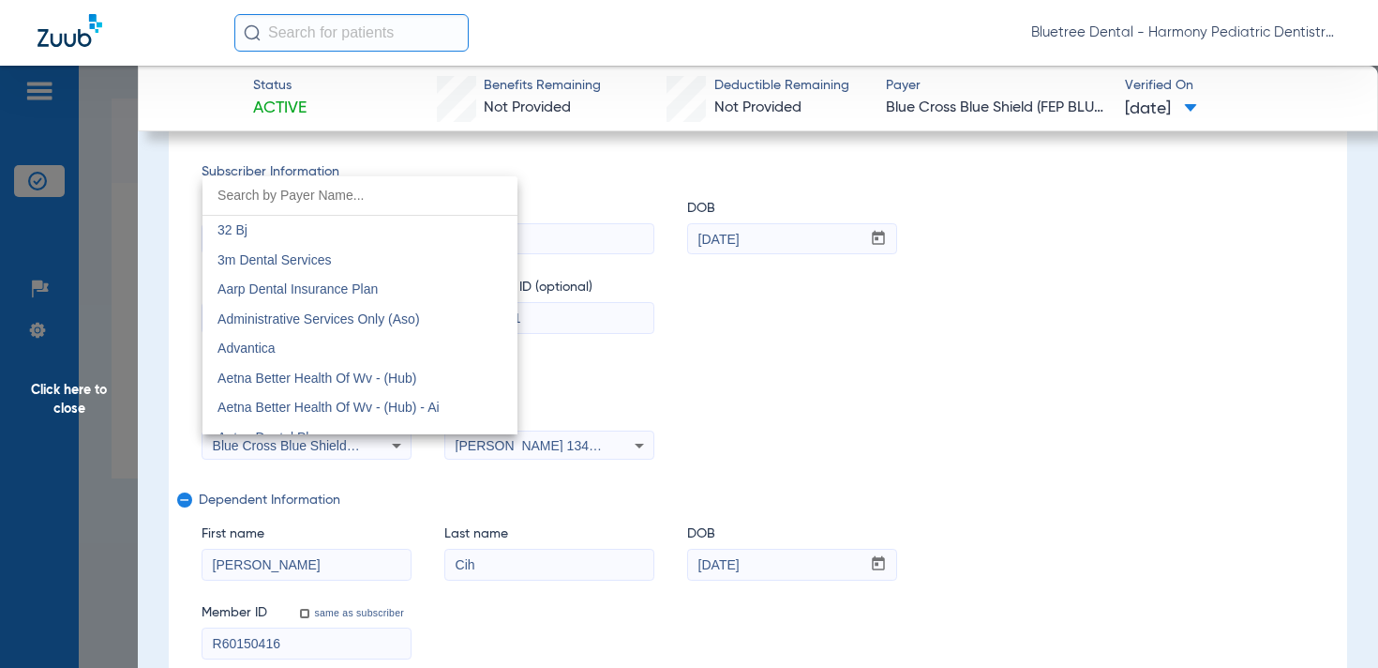
scroll to position [1052, 0]
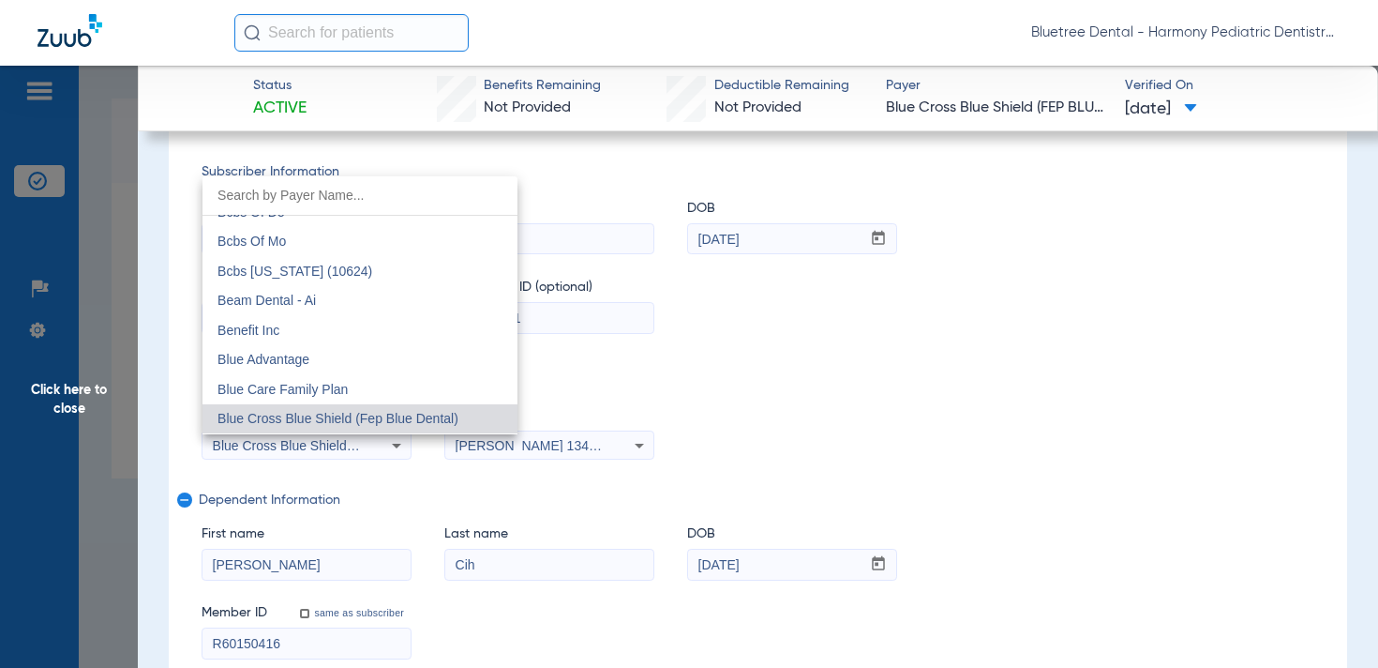
click at [747, 408] on div at bounding box center [689, 334] width 1378 height 668
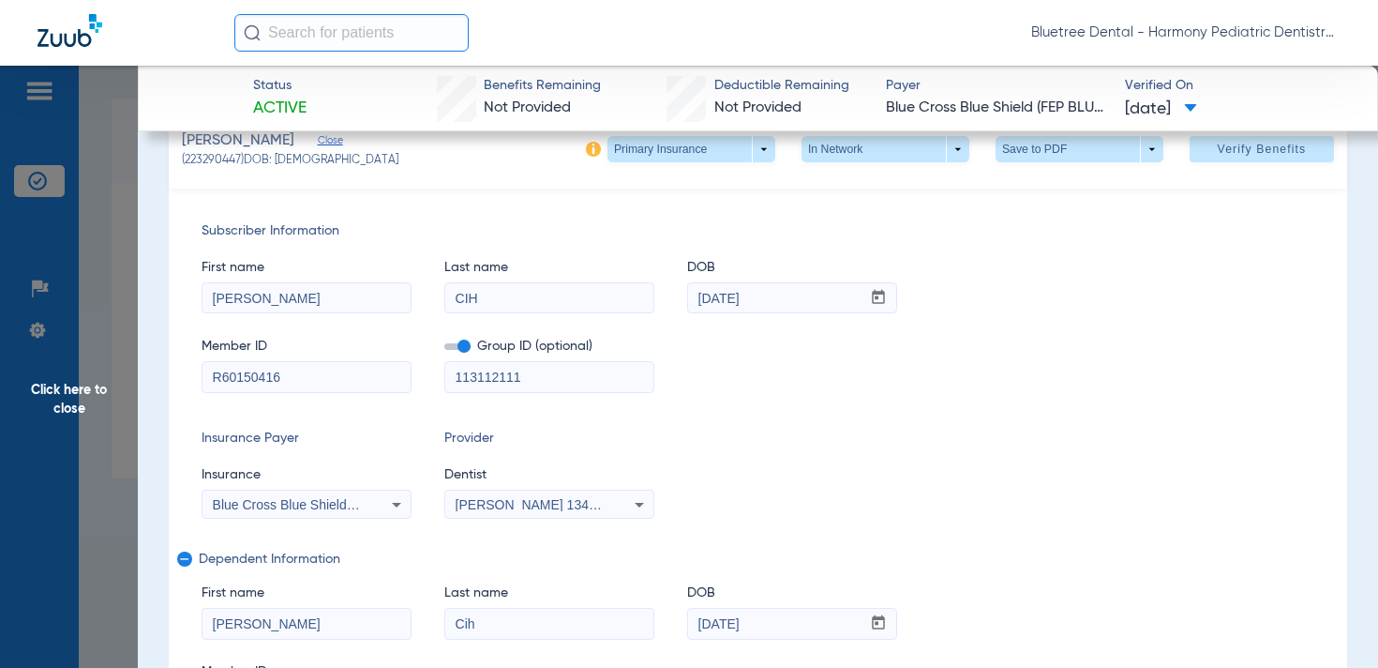
scroll to position [0, 0]
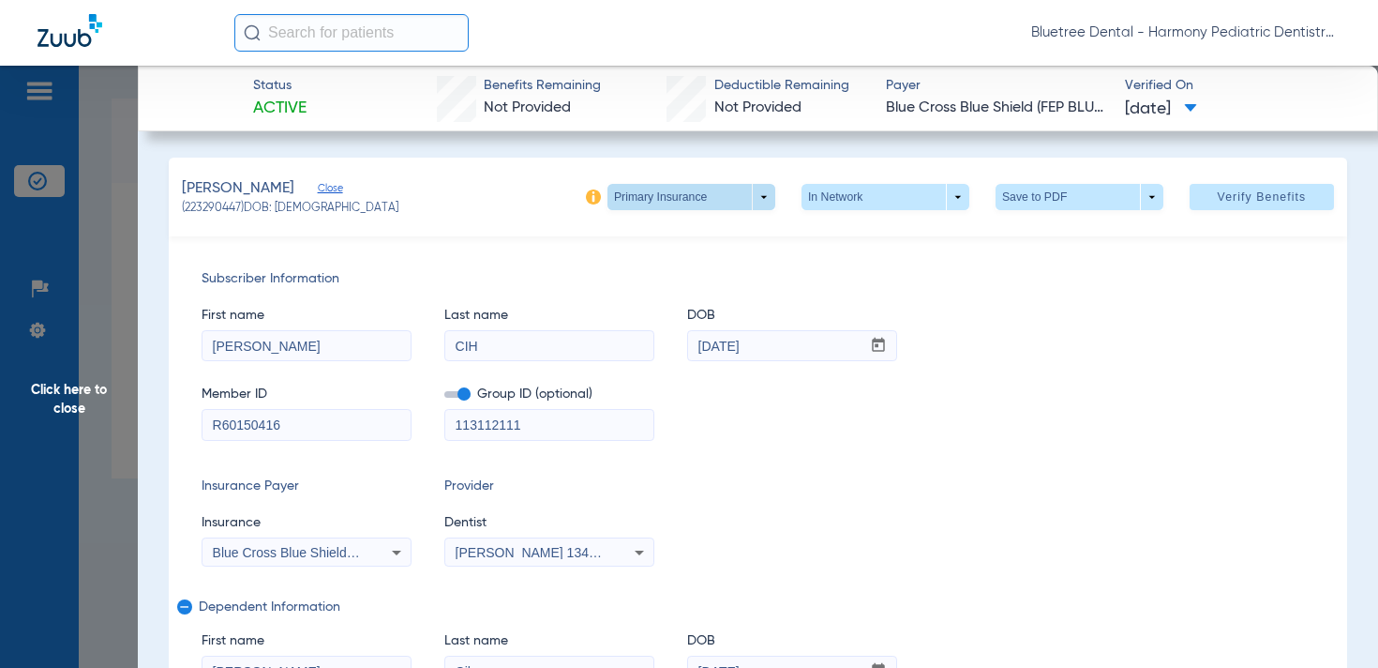
click at [763, 198] on span at bounding box center [692, 197] width 168 height 26
click at [728, 266] on span "Secondary Insurance" at bounding box center [686, 271] width 124 height 13
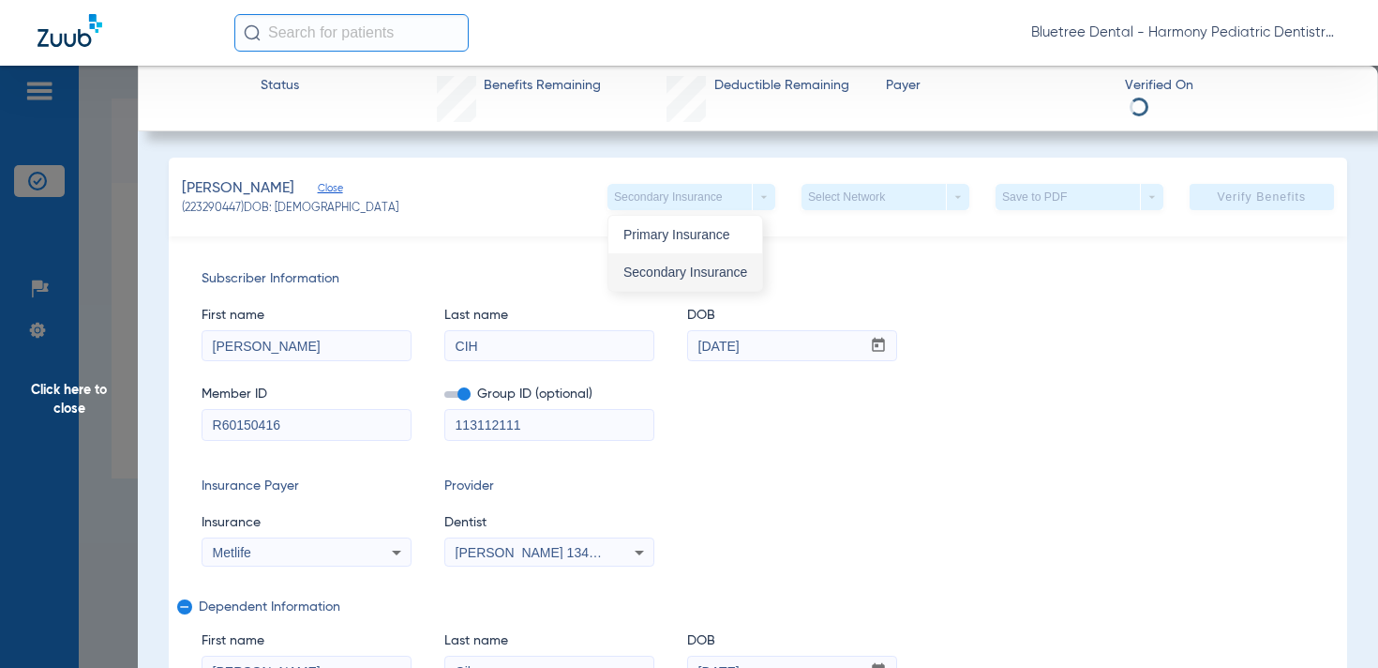
type input "546597306"
type input "120731"
type input "546597306"
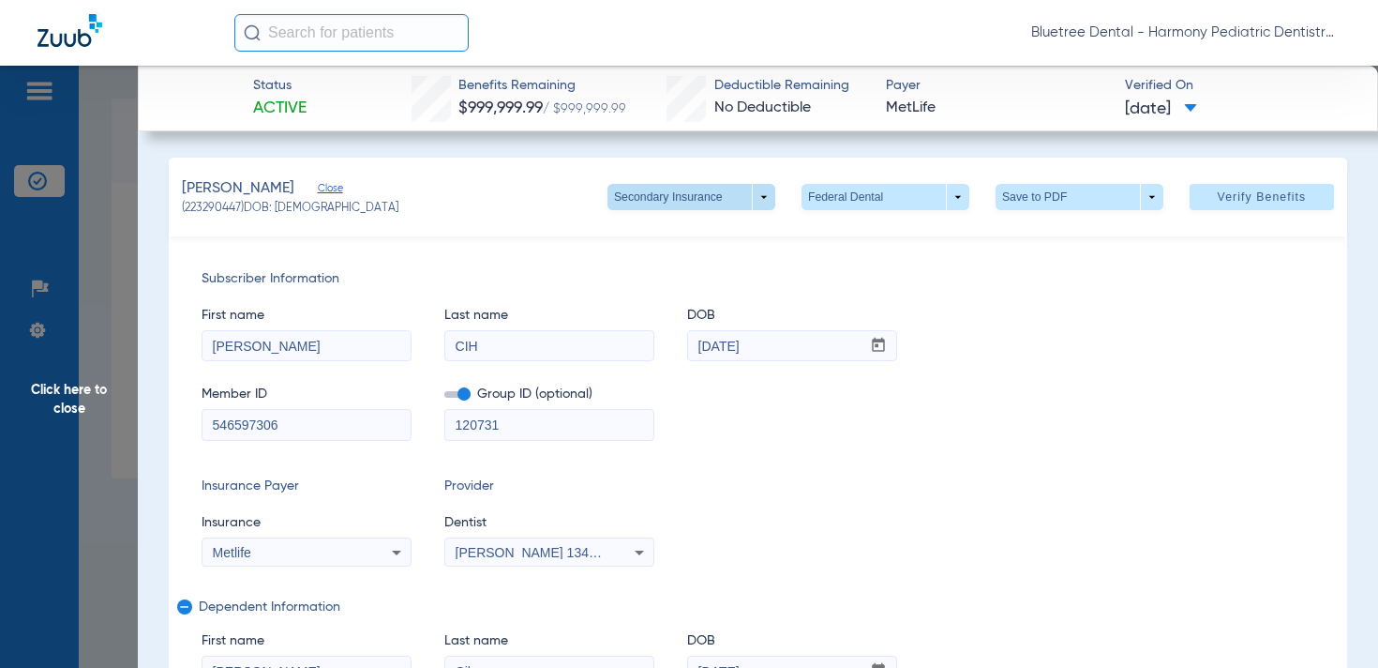
click at [680, 188] on span at bounding box center [691, 196] width 45 height 45
click at [699, 224] on button "Primary Insurance" at bounding box center [686, 235] width 154 height 38
type input "R60150416"
type input "113112111"
type input "R60150416"
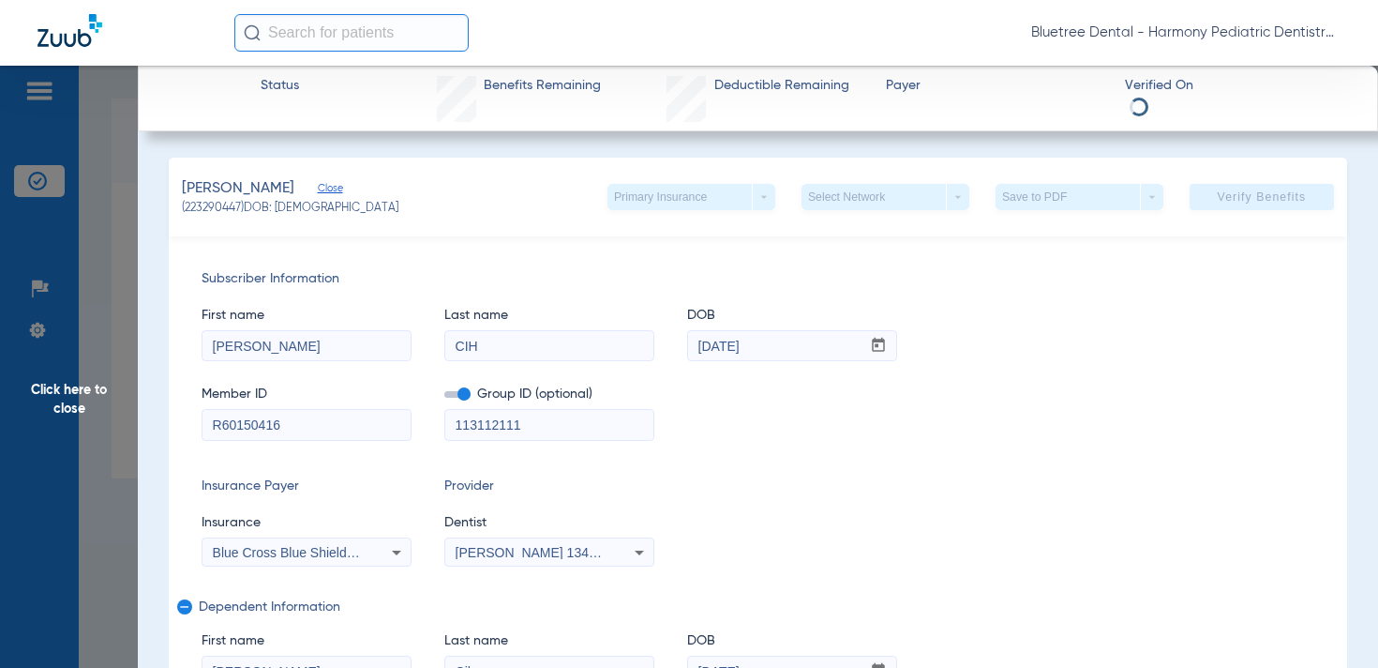
click at [309, 549] on span "Blue Cross Blue Shield (Fep Blue Dental)" at bounding box center [333, 552] width 241 height 15
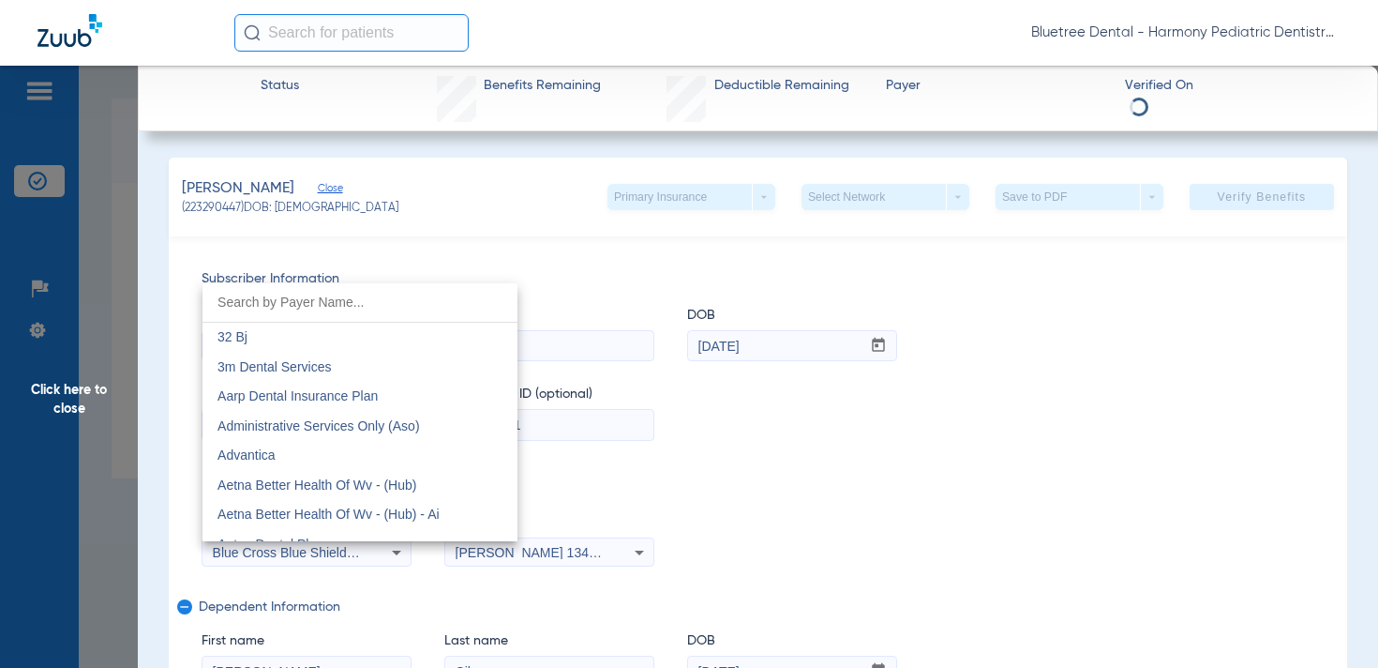
scroll to position [1052, 0]
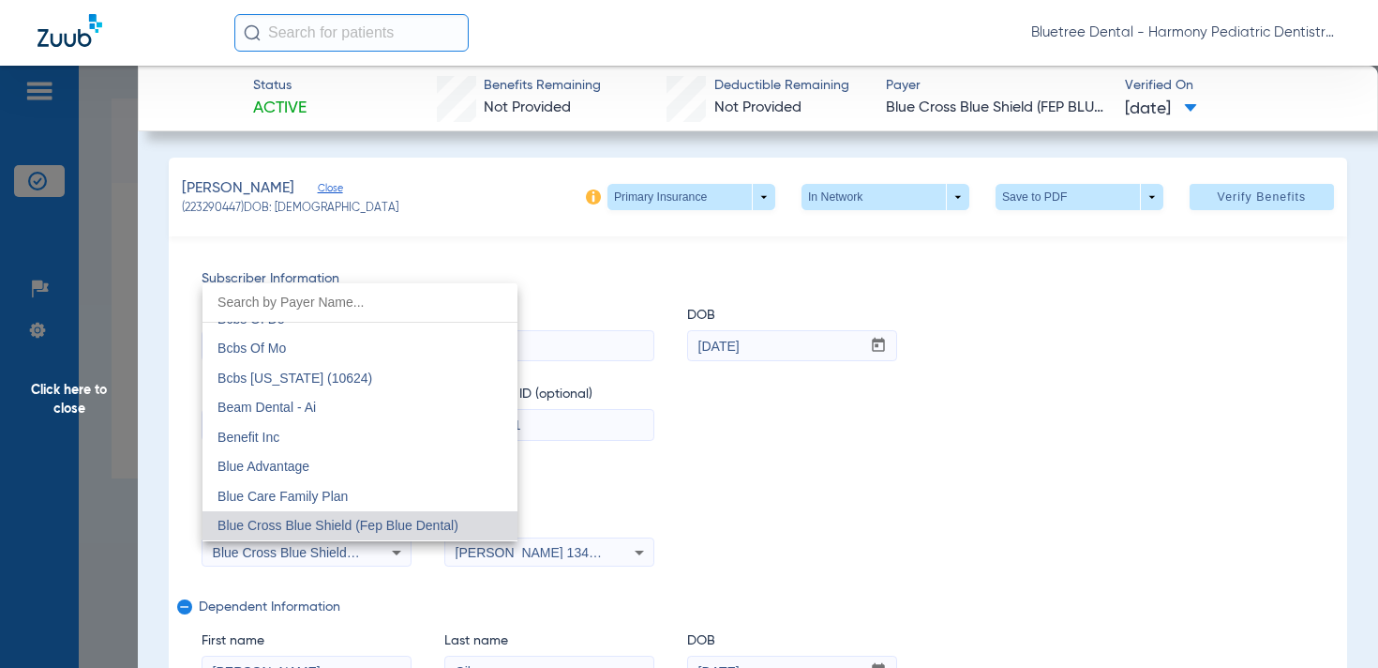
click at [554, 487] on div at bounding box center [689, 334] width 1378 height 668
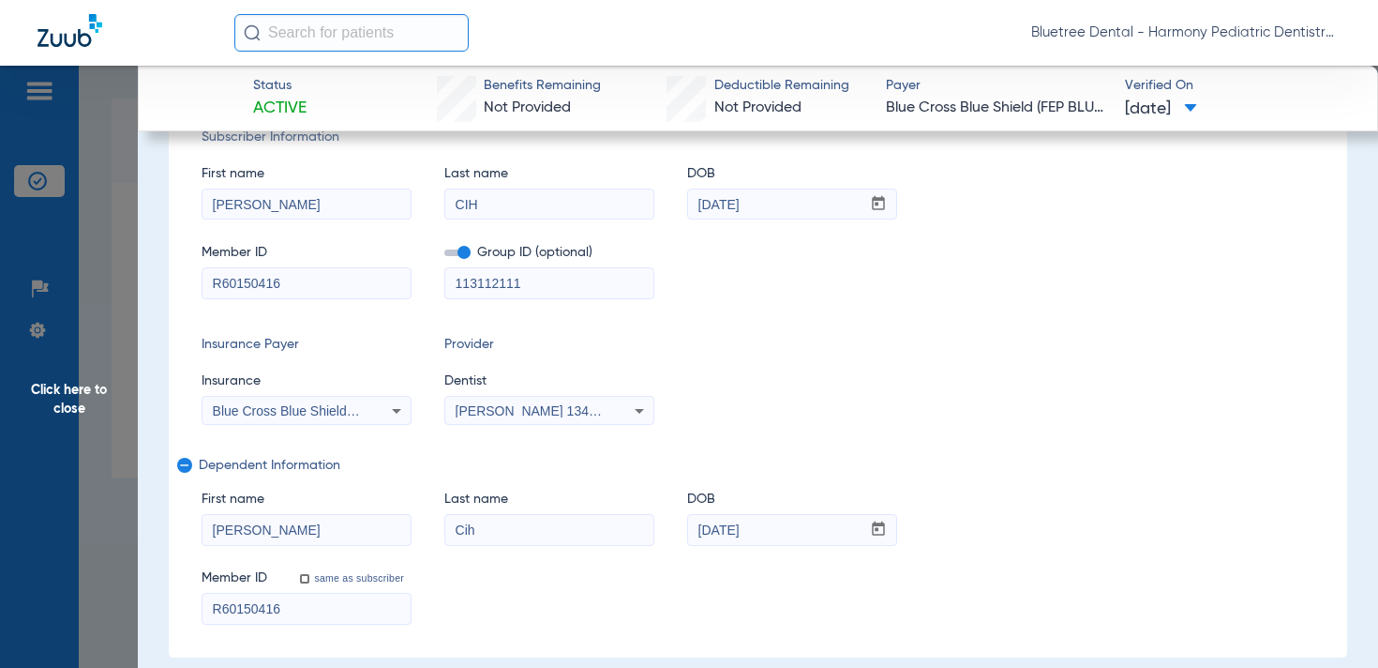
scroll to position [0, 0]
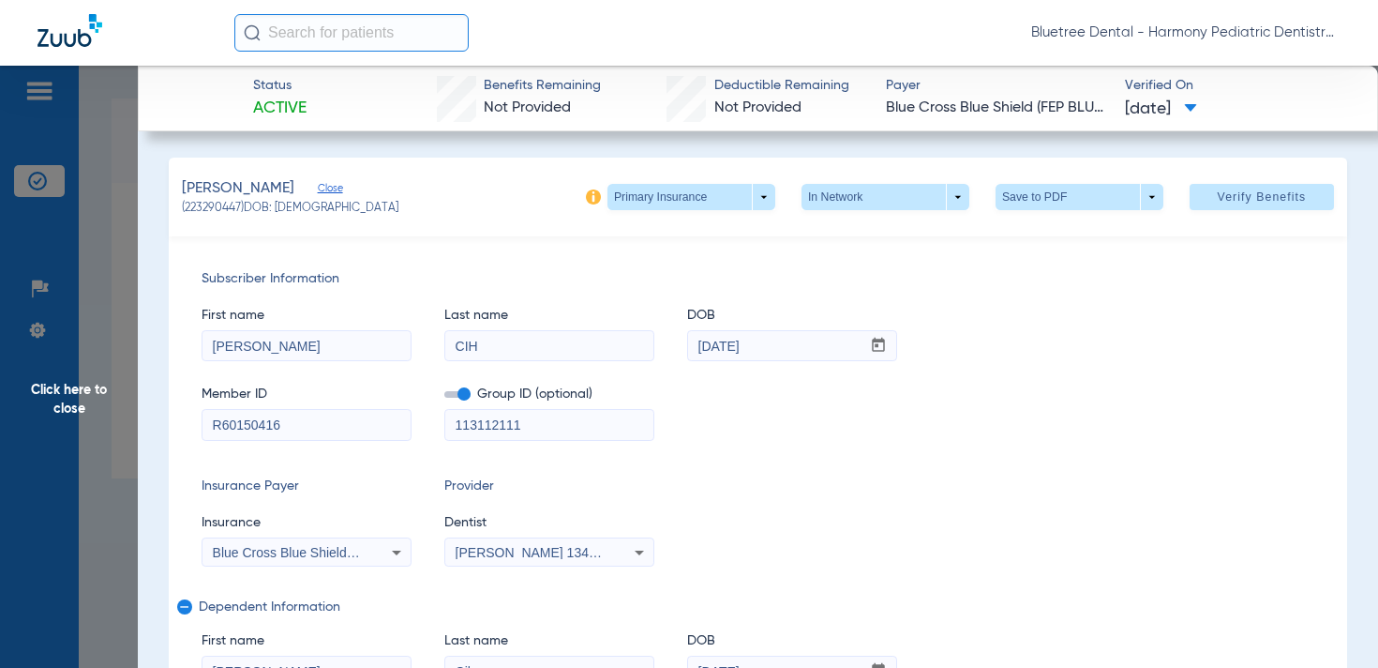
click at [92, 394] on span "Click here to close" at bounding box center [69, 400] width 138 height 668
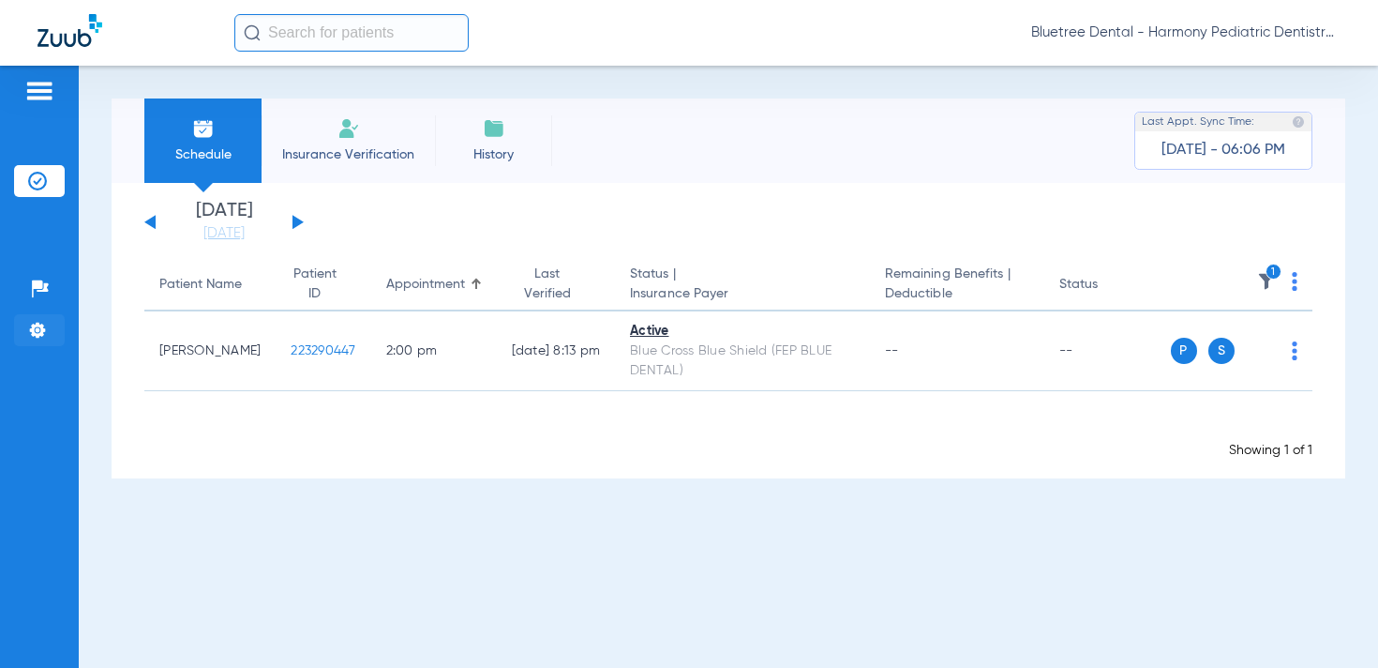
click at [32, 344] on li "Settings" at bounding box center [39, 330] width 51 height 32
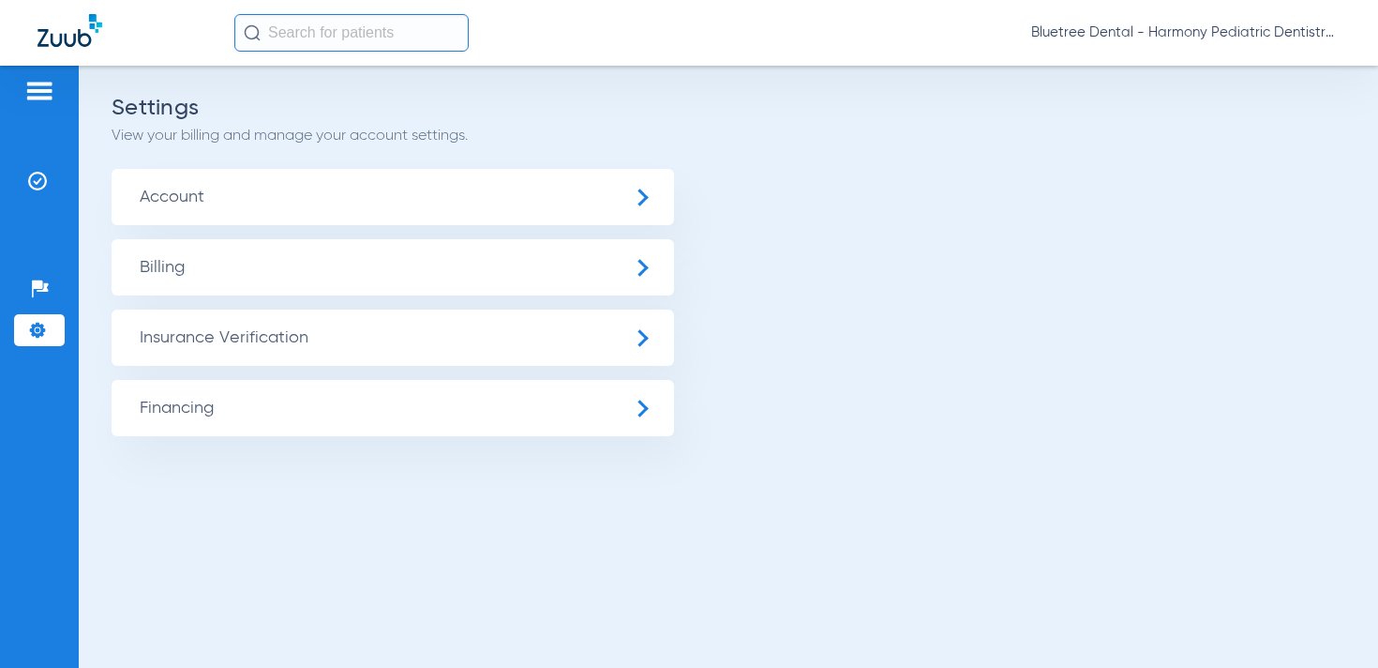
click at [279, 180] on span "Account" at bounding box center [393, 197] width 563 height 56
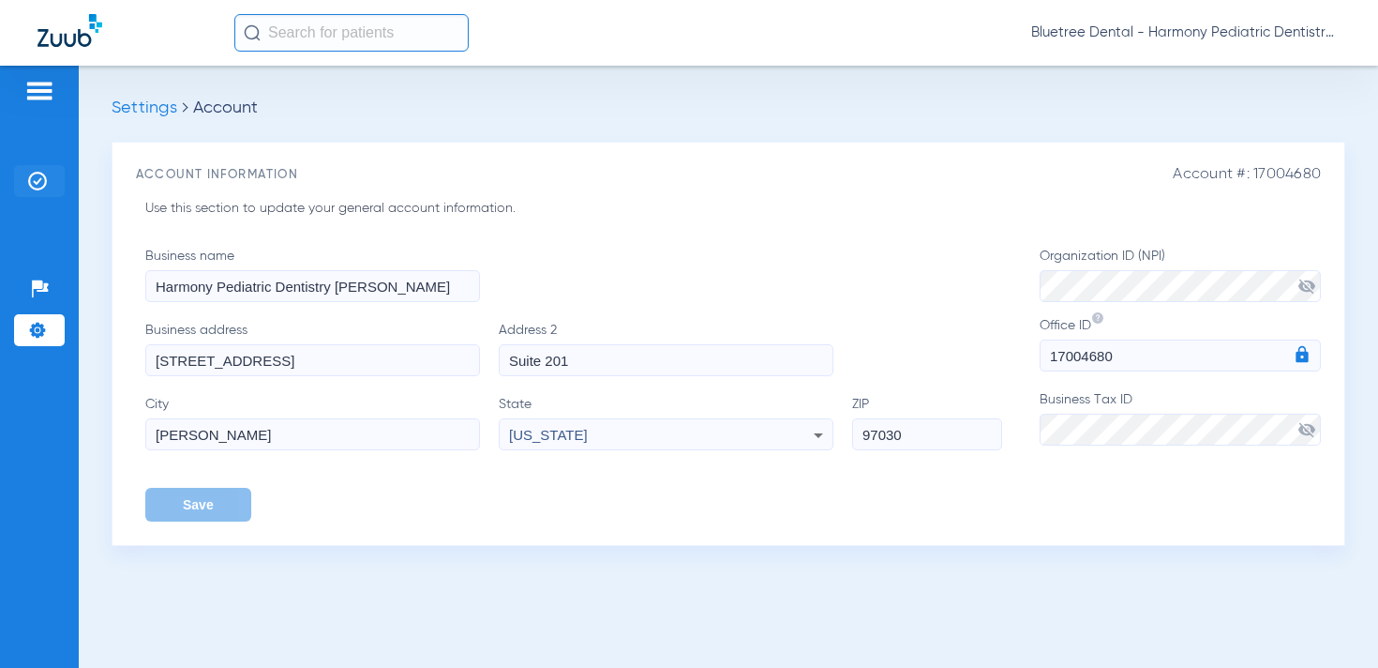
click at [42, 188] on img at bounding box center [37, 181] width 19 height 19
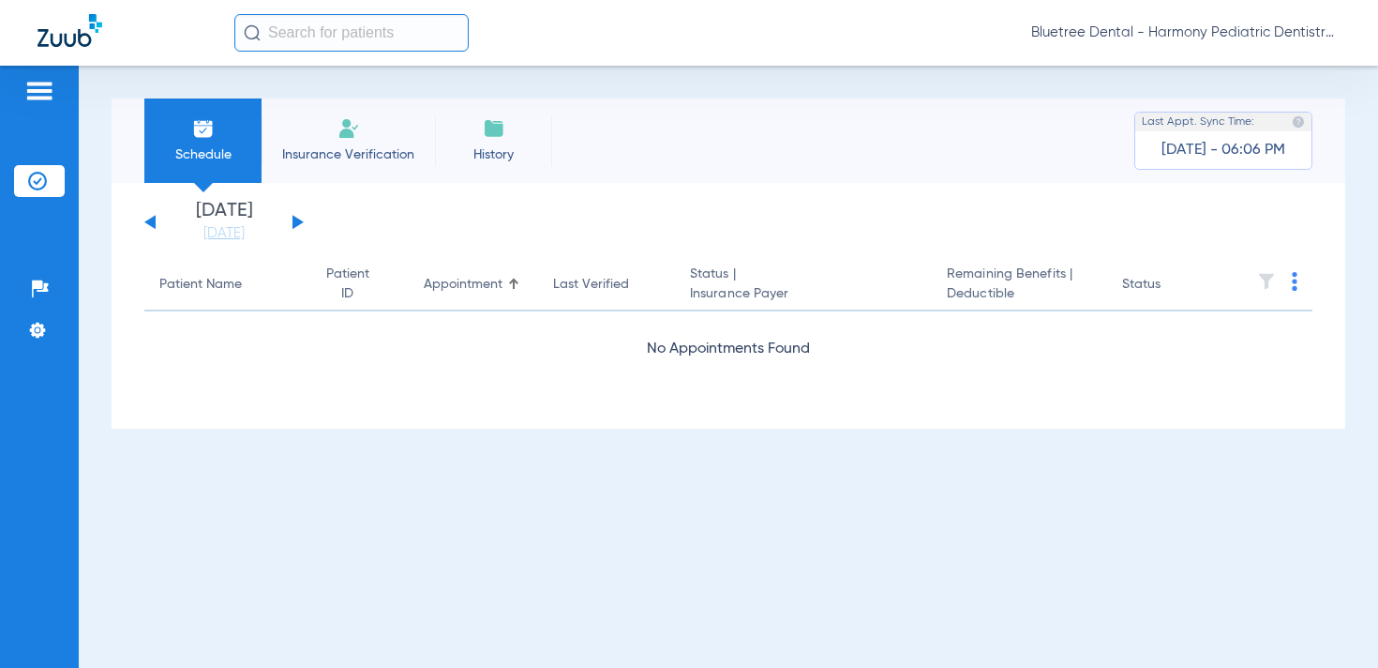
click at [148, 222] on button at bounding box center [149, 222] width 11 height 14
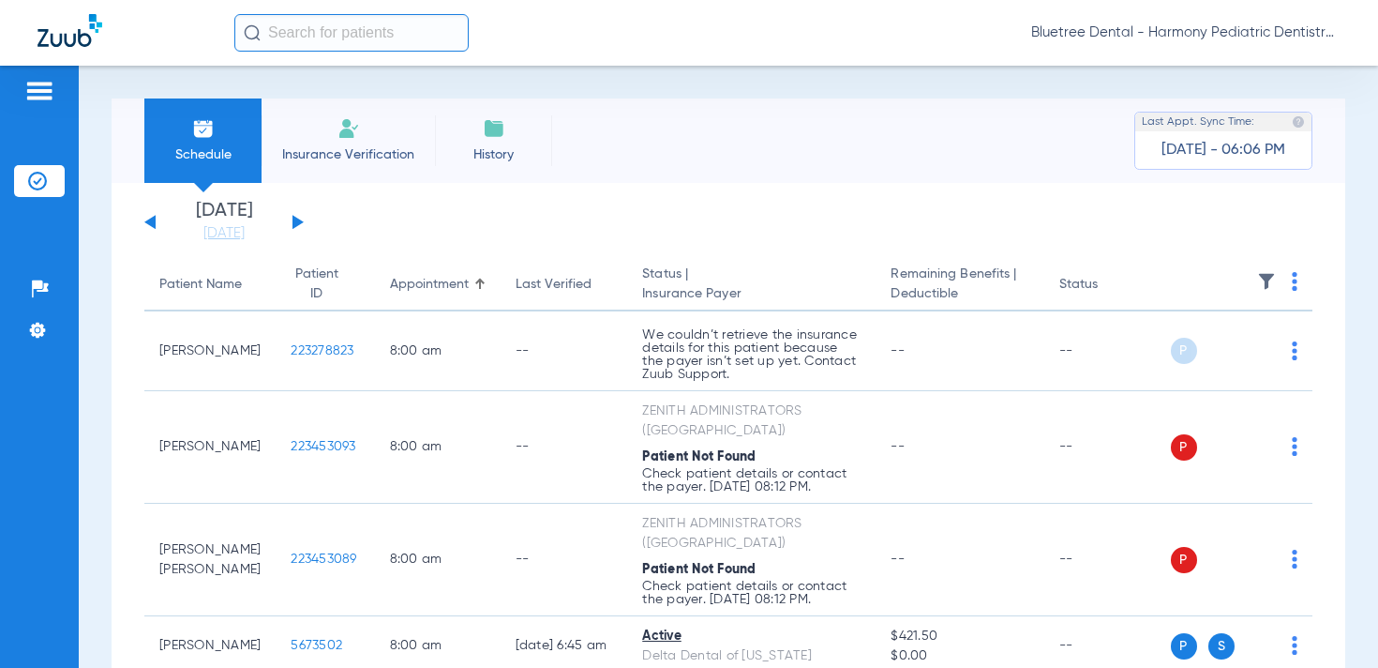
click at [1265, 279] on img at bounding box center [1266, 281] width 19 height 19
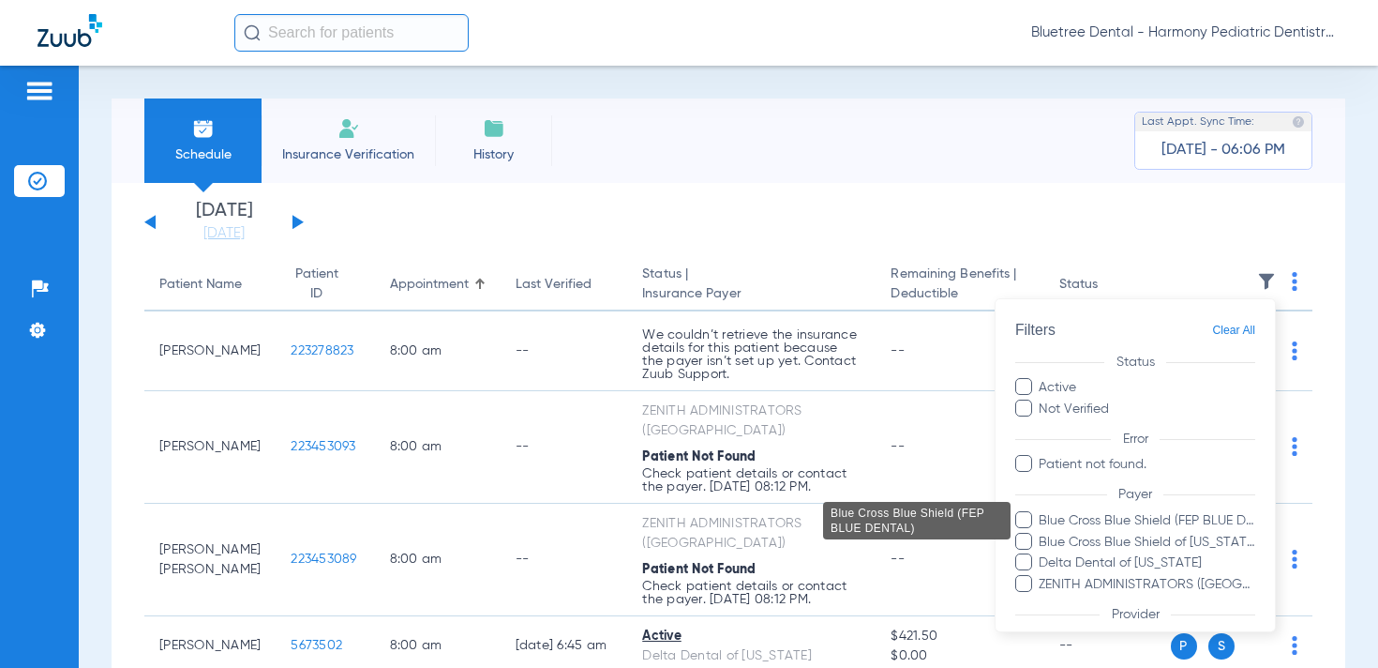
click at [1172, 516] on span "Blue Cross Blue Shield (FEP BLUE DENTAL)" at bounding box center [1147, 521] width 218 height 20
click at [1042, 534] on input "Blue Cross Blue Shield (FEP BLUE DENTAL)" at bounding box center [1042, 534] width 0 height 0
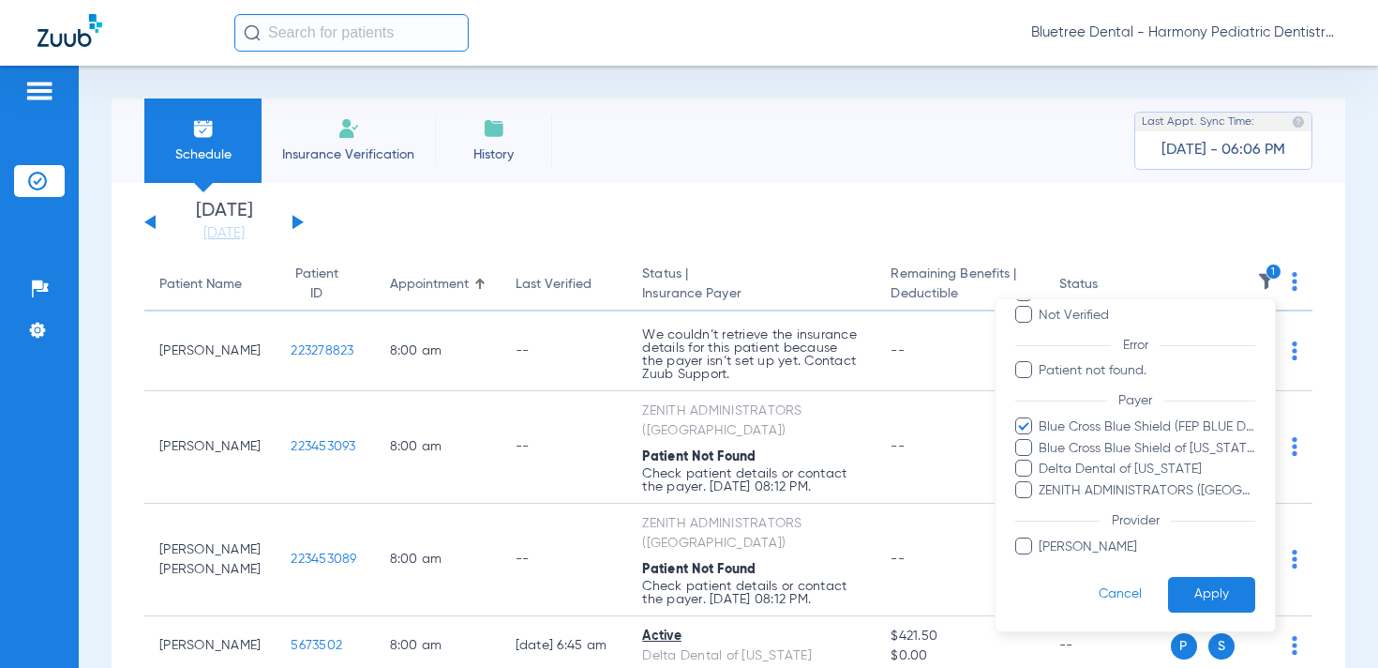
click at [1190, 591] on button "Apply" at bounding box center [1211, 594] width 87 height 37
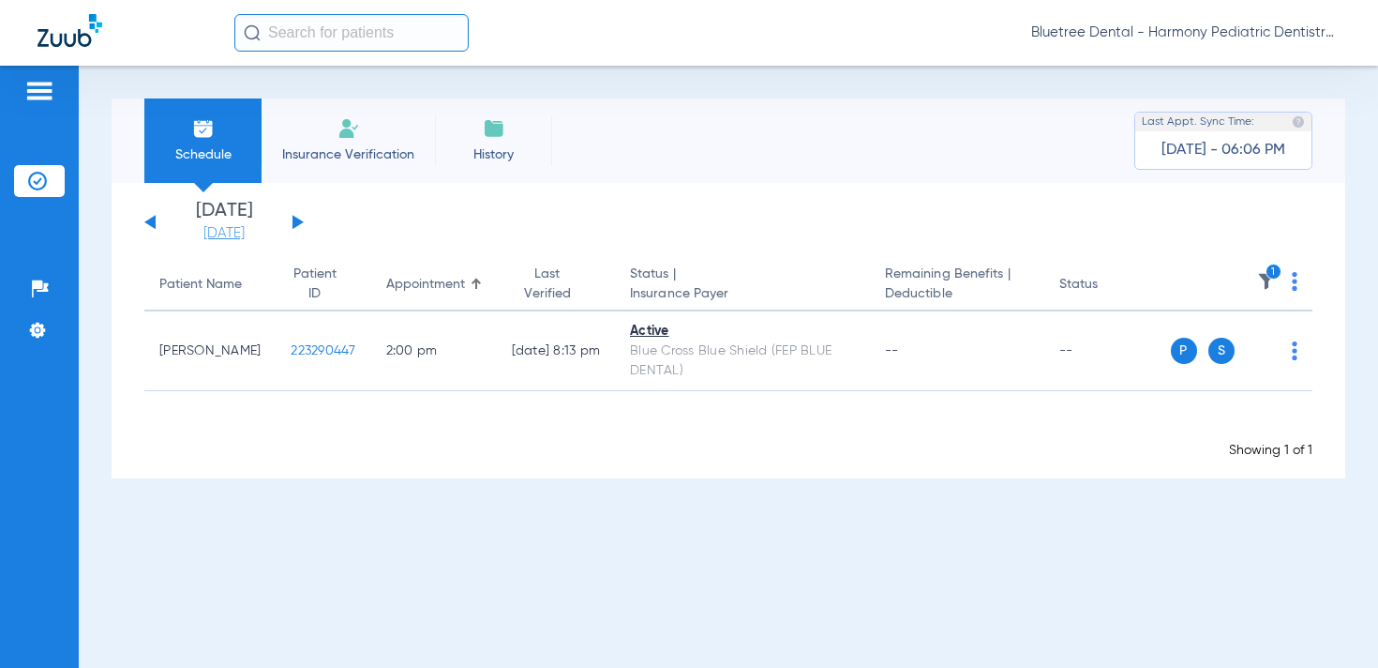
click at [236, 233] on link "[DATE]" at bounding box center [224, 233] width 113 height 19
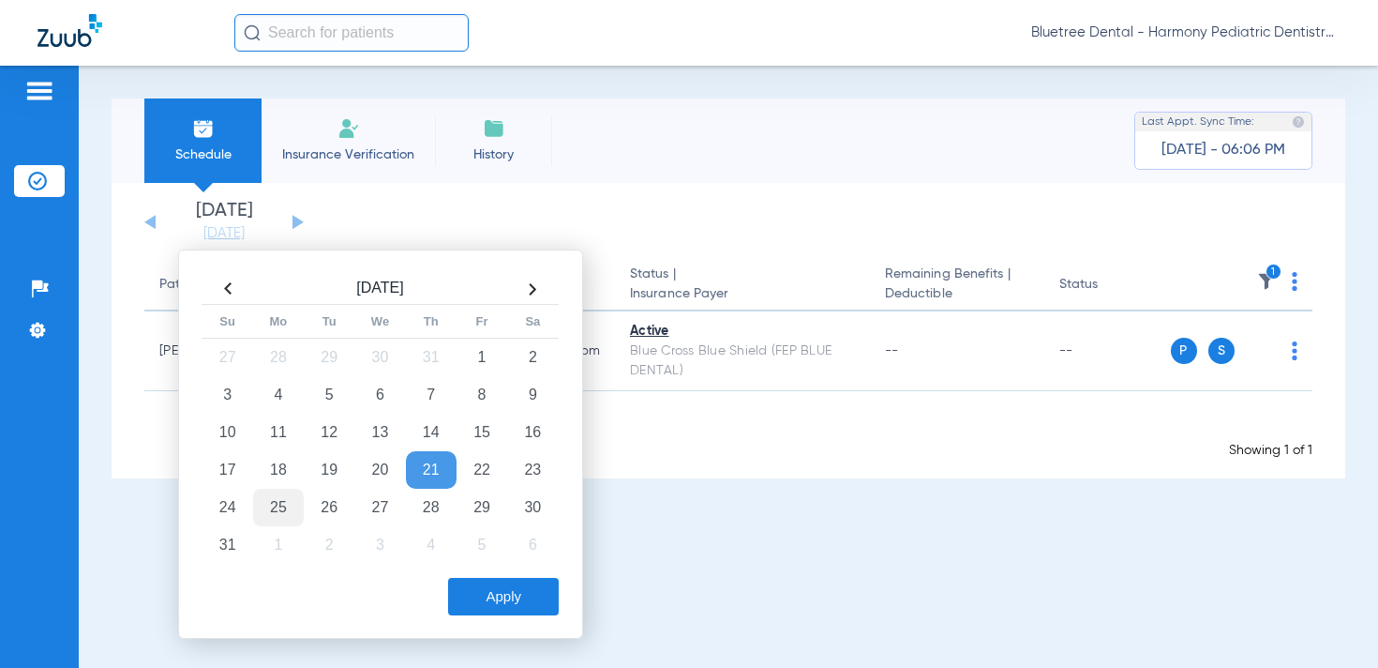
click at [292, 505] on td "25" at bounding box center [278, 508] width 51 height 38
click at [489, 594] on button "Apply" at bounding box center [503, 597] width 111 height 38
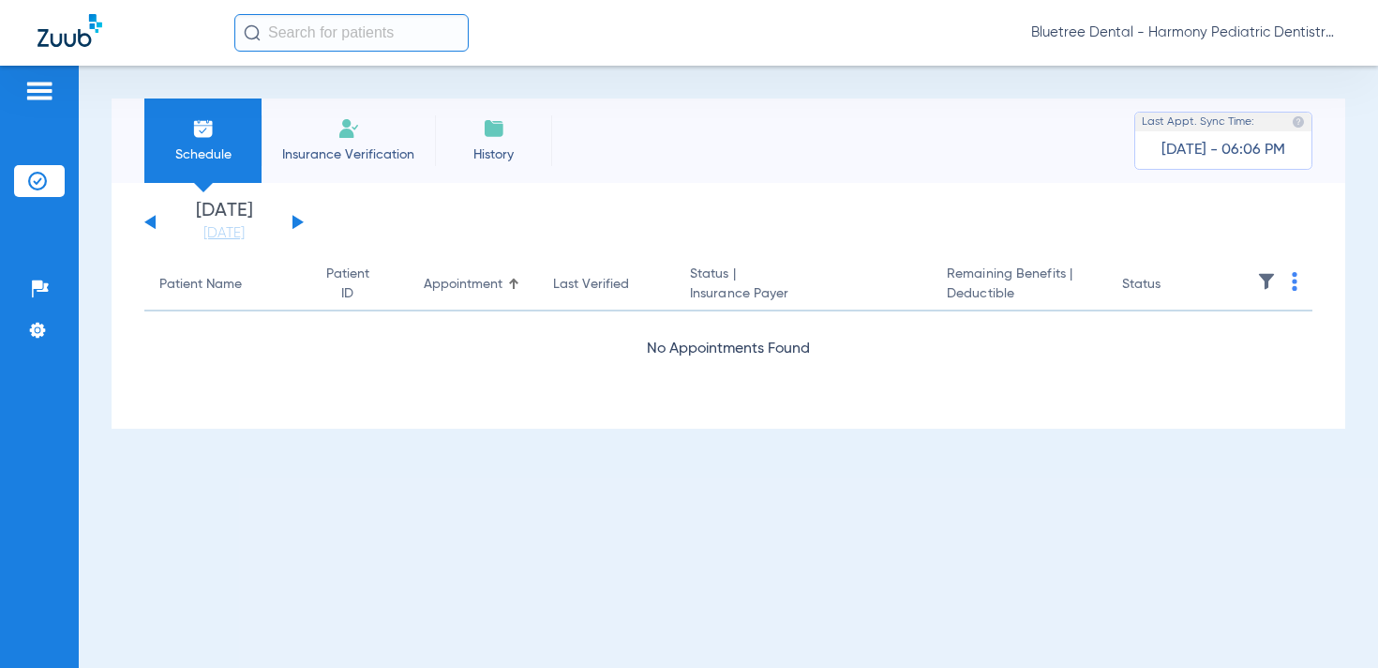
click at [1267, 275] on img at bounding box center [1266, 281] width 19 height 19
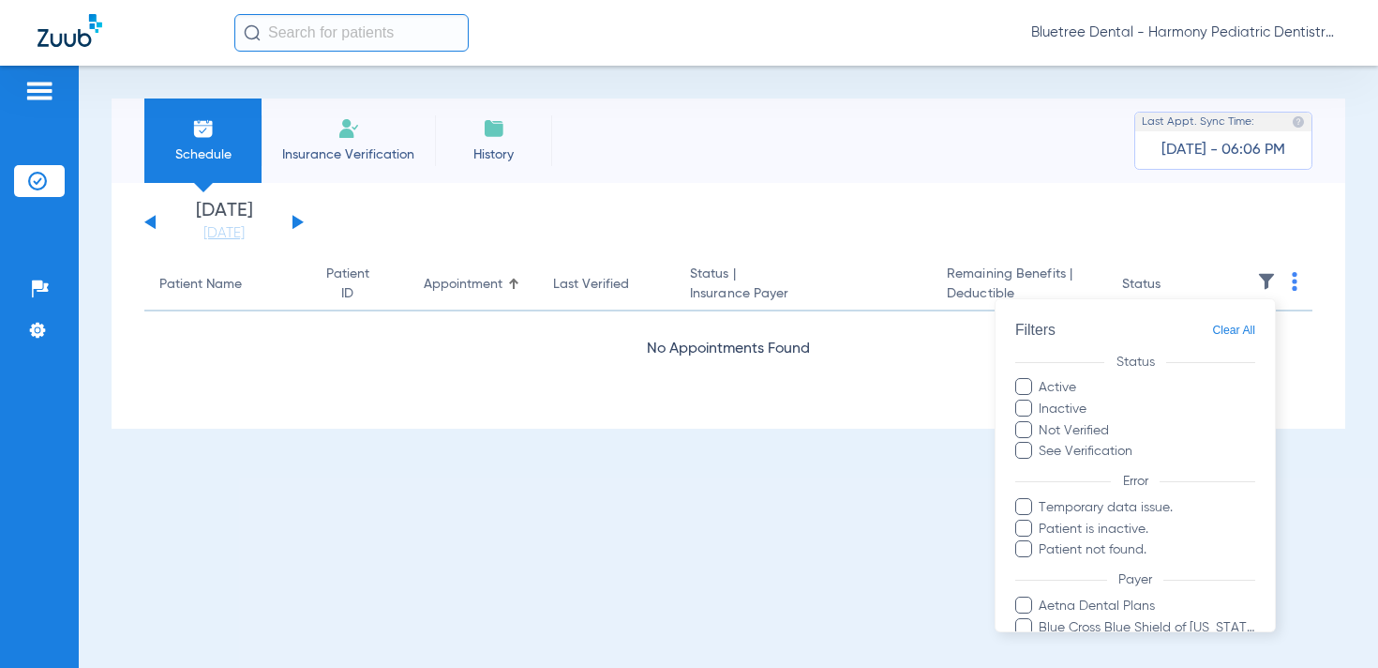
click at [411, 246] on div at bounding box center [689, 334] width 1378 height 668
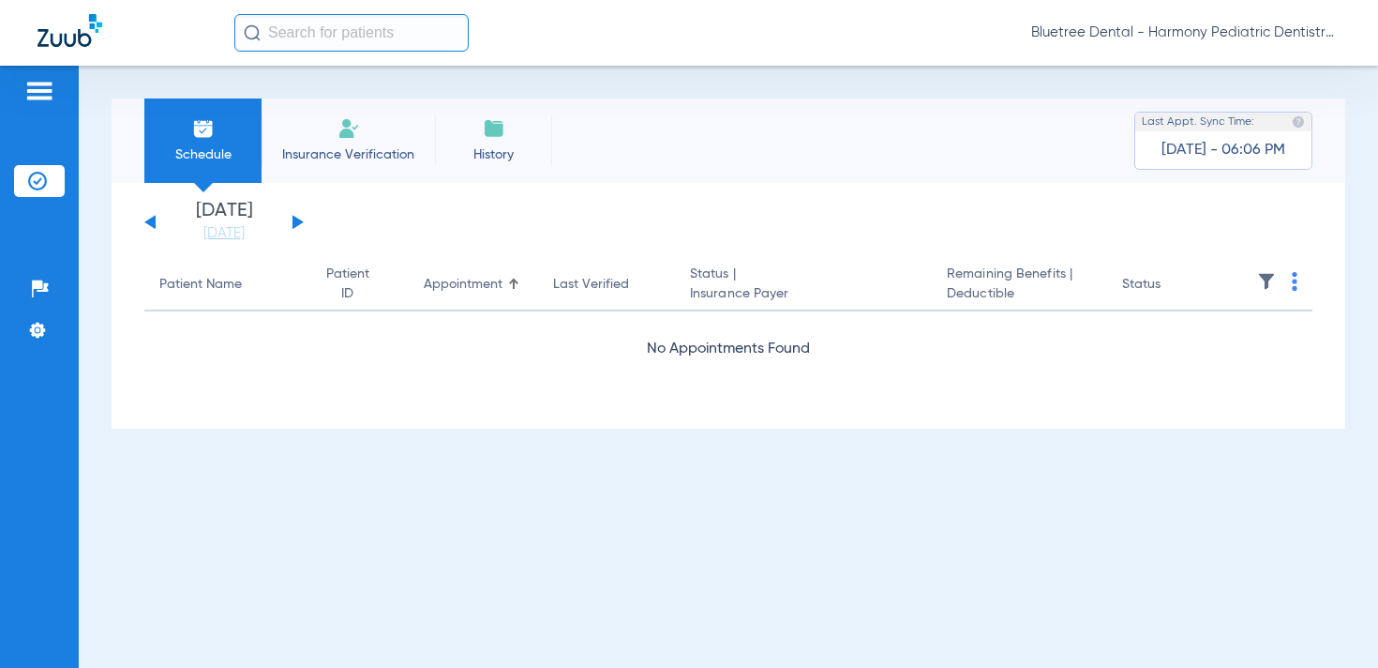
click at [296, 223] on button at bounding box center [298, 222] width 11 height 14
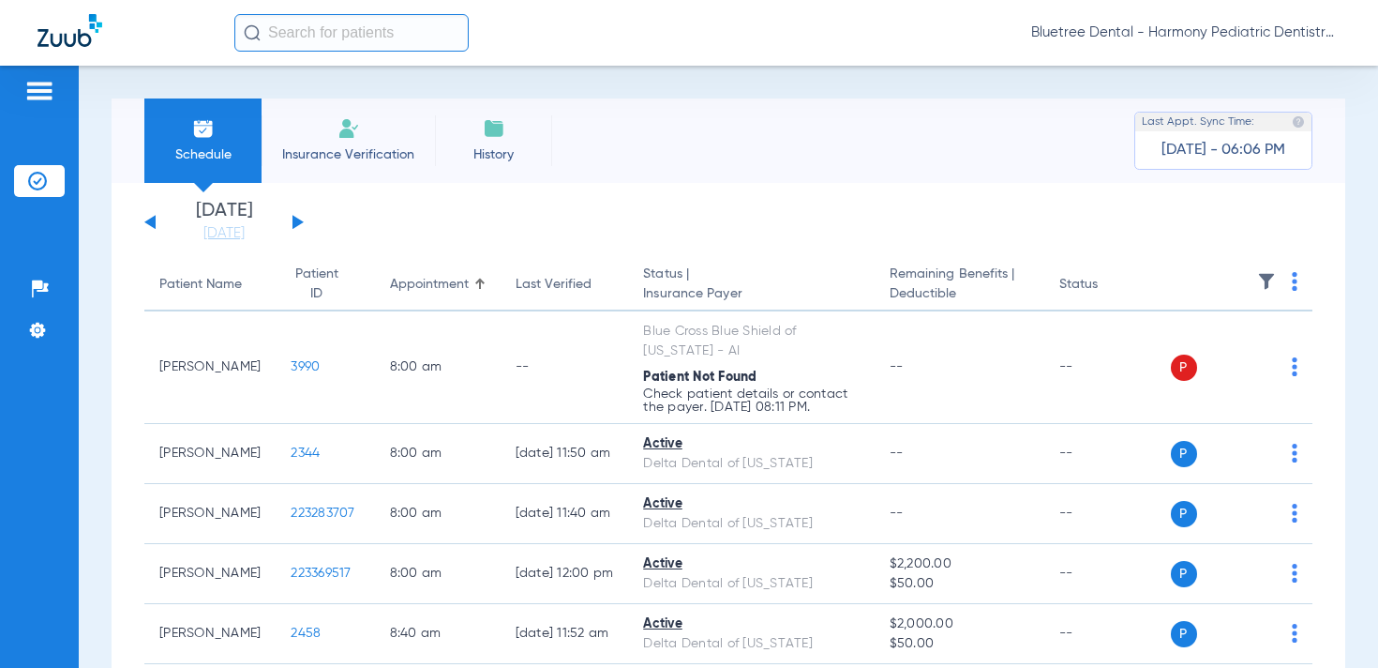
click at [1267, 281] on img at bounding box center [1266, 281] width 19 height 19
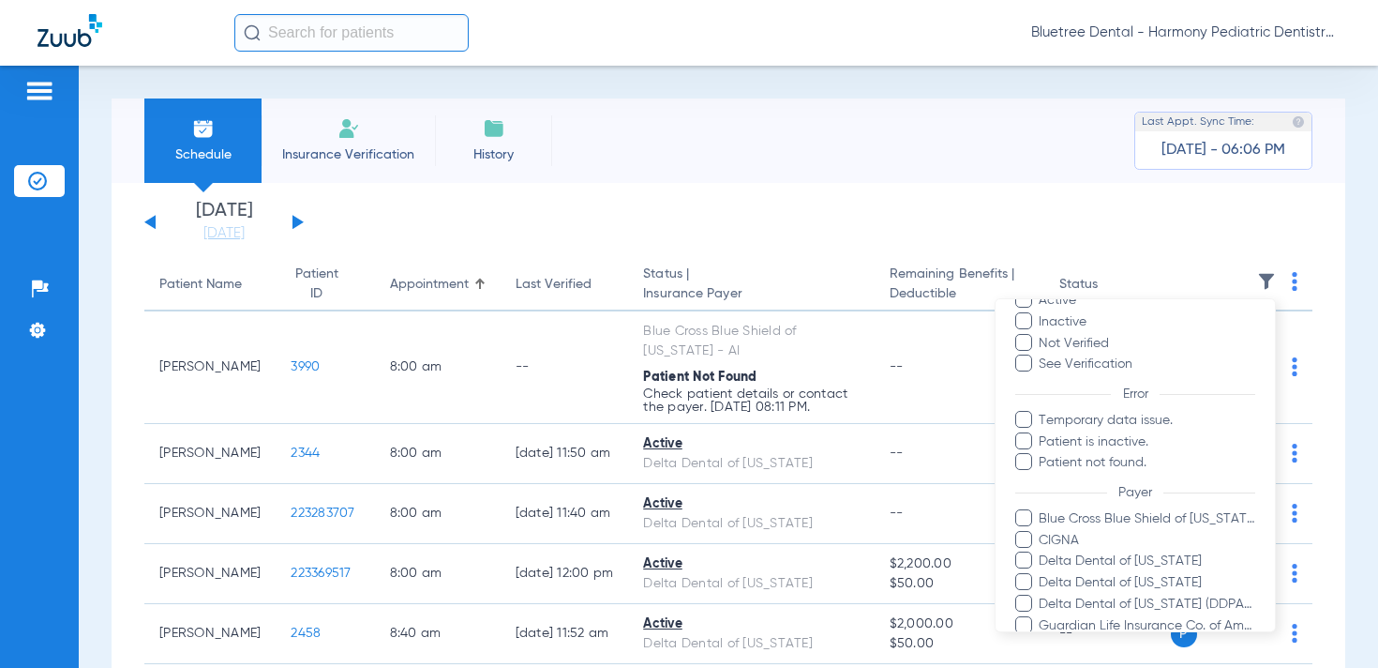
scroll to position [119, 0]
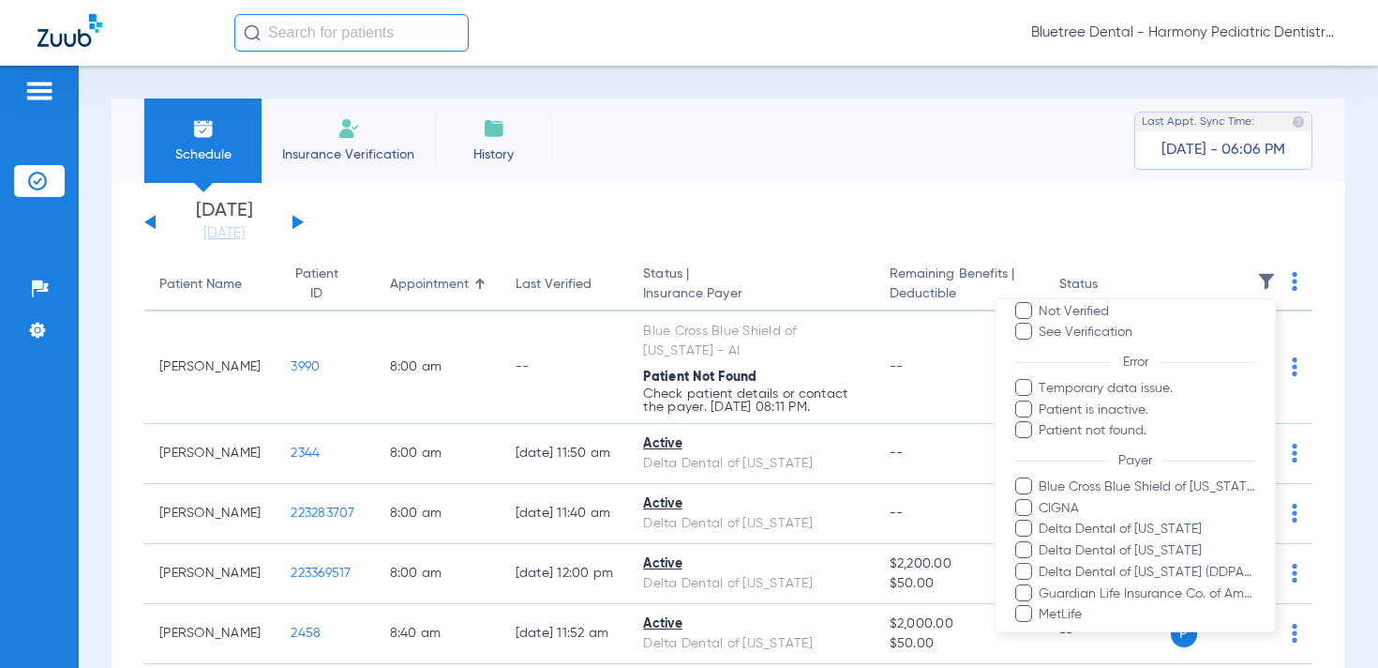
click at [515, 218] on div at bounding box center [689, 334] width 1378 height 668
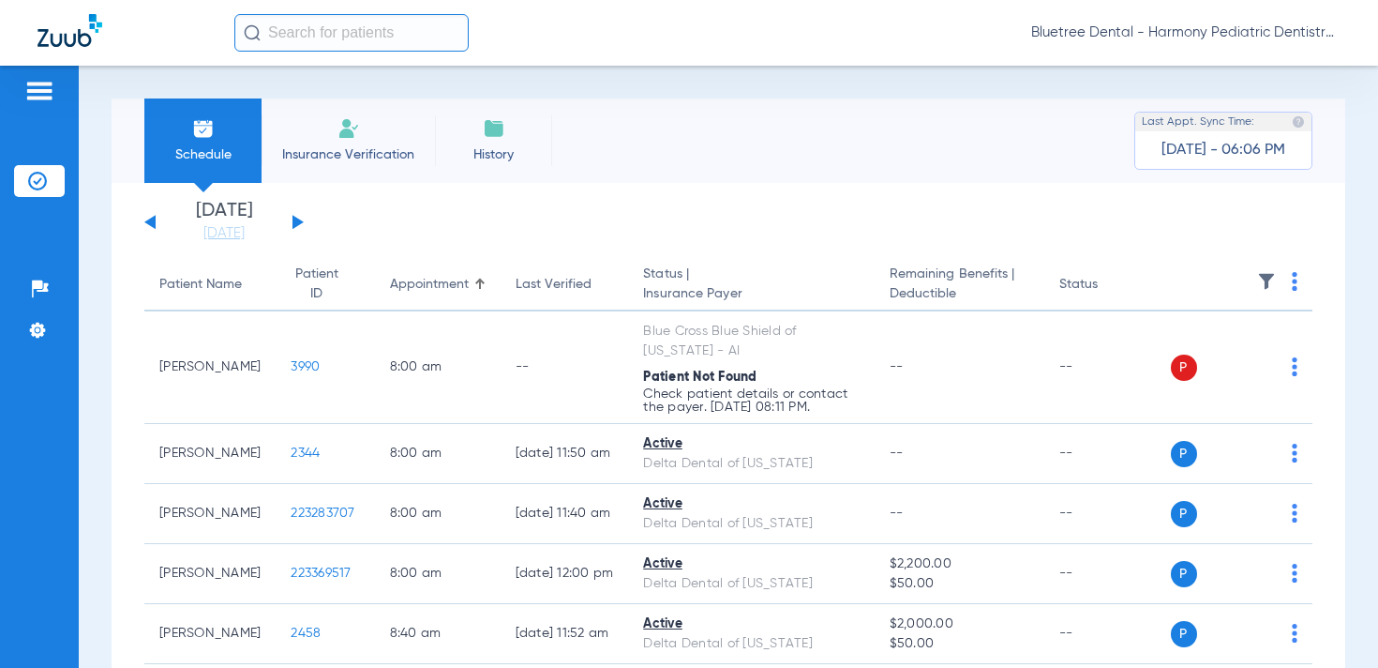
click at [297, 218] on button at bounding box center [298, 222] width 11 height 14
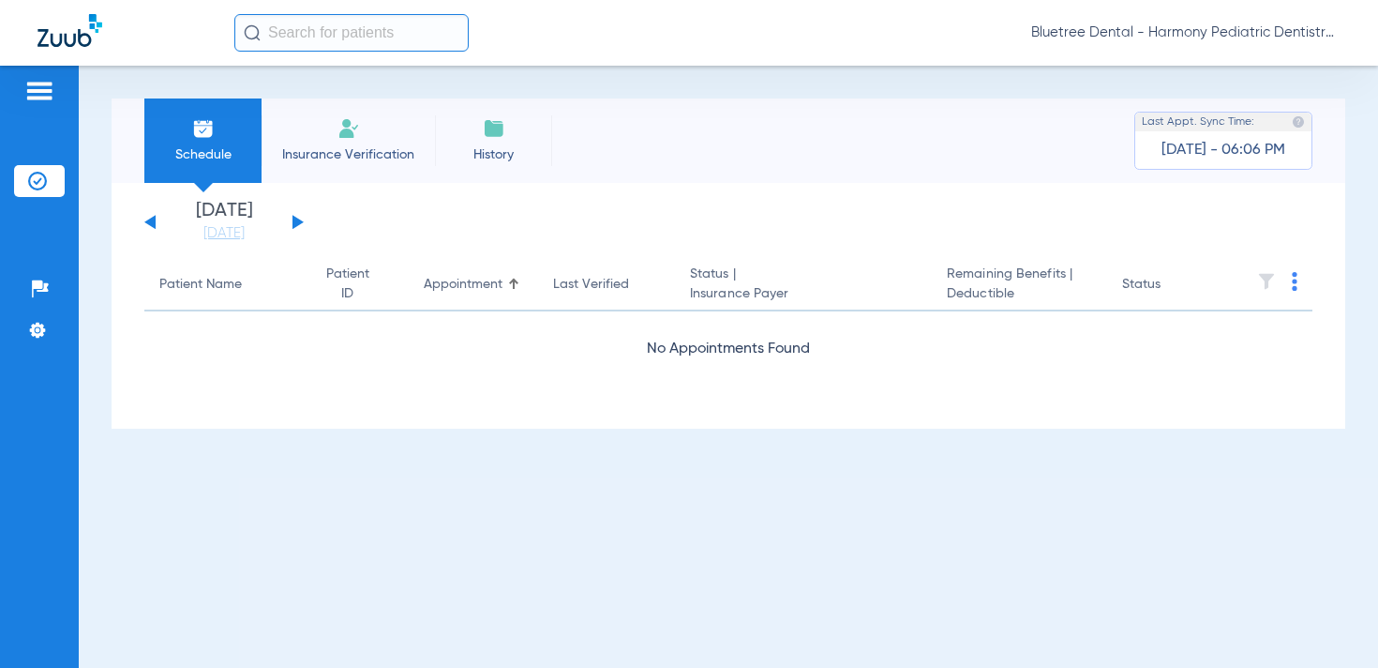
click at [298, 221] on button at bounding box center [298, 222] width 11 height 14
click at [1141, 39] on span "Bluetree Dental - Harmony Pediatric Dentistry [PERSON_NAME]" at bounding box center [1185, 32] width 309 height 19
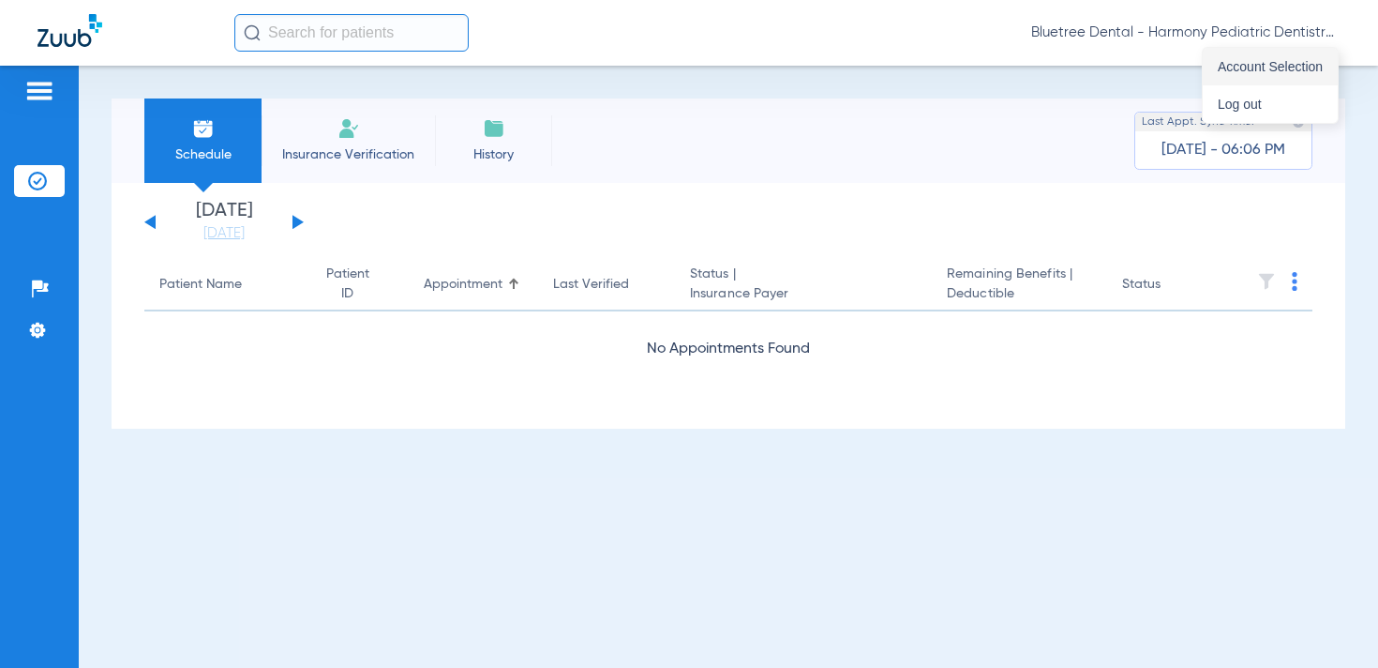
click at [1210, 72] on button "Account Selection" at bounding box center [1270, 67] width 135 height 38
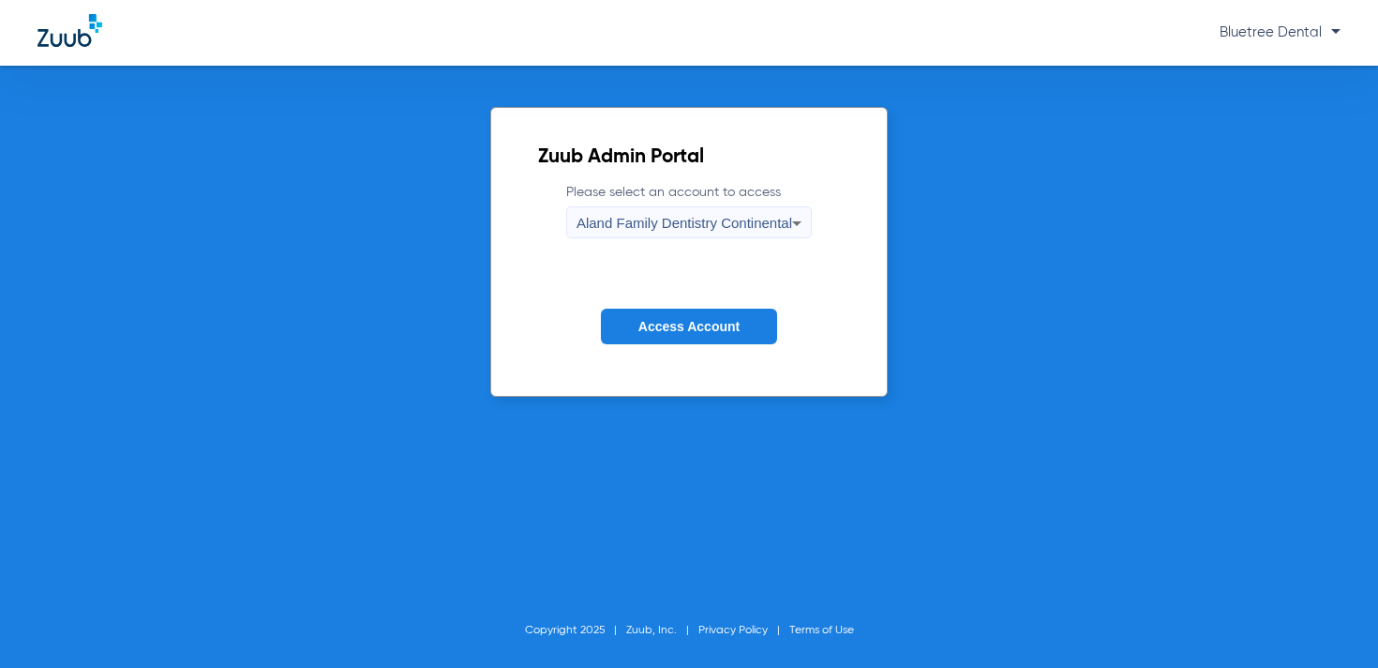
click at [726, 233] on div "Aland Family Dentistry Continental" at bounding box center [685, 223] width 216 height 32
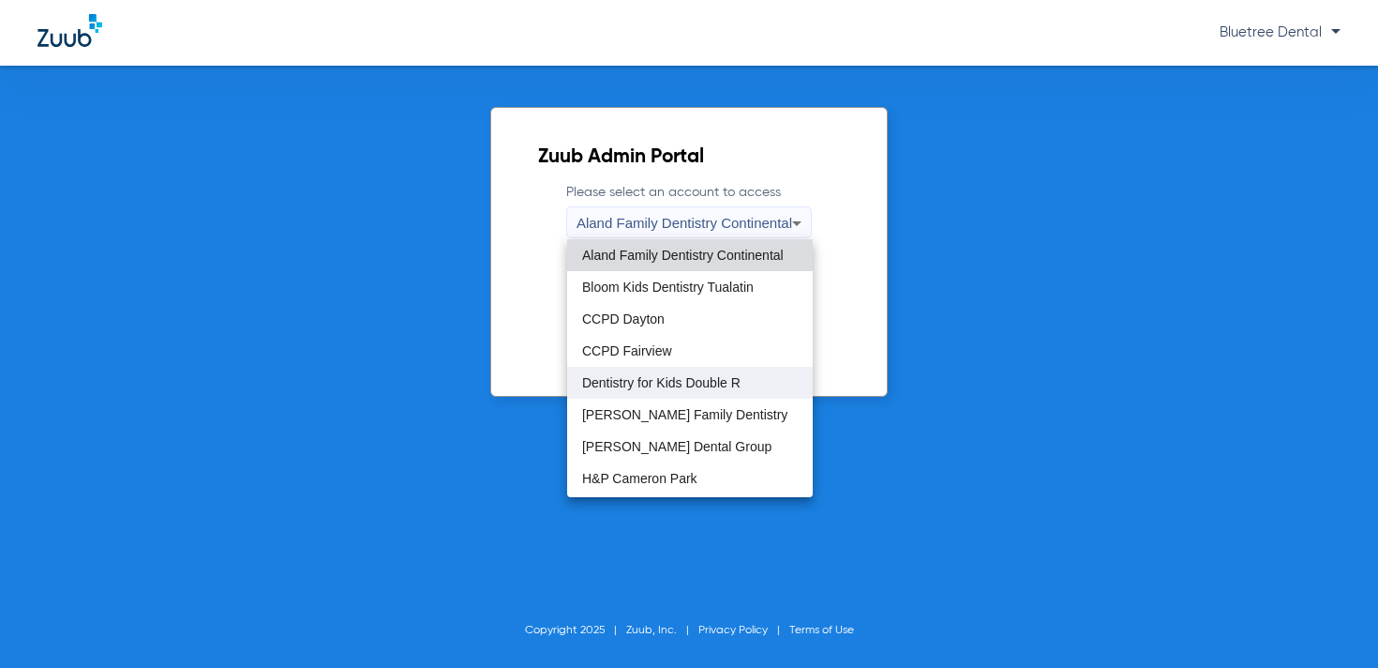
click at [691, 381] on span "Dentistry for Kids Double R" at bounding box center [661, 382] width 158 height 13
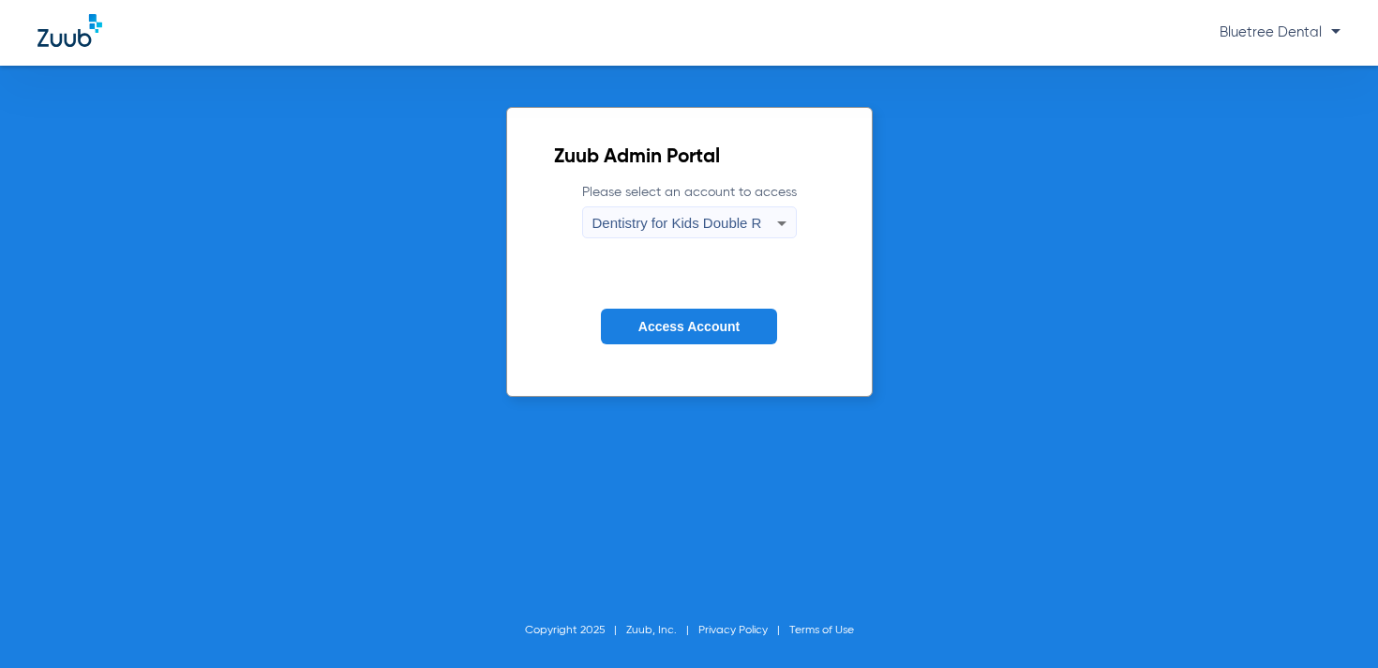
click at [691, 334] on button "Access Account" at bounding box center [689, 327] width 176 height 37
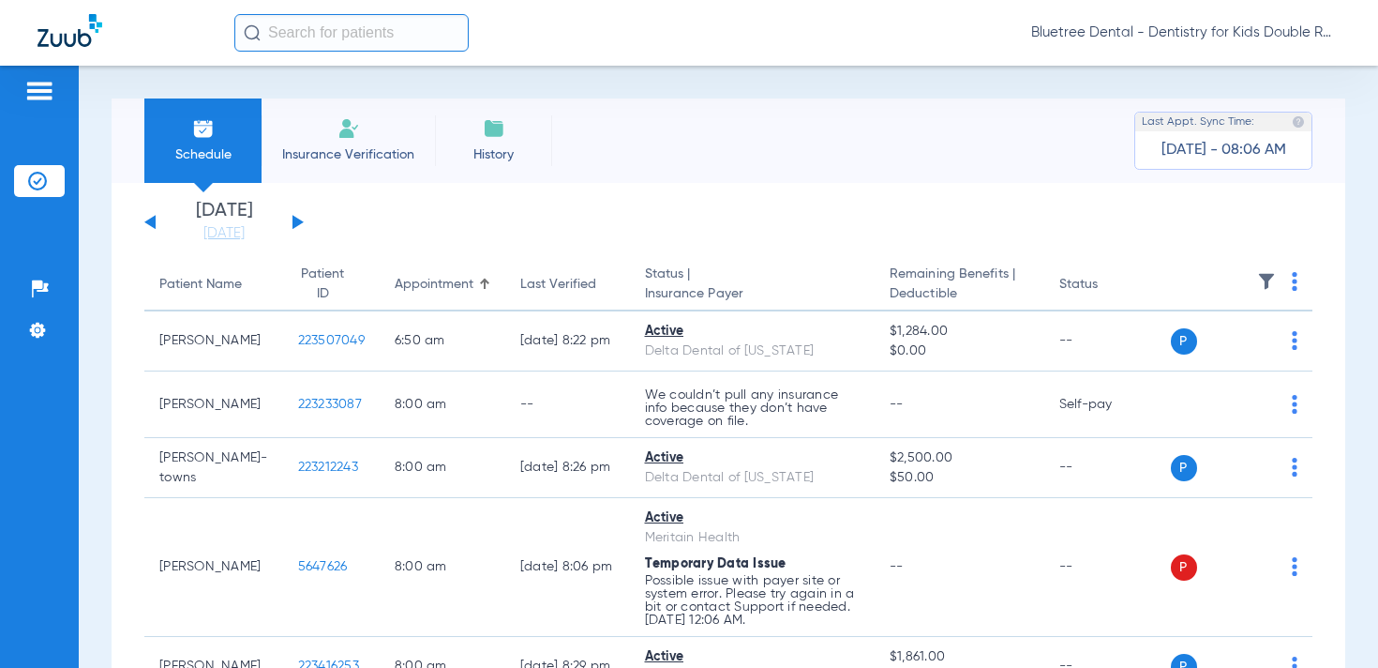
click at [1261, 279] on img at bounding box center [1266, 281] width 19 height 19
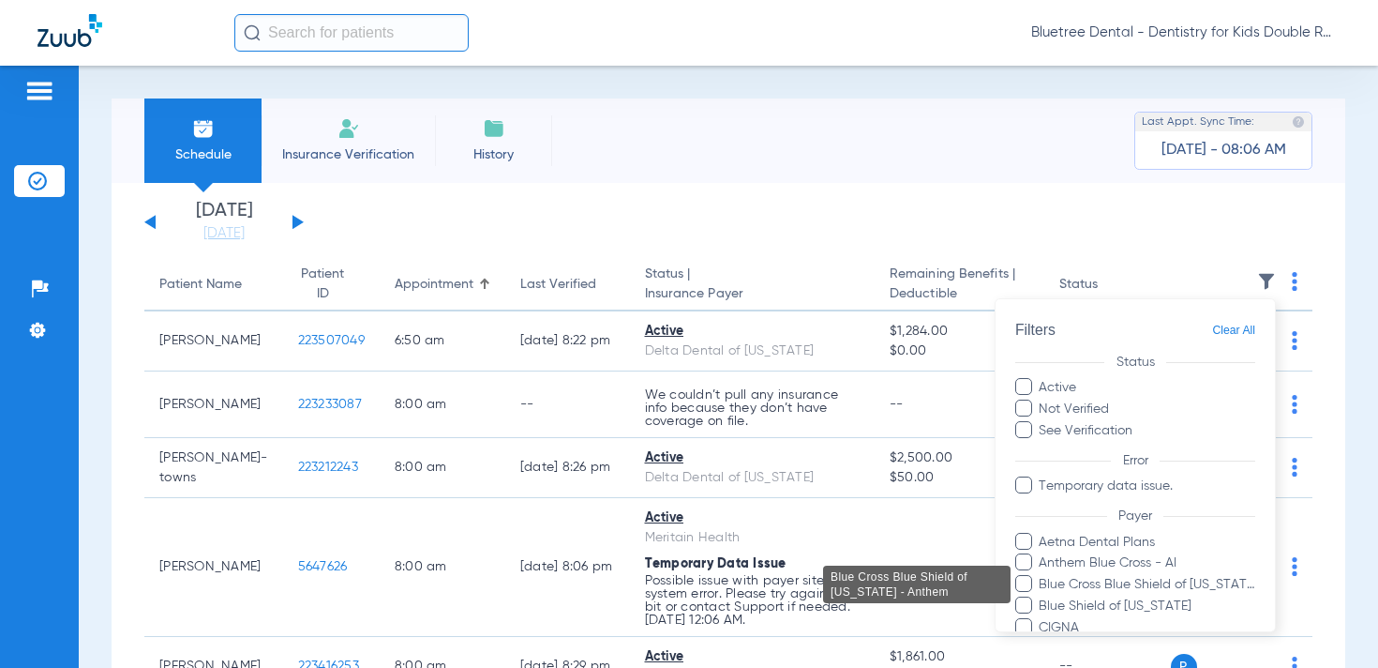
click at [1140, 586] on span "Blue Cross Blue Shield of [US_STATE] - Anthem" at bounding box center [1147, 585] width 218 height 20
click at [1042, 597] on input "Blue Cross Blue Shield of [US_STATE] - Anthem" at bounding box center [1042, 597] width 0 height 0
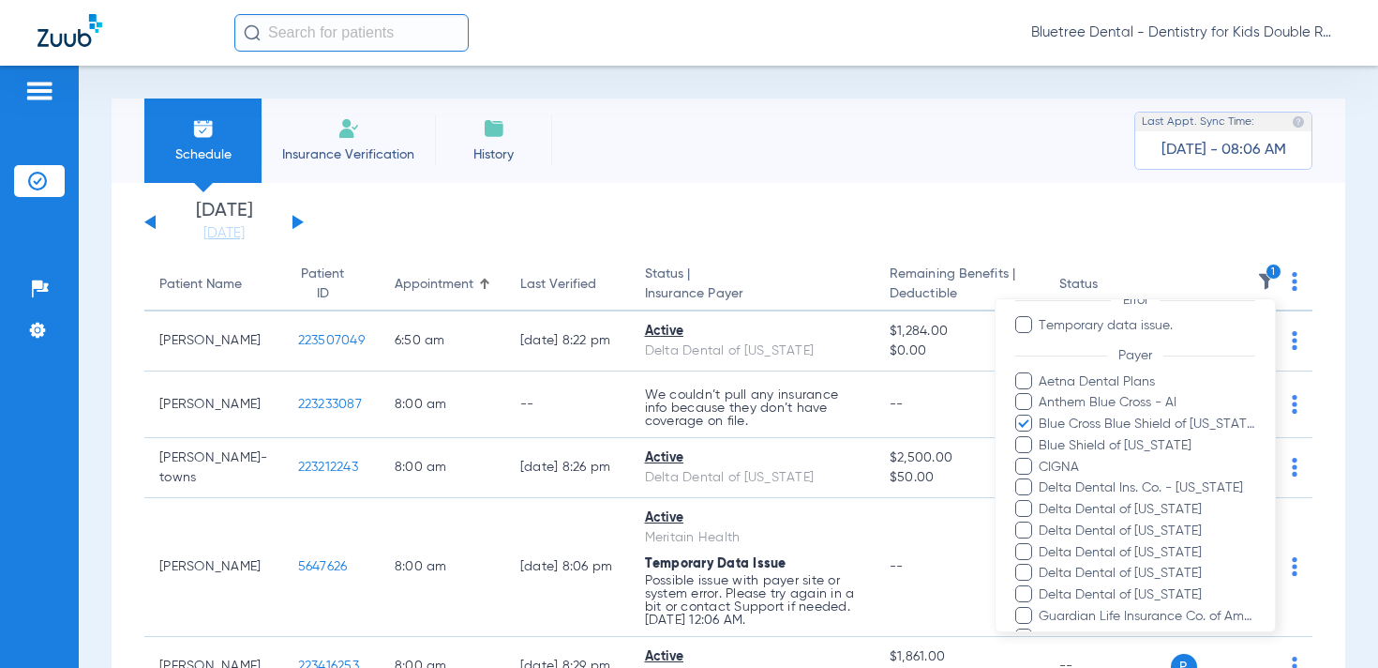
scroll to position [499, 0]
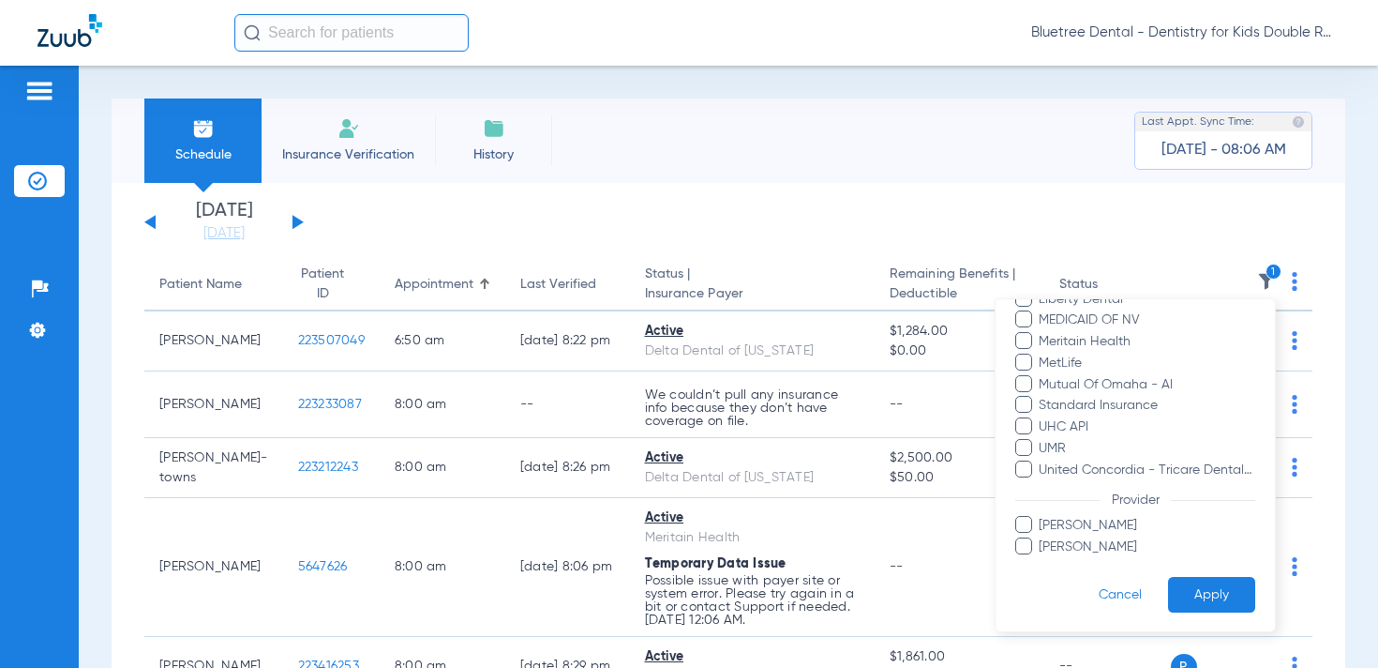
click at [1212, 584] on button "Apply" at bounding box center [1211, 595] width 87 height 37
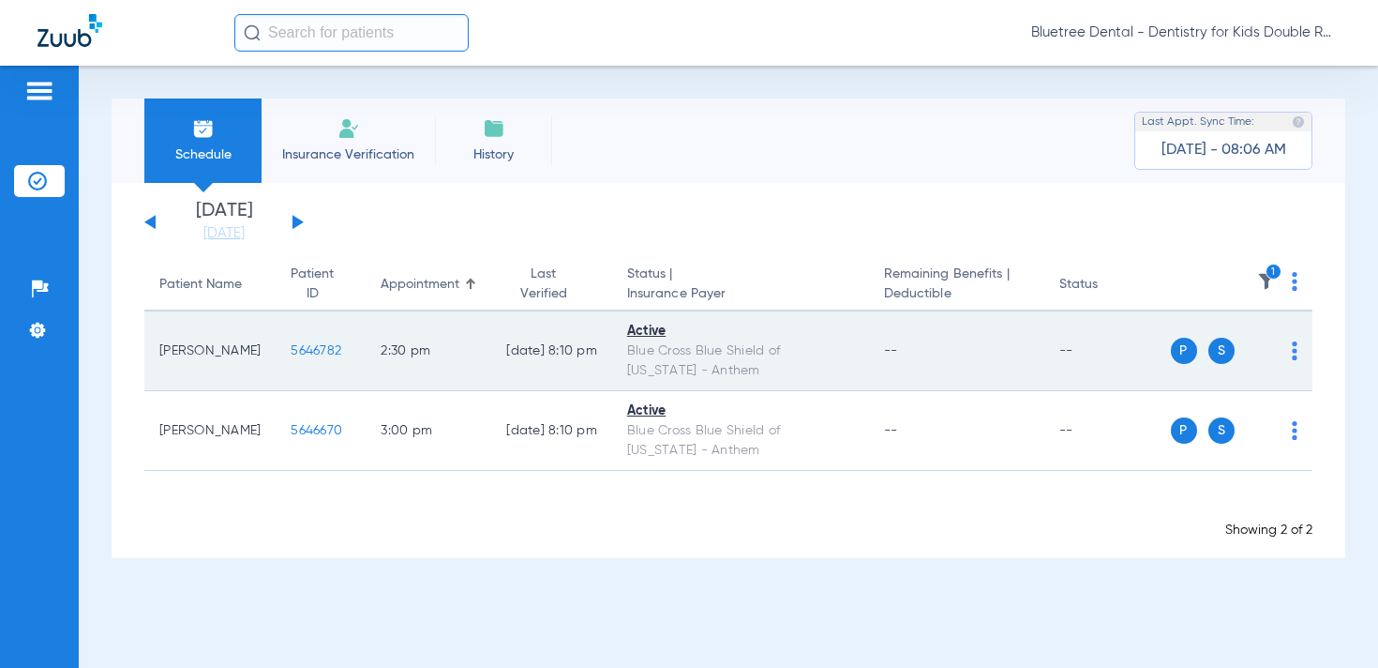
click at [296, 350] on span "5646782" at bounding box center [316, 350] width 51 height 13
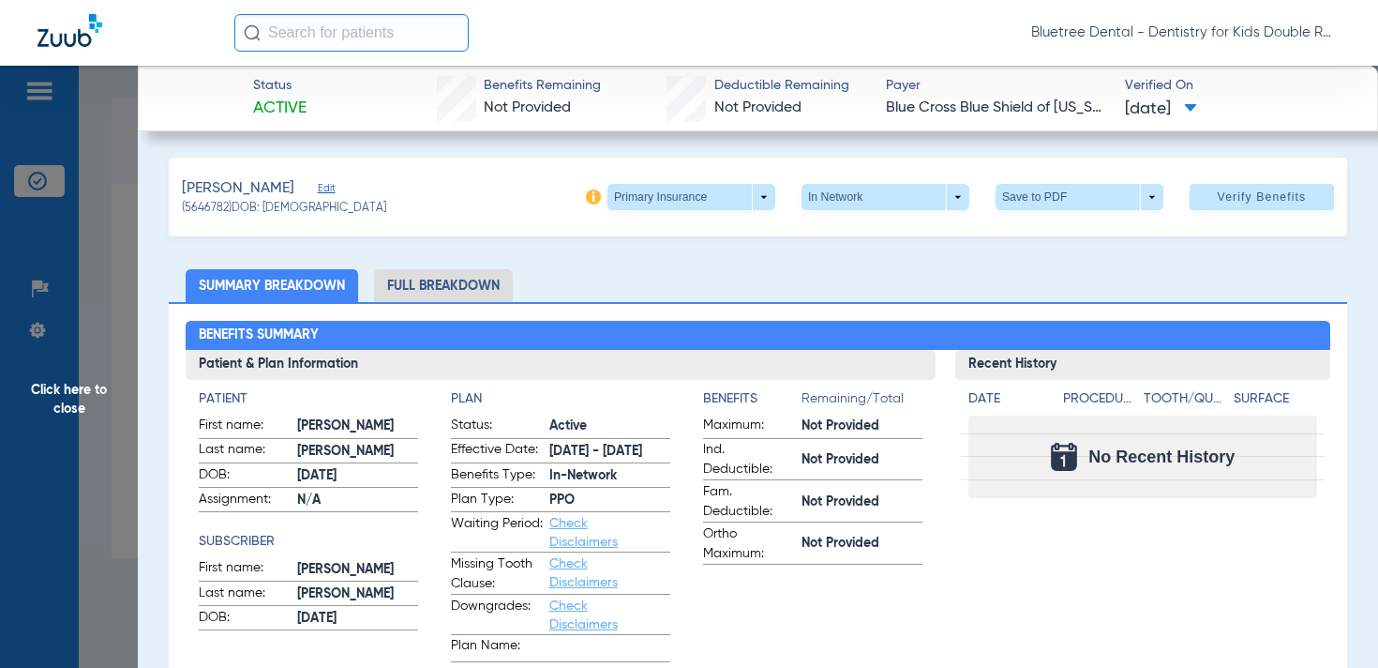
click at [318, 191] on span "Edit" at bounding box center [326, 191] width 17 height 18
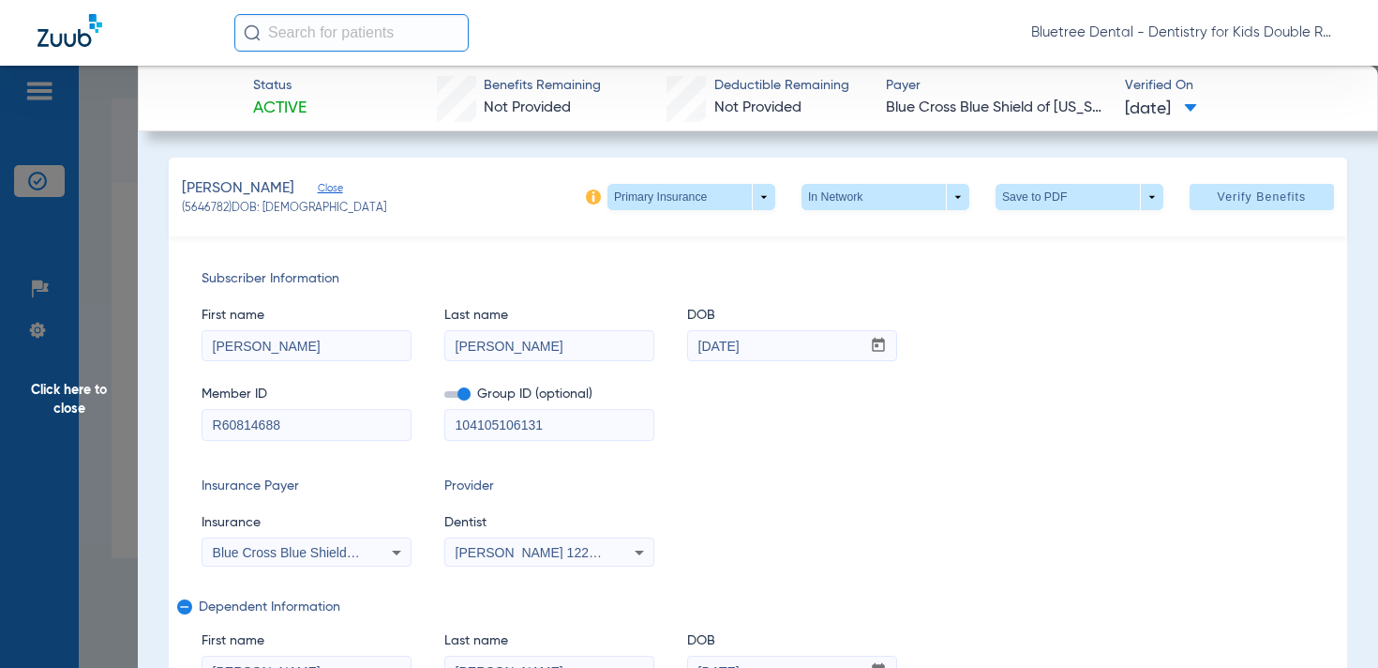
click at [336, 549] on span "Blue Cross Blue Shield Of [US_STATE] - Anthem" at bounding box center [355, 552] width 285 height 15
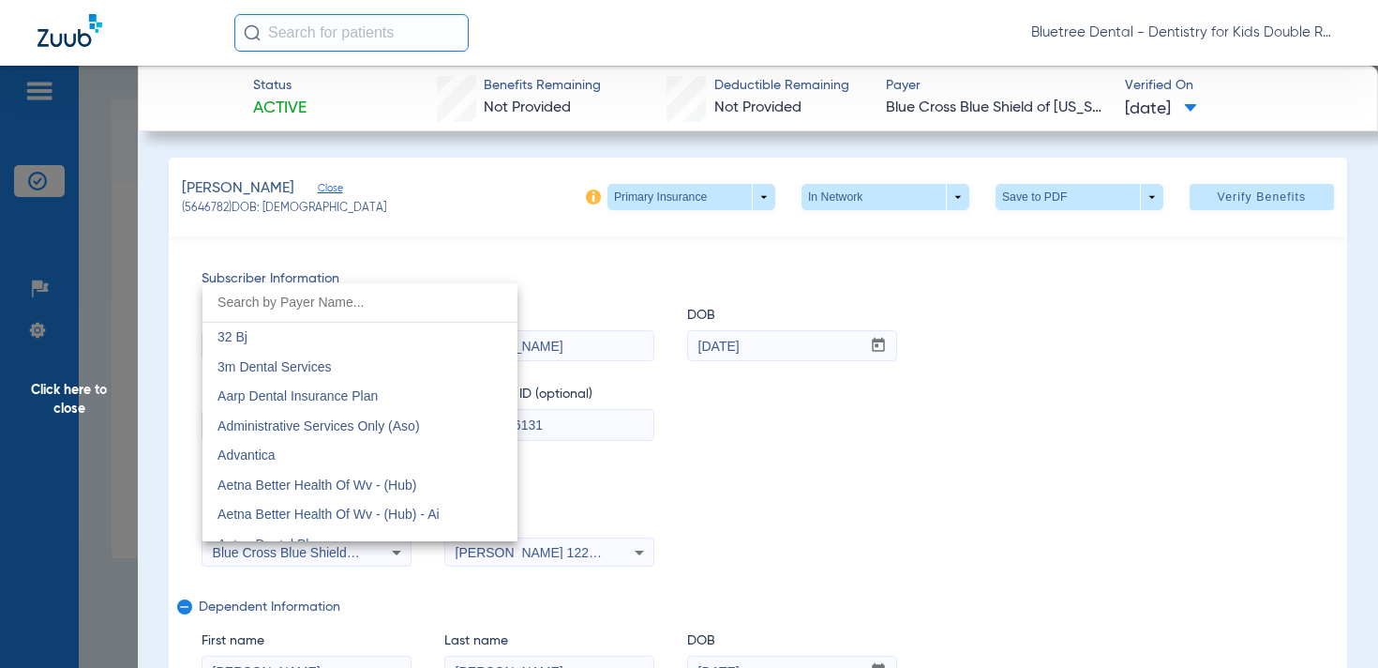
scroll to position [1761, 0]
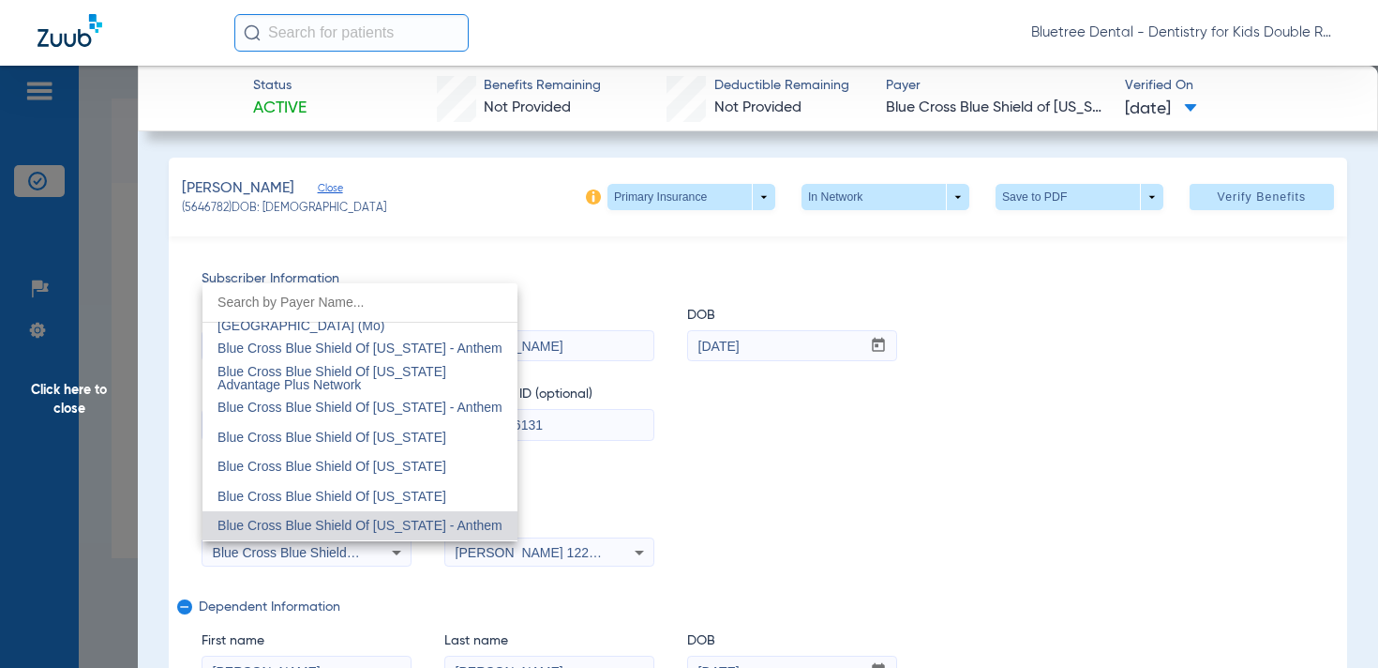
click at [860, 457] on div at bounding box center [689, 334] width 1378 height 668
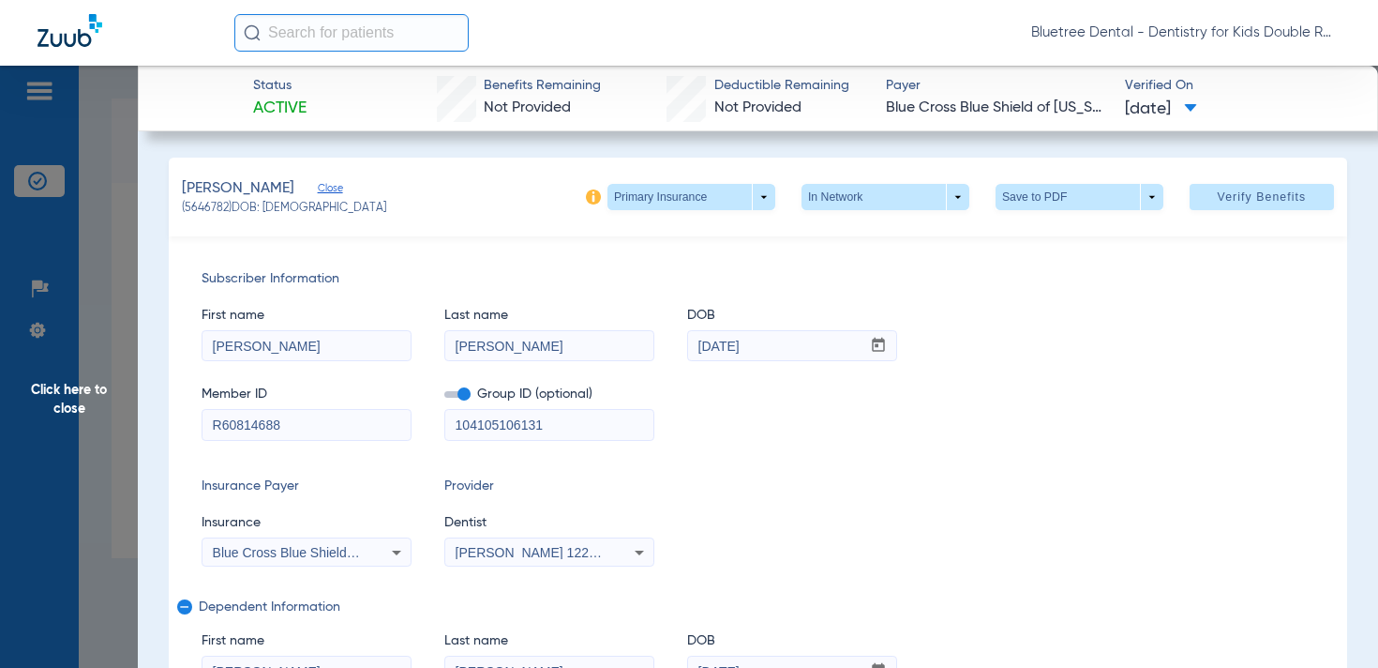
click at [778, 191] on div "Primary Insurance arrow_drop_down In Network arrow_drop_down Save to PDF arrow_…" at bounding box center [960, 197] width 748 height 26
click at [764, 195] on span at bounding box center [692, 197] width 168 height 26
click at [715, 259] on button "Secondary Insurance" at bounding box center [686, 272] width 154 height 38
type input "[PERSON_NAME]"
type input "Aguilara"
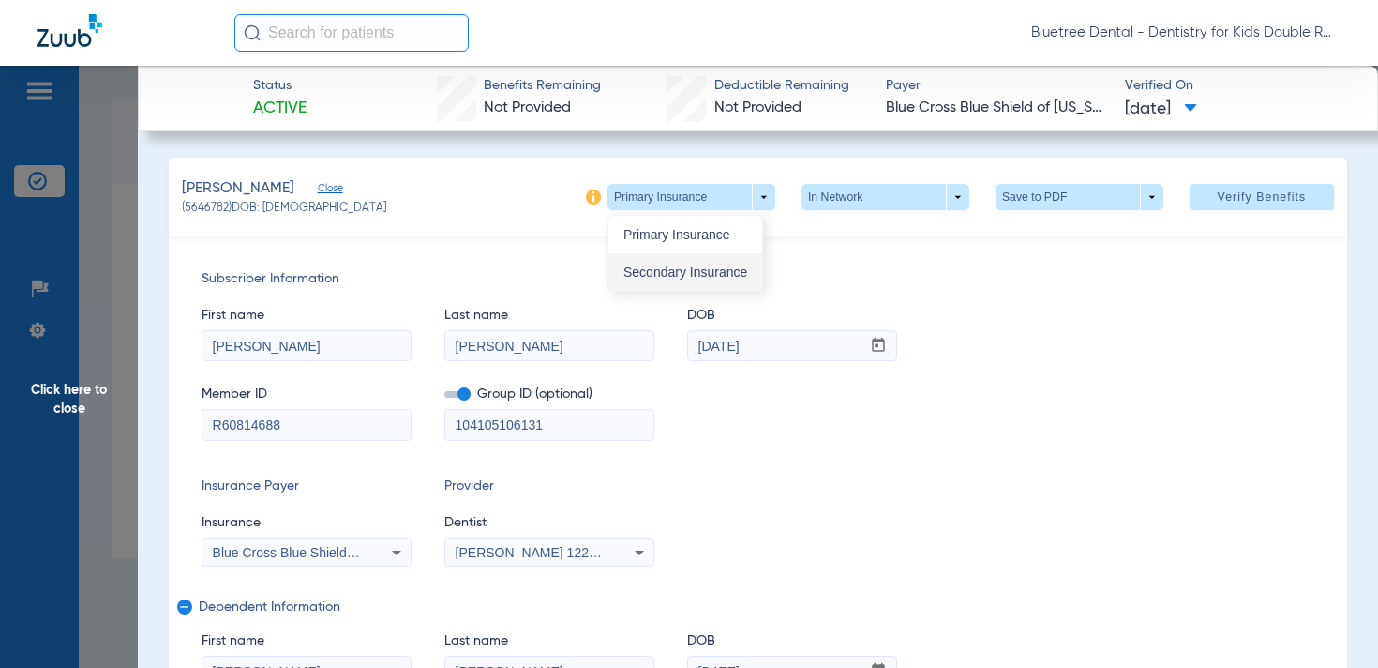
type input "[DATE]"
type input "441022030"
type input "569008"
type input "441022030"
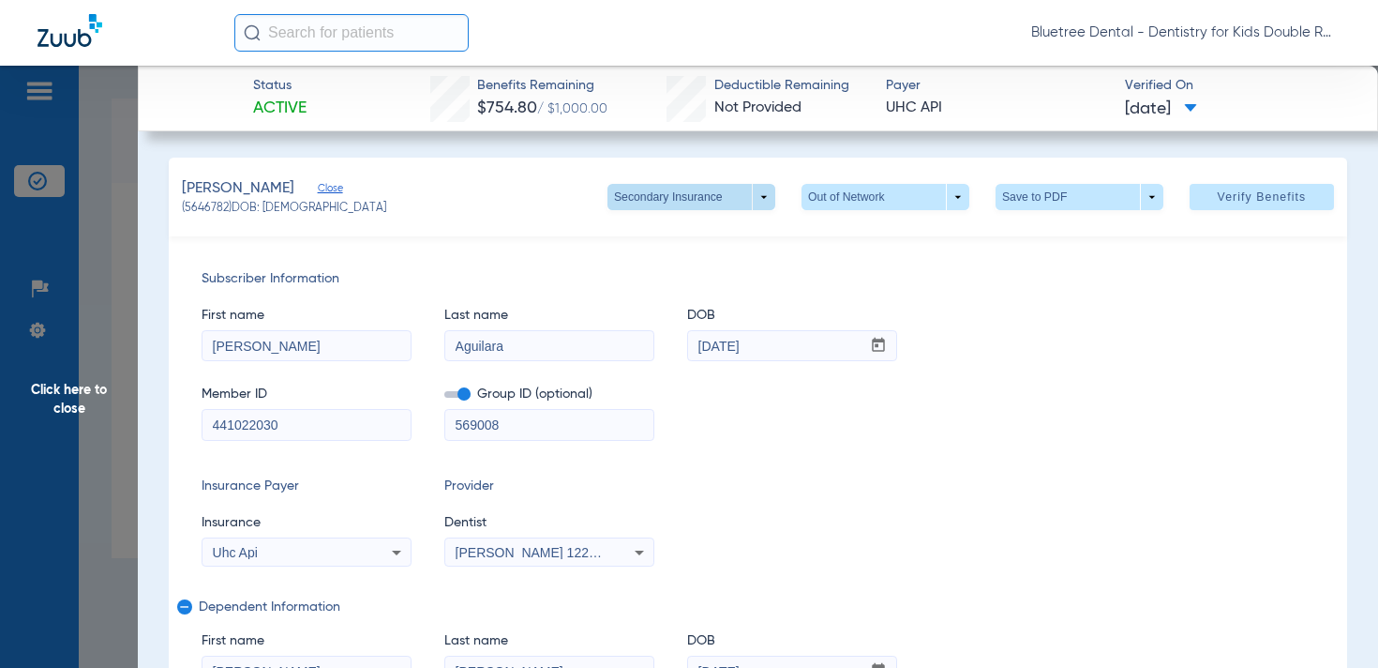
click at [760, 190] on span at bounding box center [692, 197] width 168 height 26
click at [740, 239] on span "Primary Insurance" at bounding box center [686, 234] width 124 height 13
type input "Jorge"
type input "Flores"
type input "03/10/1976"
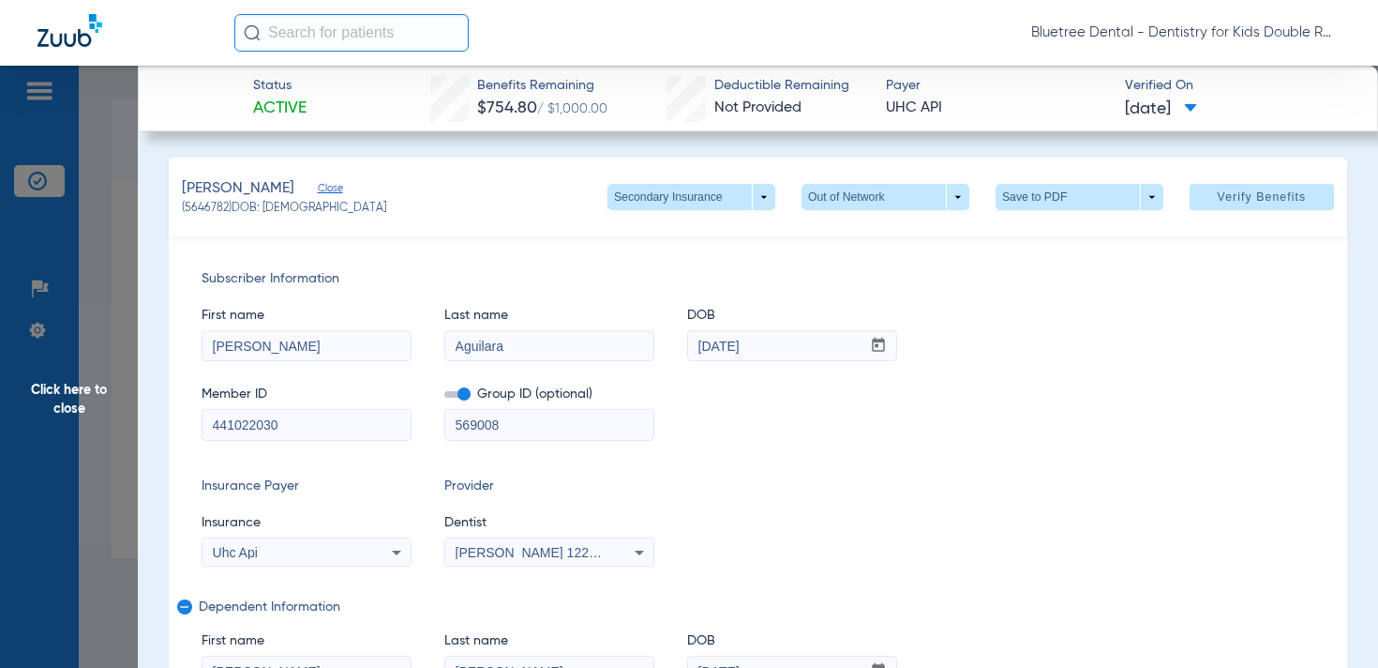
type input "R60814688"
type input "104105106131"
type input "R60814688"
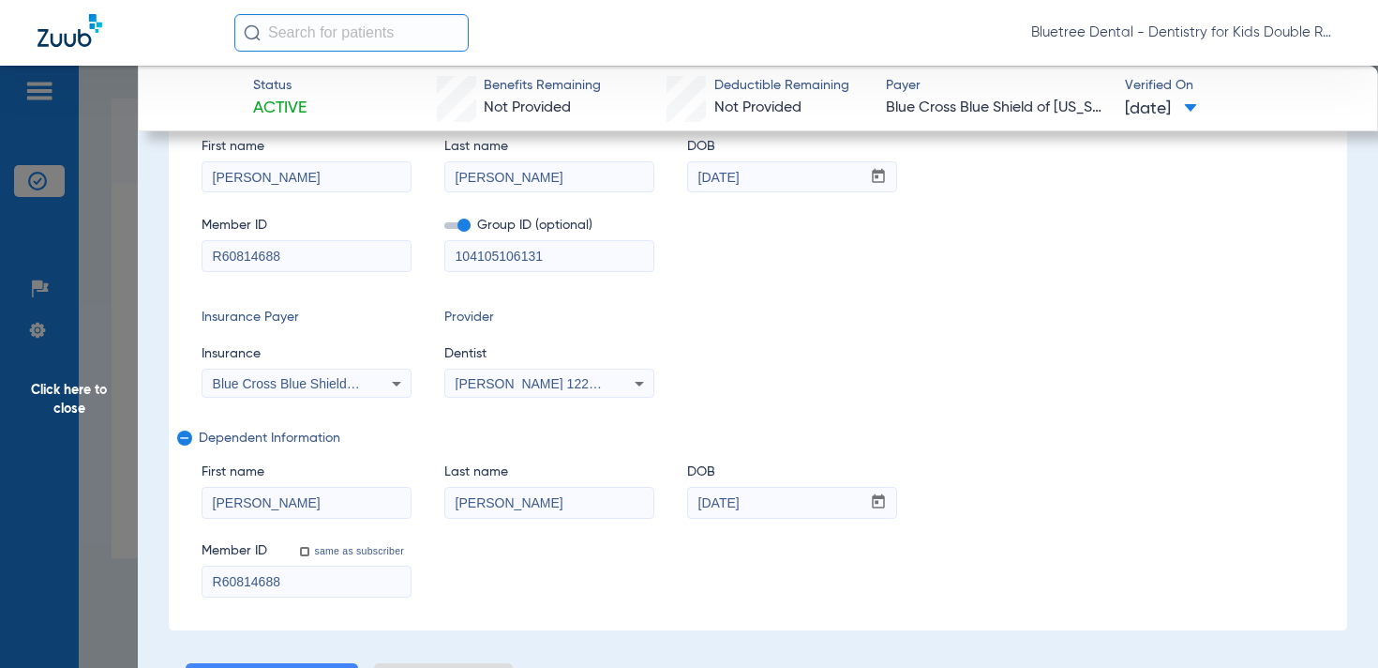
scroll to position [180, 0]
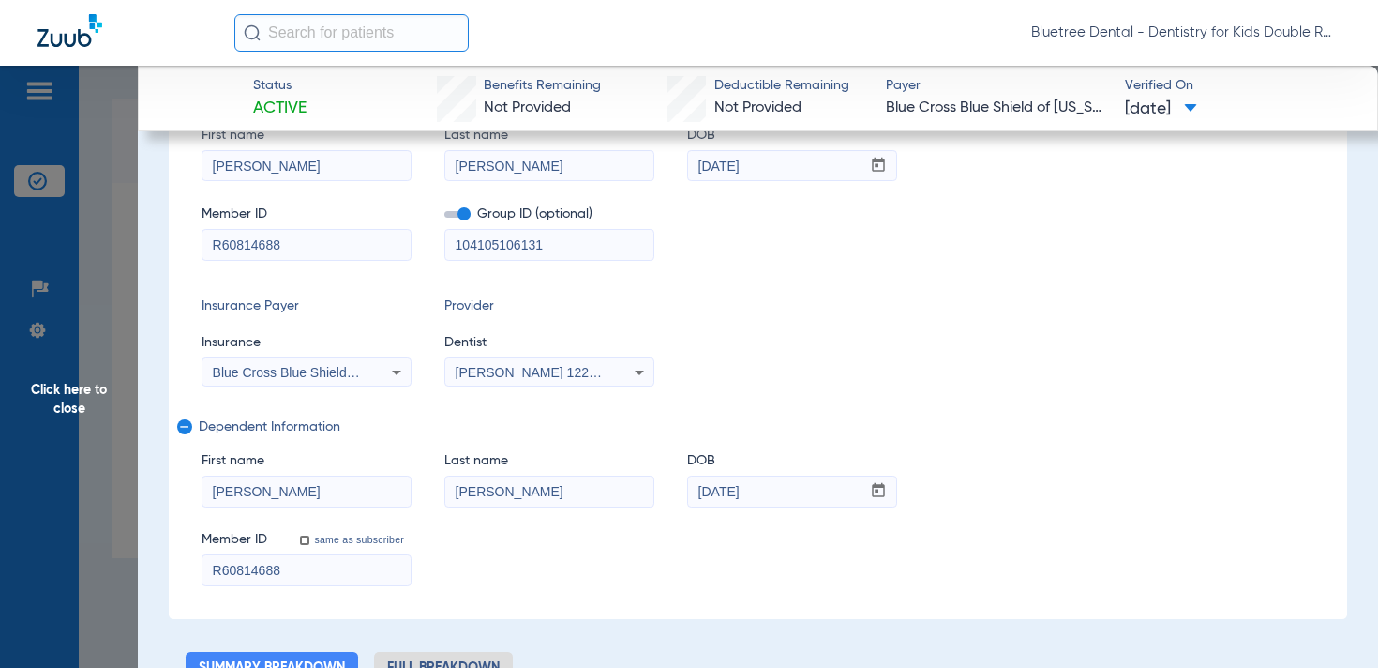
click at [277, 371] on span "Blue Cross Blue Shield Of Nevada - Anthem" at bounding box center [355, 372] width 285 height 15
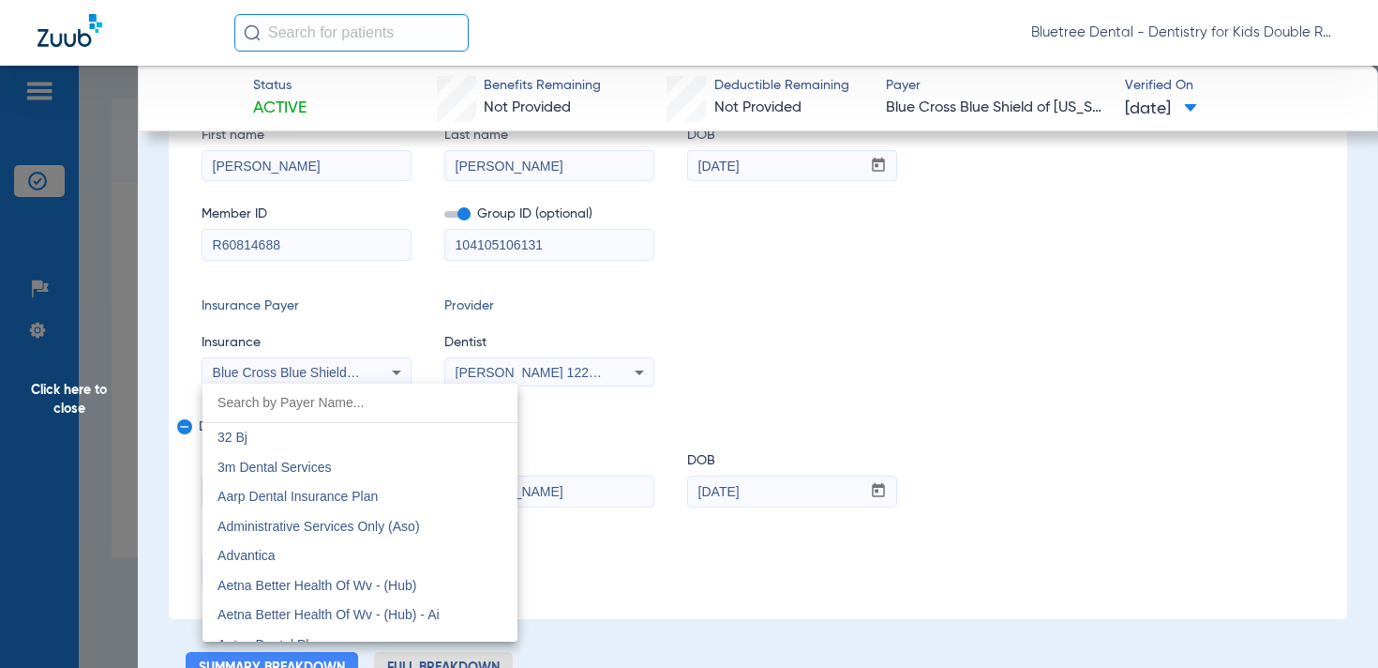
scroll to position [1761, 0]
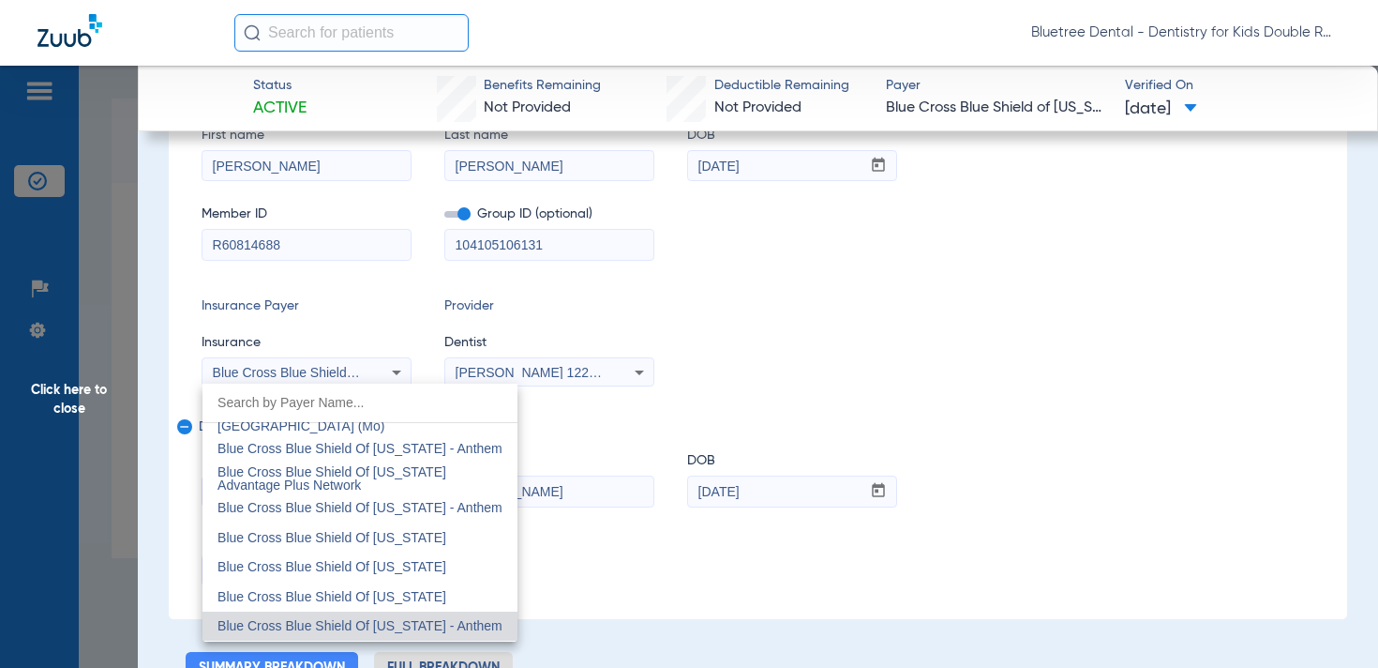
click at [153, 311] on div at bounding box center [689, 334] width 1378 height 668
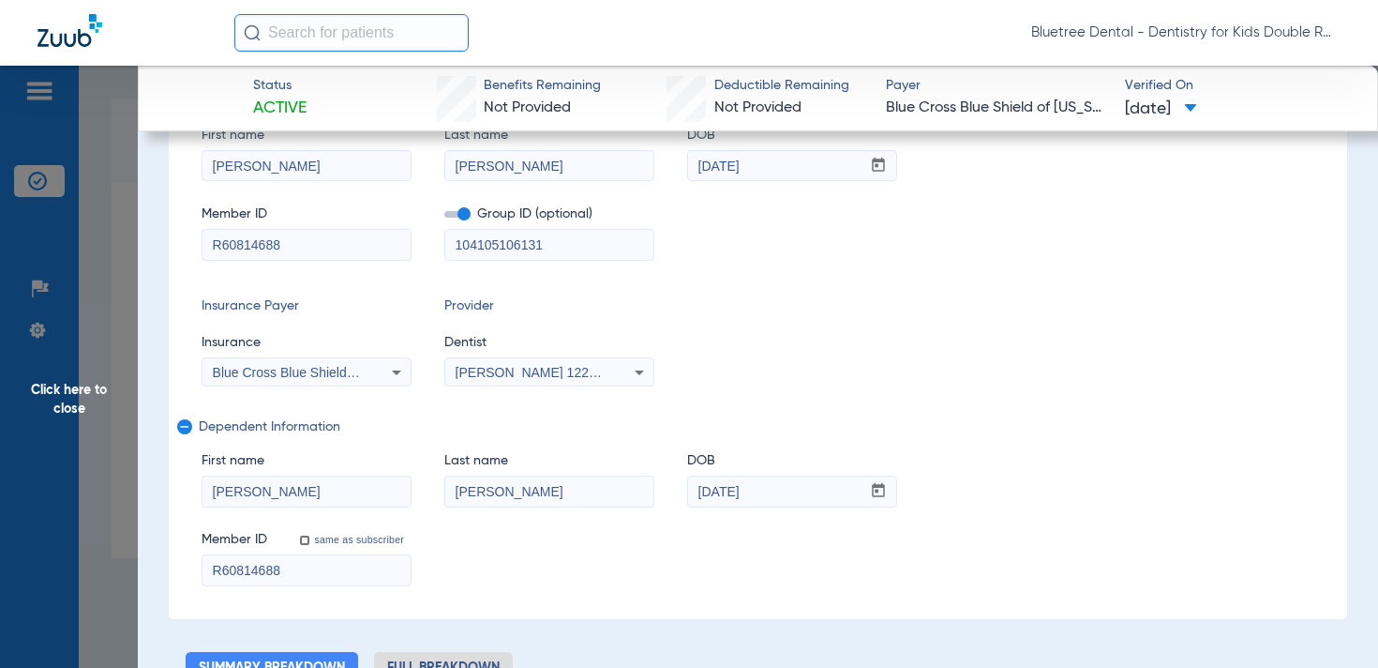
click at [74, 391] on span "Click here to close" at bounding box center [69, 400] width 138 height 668
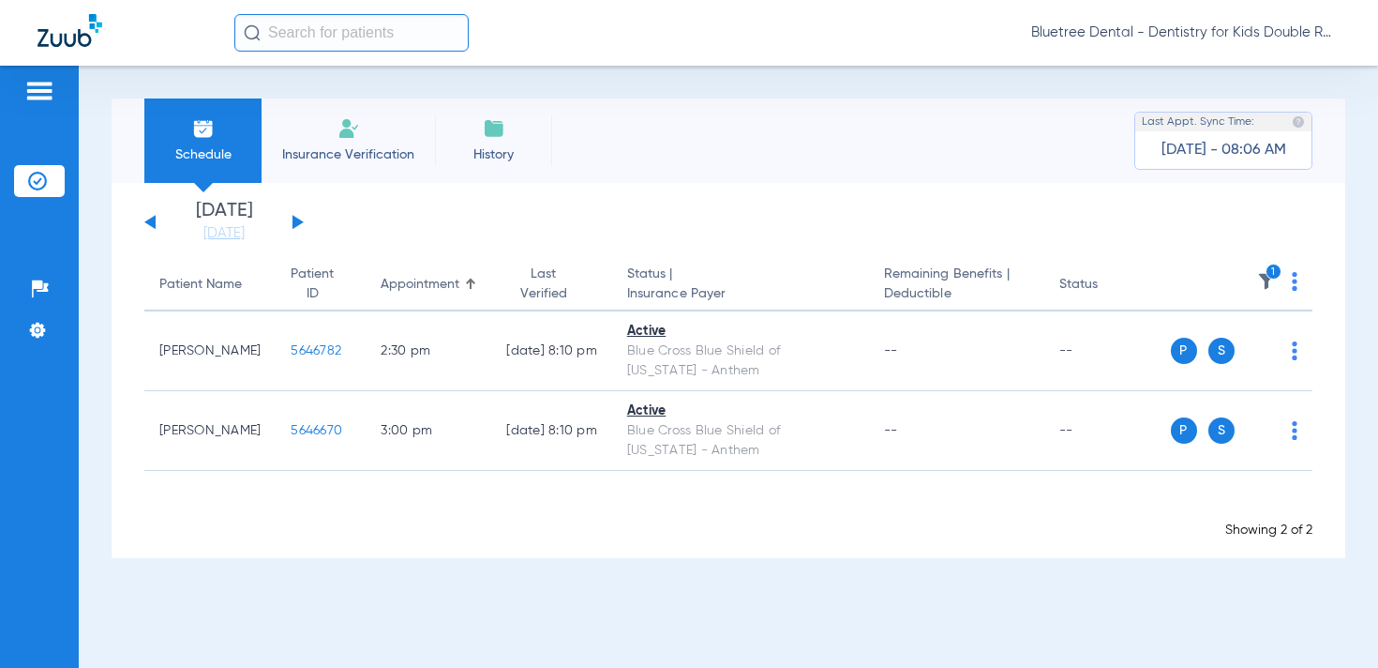
scroll to position [0, 0]
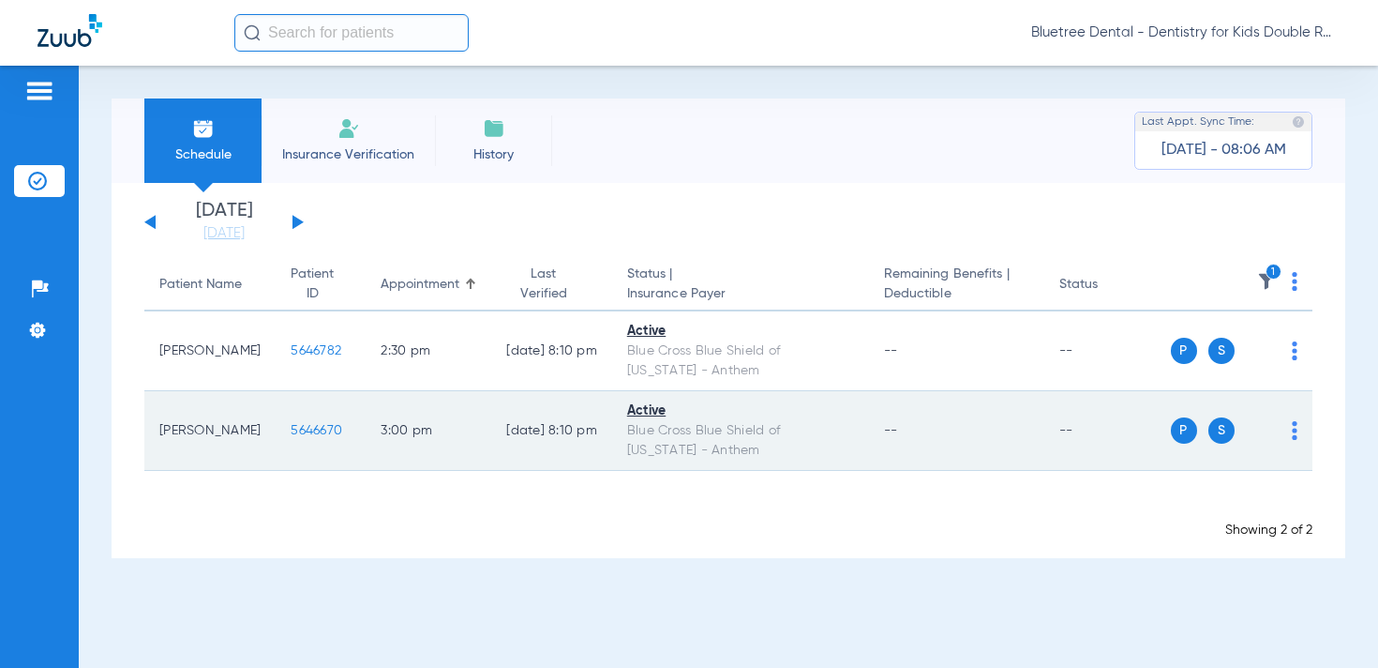
click at [304, 428] on span "5646670" at bounding box center [317, 430] width 52 height 13
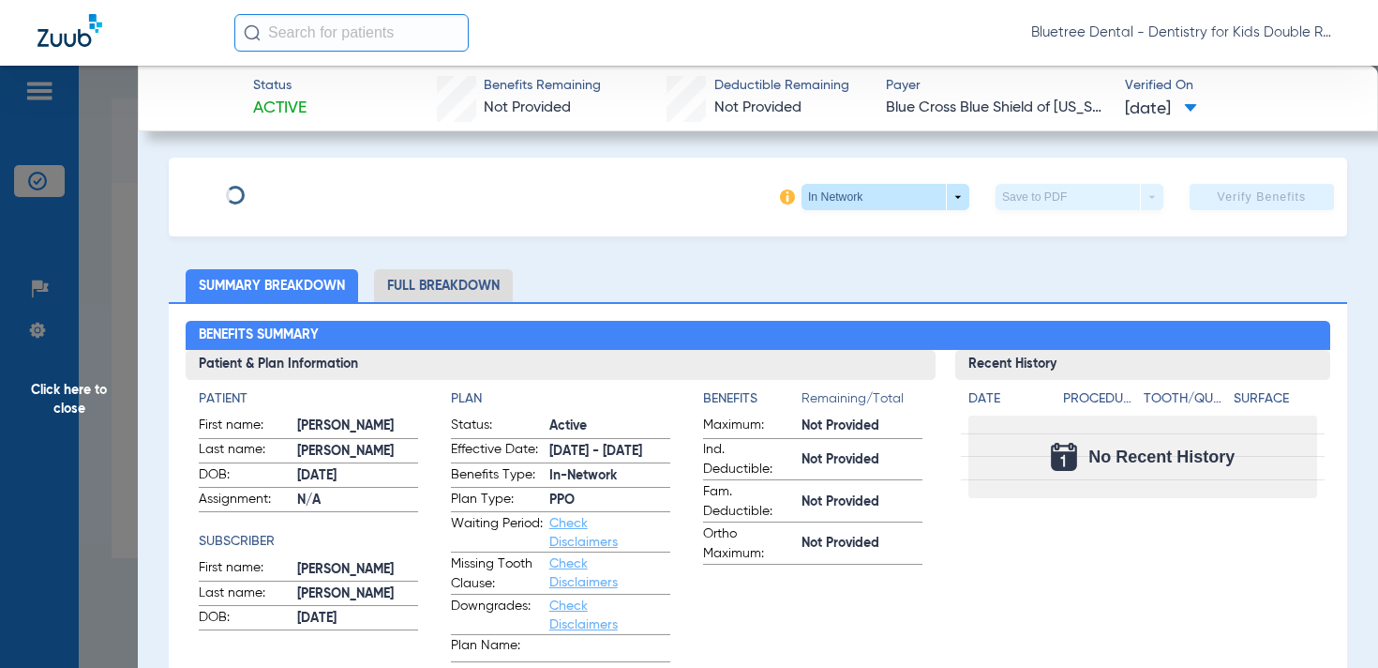
type input "Jorge"
type input "Flores"
type input "03/10/1976"
type input "R60814688"
type input "104105106131"
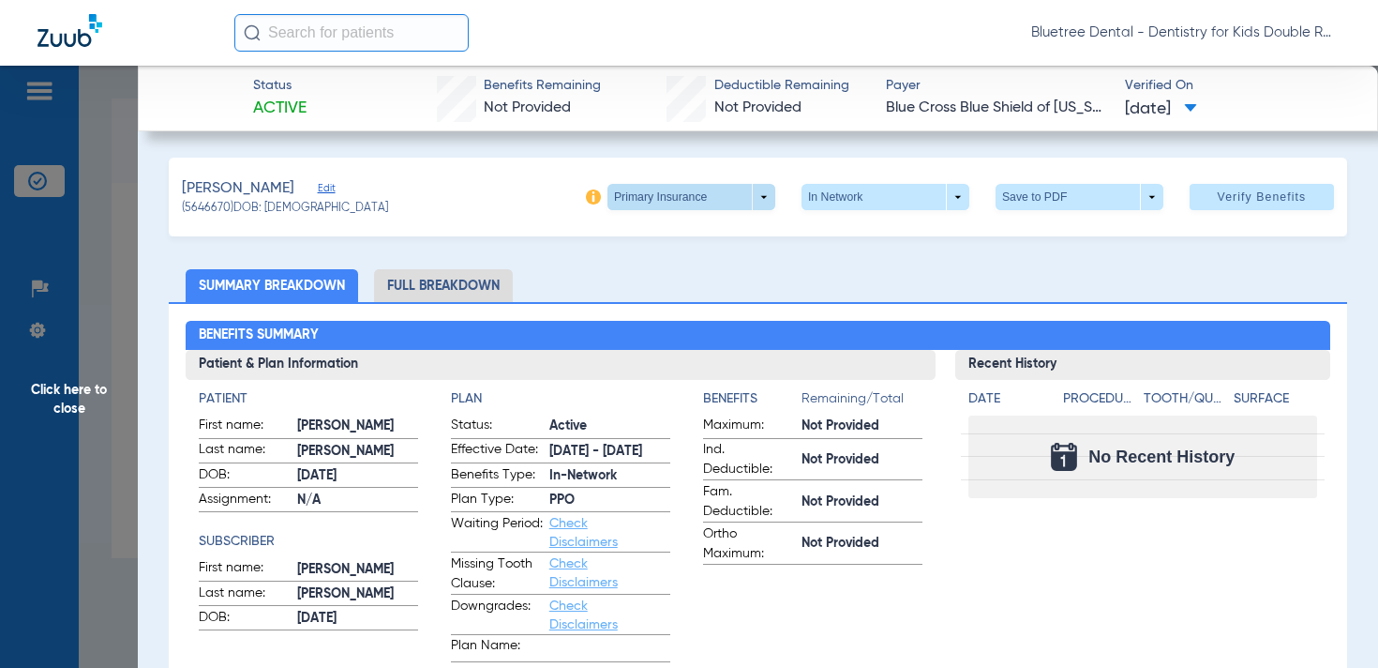
click at [689, 203] on span at bounding box center [691, 196] width 45 height 45
click at [369, 198] on div at bounding box center [689, 334] width 1378 height 668
click at [318, 188] on span "Edit" at bounding box center [326, 191] width 17 height 18
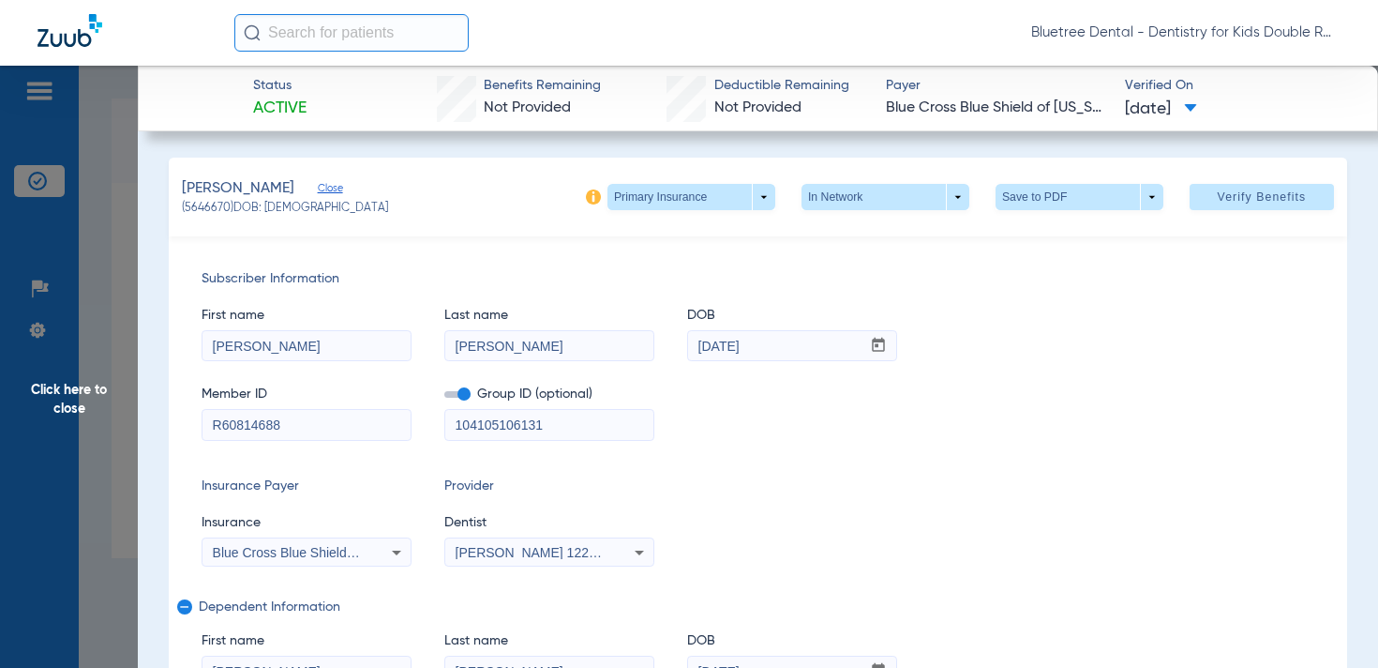
click at [69, 390] on span "Click here to close" at bounding box center [69, 400] width 138 height 668
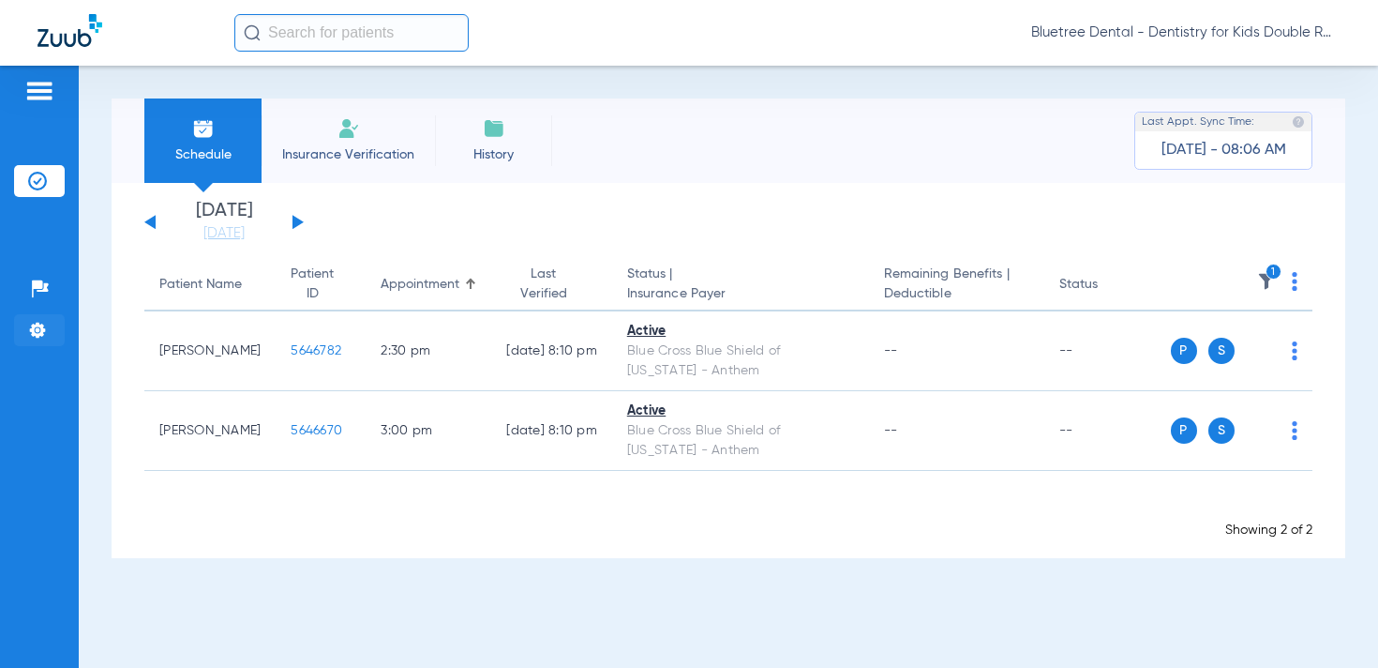
click at [45, 326] on img at bounding box center [37, 330] width 19 height 19
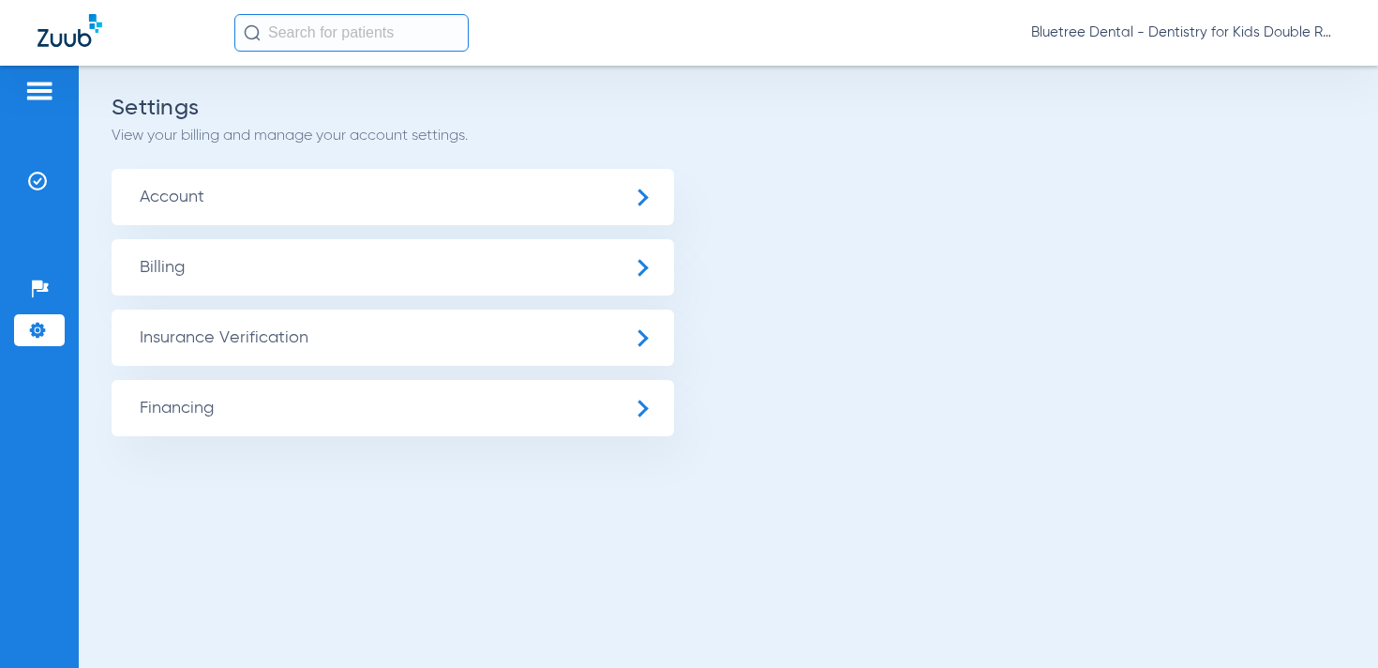
click at [220, 336] on span "Insurance Verification" at bounding box center [393, 337] width 563 height 56
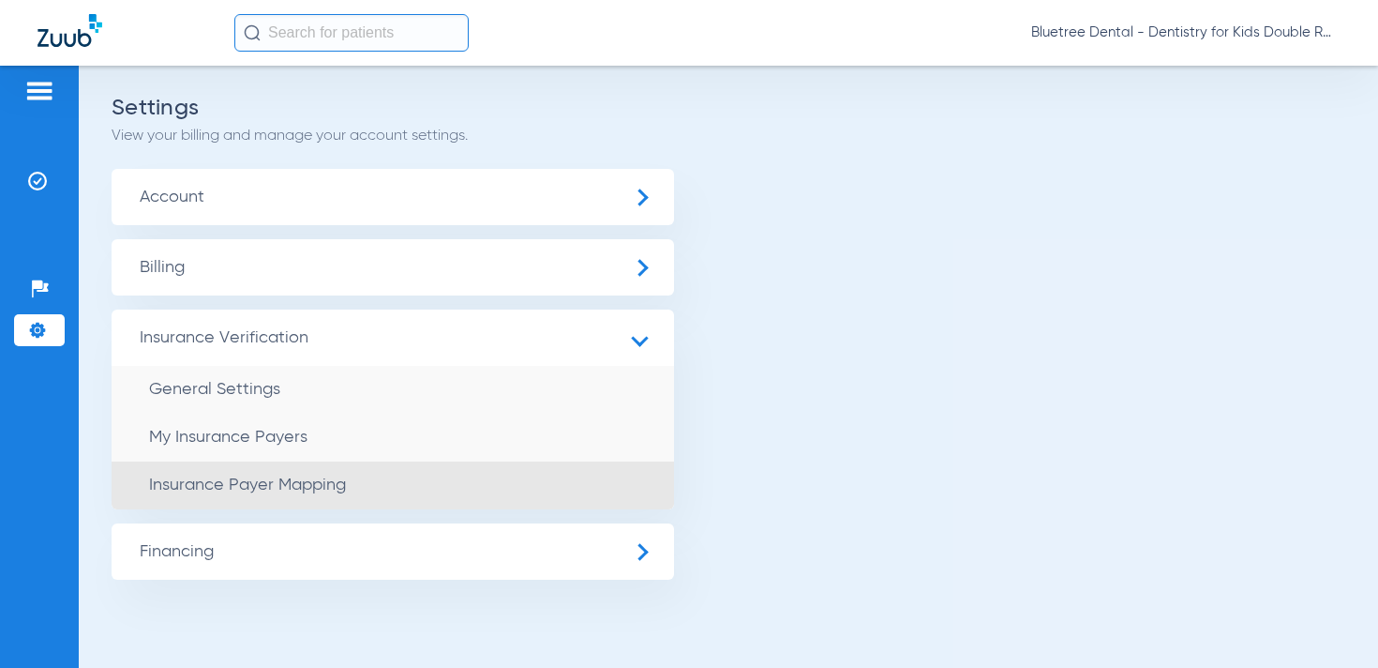
click at [288, 484] on span "Insurance Payer Mapping" at bounding box center [247, 484] width 197 height 17
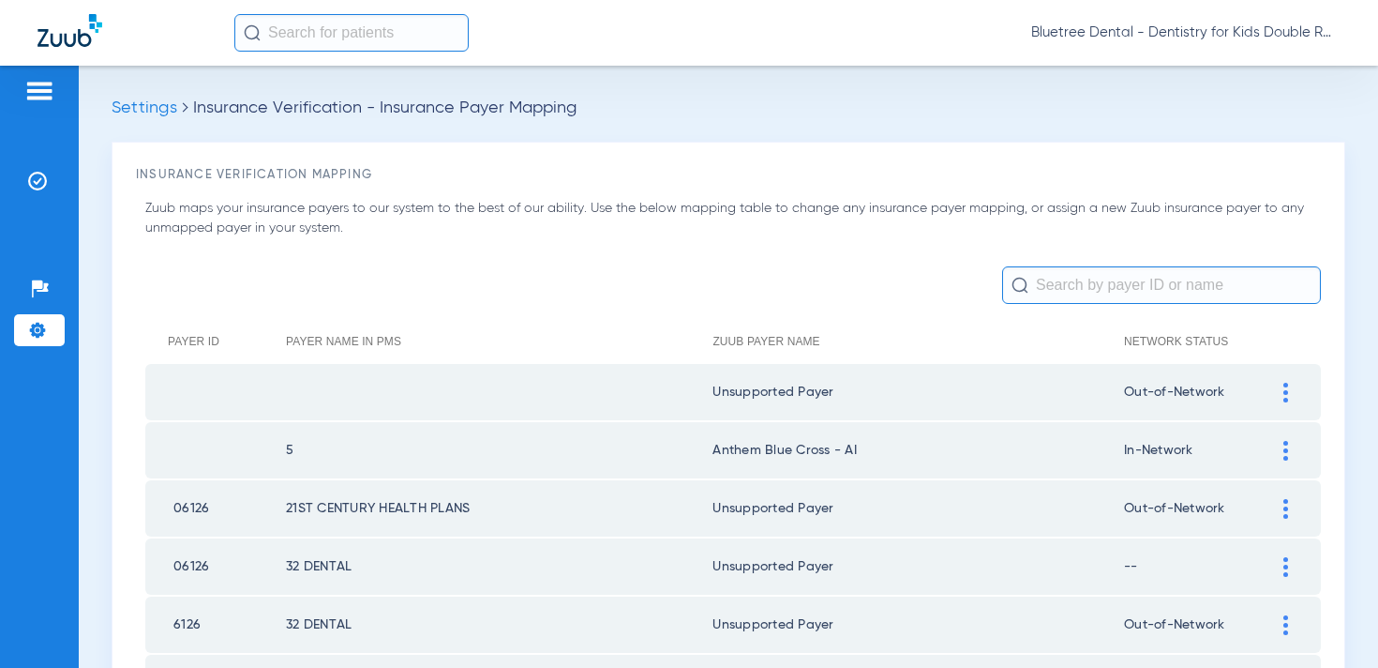
click at [1115, 283] on input "text" at bounding box center [1161, 285] width 319 height 38
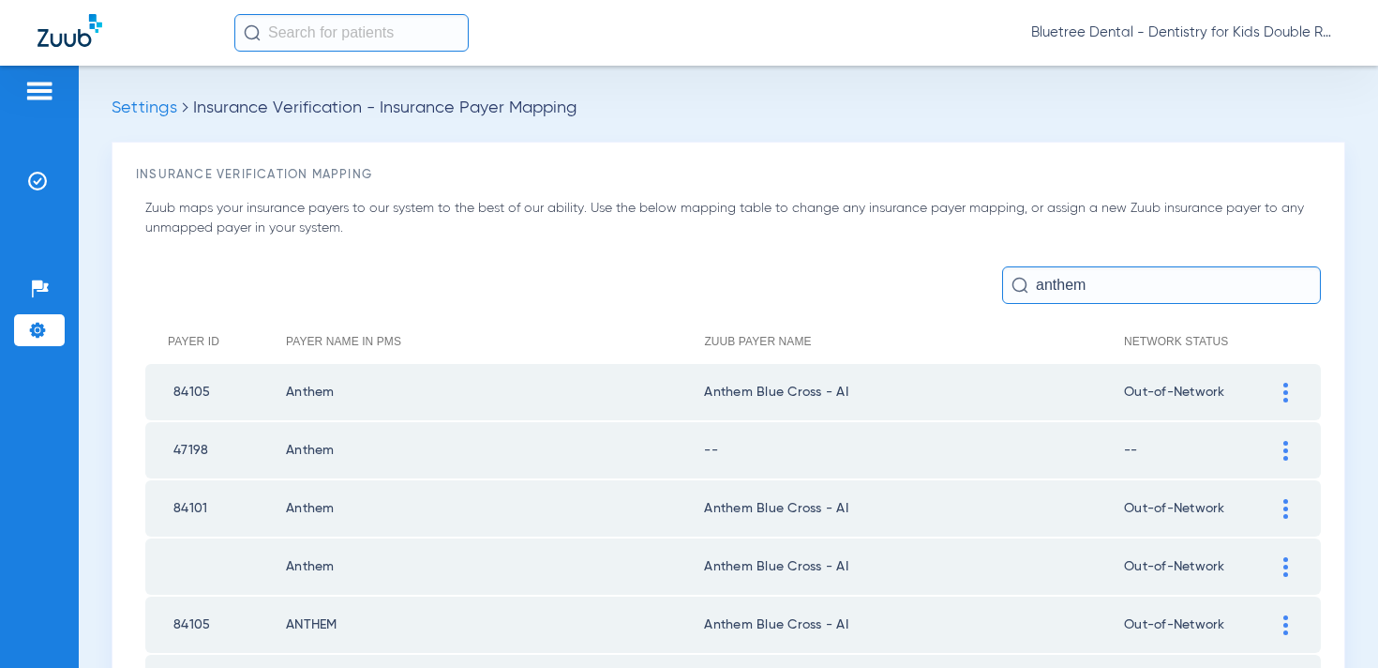
type input "anthem"
click at [1281, 452] on div at bounding box center [1286, 451] width 33 height 20
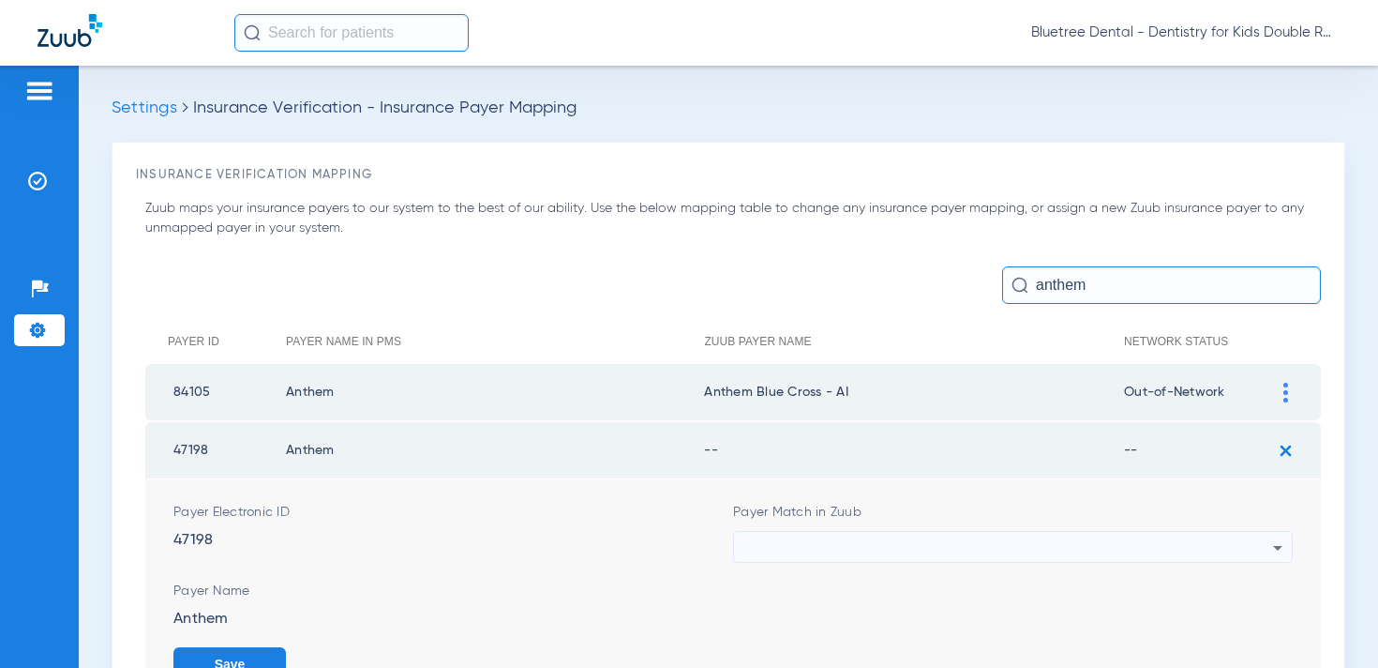
click at [939, 541] on div at bounding box center [1009, 548] width 530 height 32
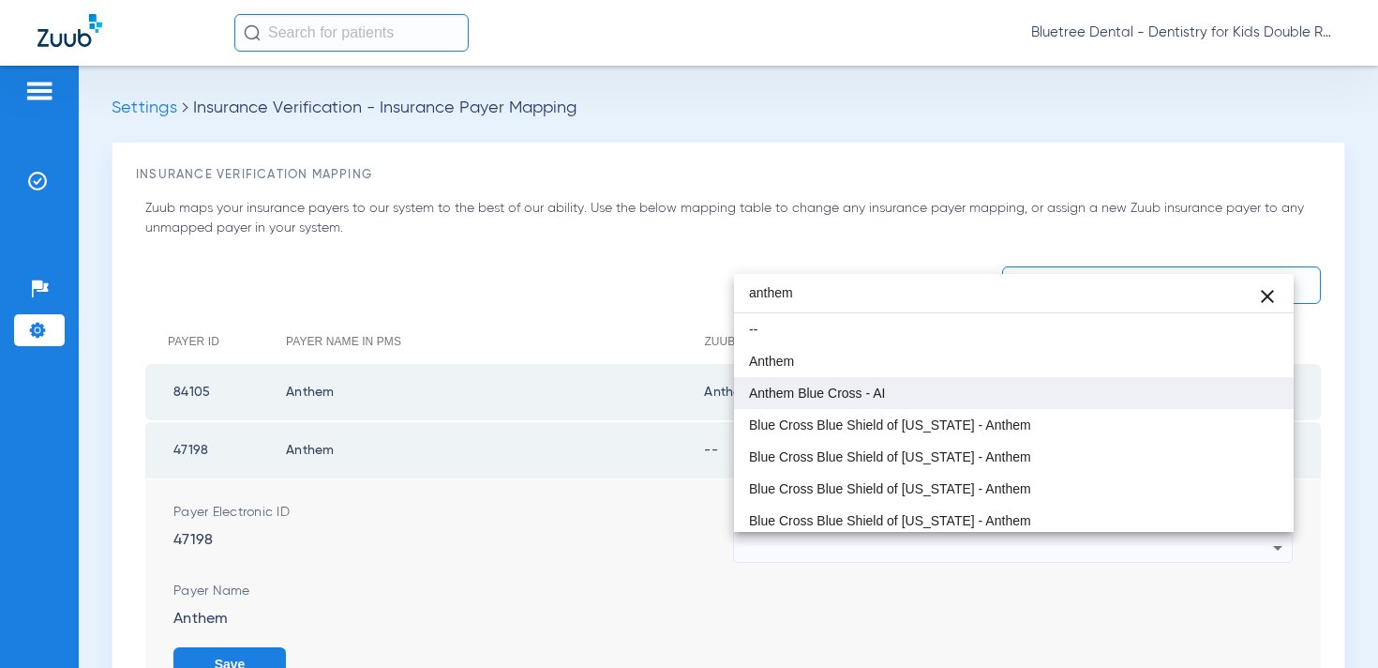
type input "anthem"
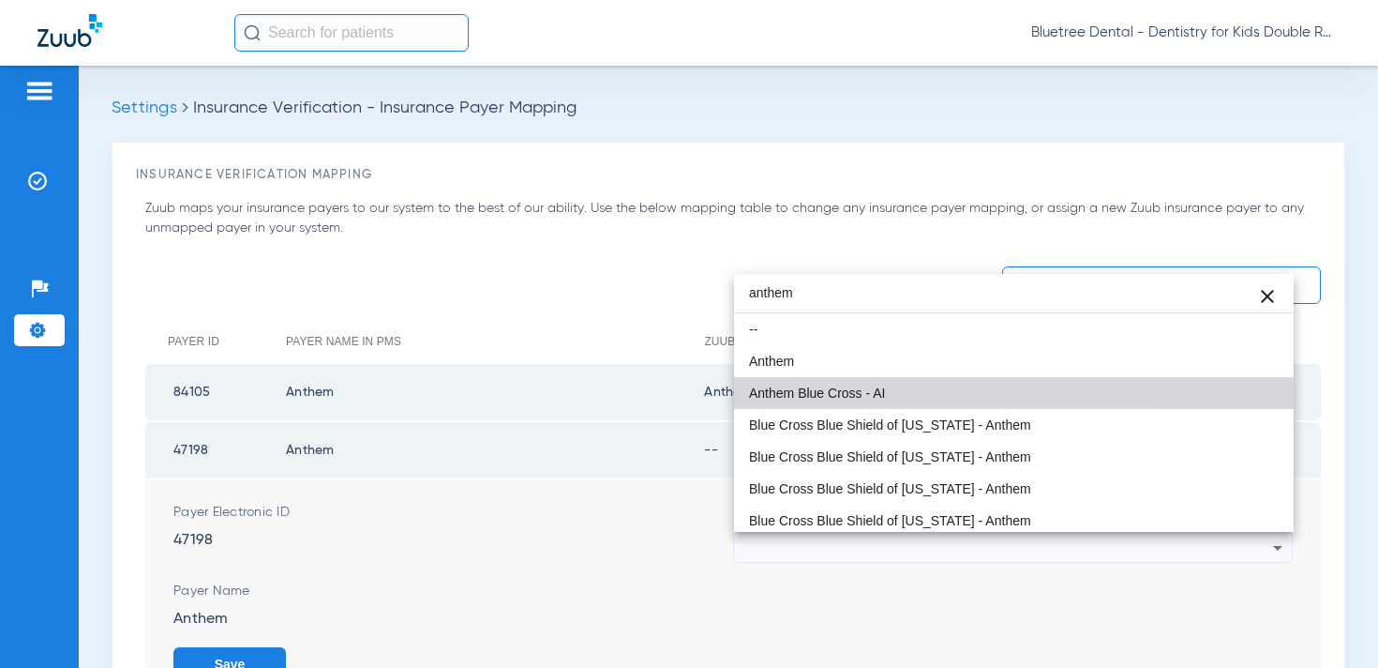
click at [867, 384] on mat-option "Anthem Blue Cross - AI" at bounding box center [1014, 393] width 560 height 32
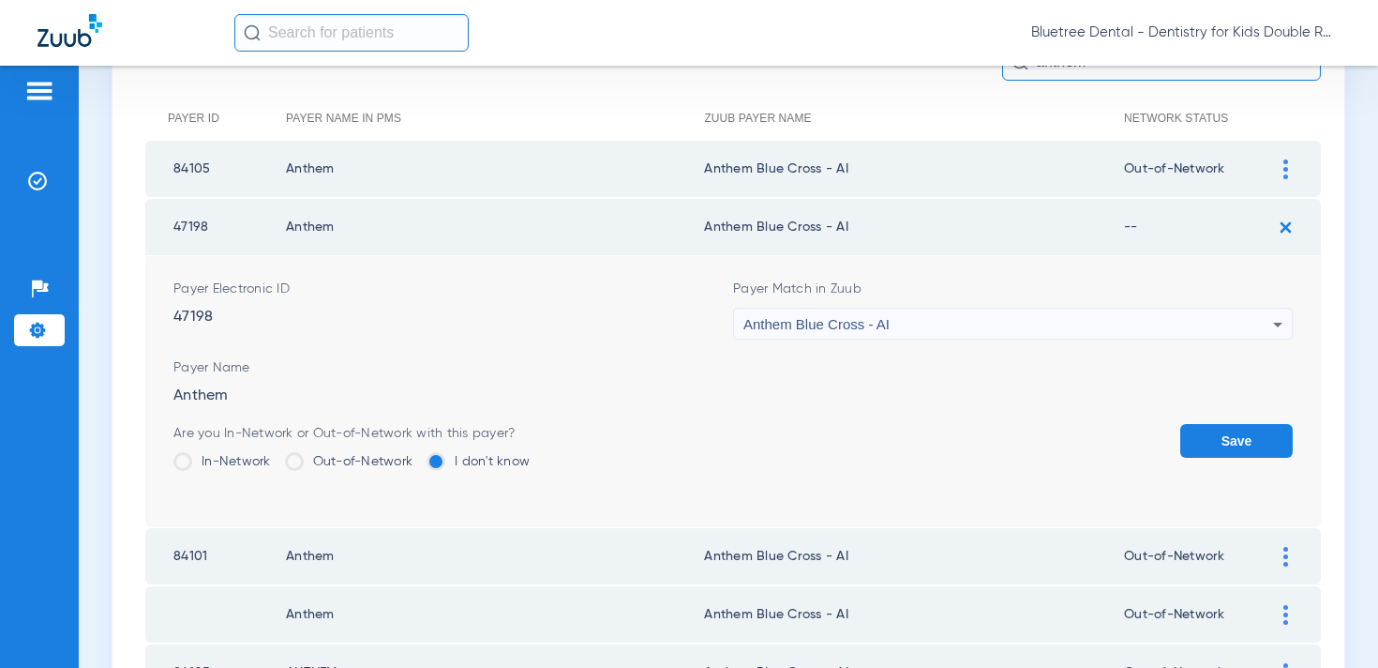
scroll to position [228, 0]
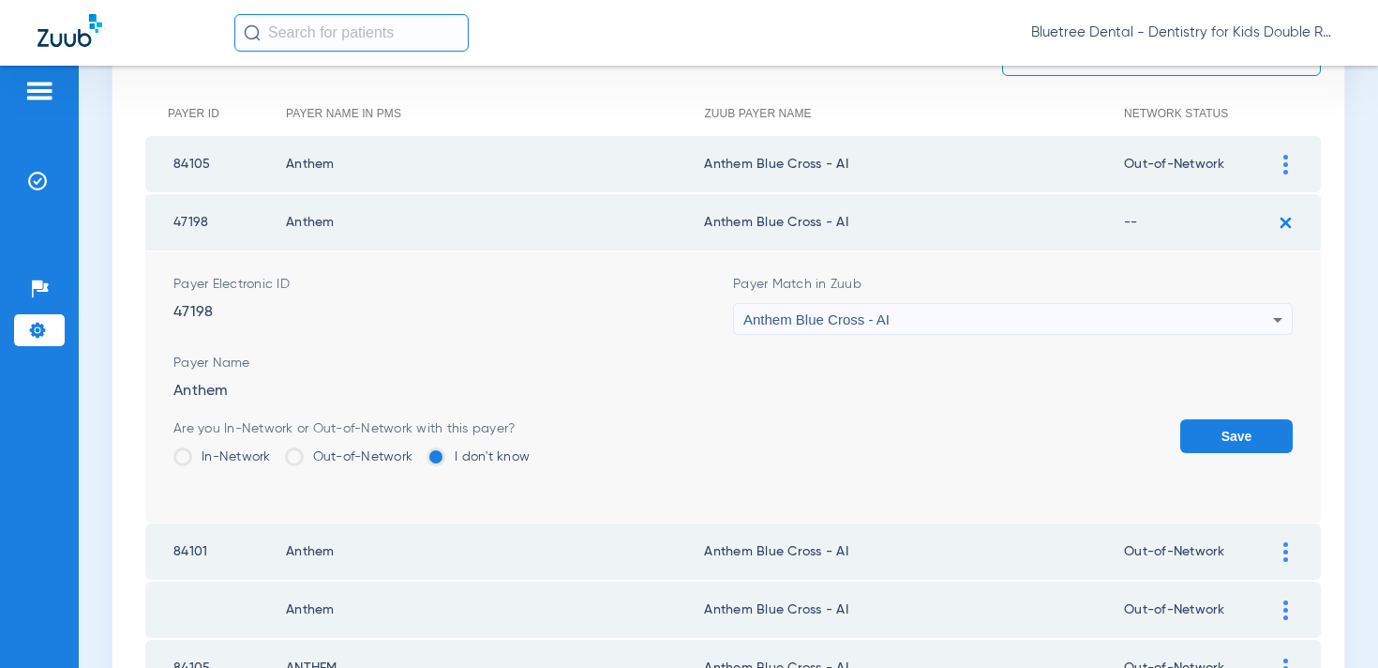
click at [354, 458] on label "Out-of-Network" at bounding box center [349, 456] width 128 height 19
click at [417, 450] on input "Out-of-Network" at bounding box center [417, 450] width 0 height 0
click at [1220, 434] on button "Save" at bounding box center [1237, 436] width 113 height 34
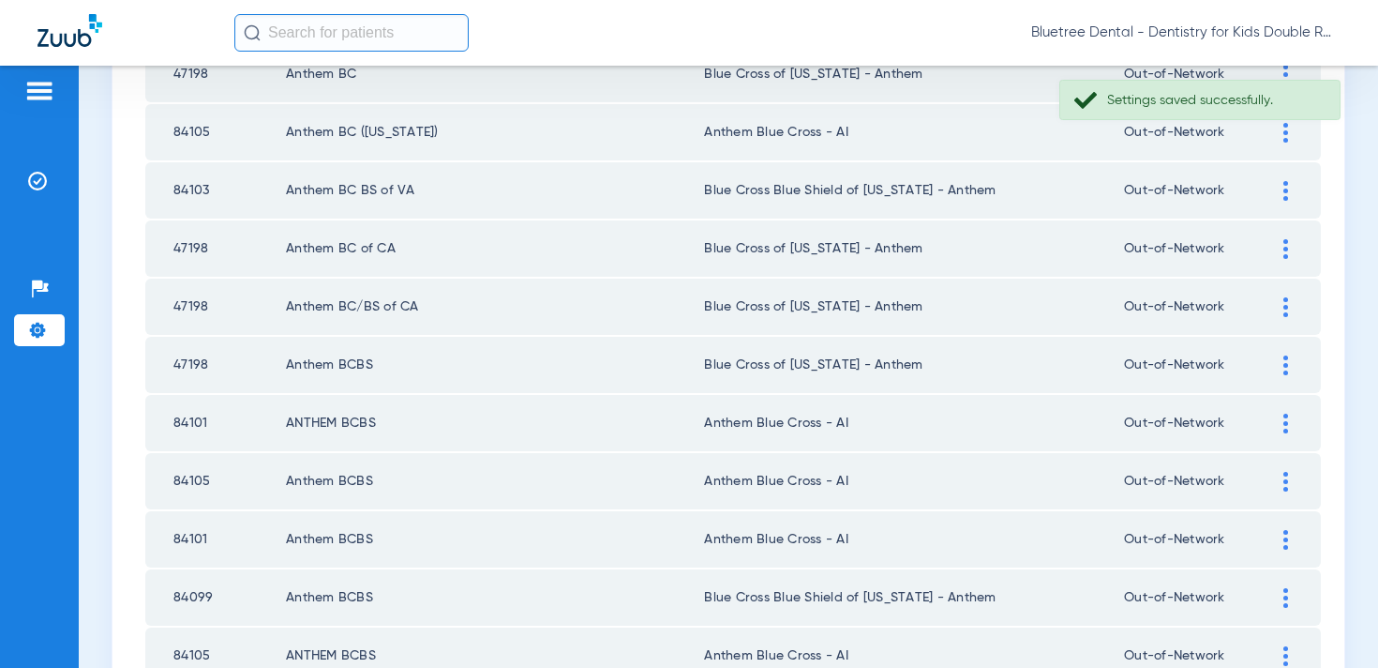
scroll to position [0, 0]
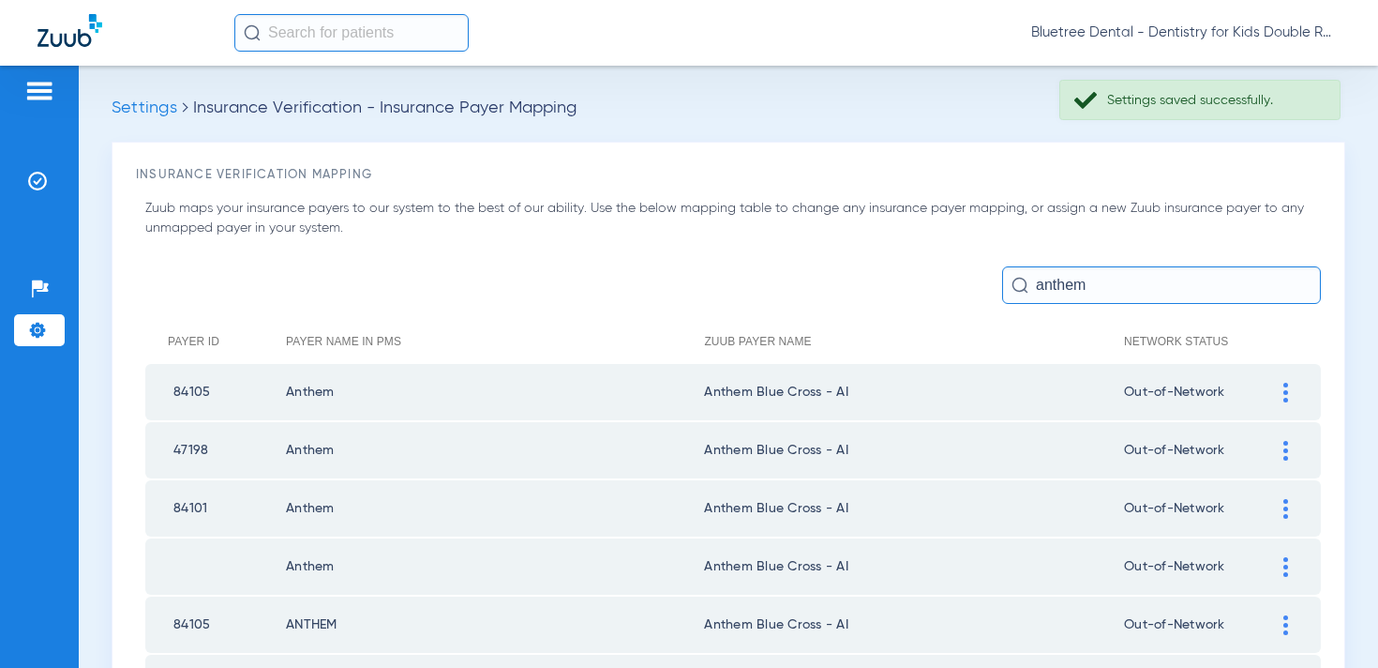
click at [1093, 295] on input "anthem" at bounding box center [1161, 285] width 319 height 38
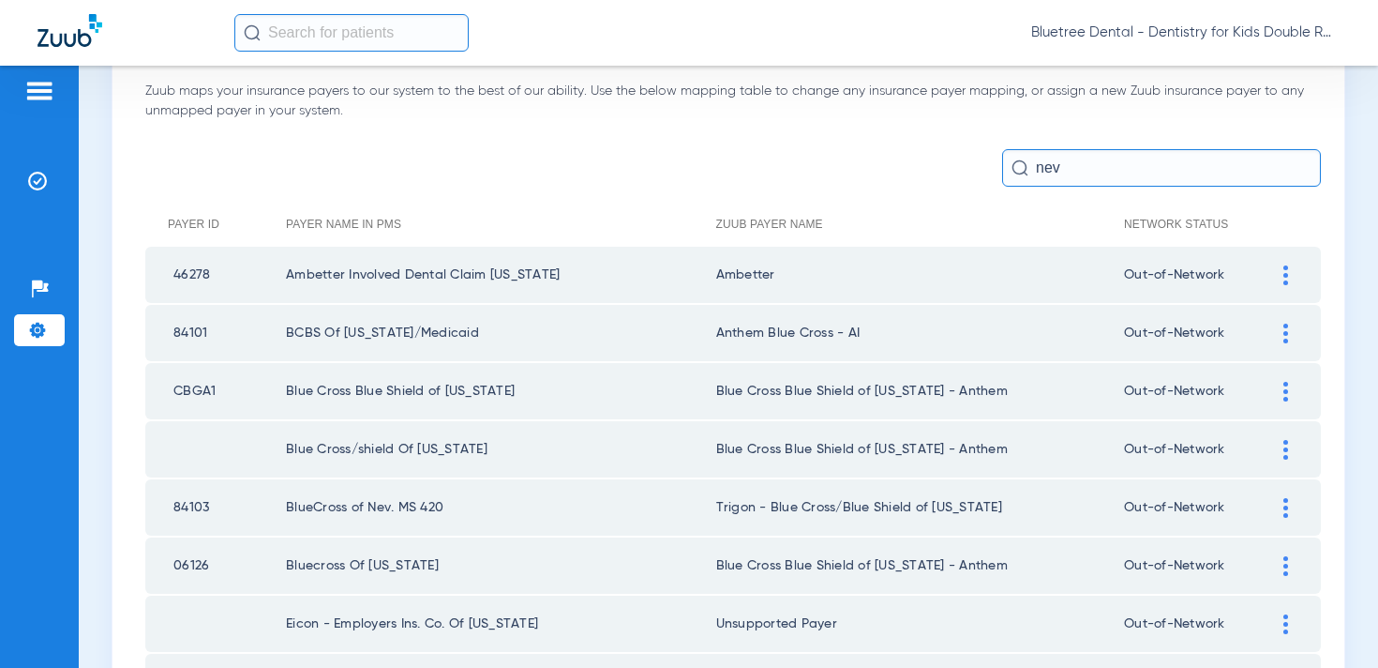
scroll to position [115, 0]
click at [1082, 172] on input "nev" at bounding box center [1161, 170] width 319 height 38
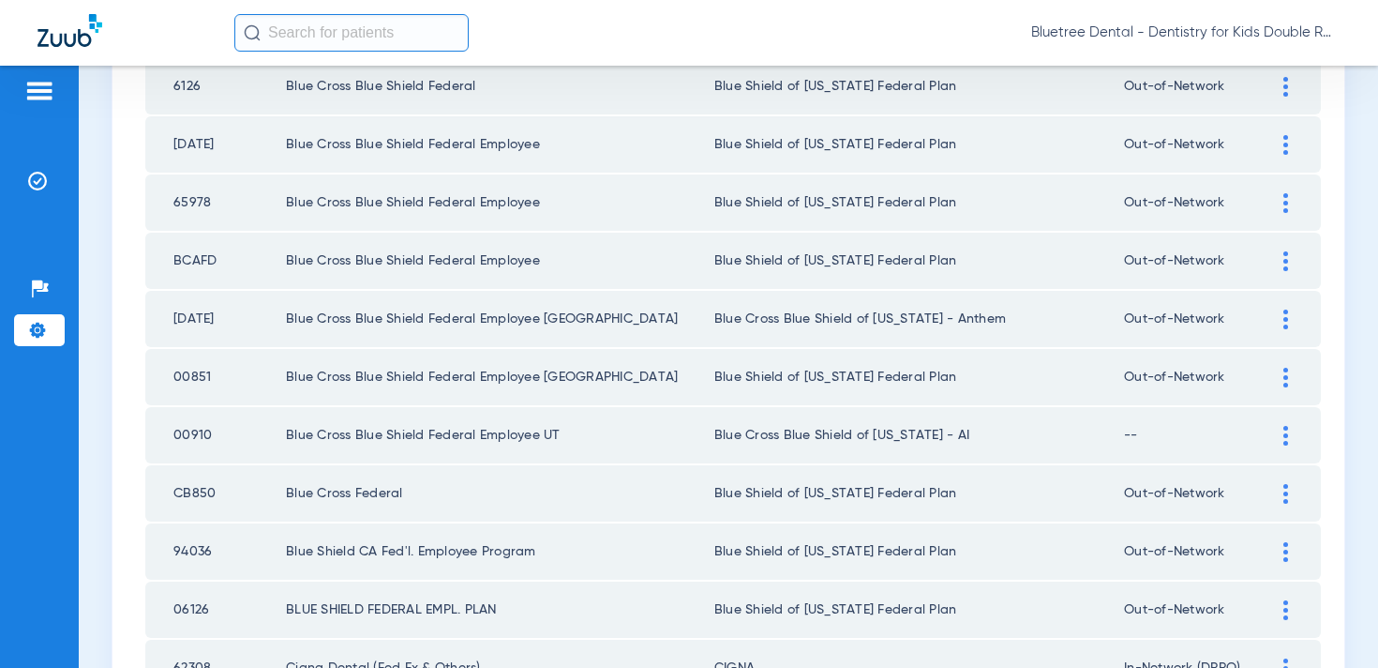
scroll to position [543, 0]
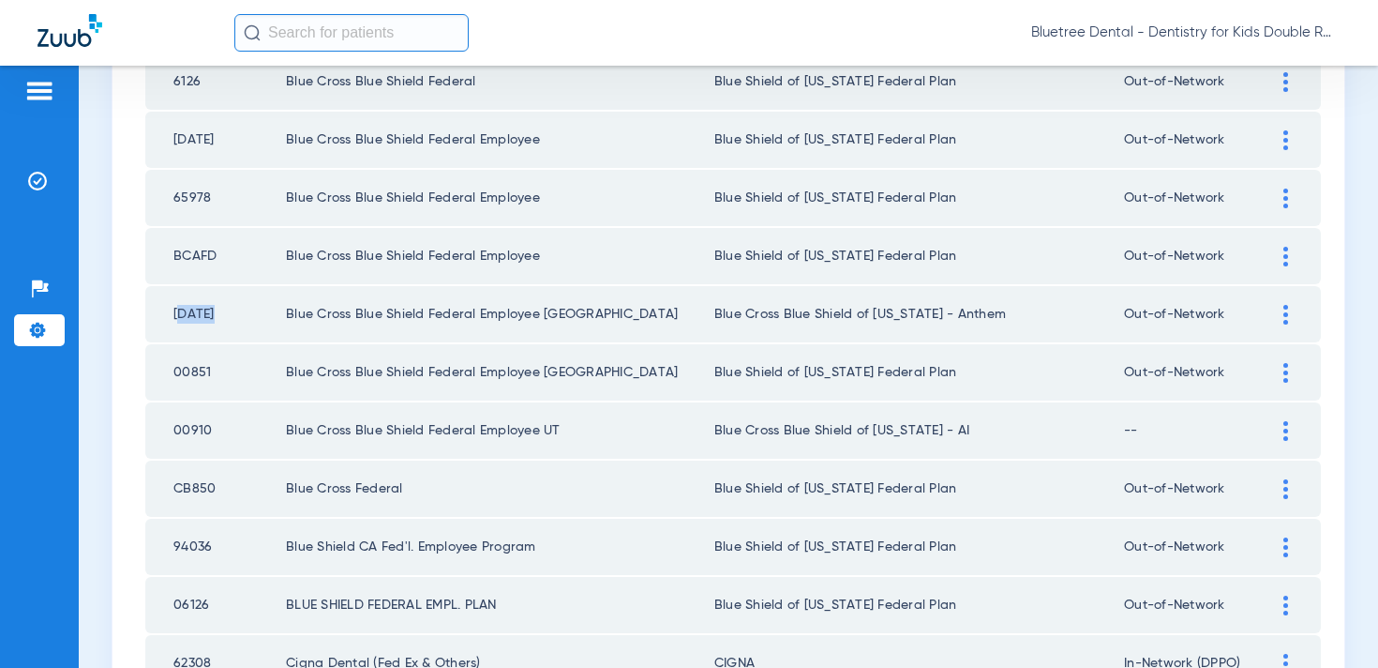
drag, startPoint x: 214, startPoint y: 315, endPoint x: 173, endPoint y: 319, distance: 41.4
click at [173, 319] on td "[DATE]" at bounding box center [215, 314] width 141 height 56
click at [1285, 318] on img at bounding box center [1286, 315] width 5 height 20
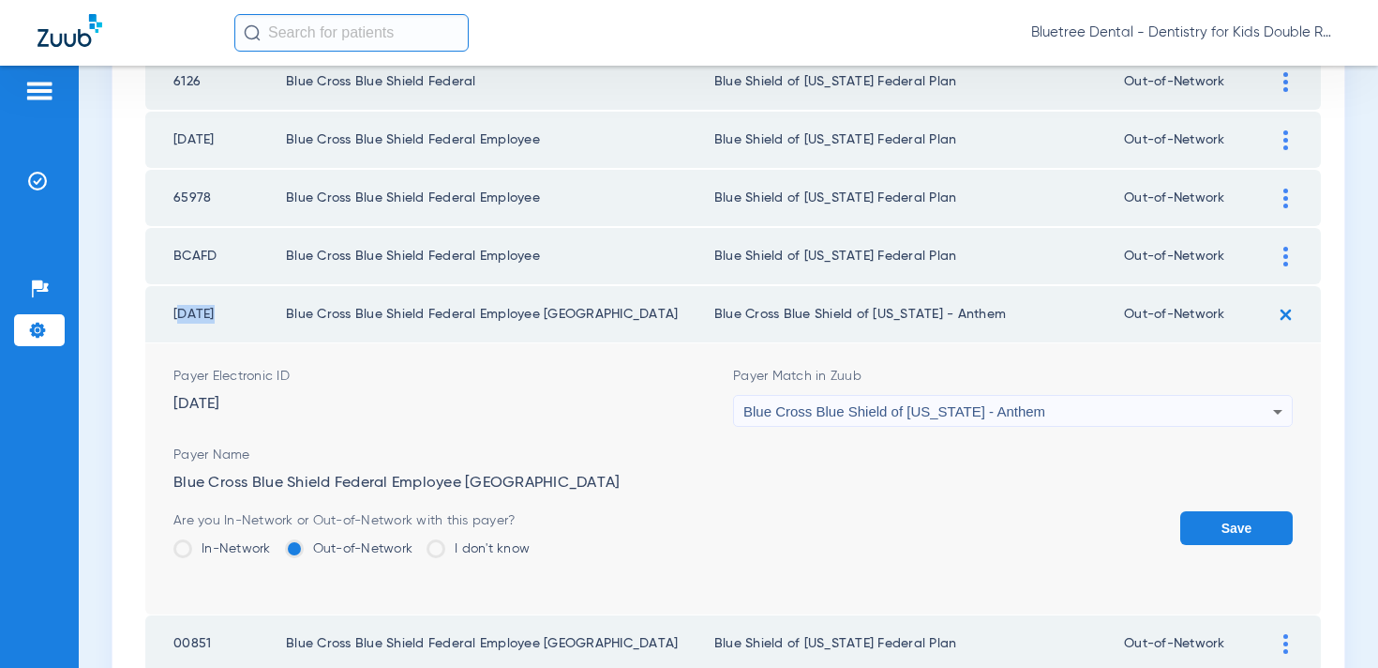
click at [1285, 313] on img at bounding box center [1286, 314] width 31 height 31
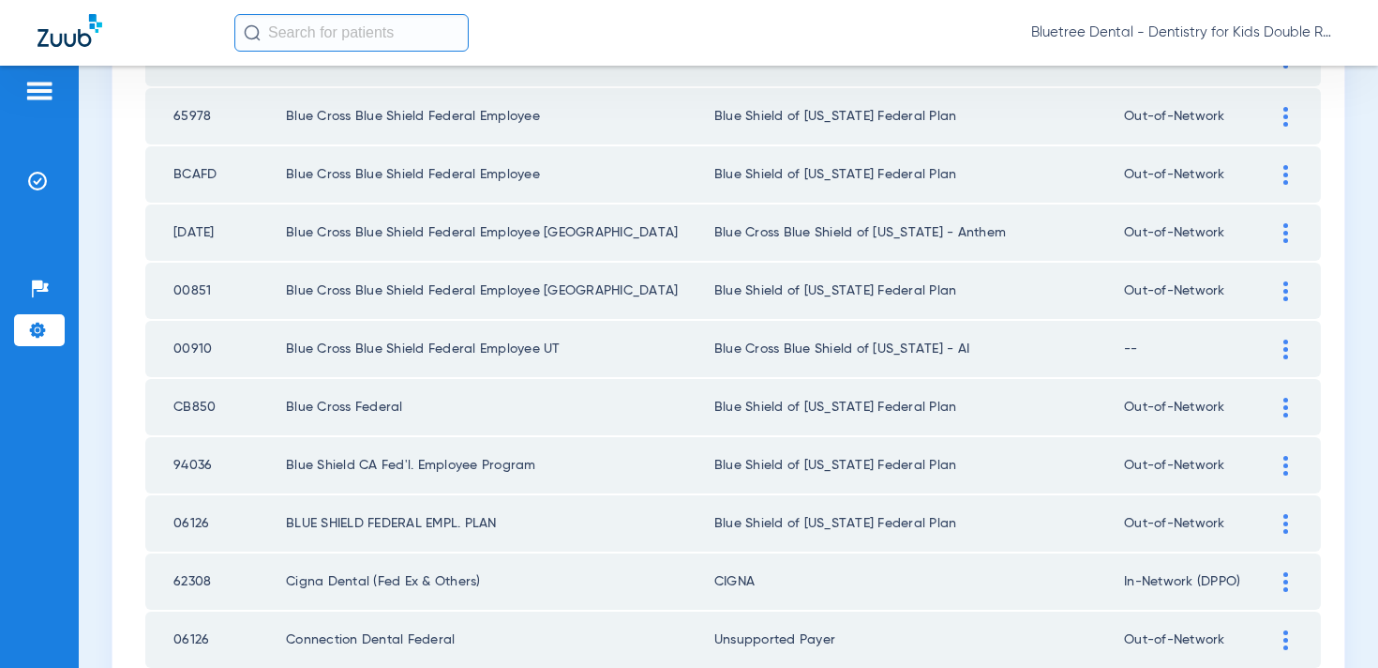
scroll to position [0, 0]
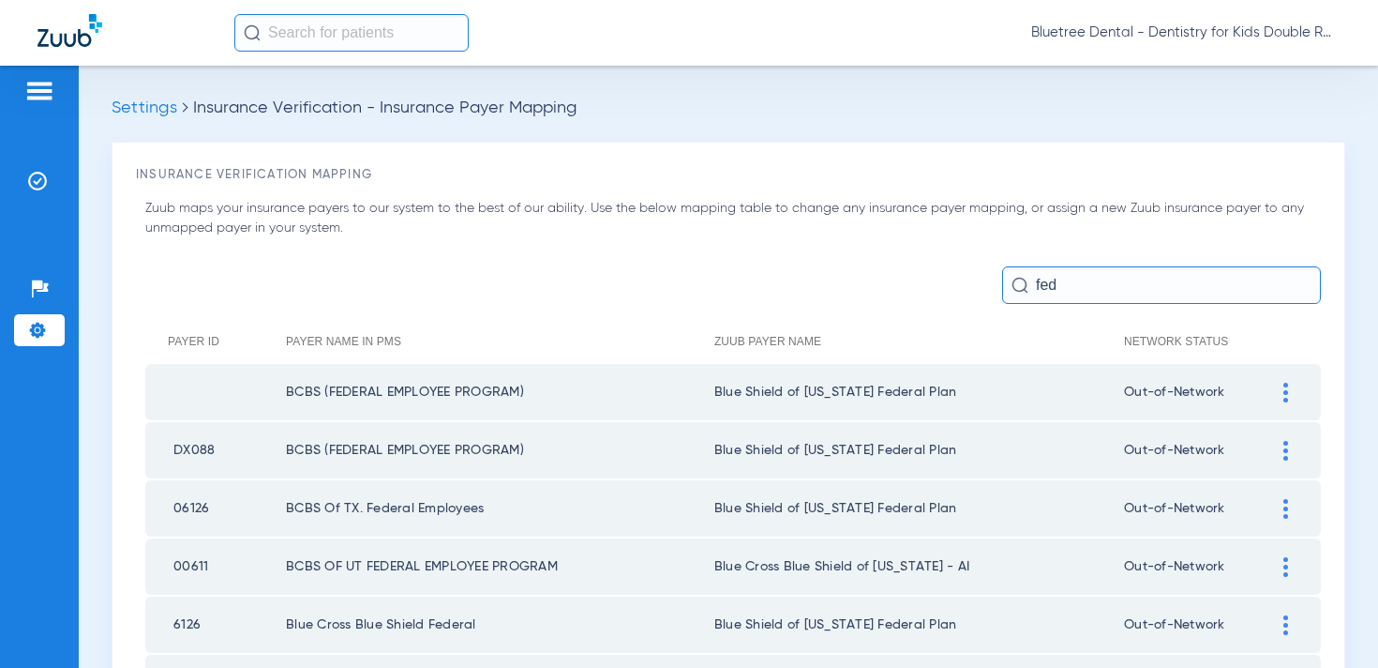
click at [1090, 282] on input "fed" at bounding box center [1161, 285] width 319 height 38
type input "f"
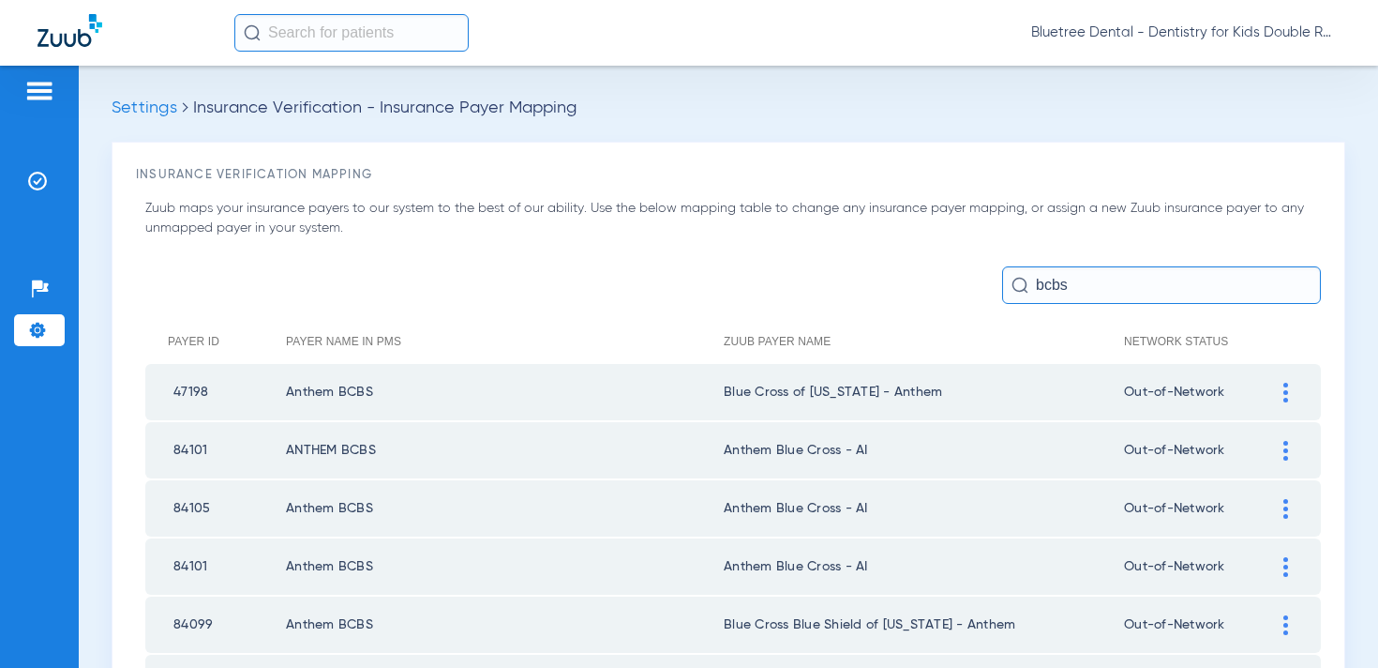
drag, startPoint x: 1101, startPoint y: 288, endPoint x: 1016, endPoint y: 288, distance: 85.3
click at [1016, 288] on div "bcbs" at bounding box center [1161, 285] width 319 height 38
type input "b"
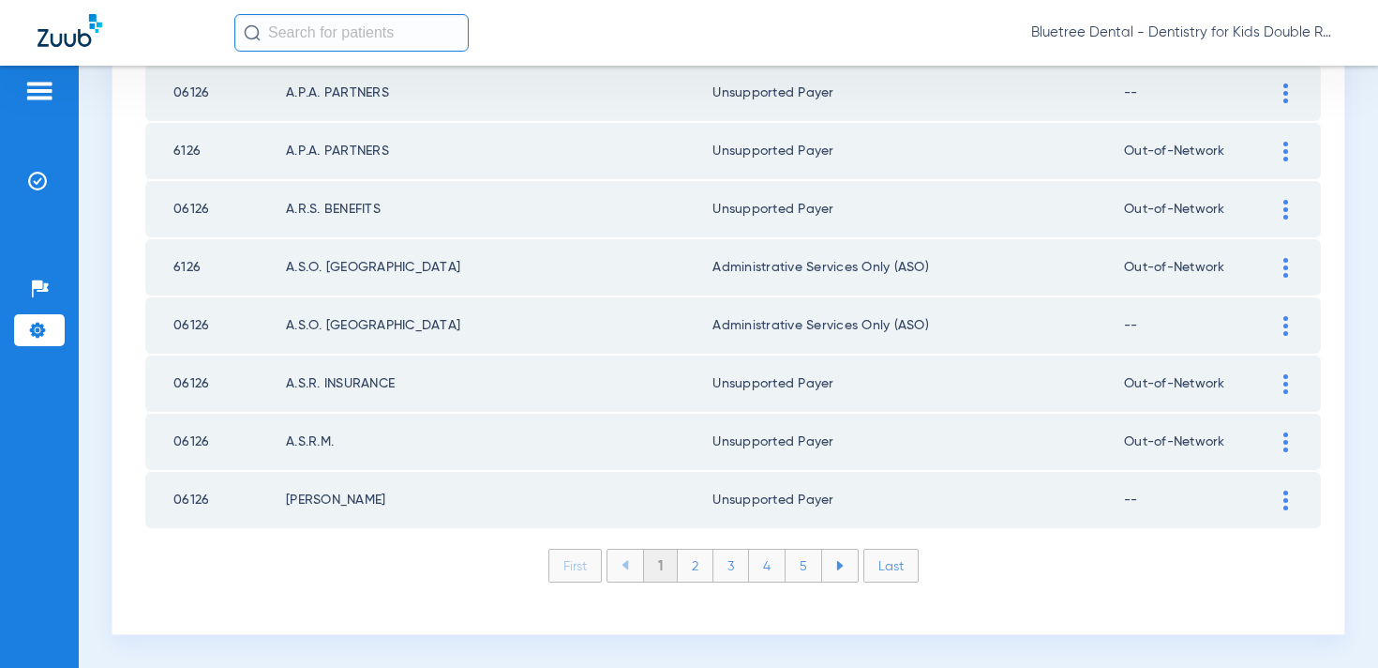
scroll to position [2740, 0]
click at [701, 573] on li "2" at bounding box center [696, 566] width 36 height 32
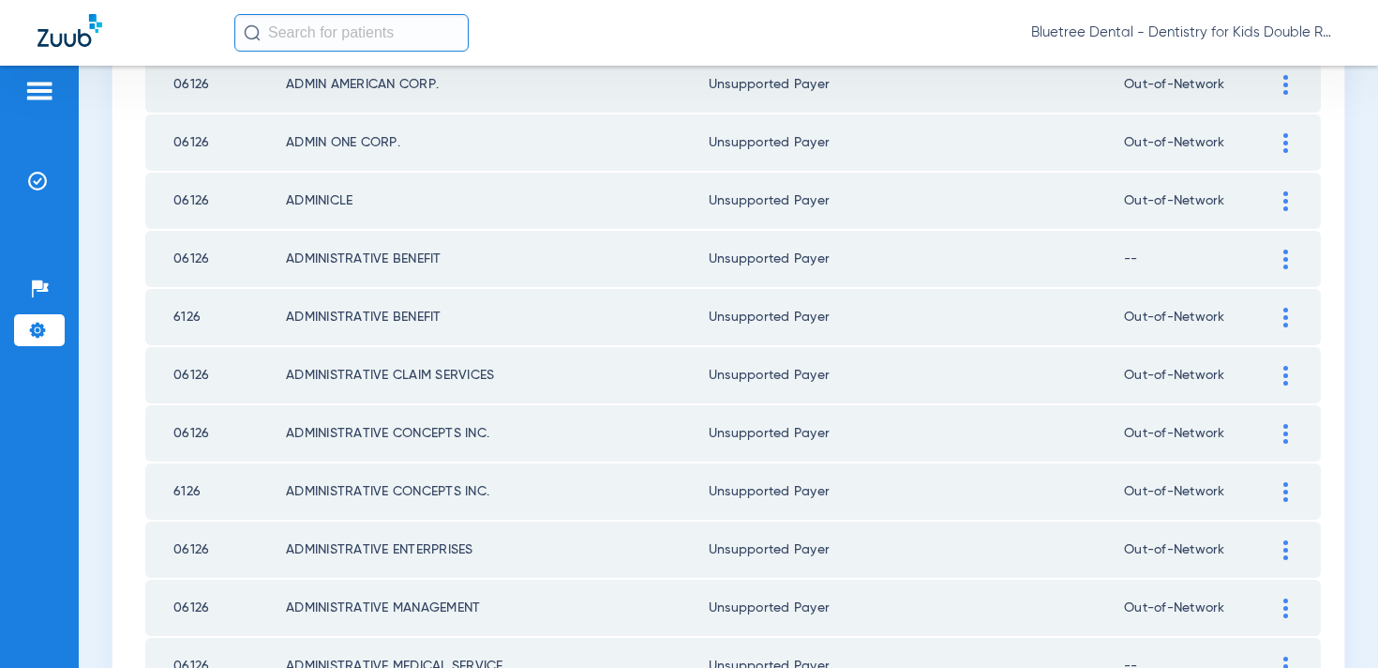
scroll to position [2741, 0]
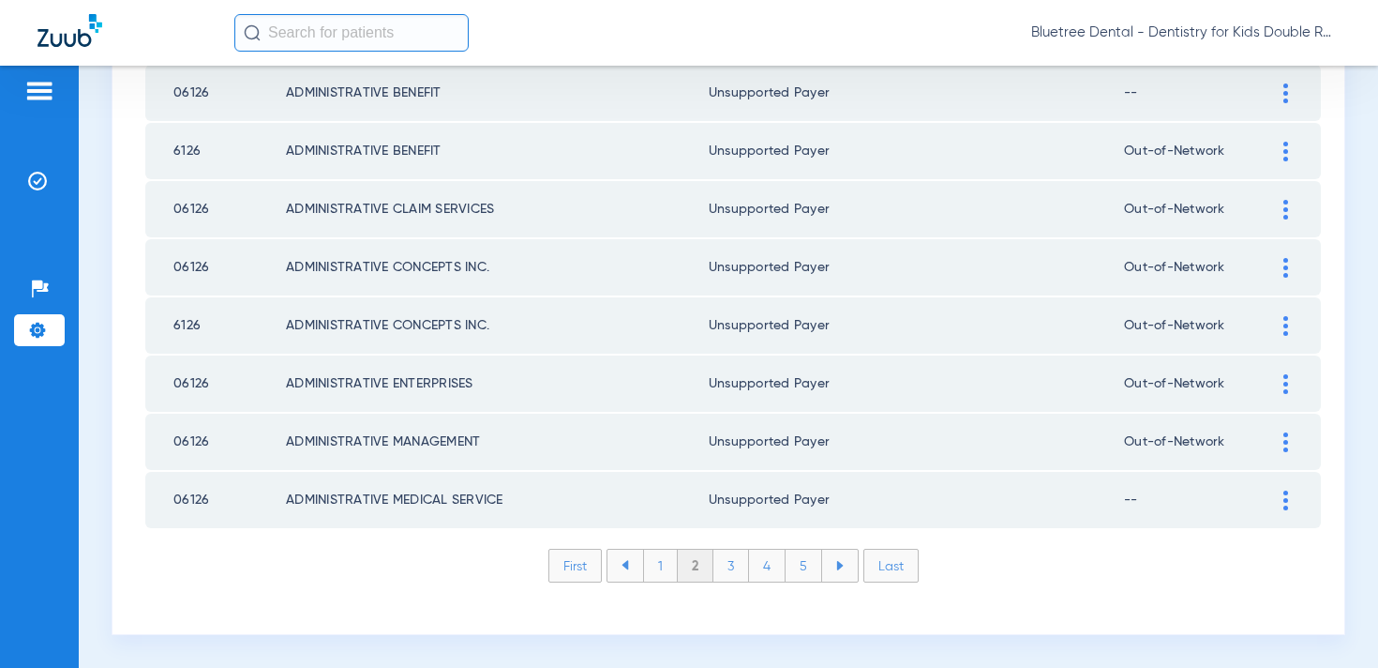
click at [730, 577] on li "3" at bounding box center [732, 565] width 36 height 32
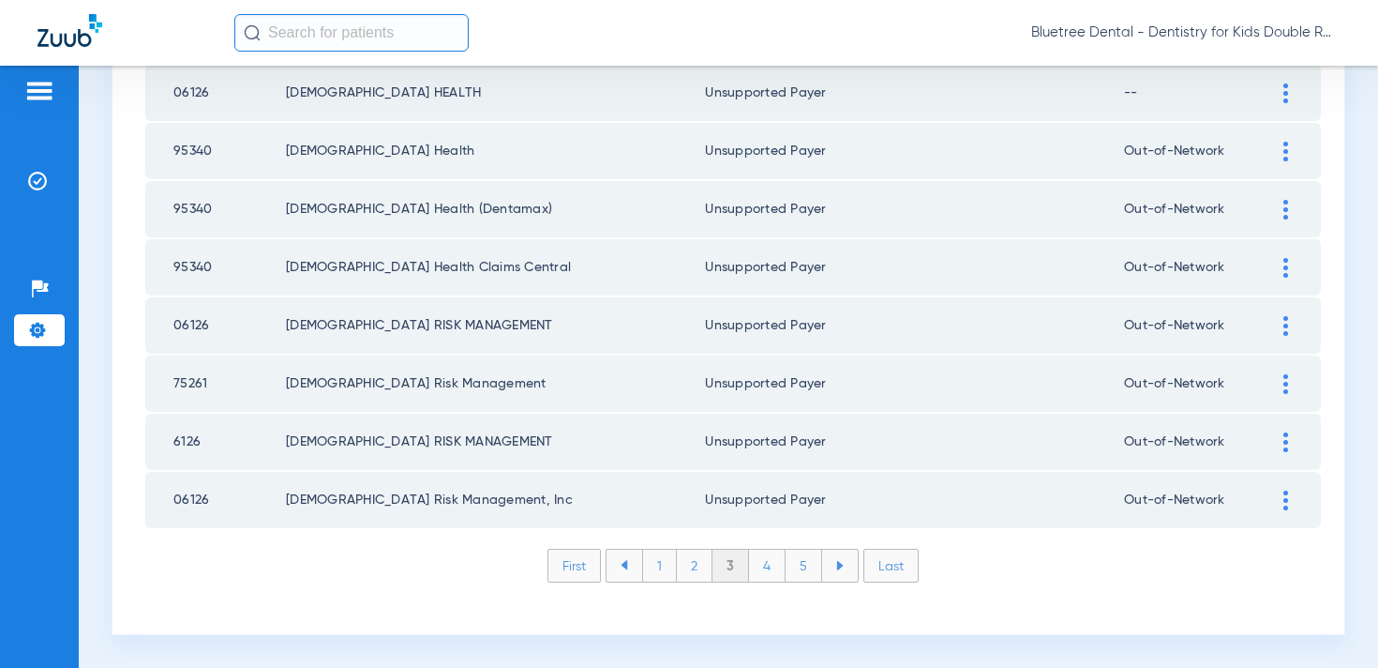
click at [768, 570] on li "4" at bounding box center [767, 565] width 37 height 32
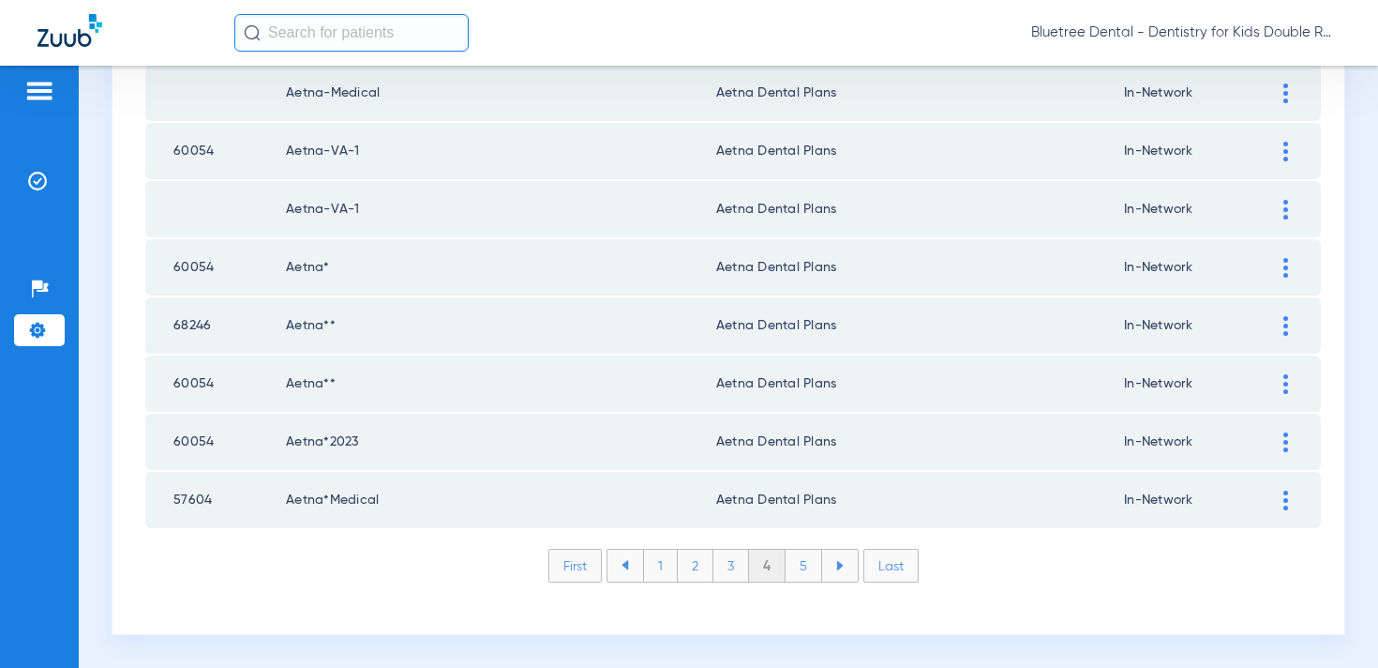
click at [802, 566] on li "5" at bounding box center [804, 565] width 37 height 32
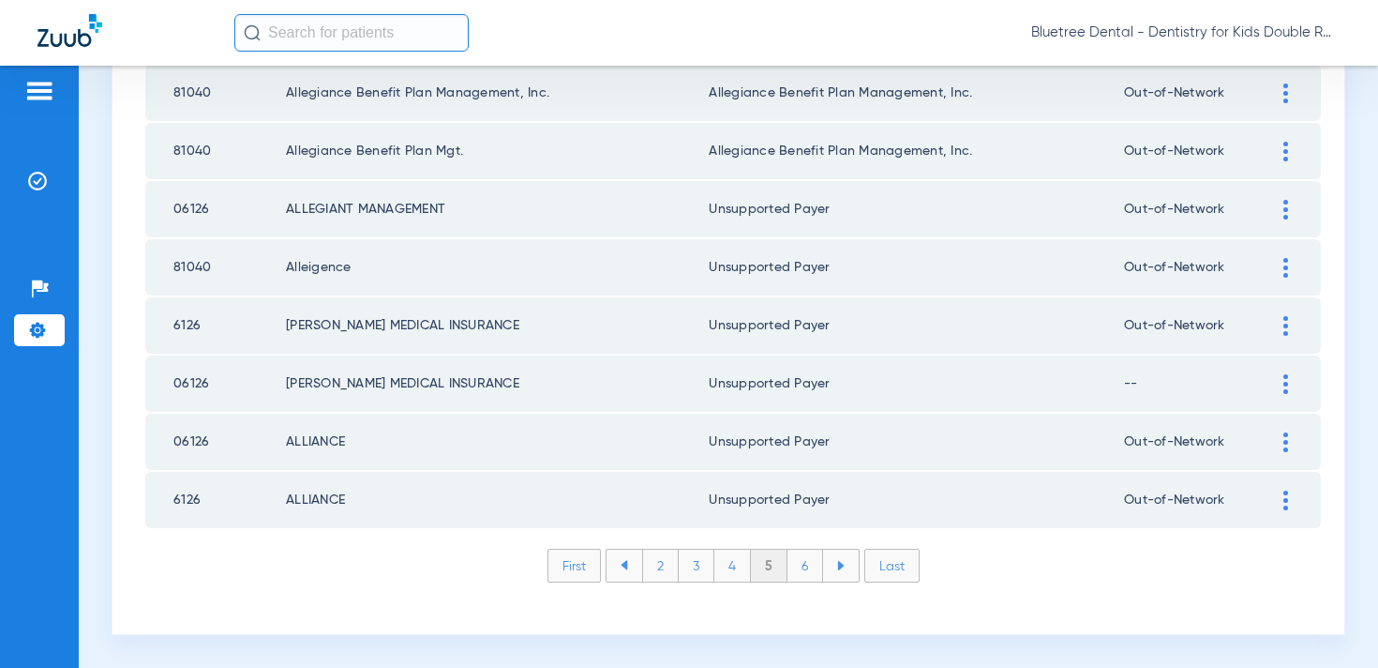
click at [810, 566] on li "6" at bounding box center [806, 565] width 36 height 32
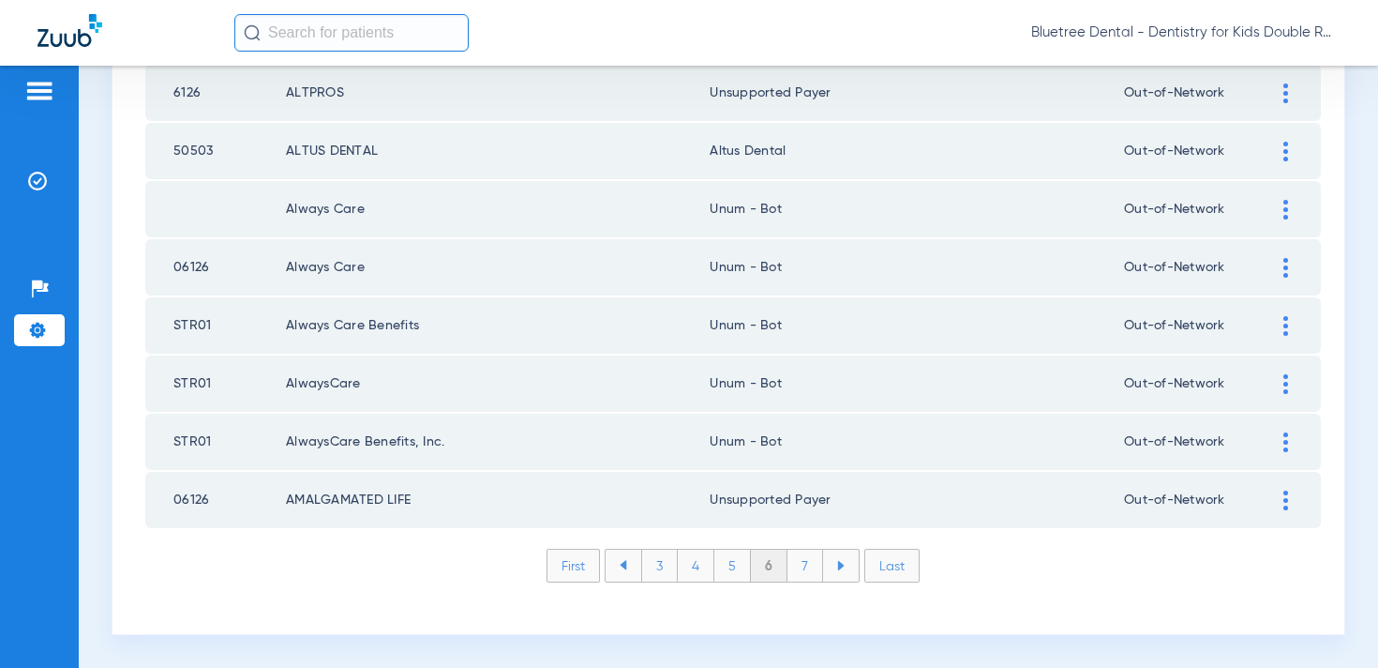
click at [809, 566] on li "7" at bounding box center [806, 565] width 36 height 32
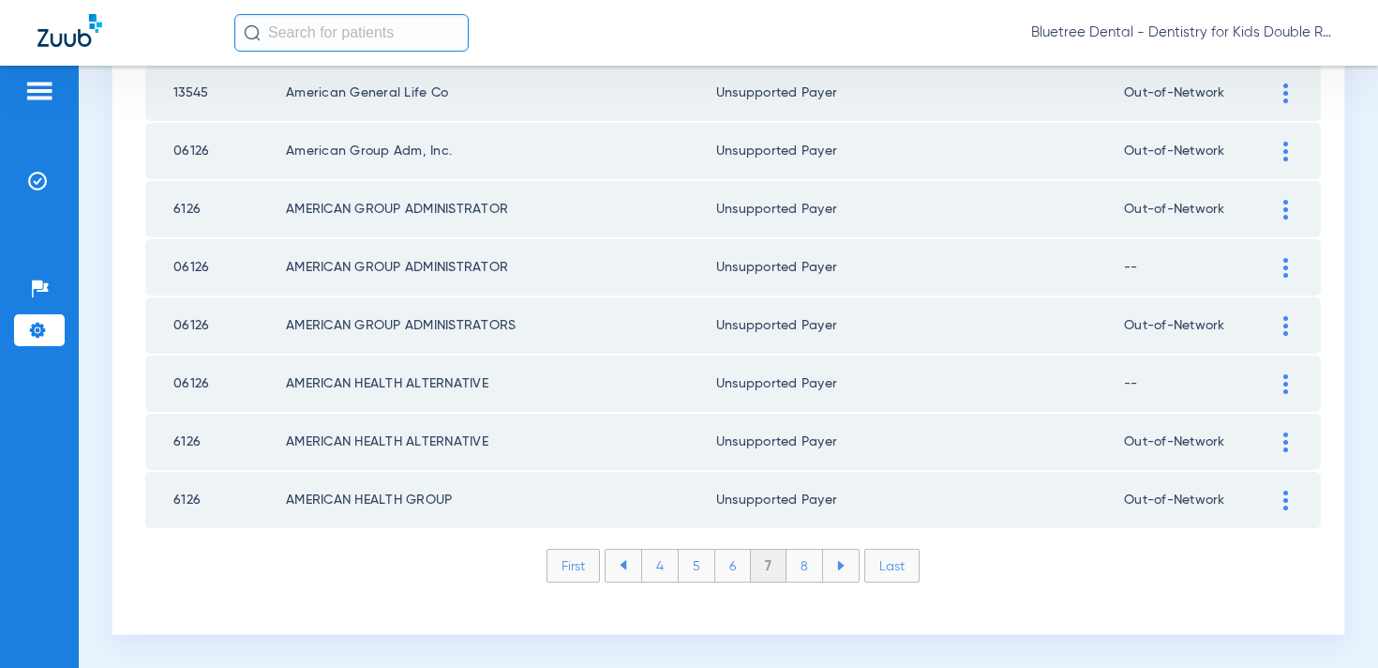
click at [809, 566] on li "8" at bounding box center [805, 565] width 37 height 32
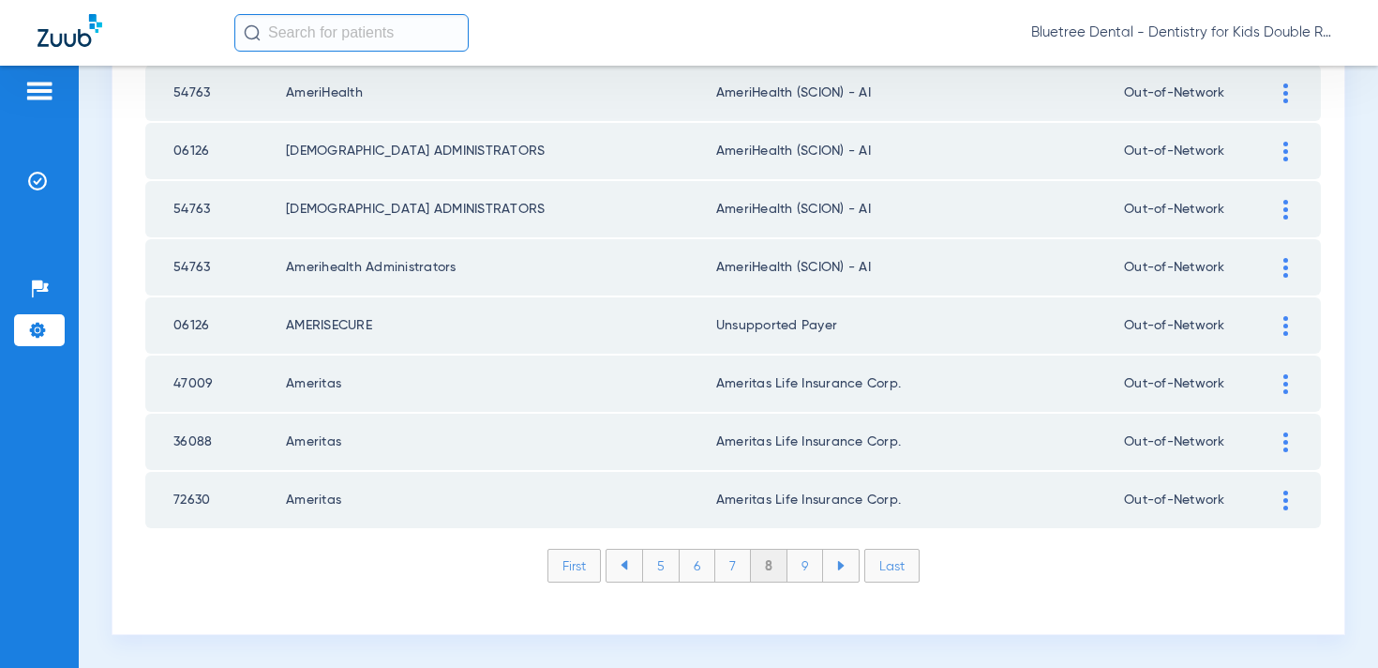
click at [809, 566] on li "9" at bounding box center [806, 565] width 36 height 32
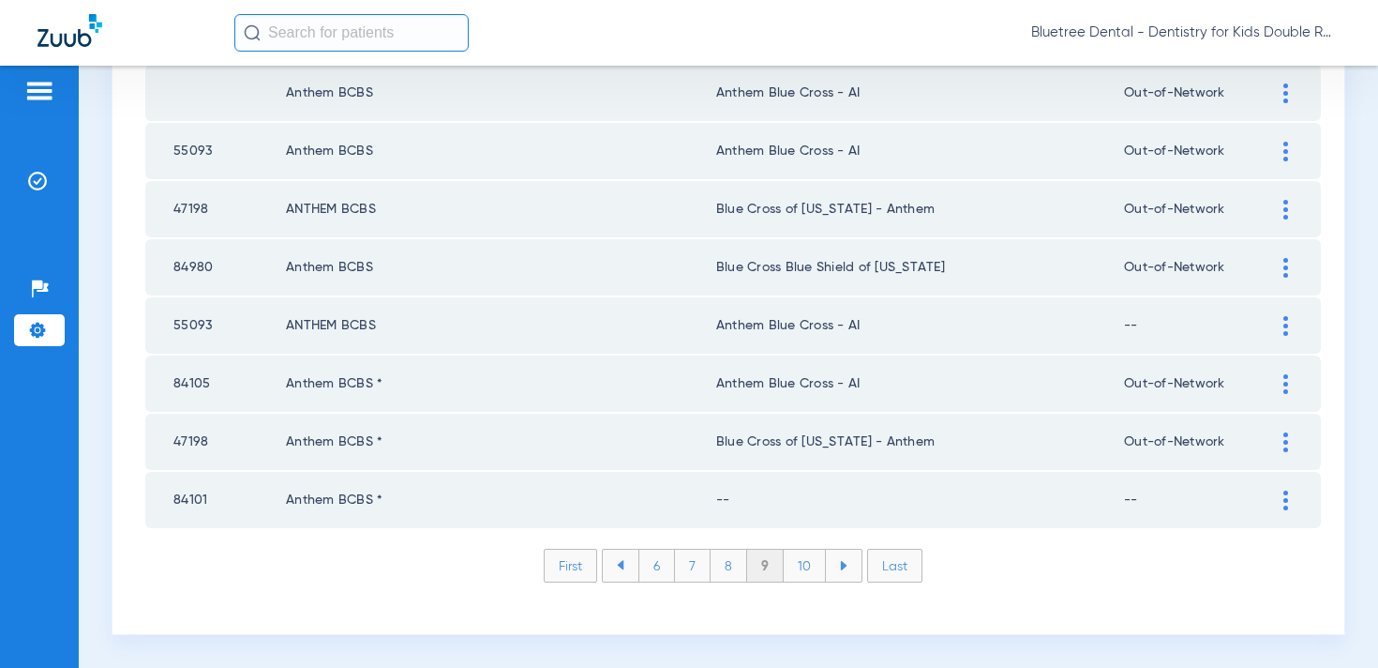
click at [809, 566] on li "10" at bounding box center [805, 565] width 42 height 32
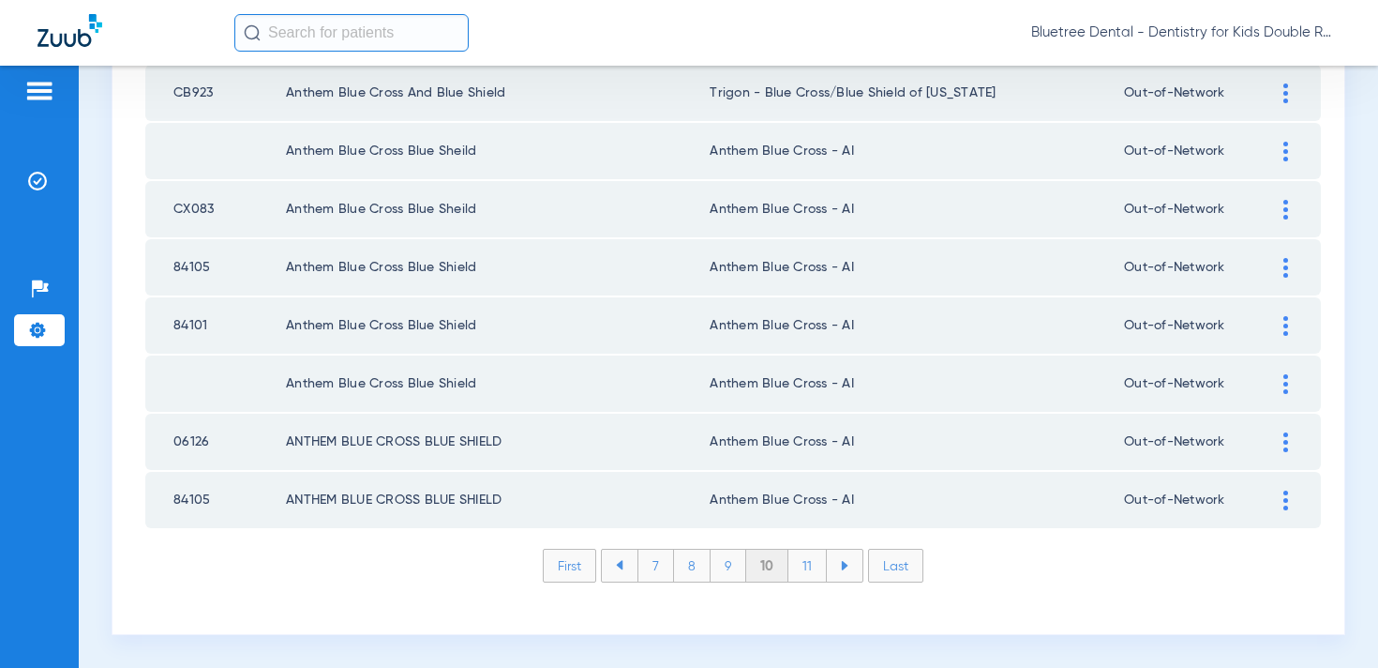
click at [730, 570] on li "9" at bounding box center [729, 565] width 36 height 32
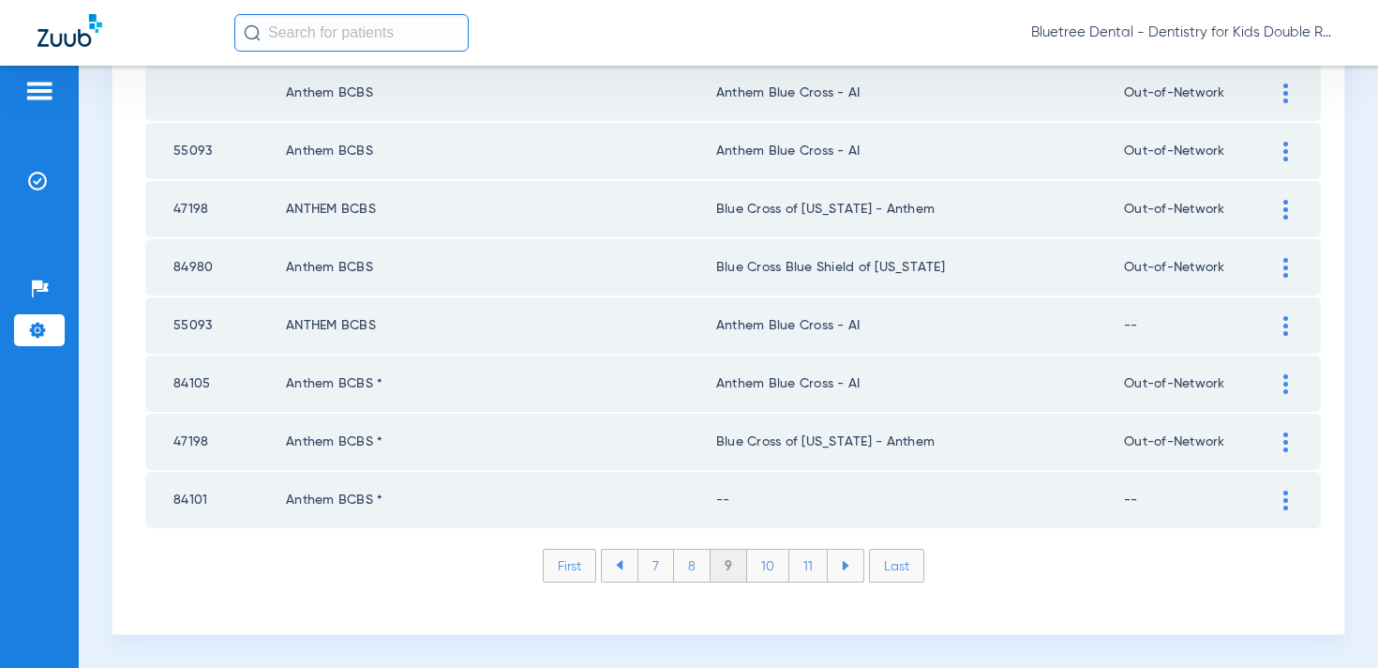
click at [1284, 506] on img at bounding box center [1286, 500] width 5 height 20
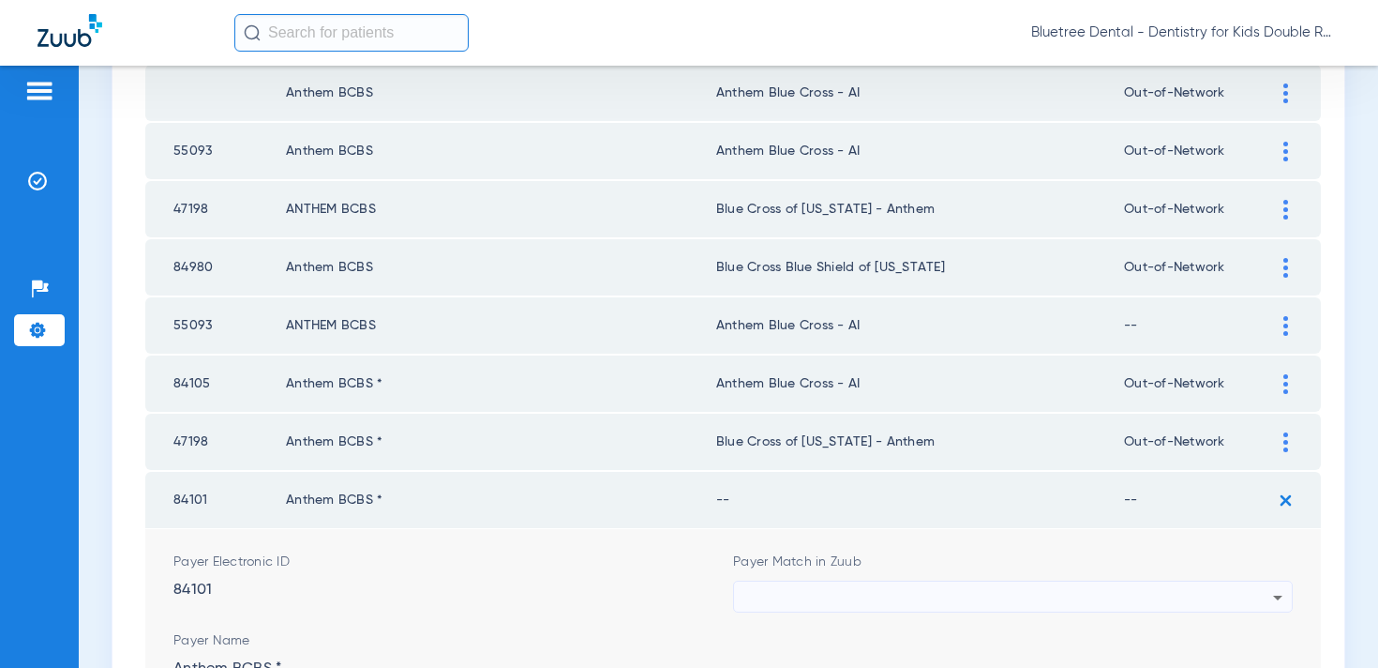
click at [974, 588] on div at bounding box center [1009, 597] width 530 height 32
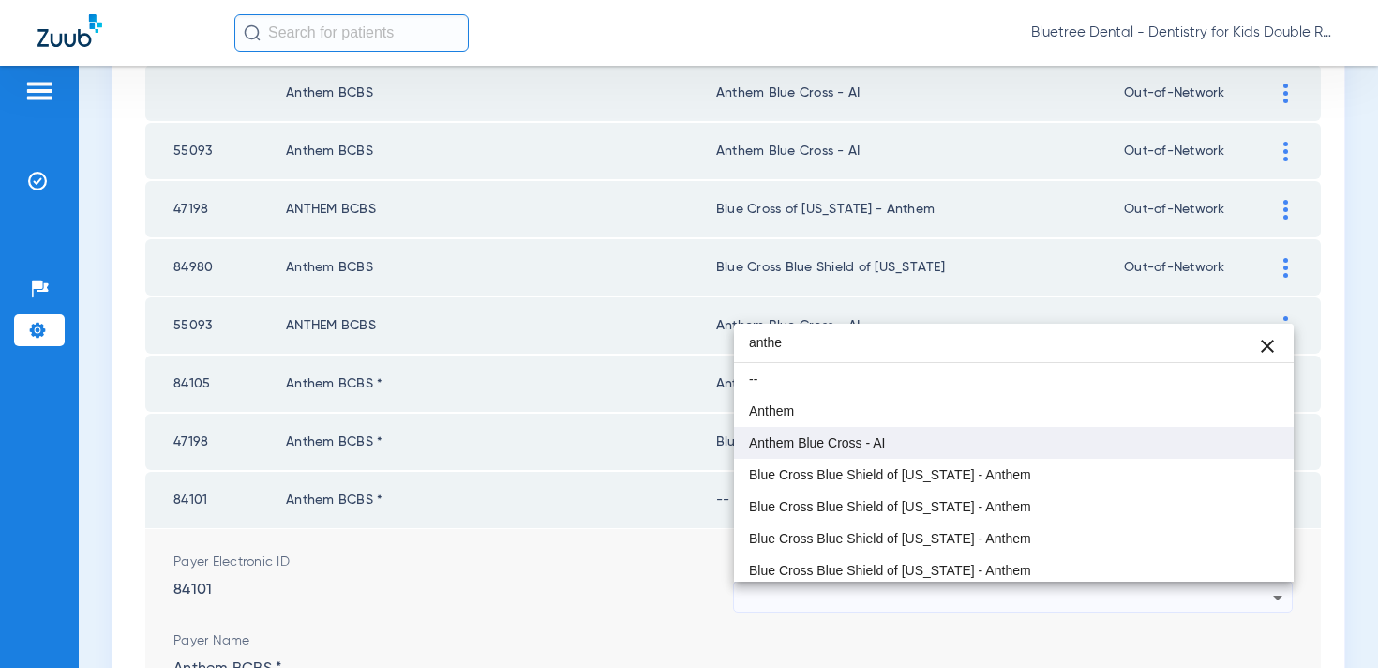
type input "anthe"
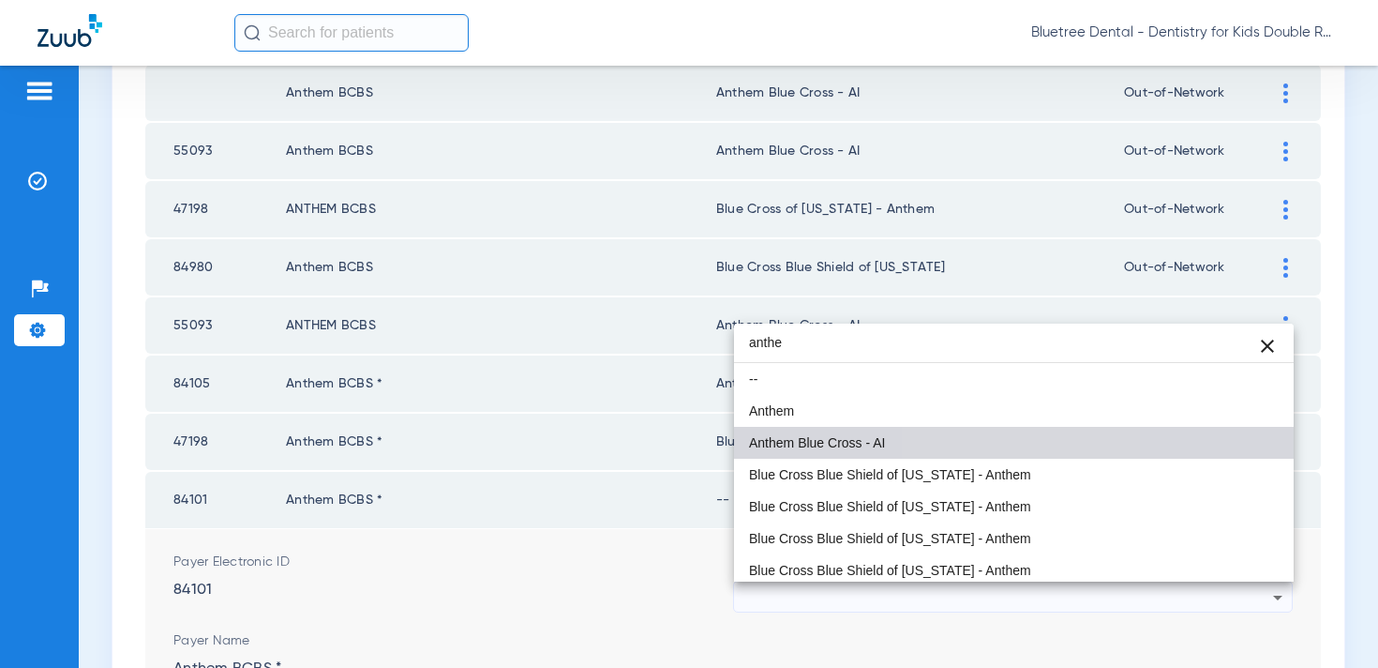
click at [979, 450] on mat-option "Anthem Blue Cross - AI" at bounding box center [1014, 443] width 560 height 32
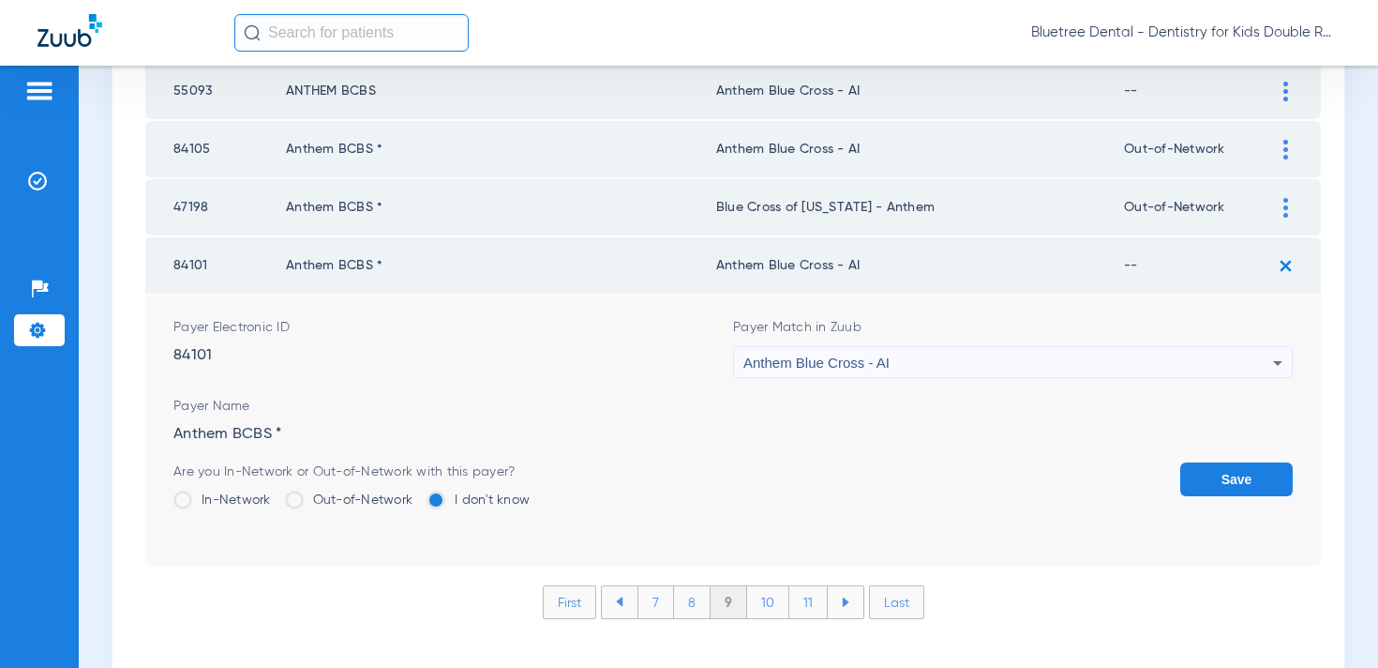
scroll to position [2974, 0]
drag, startPoint x: 351, startPoint y: 501, endPoint x: 541, endPoint y: 494, distance: 190.5
click at [352, 501] on label "Out-of-Network" at bounding box center [349, 500] width 128 height 19
click at [417, 494] on input "Out-of-Network" at bounding box center [417, 494] width 0 height 0
click at [1212, 483] on button "Save" at bounding box center [1237, 480] width 113 height 34
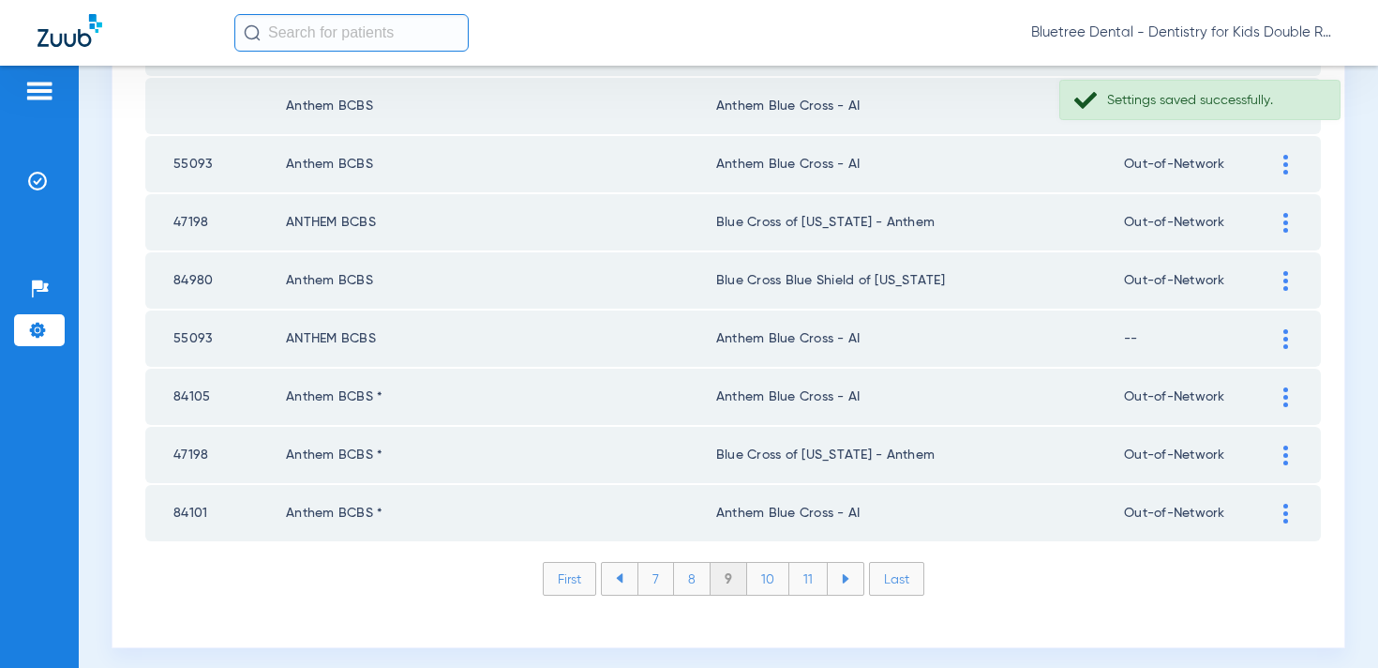
scroll to position [2631, 0]
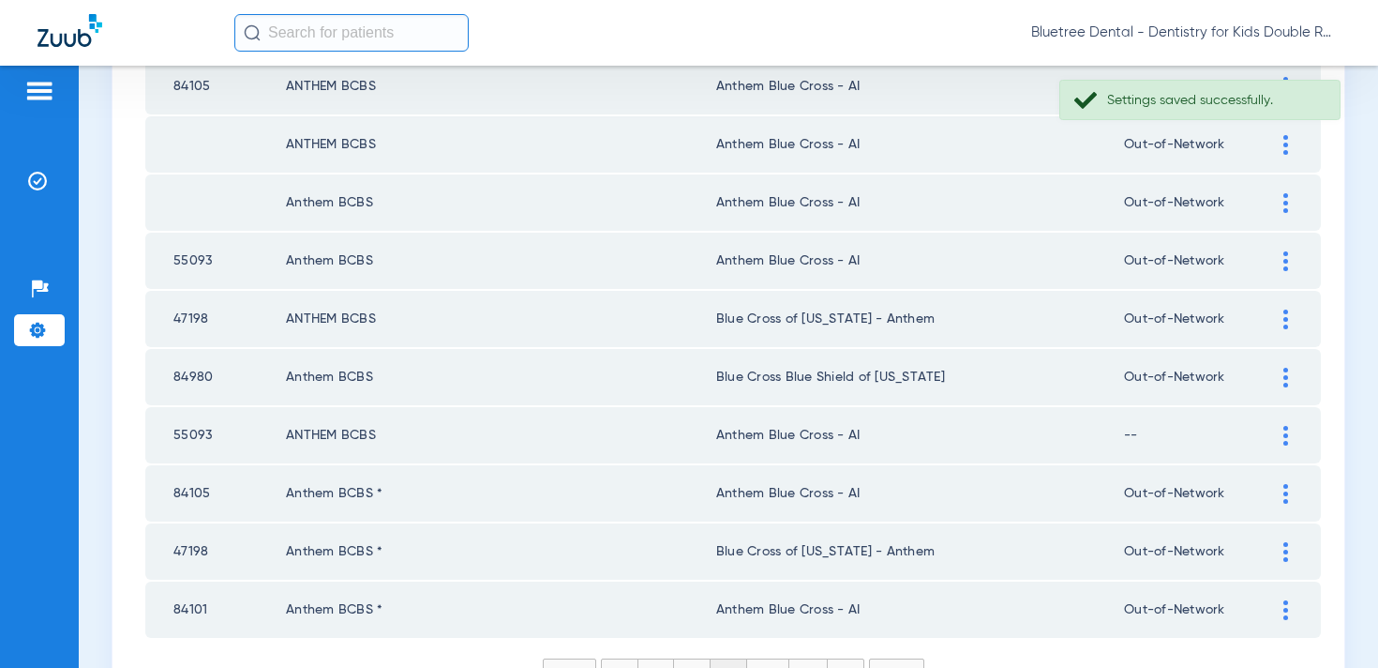
click at [1282, 432] on div at bounding box center [1286, 436] width 33 height 20
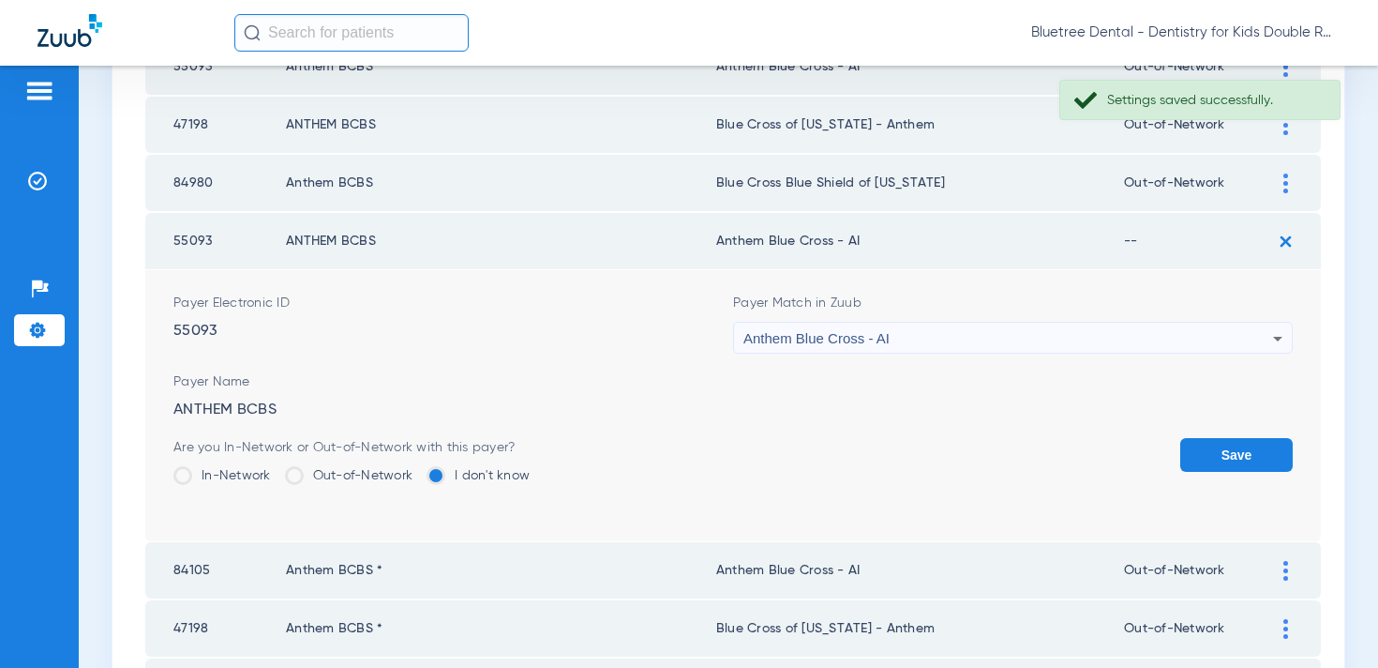
scroll to position [2837, 0]
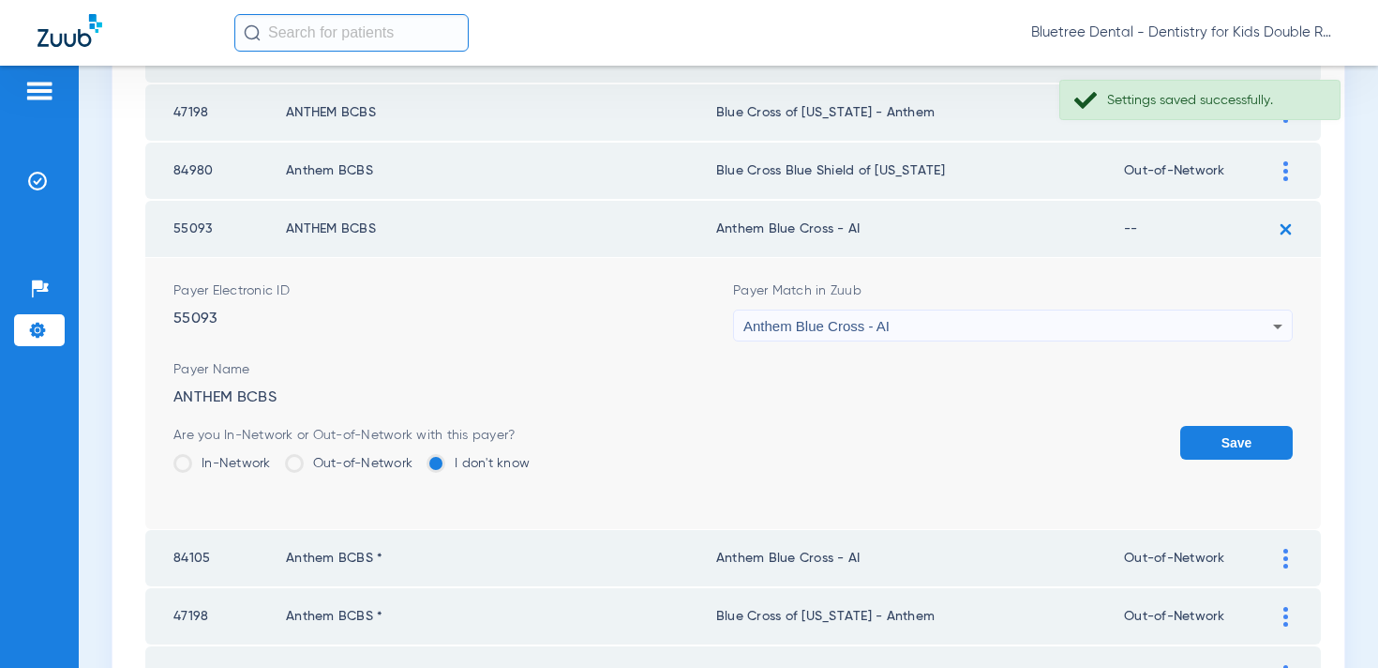
drag, startPoint x: 369, startPoint y: 460, endPoint x: 393, endPoint y: 459, distance: 24.4
click at [369, 459] on label "Out-of-Network" at bounding box center [349, 463] width 128 height 19
click at [417, 457] on input "Out-of-Network" at bounding box center [417, 457] width 0 height 0
click at [1256, 446] on button "Save" at bounding box center [1237, 443] width 113 height 34
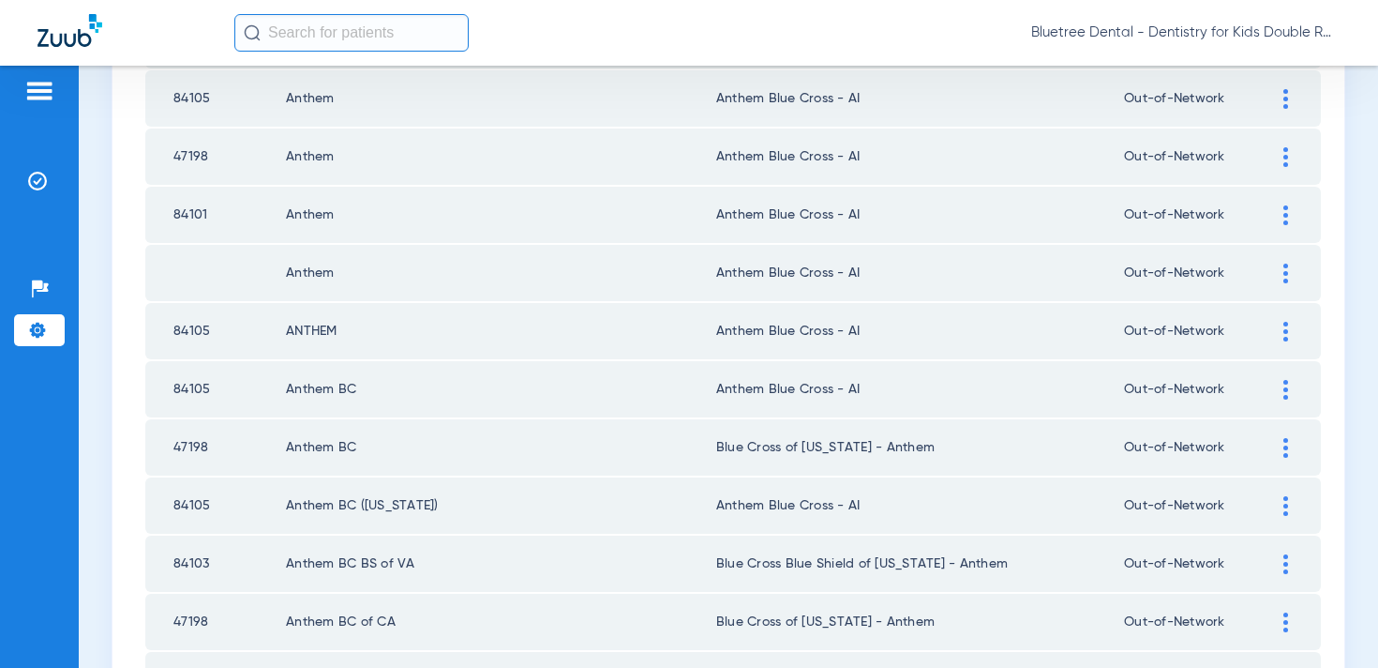
scroll to position [1034, 0]
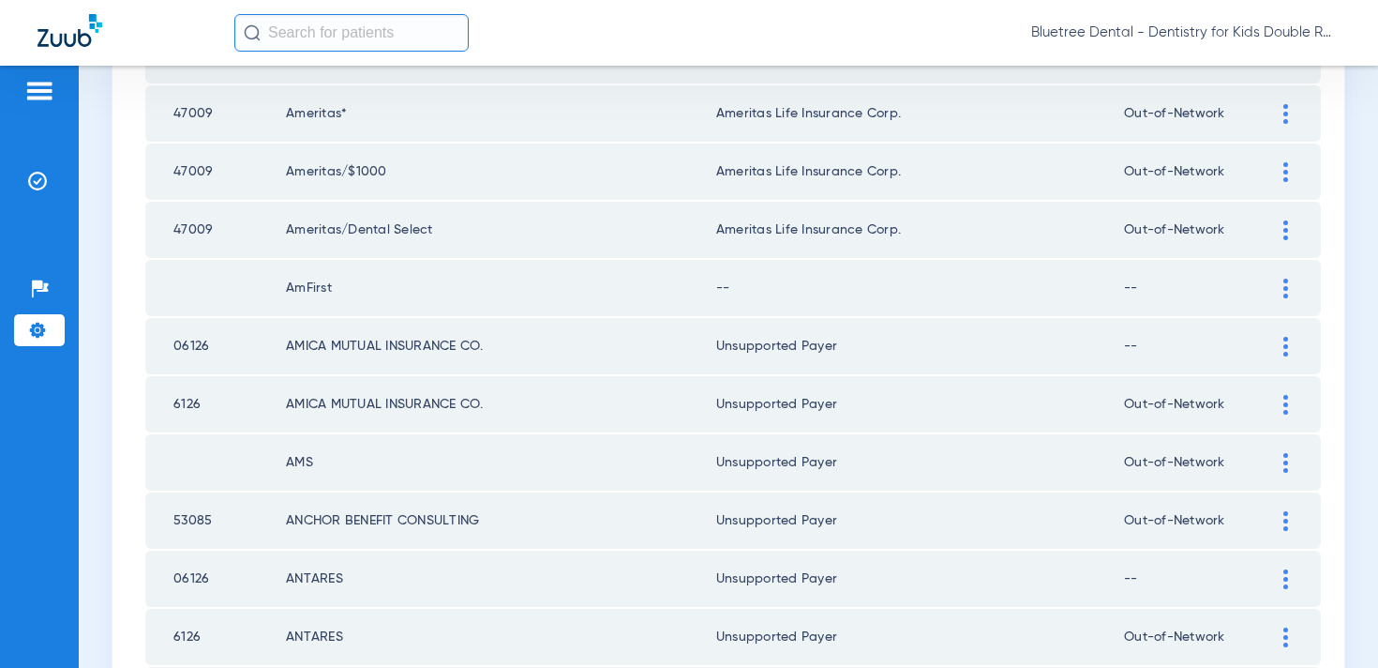
click at [1288, 293] on div at bounding box center [1286, 288] width 33 height 20
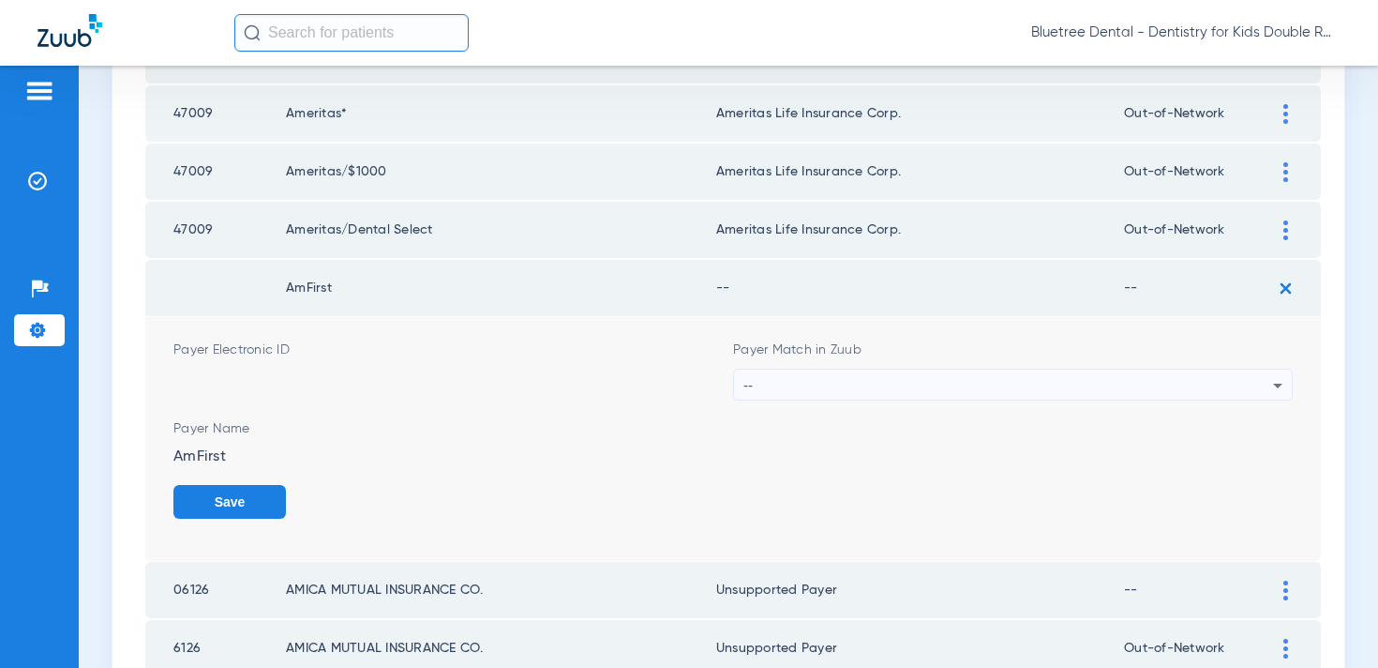
click at [992, 377] on div "--" at bounding box center [1009, 385] width 530 height 32
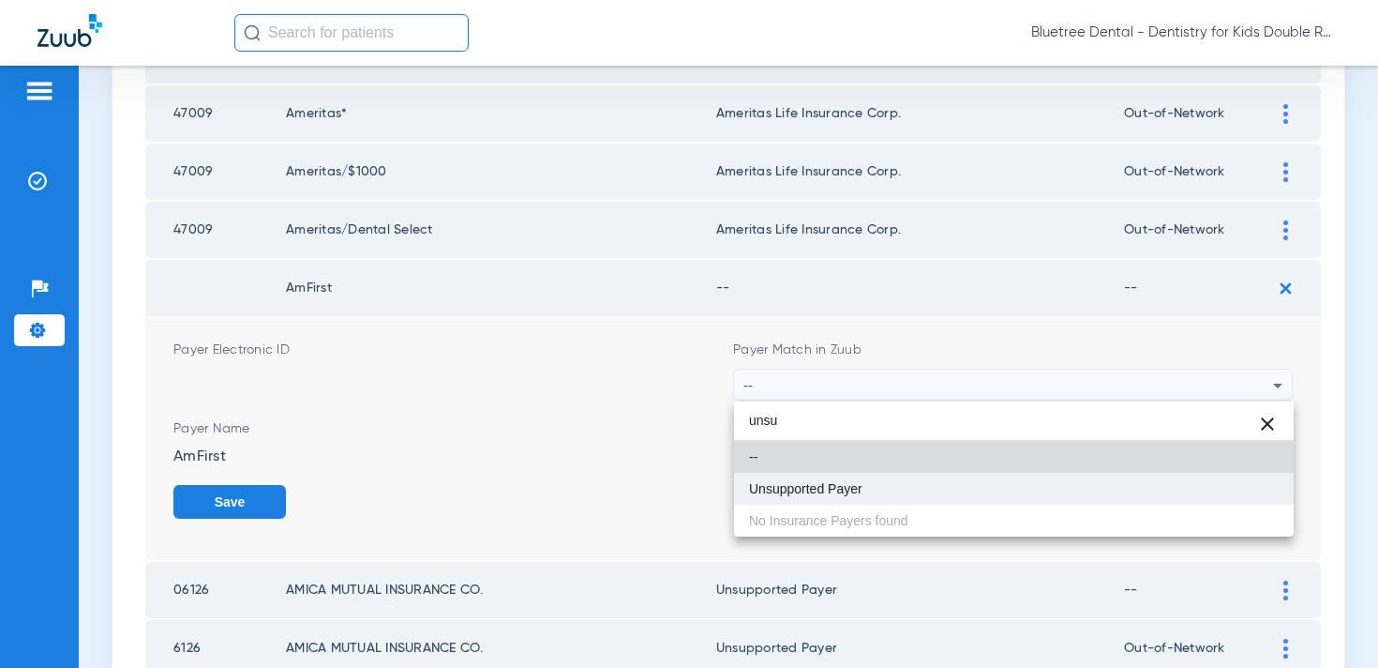
type input "unsu"
click at [872, 475] on mat-option "Unsupported Payer" at bounding box center [1014, 489] width 560 height 32
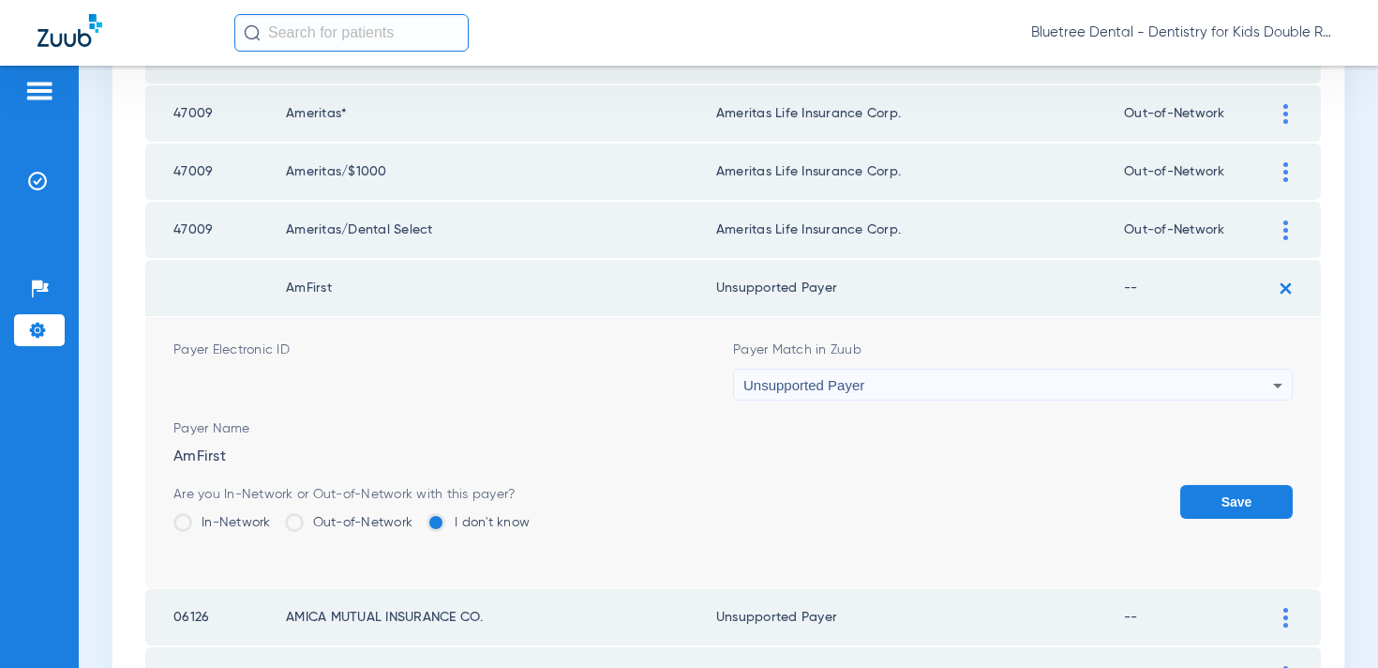
drag, startPoint x: 364, startPoint y: 526, endPoint x: 539, endPoint y: 510, distance: 176.1
click at [364, 526] on label "Out-of-Network" at bounding box center [349, 522] width 128 height 19
click at [417, 516] on input "Out-of-Network" at bounding box center [417, 516] width 0 height 0
click at [1202, 500] on button "Save" at bounding box center [1237, 502] width 113 height 34
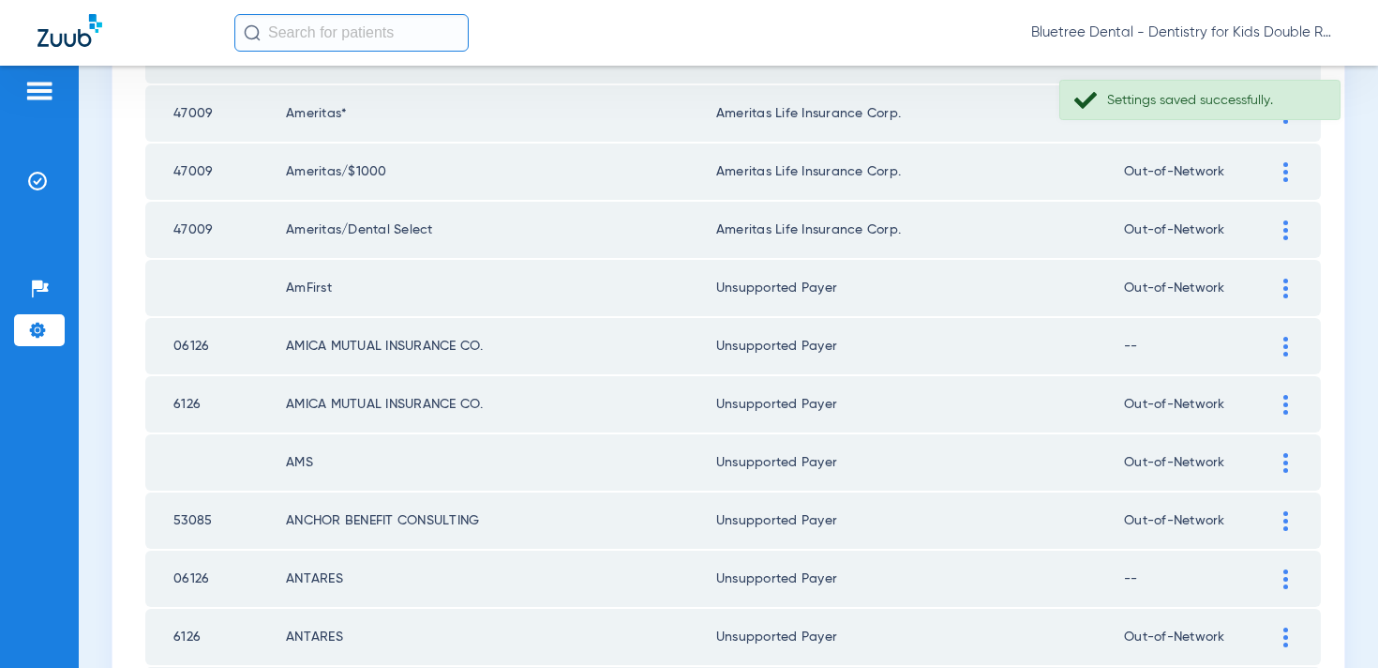
click at [1282, 344] on div at bounding box center [1286, 347] width 33 height 20
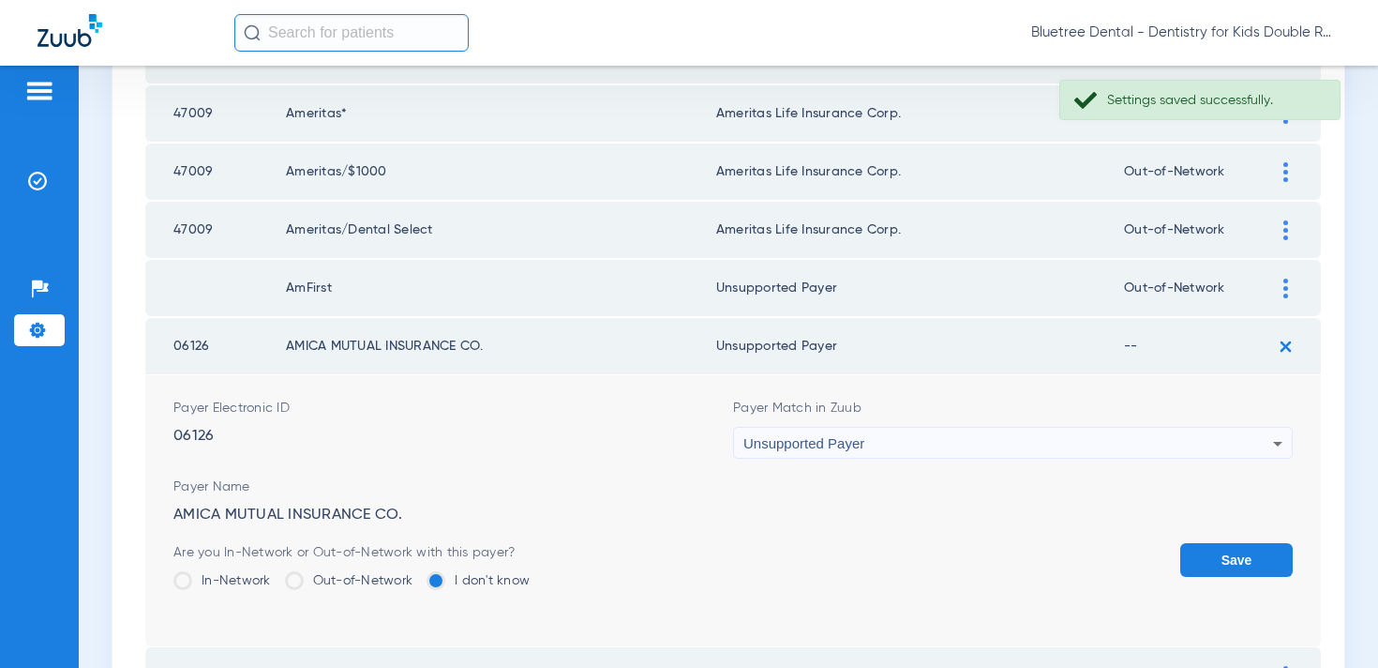
click at [1287, 354] on img at bounding box center [1286, 346] width 31 height 31
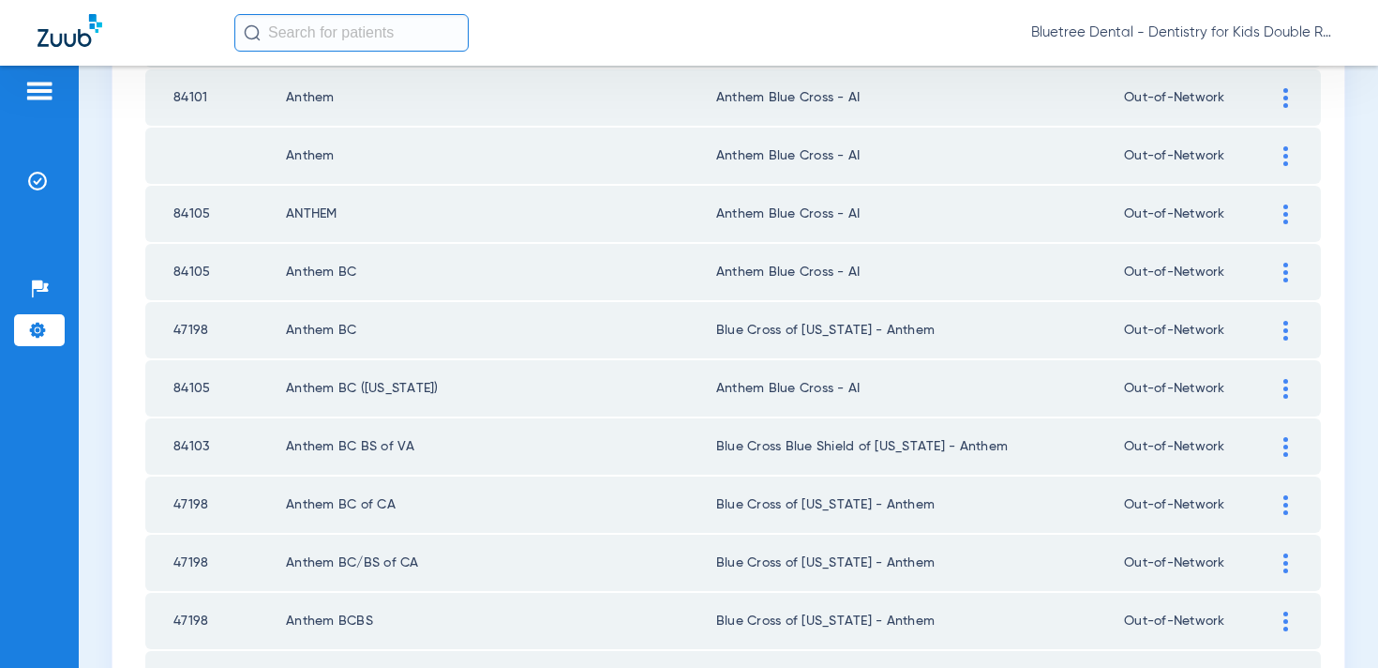
scroll to position [2741, 0]
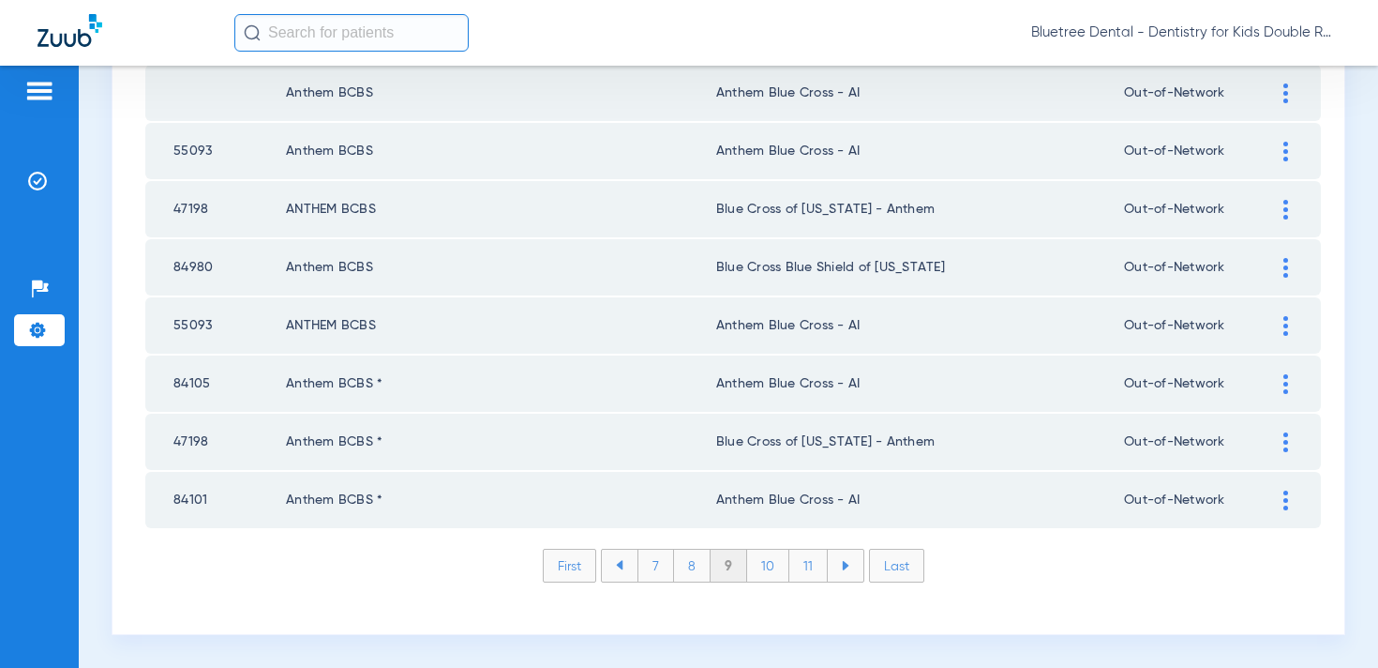
click at [772, 566] on li "10" at bounding box center [768, 565] width 42 height 32
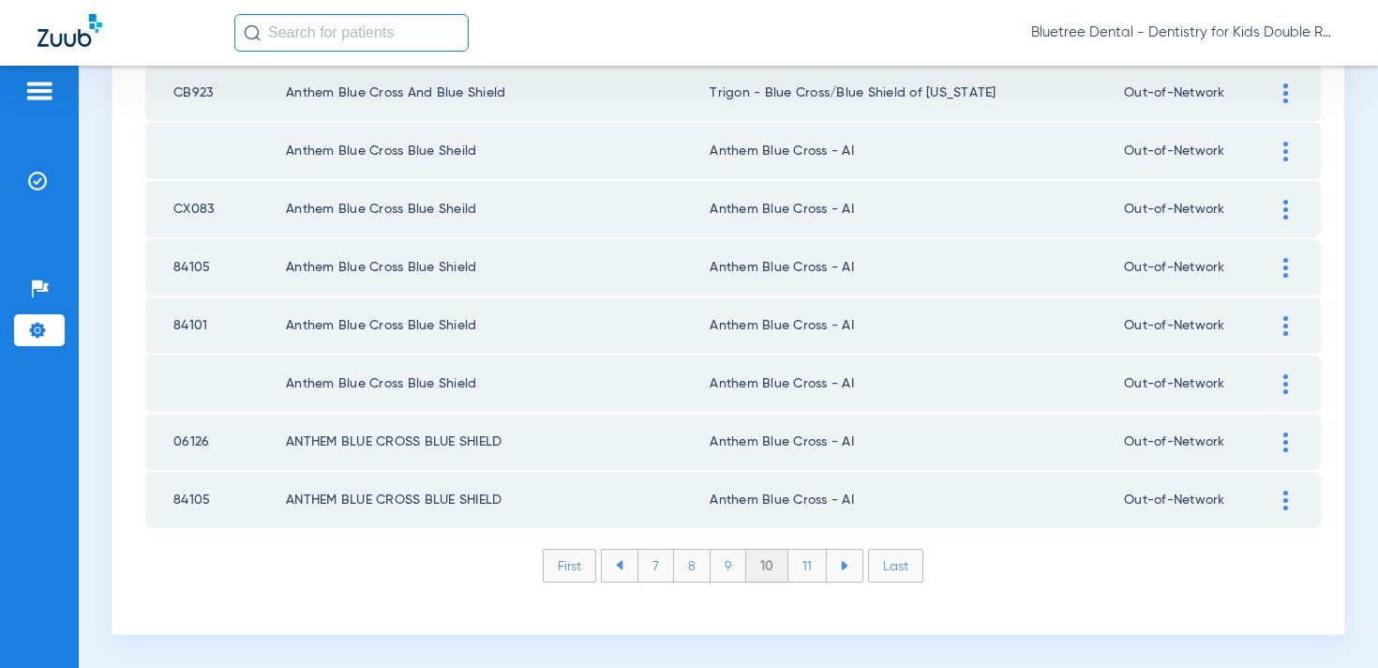
click at [801, 572] on li "11" at bounding box center [808, 565] width 38 height 32
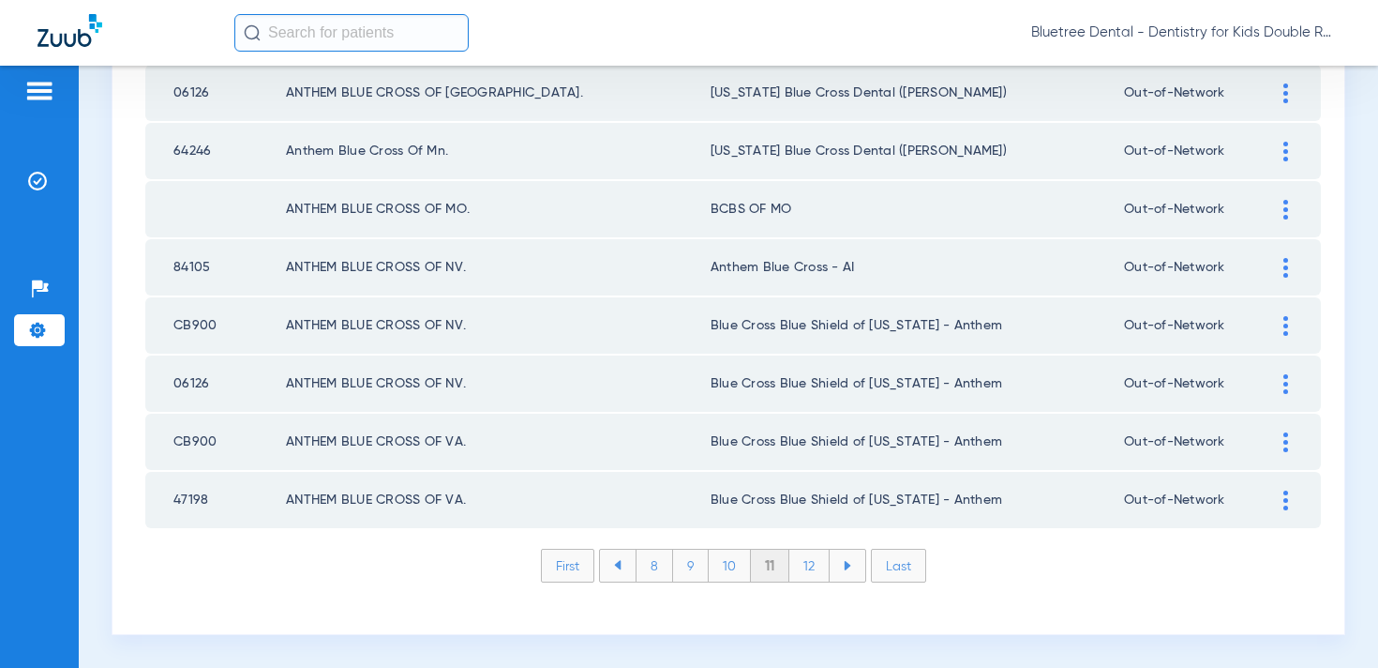
click at [724, 564] on li "10" at bounding box center [730, 565] width 42 height 32
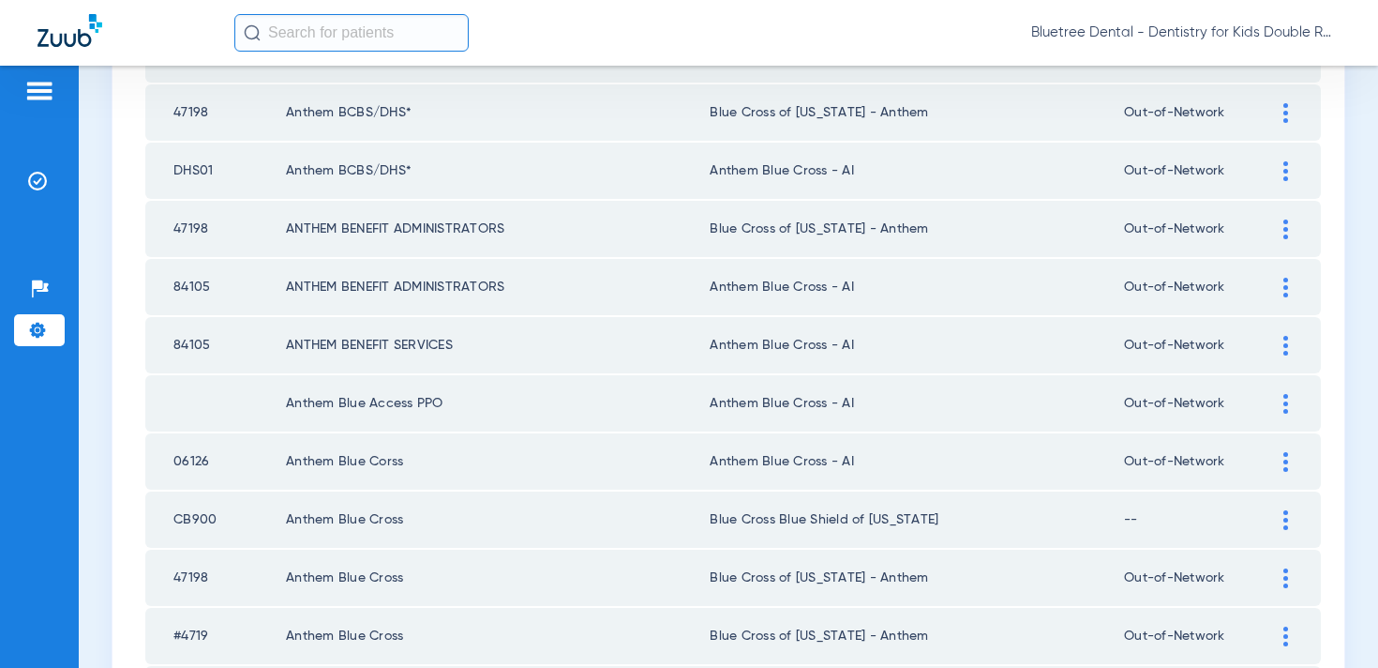
scroll to position [1556, 0]
click at [1282, 520] on div at bounding box center [1286, 523] width 33 height 20
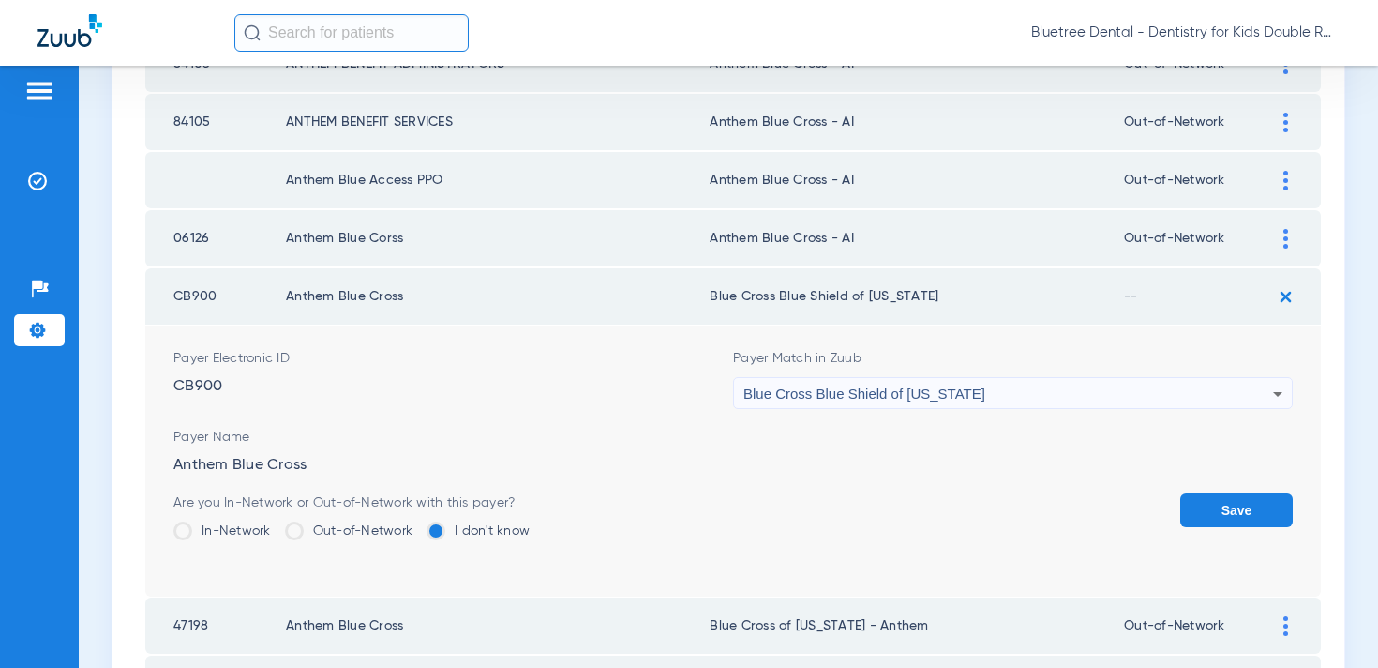
scroll to position [1796, 0]
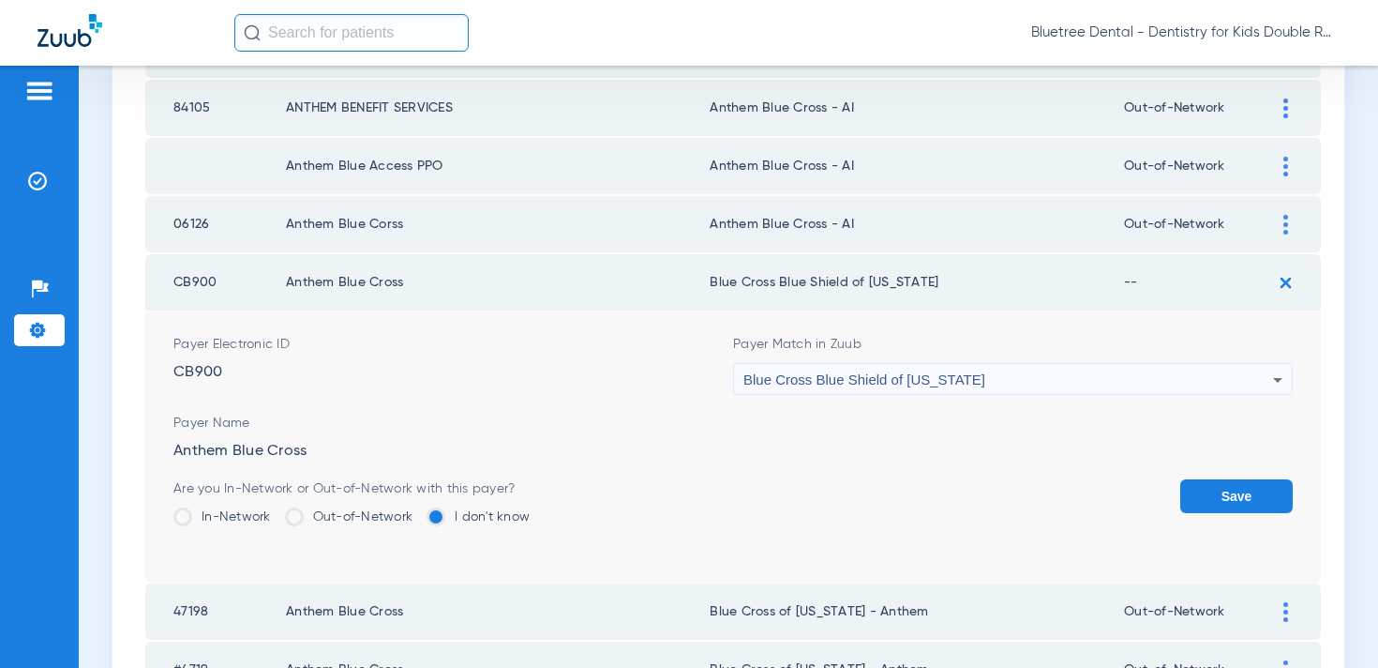
click at [355, 520] on label "Out-of-Network" at bounding box center [349, 516] width 128 height 19
click at [417, 510] on input "Out-of-Network" at bounding box center [417, 510] width 0 height 0
click at [1220, 502] on button "Save" at bounding box center [1237, 496] width 113 height 34
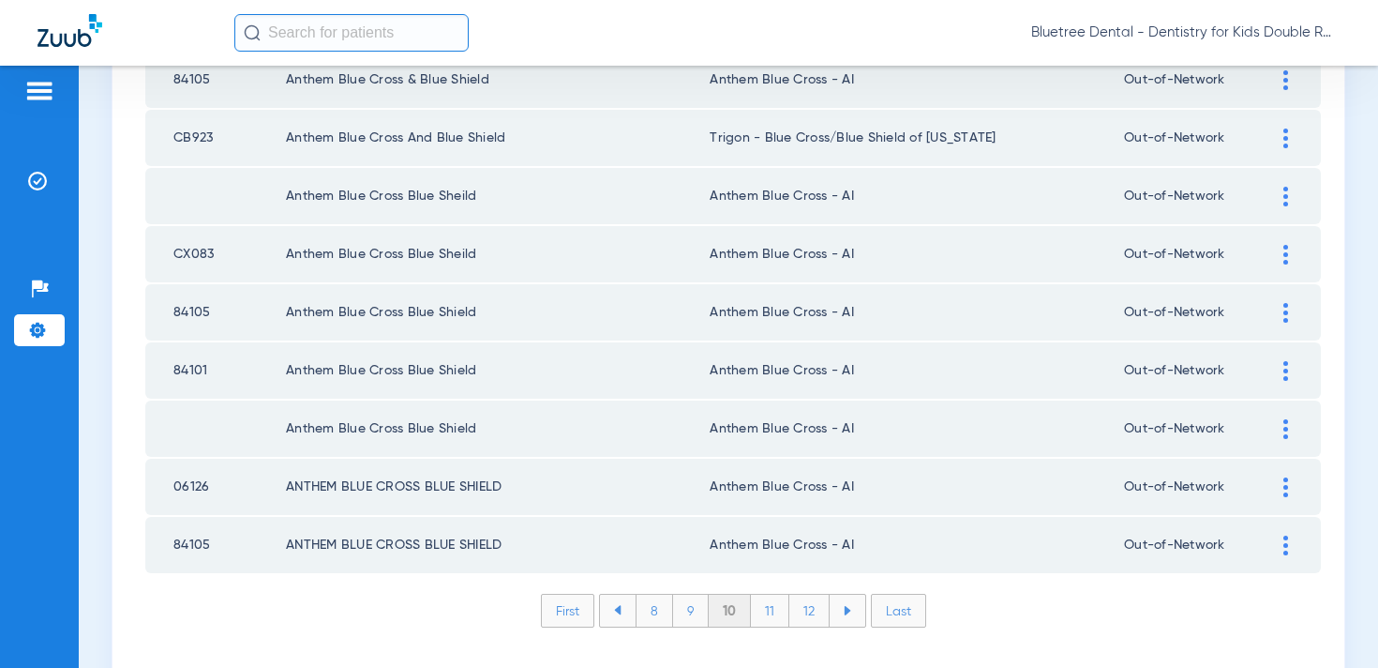
scroll to position [2741, 0]
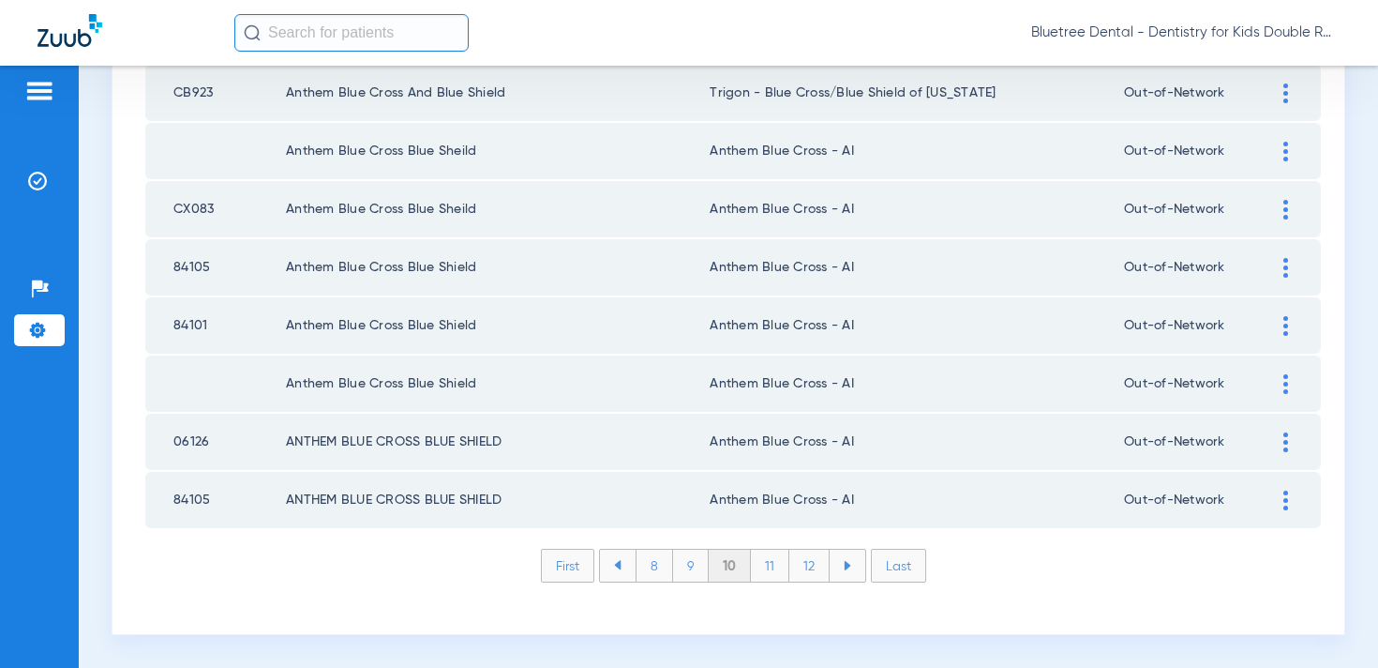
click at [771, 567] on li "11" at bounding box center [770, 565] width 38 height 32
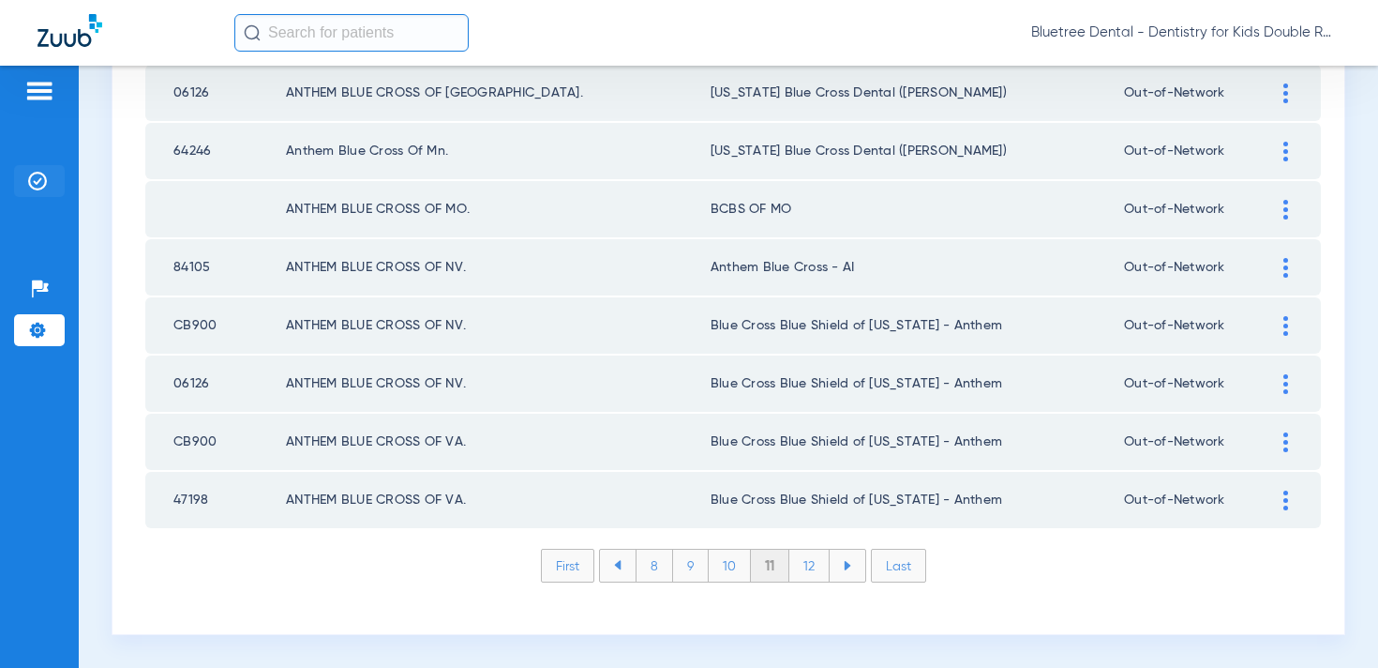
click at [34, 178] on img at bounding box center [37, 181] width 19 height 19
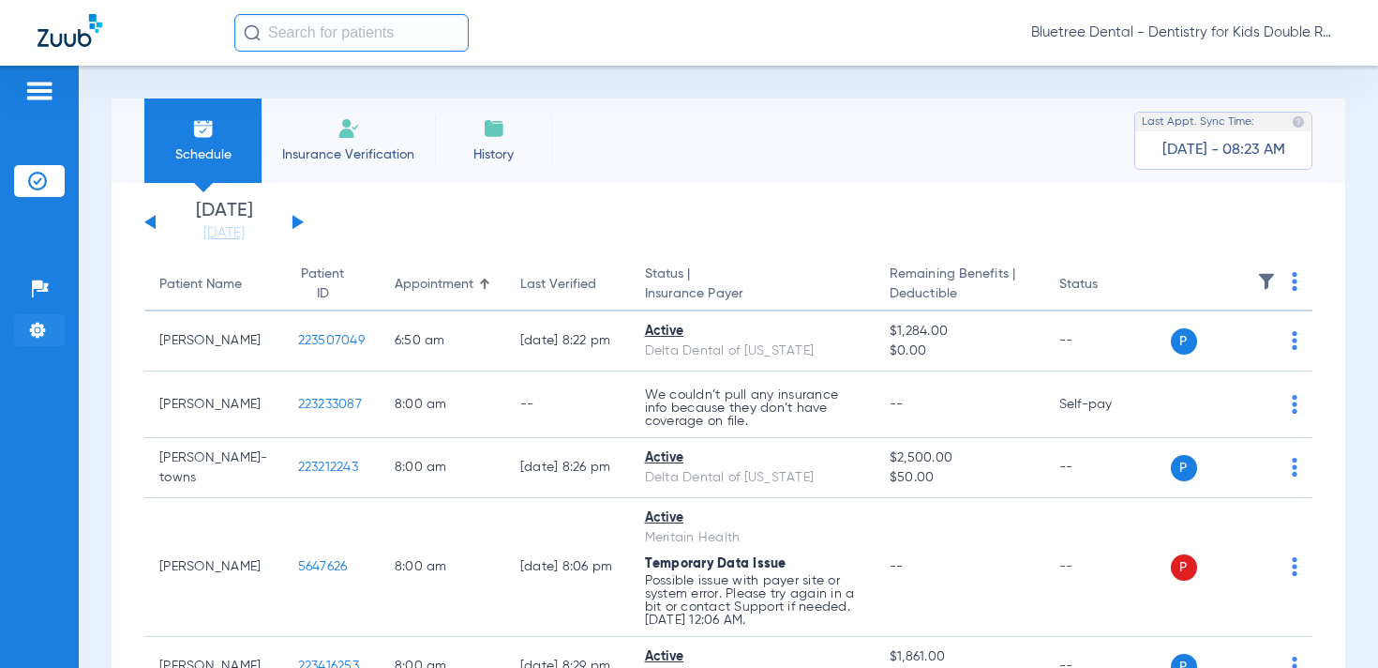
click at [38, 331] on img at bounding box center [37, 330] width 19 height 19
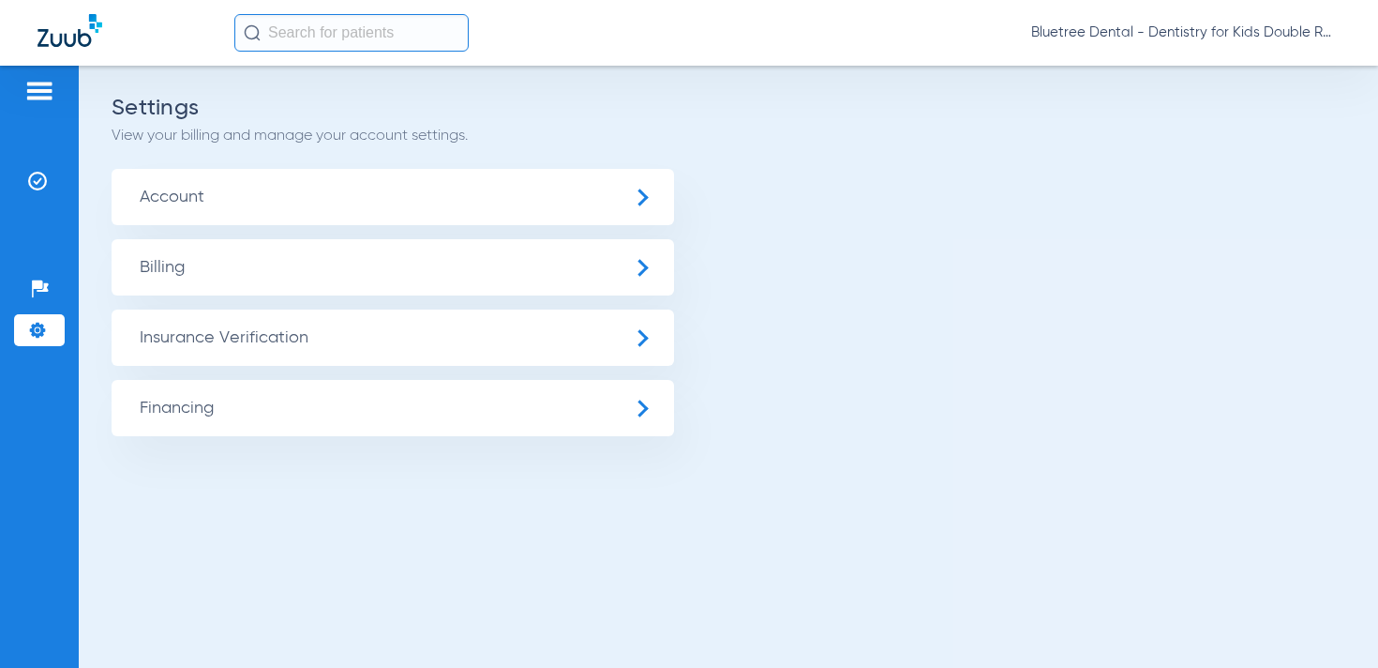
click at [210, 354] on span "Insurance Verification" at bounding box center [393, 337] width 563 height 56
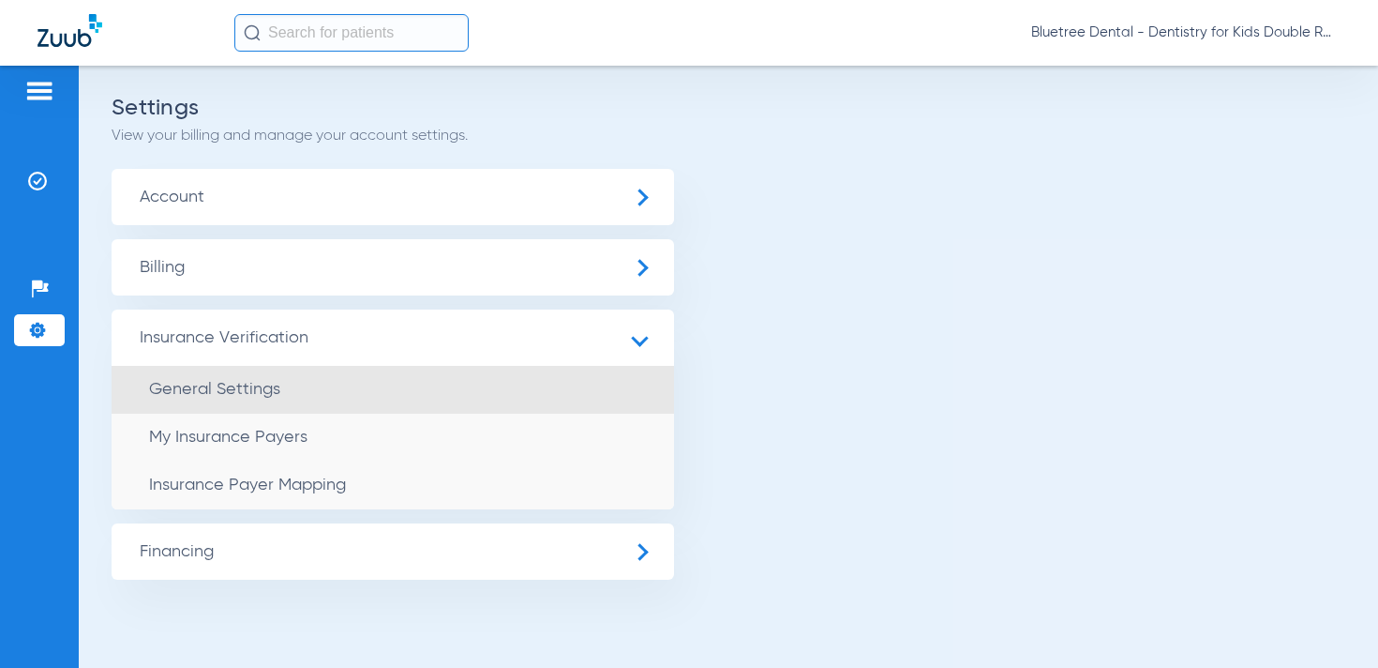
click at [275, 377] on li "General Settings" at bounding box center [393, 390] width 563 height 48
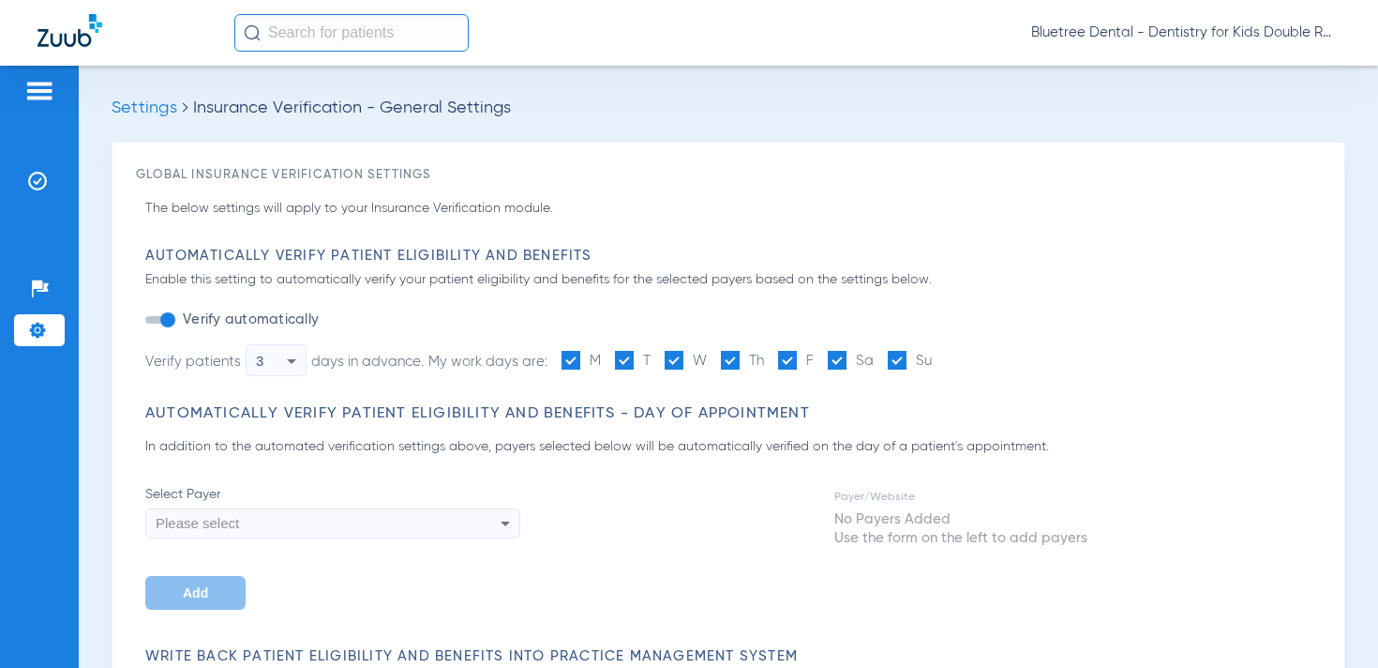
type input "1"
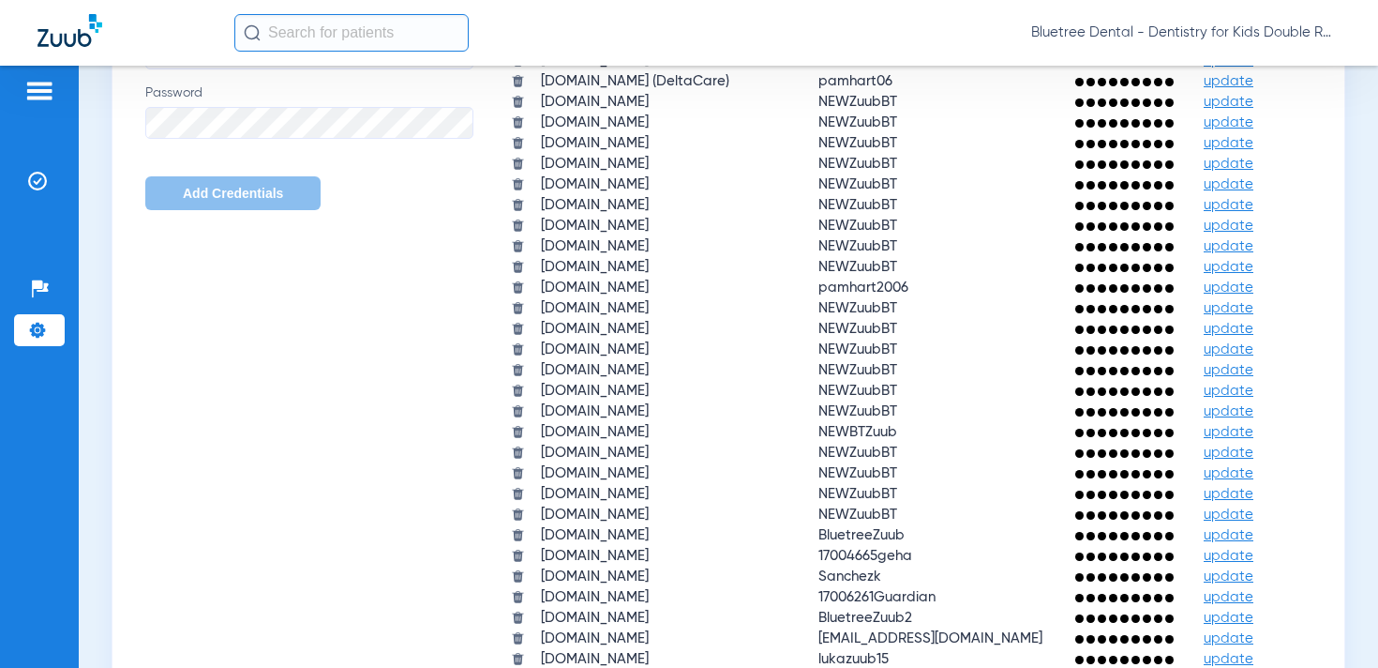
scroll to position [1769, 0]
click at [38, 181] on img at bounding box center [37, 181] width 19 height 19
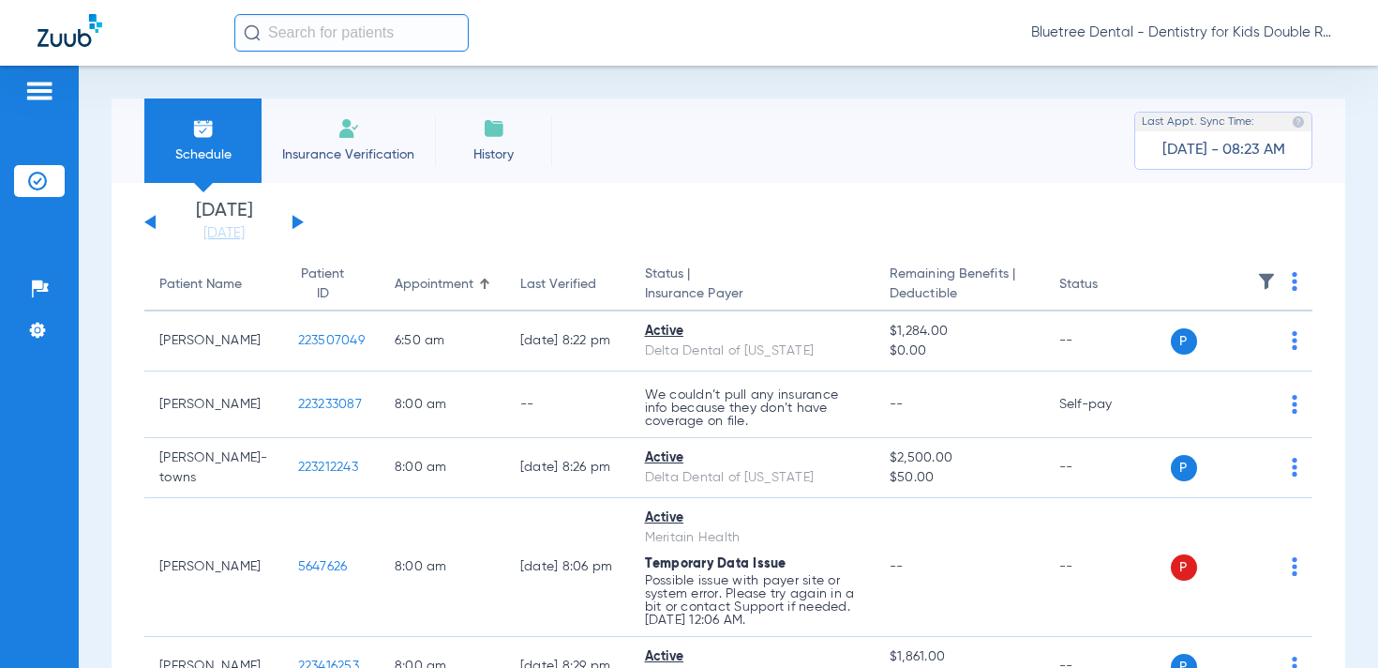
click at [1270, 276] on img at bounding box center [1266, 281] width 19 height 19
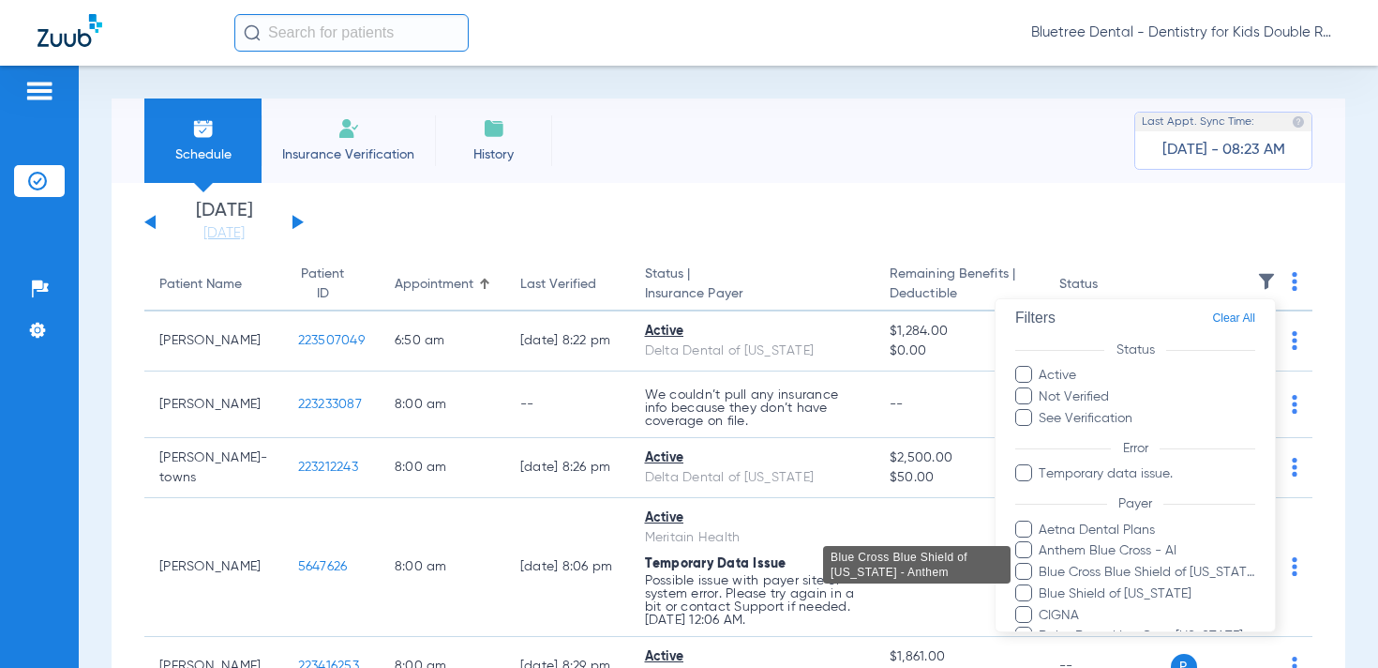
click at [1217, 565] on span "Blue Cross Blue Shield of [US_STATE] - Anthem" at bounding box center [1147, 573] width 218 height 20
click at [1042, 585] on input "Blue Cross Blue Shield of [US_STATE] - Anthem" at bounding box center [1042, 585] width 0 height 0
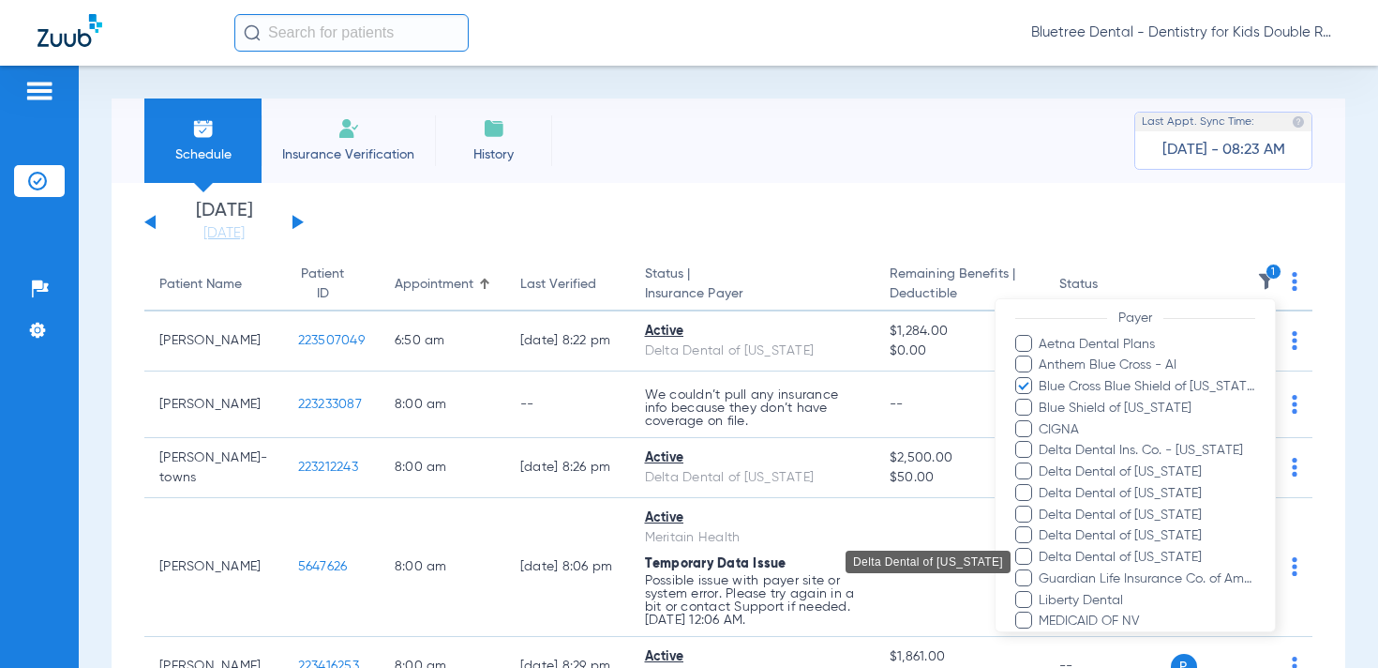
scroll to position [196, 0]
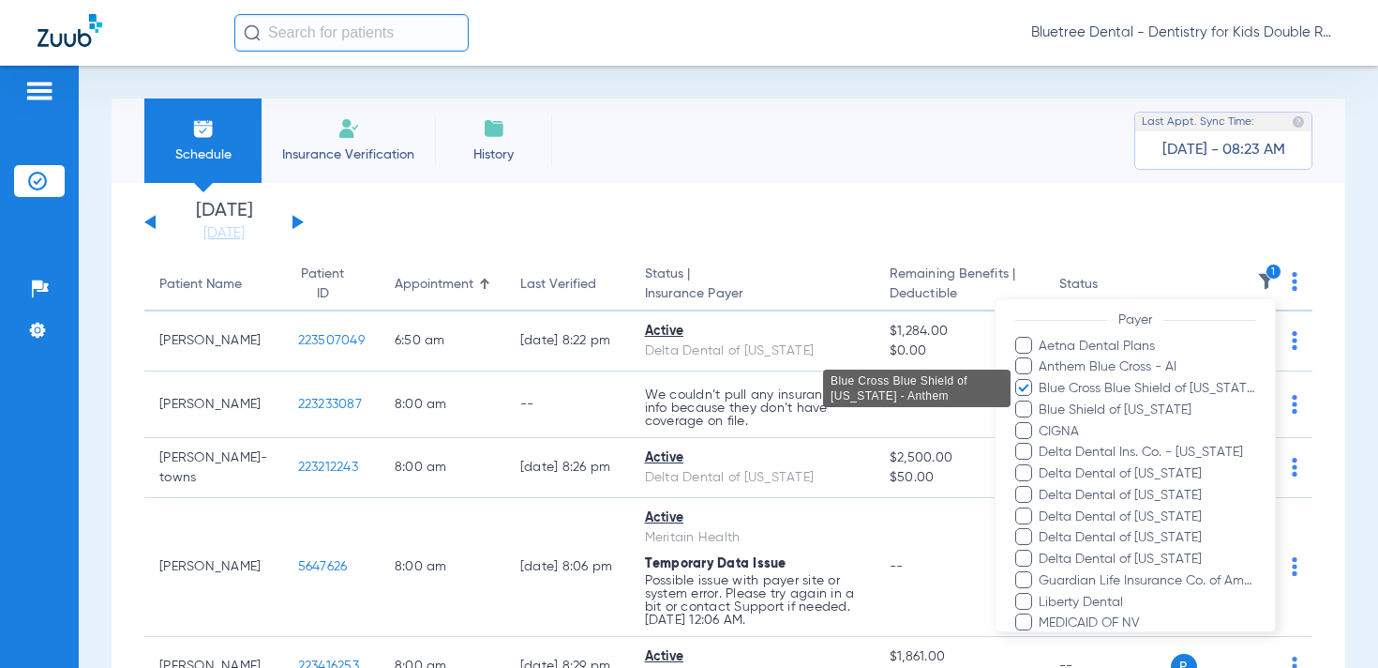
click at [1114, 387] on span "Blue Cross Blue Shield of [US_STATE] - Anthem" at bounding box center [1147, 389] width 218 height 20
click at [1042, 401] on input "Blue Cross Blue Shield of [US_STATE] - Anthem" at bounding box center [1042, 401] width 0 height 0
click at [31, 333] on div at bounding box center [689, 334] width 1378 height 668
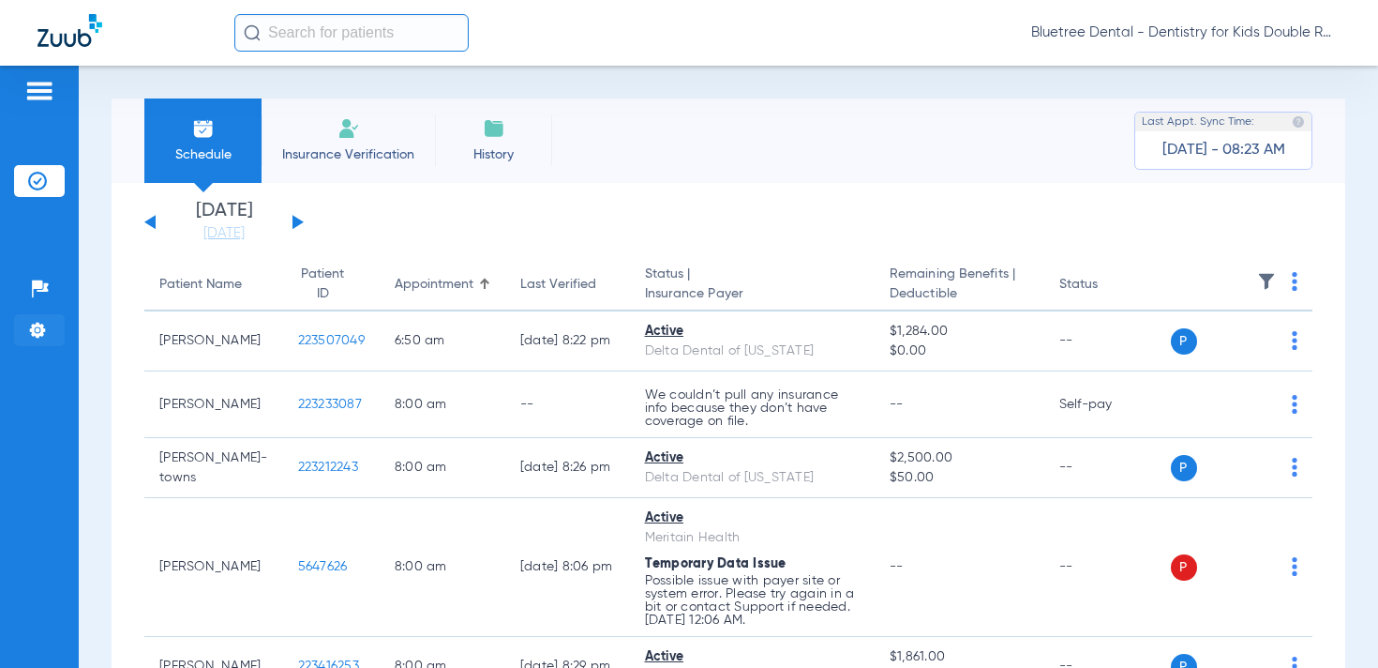
click at [46, 332] on img at bounding box center [37, 330] width 19 height 19
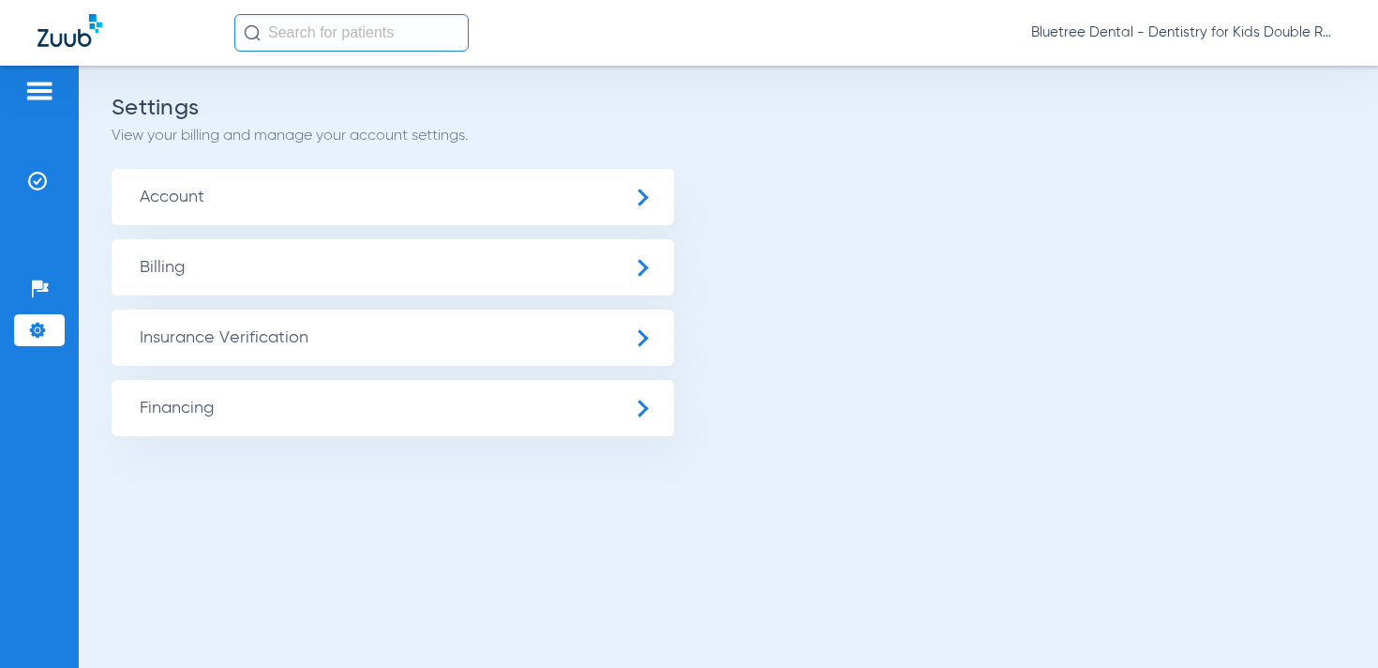
click at [202, 334] on span "Insurance Verification" at bounding box center [393, 337] width 563 height 56
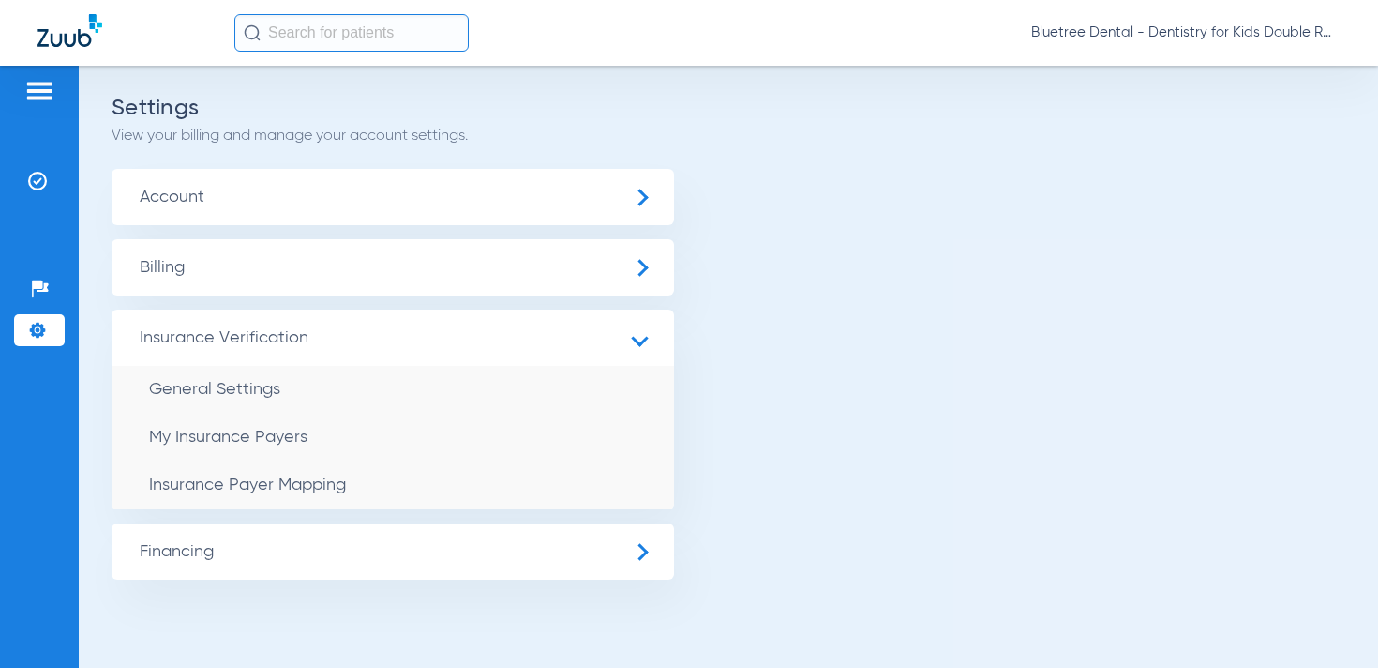
click at [322, 484] on span "Insurance Payer Mapping" at bounding box center [247, 484] width 197 height 17
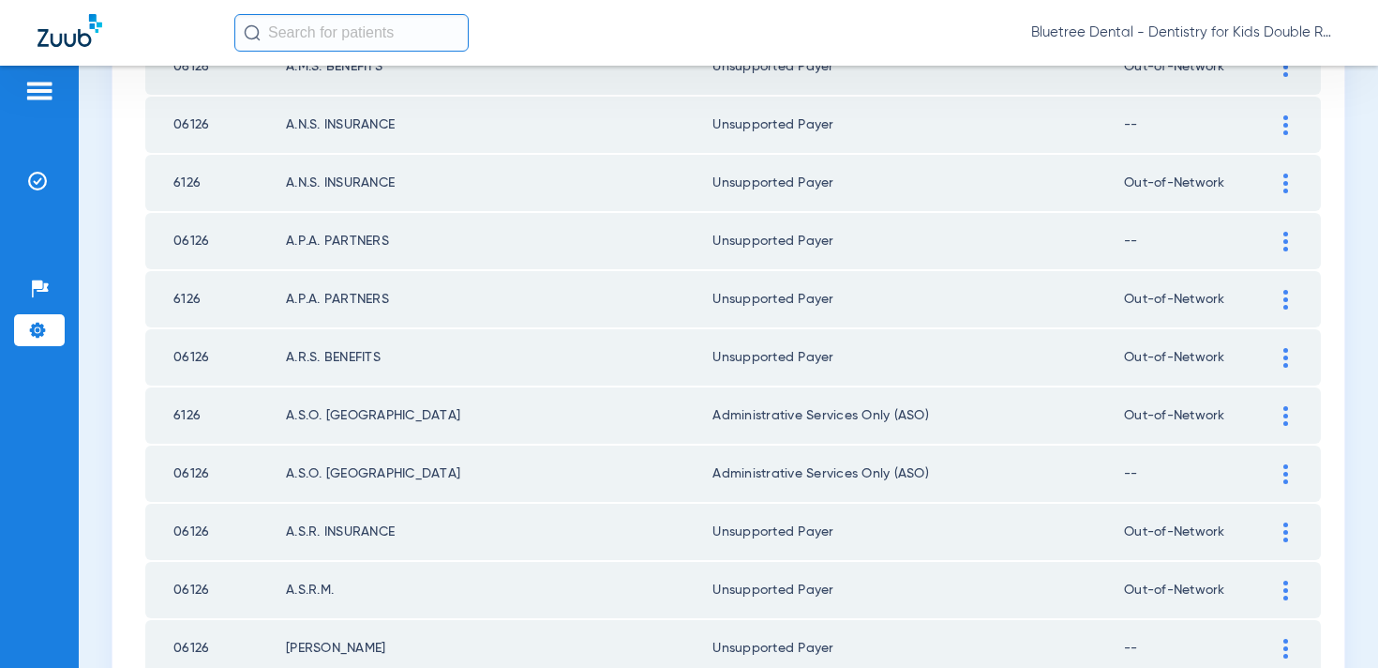
scroll to position [2741, 0]
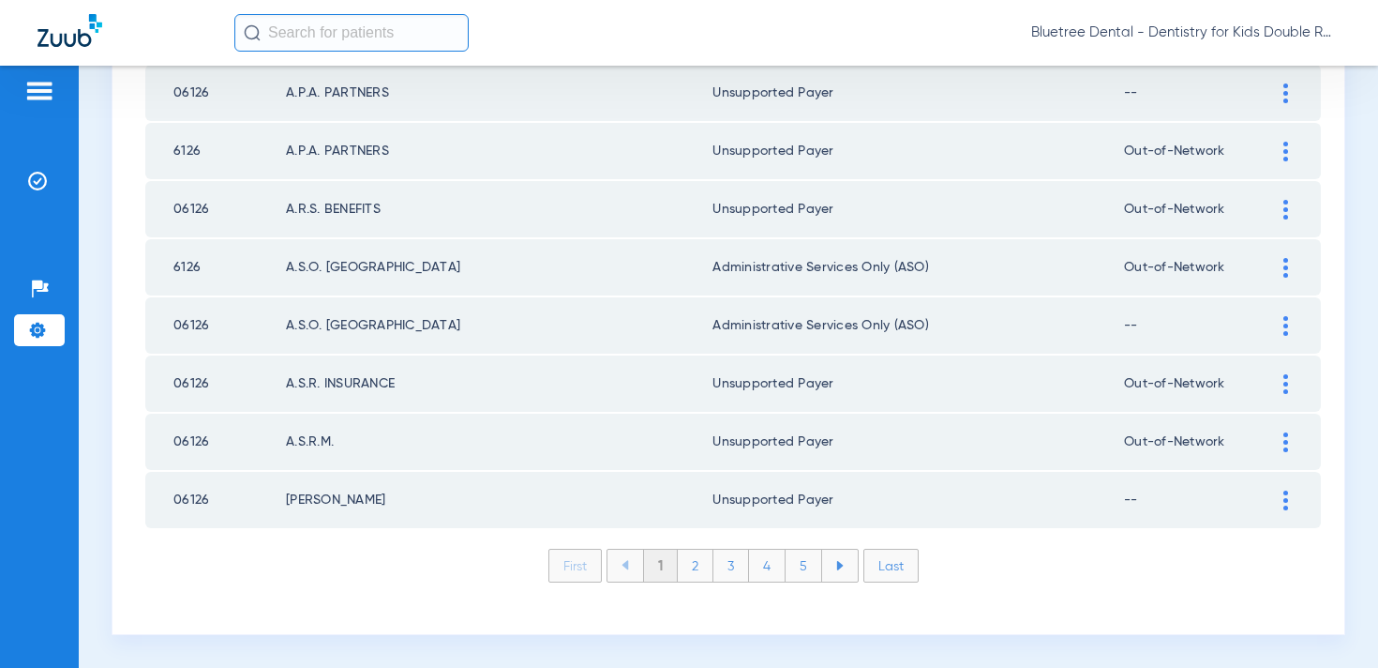
click at [815, 564] on li "5" at bounding box center [804, 565] width 37 height 32
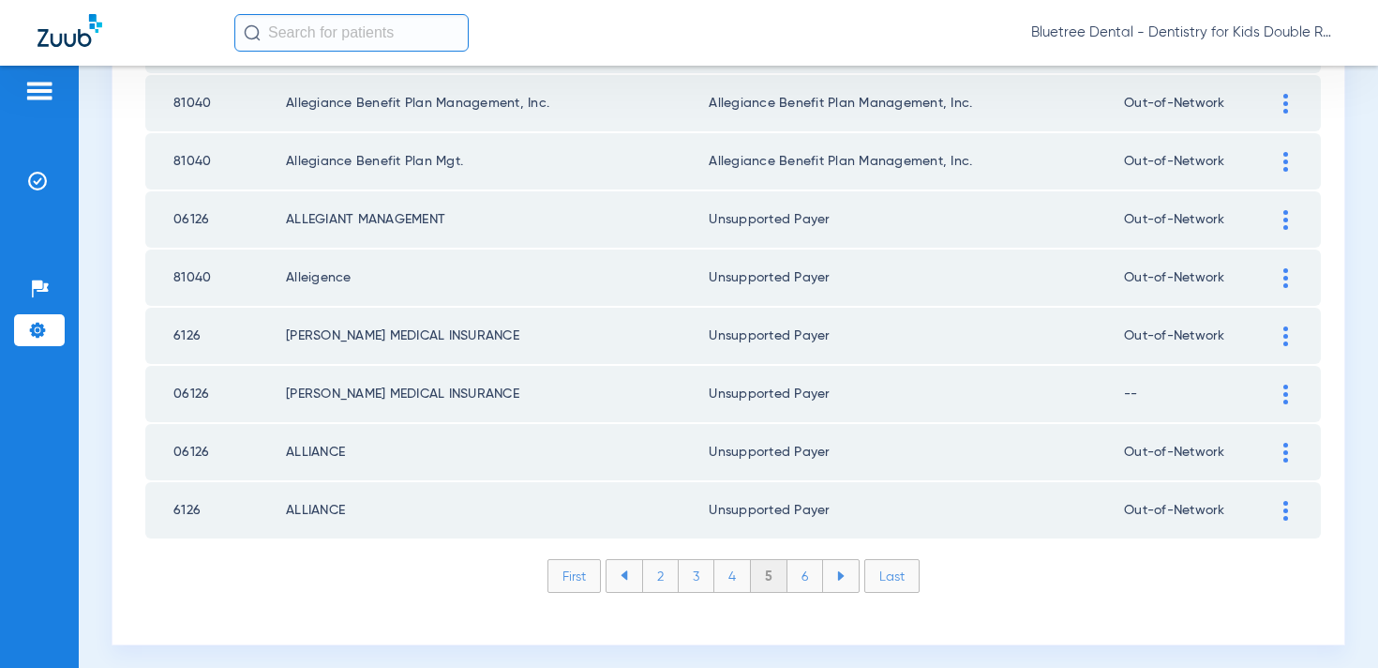
click at [808, 564] on li "6" at bounding box center [806, 576] width 36 height 32
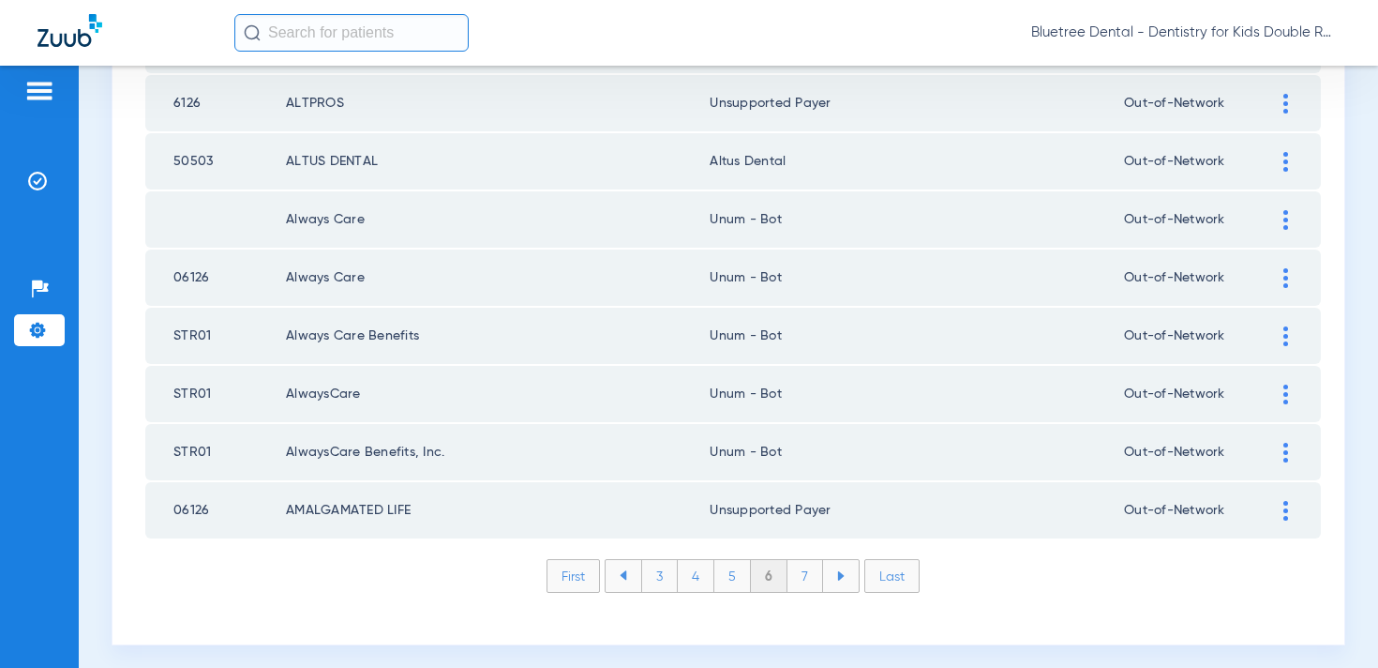
scroll to position [2732, 0]
click at [808, 575] on li "7" at bounding box center [806, 574] width 36 height 32
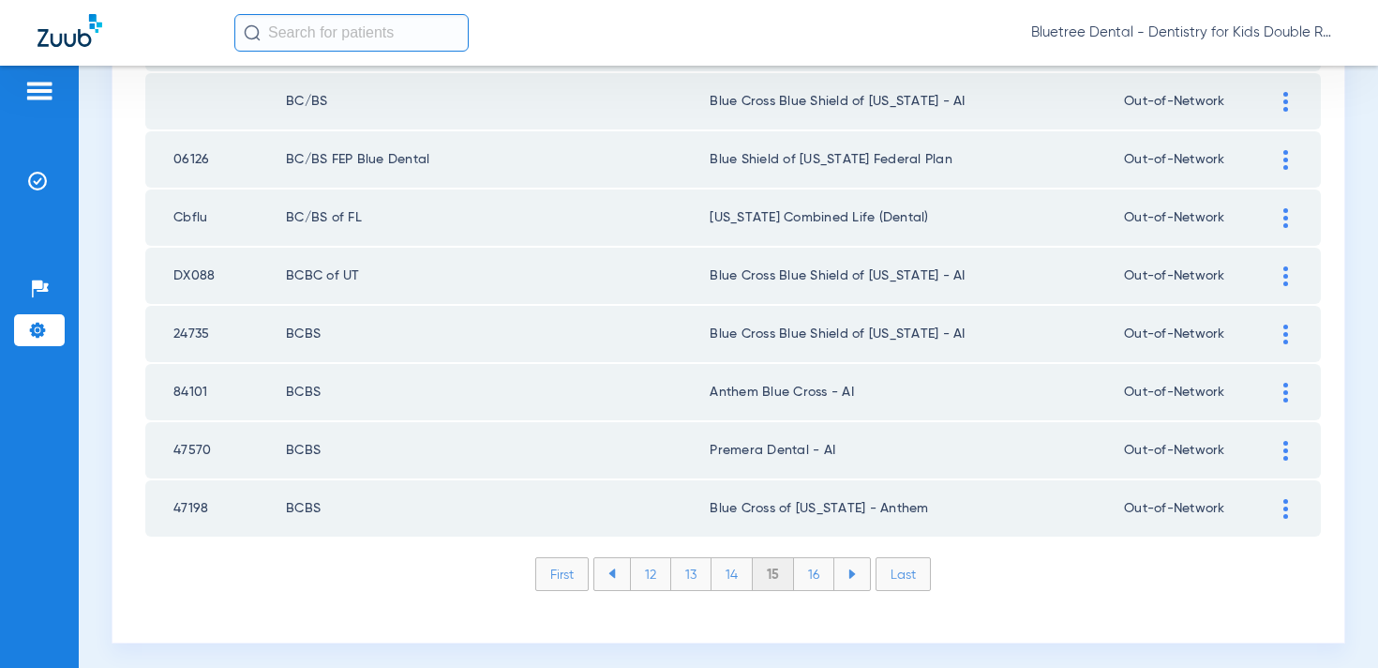
click at [808, 575] on li "16" at bounding box center [814, 574] width 40 height 32
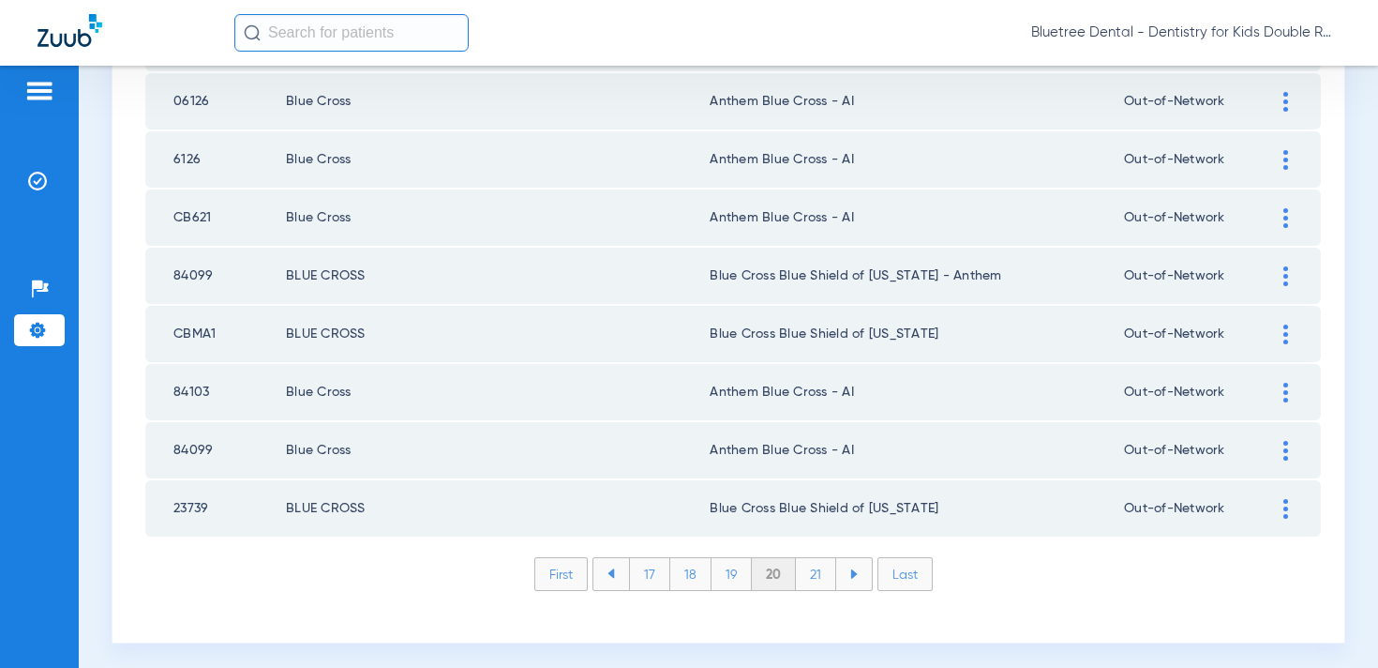
click at [808, 575] on li "21" at bounding box center [816, 574] width 40 height 32
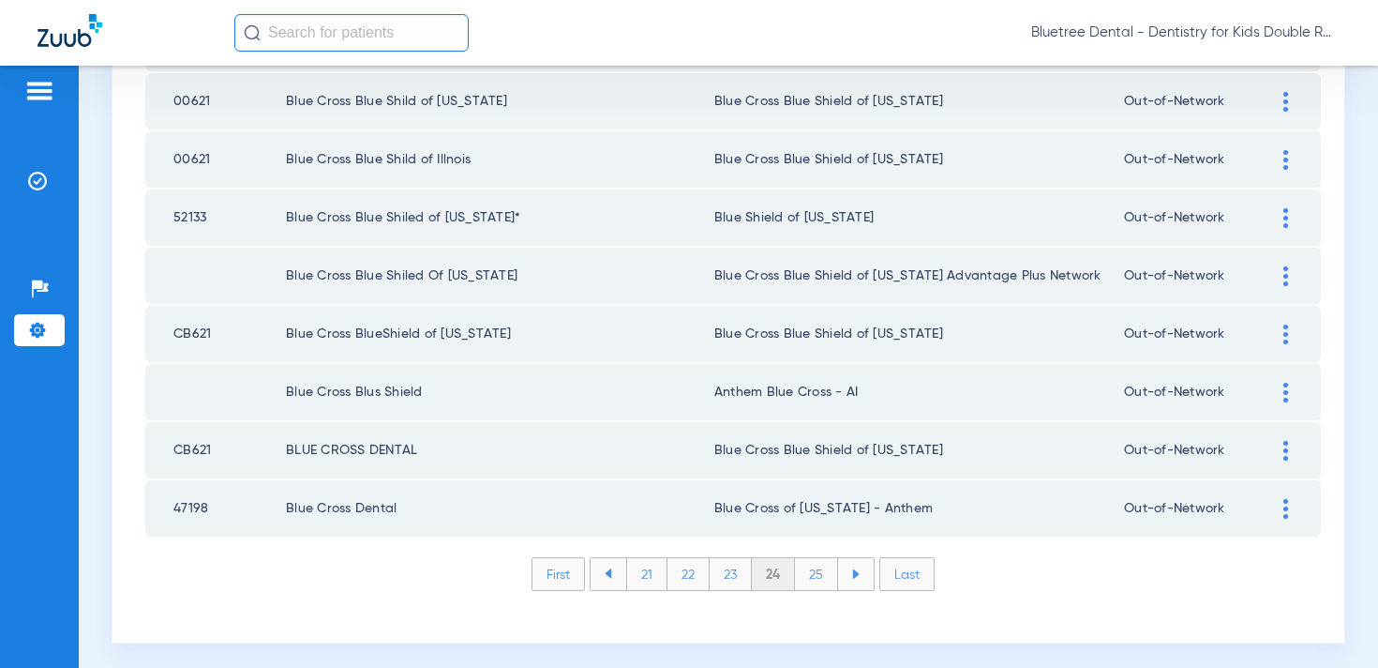
click at [820, 576] on li "25" at bounding box center [816, 574] width 43 height 32
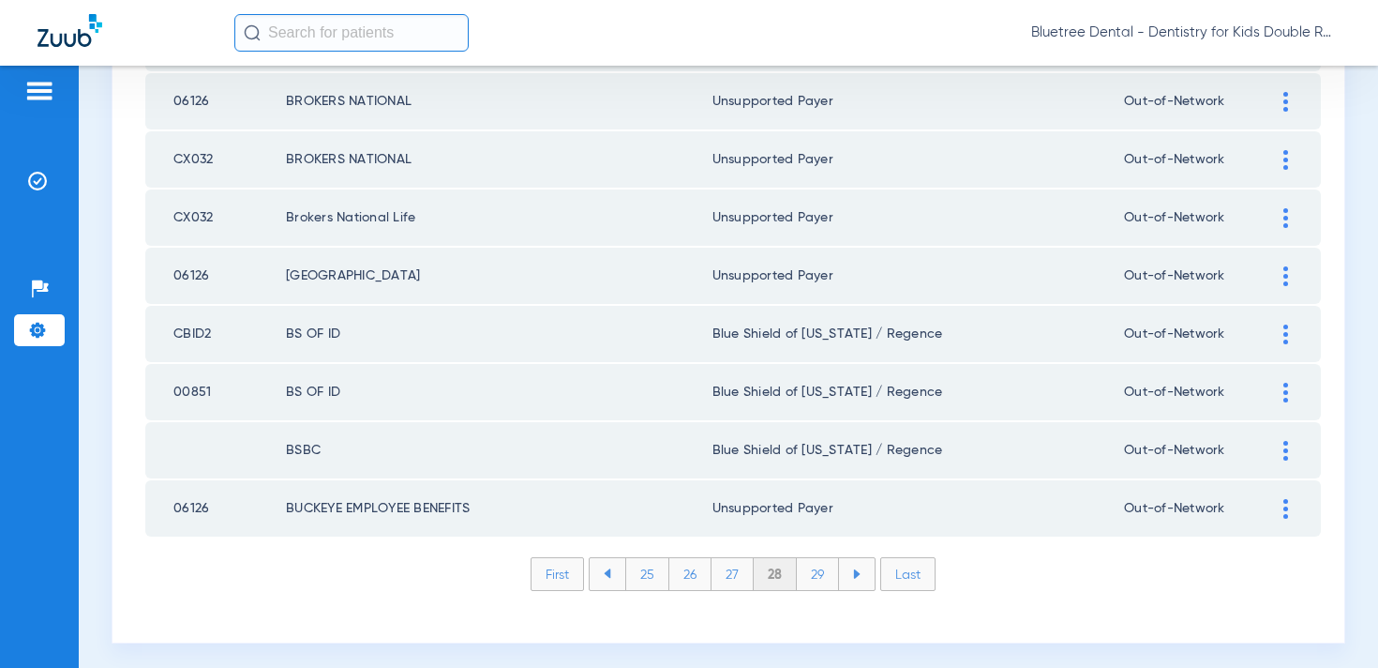
click at [820, 576] on li "29" at bounding box center [818, 574] width 42 height 32
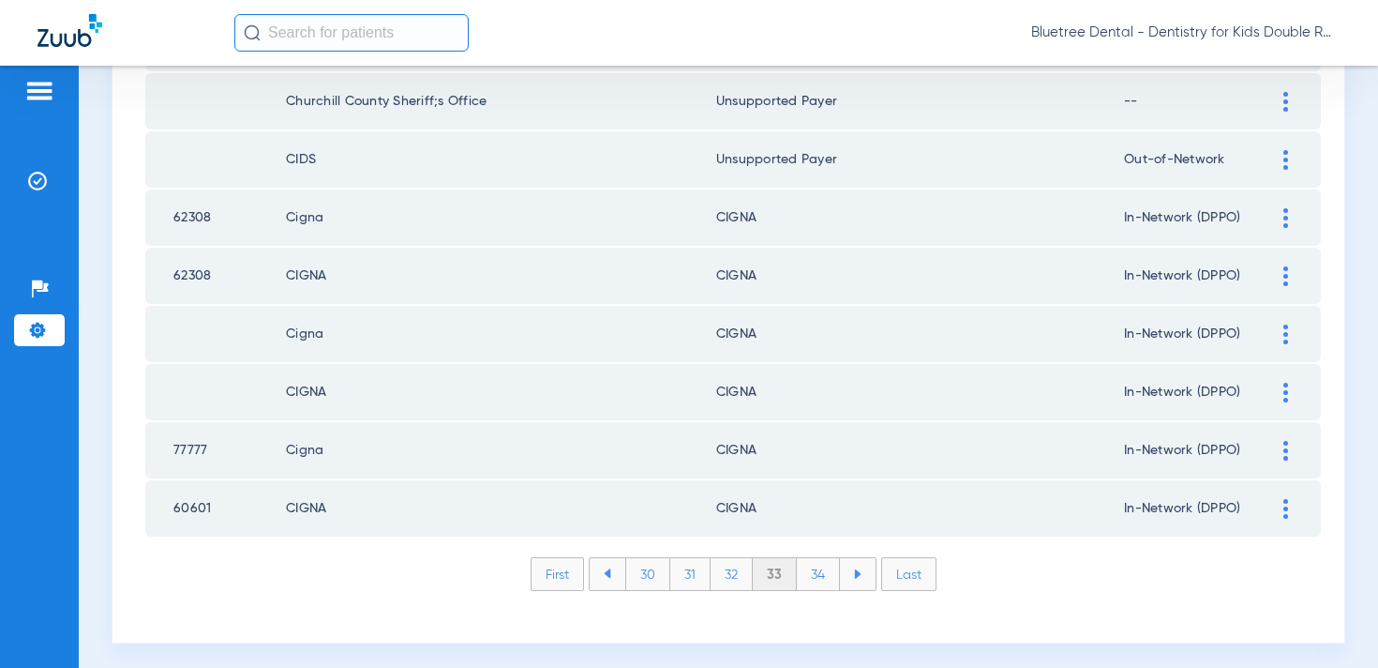
click at [820, 576] on li "34" at bounding box center [818, 574] width 43 height 32
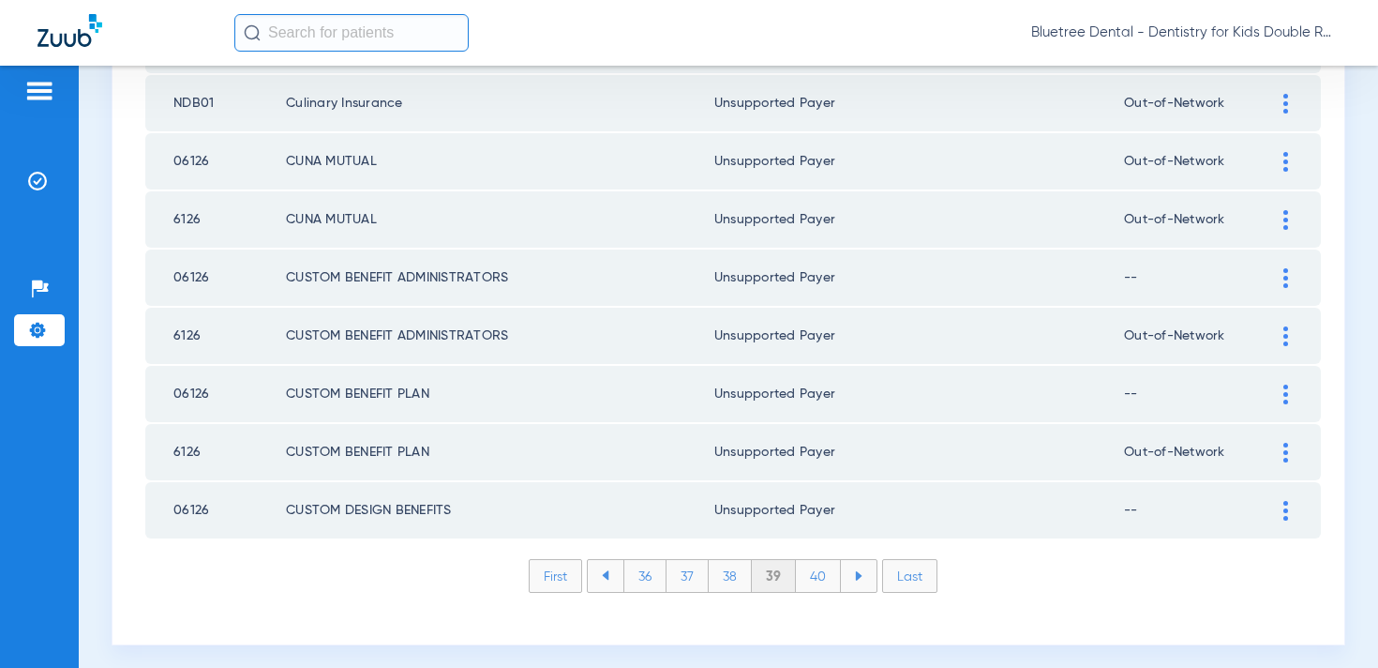
click at [820, 576] on li "40" at bounding box center [818, 576] width 45 height 32
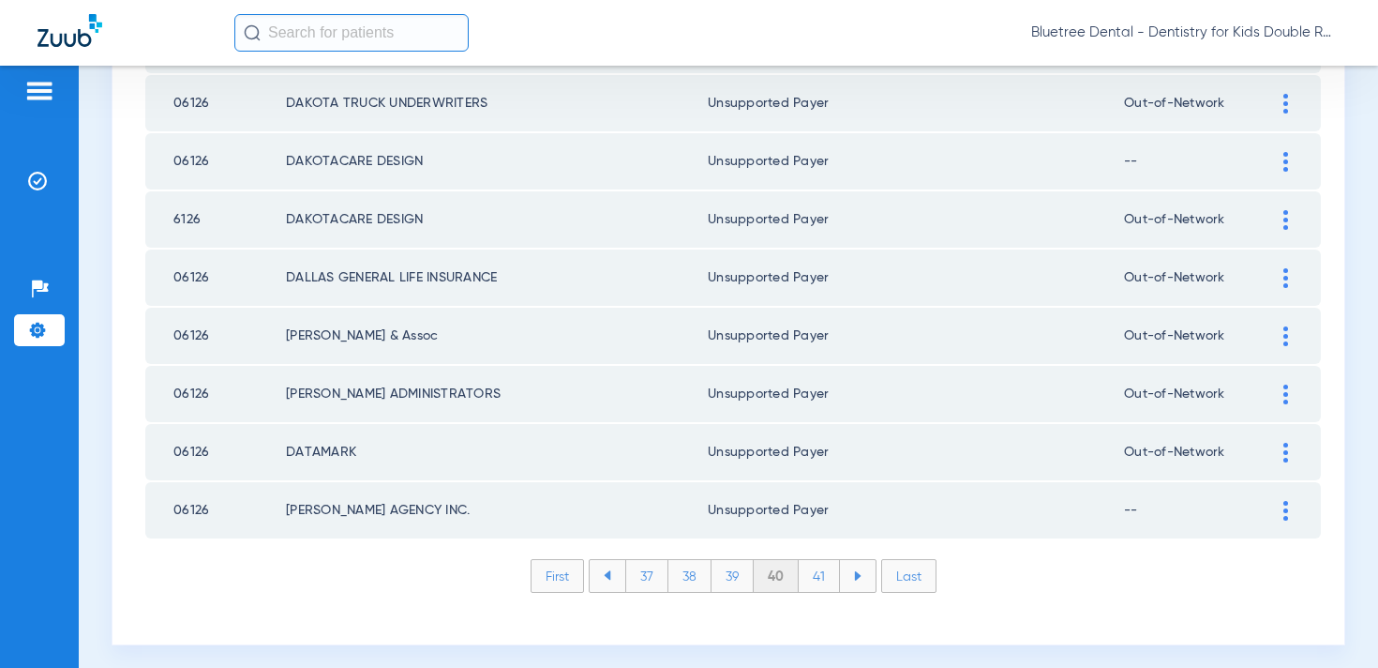
scroll to position [2728, 0]
click at [820, 576] on li "41" at bounding box center [819, 579] width 41 height 32
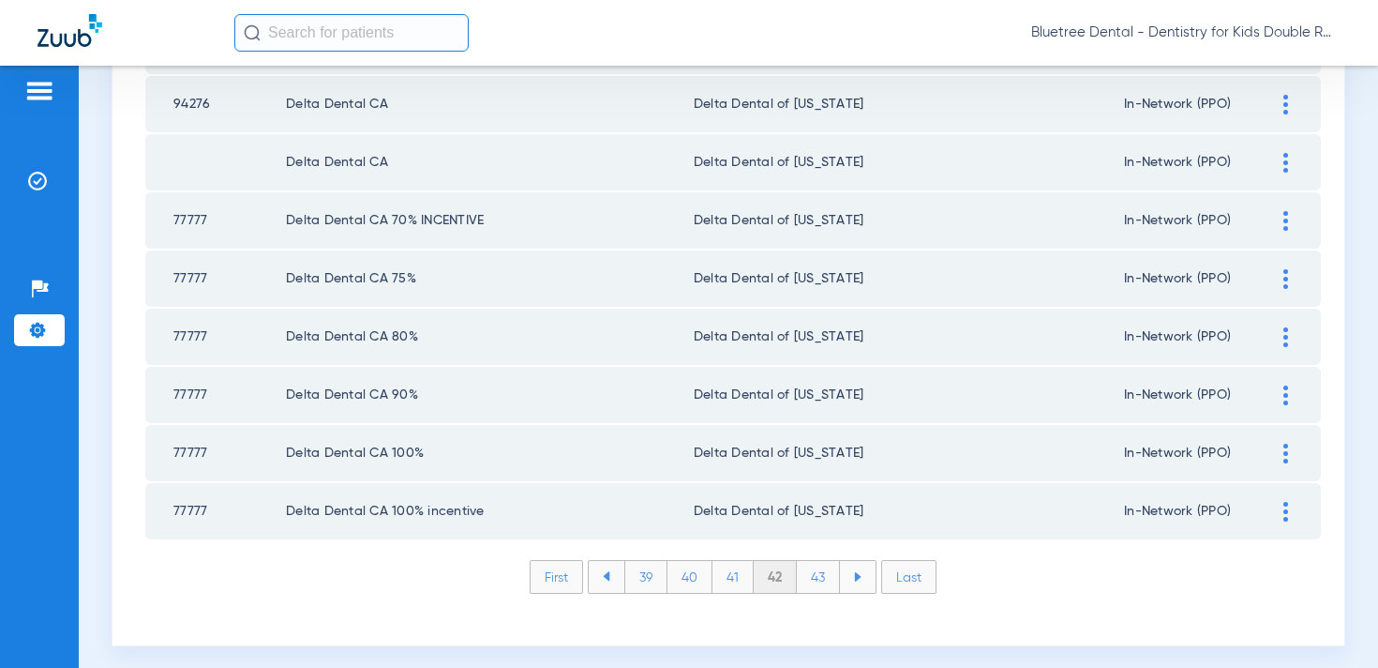
scroll to position [2722, 0]
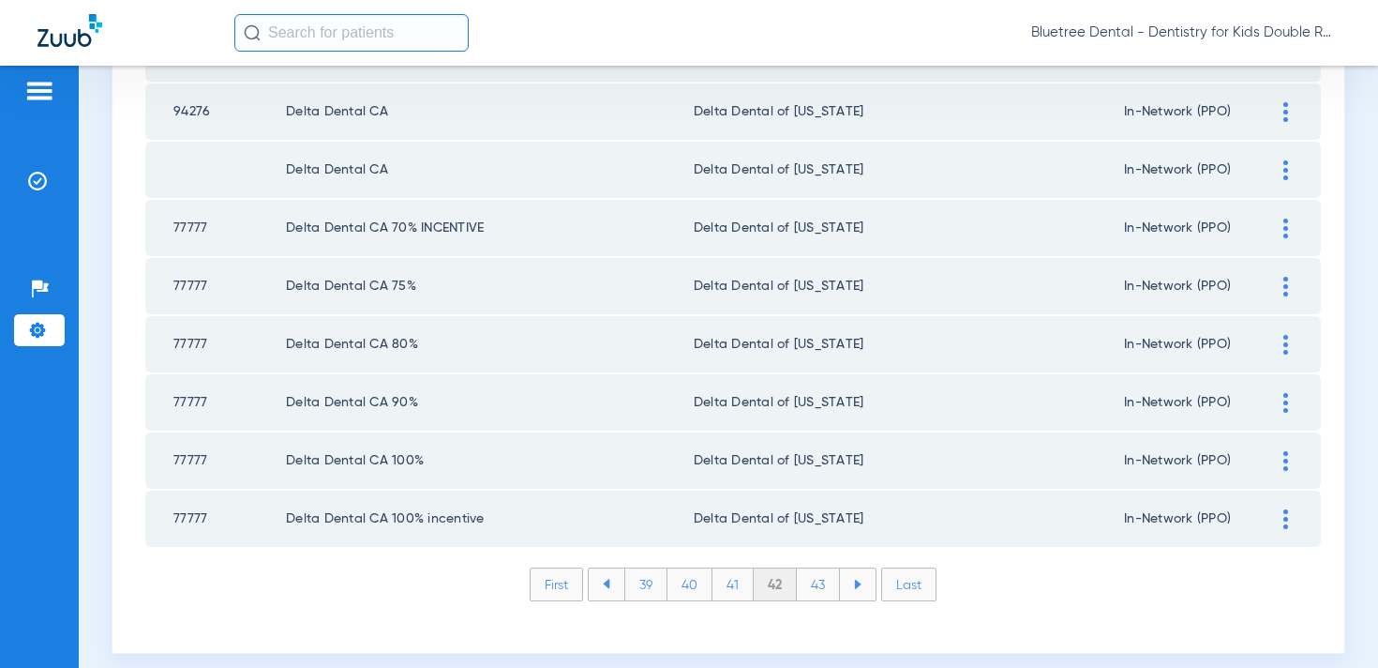
click at [824, 585] on li "43" at bounding box center [818, 584] width 43 height 32
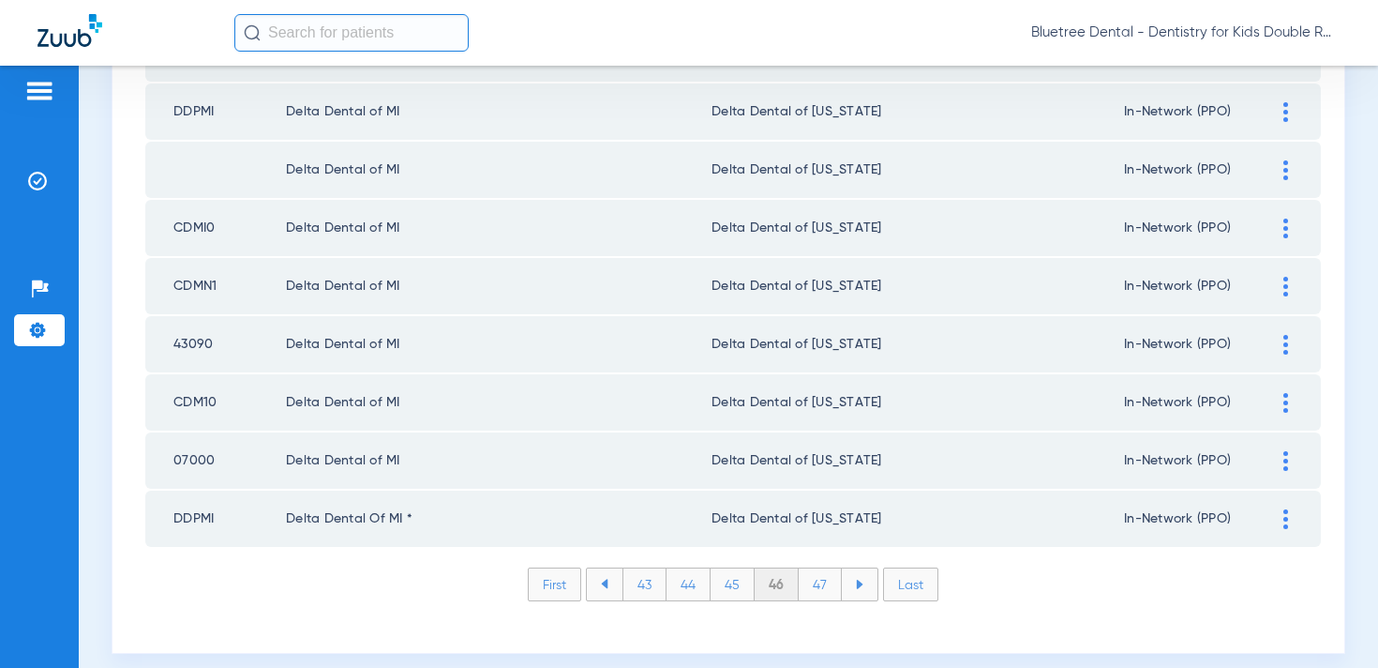
click at [824, 585] on li "47" at bounding box center [820, 584] width 43 height 32
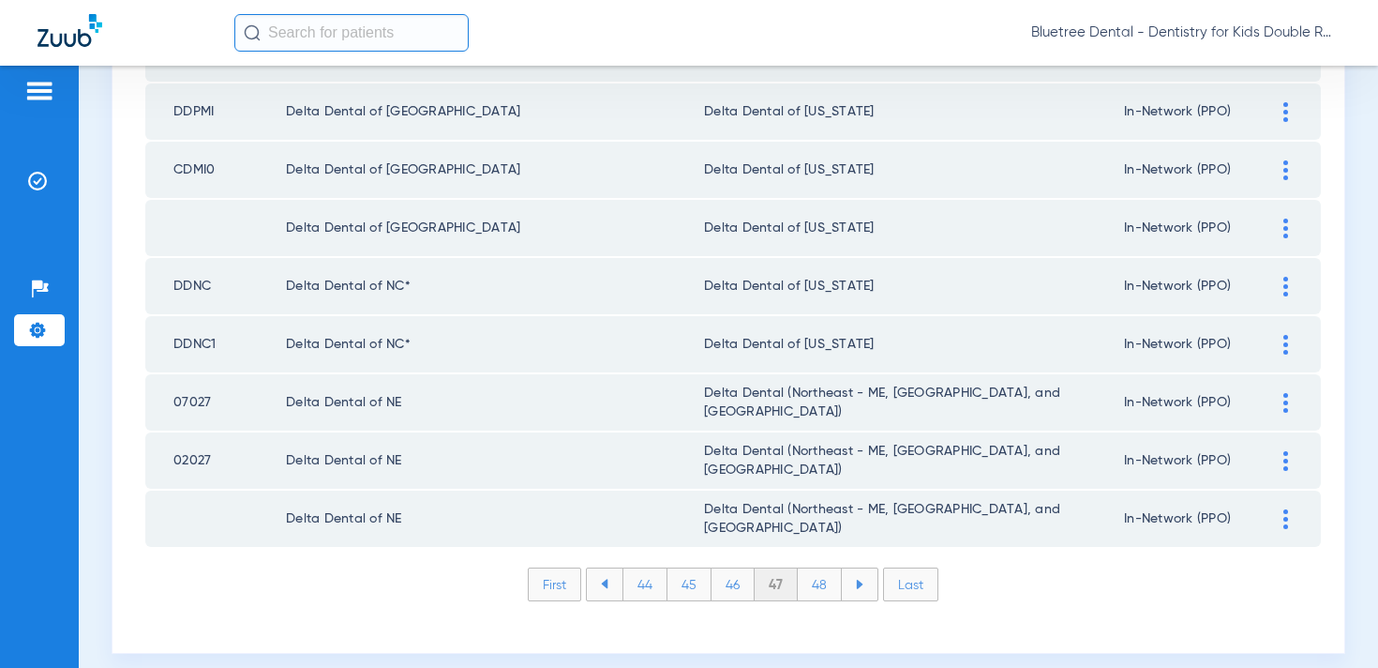
click at [824, 585] on li "48" at bounding box center [820, 584] width 44 height 32
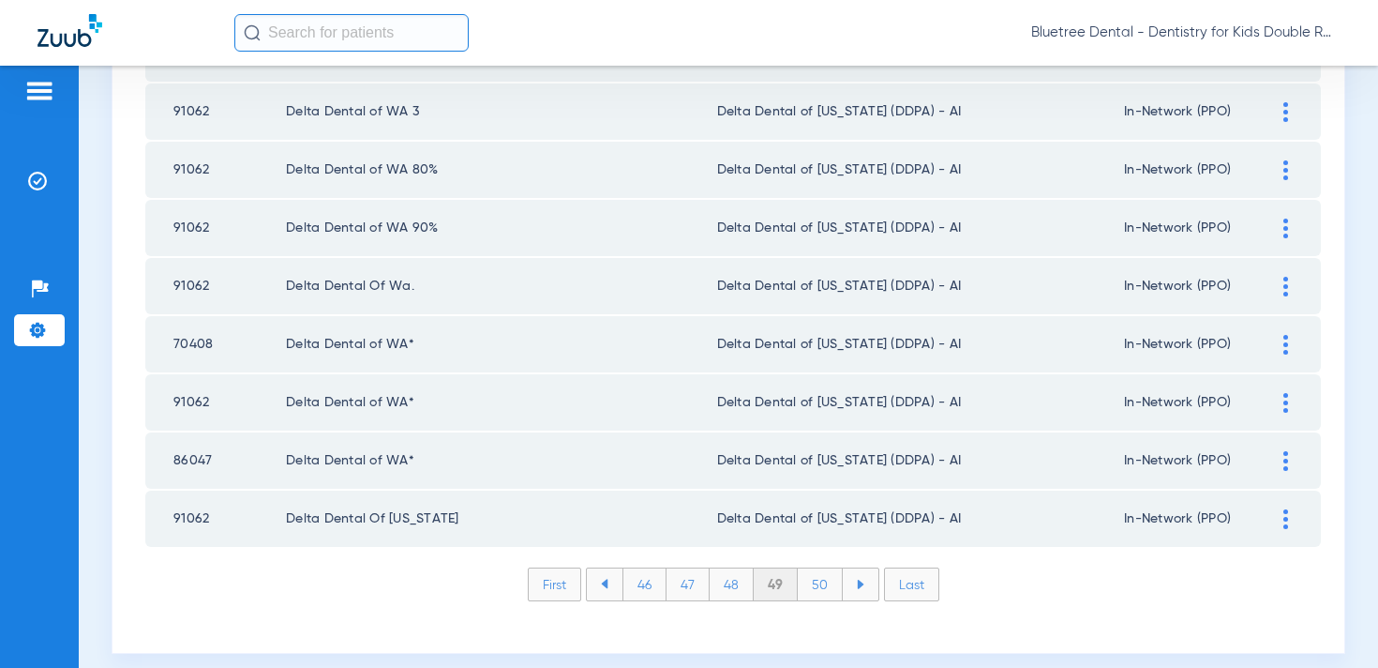
click at [824, 585] on li "50" at bounding box center [820, 584] width 45 height 32
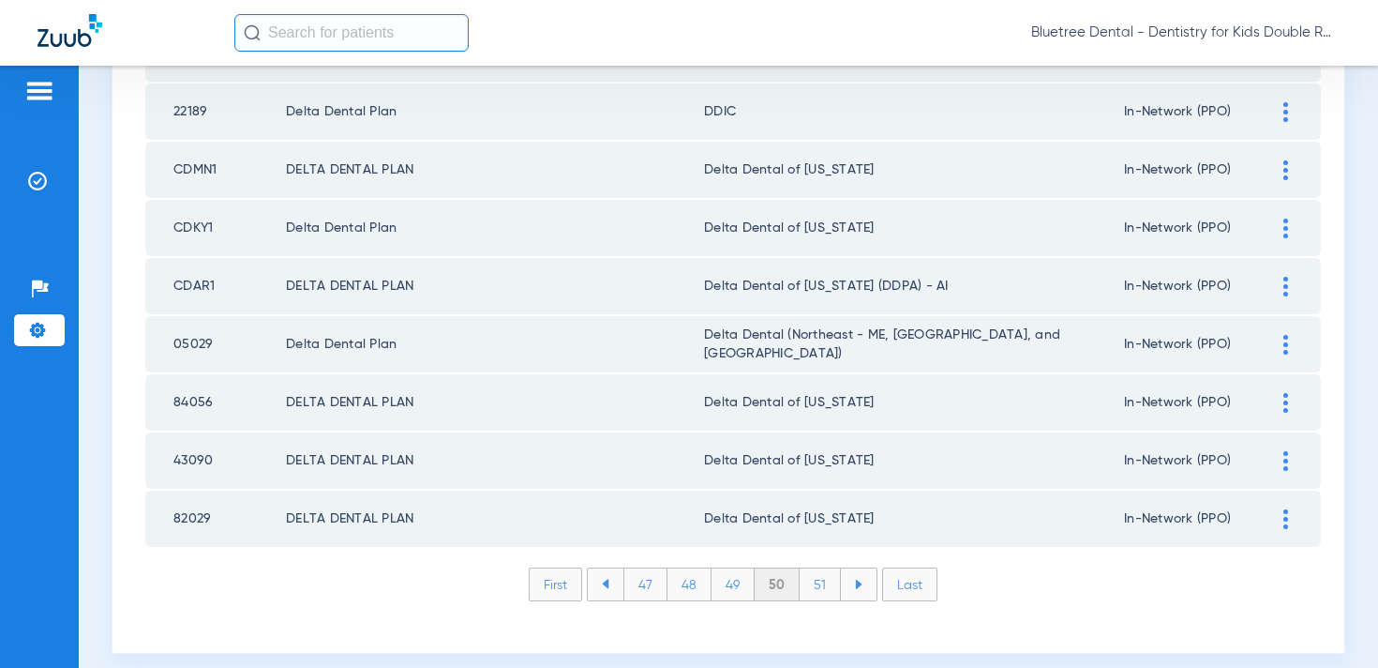
click at [824, 585] on li "51" at bounding box center [820, 584] width 41 height 32
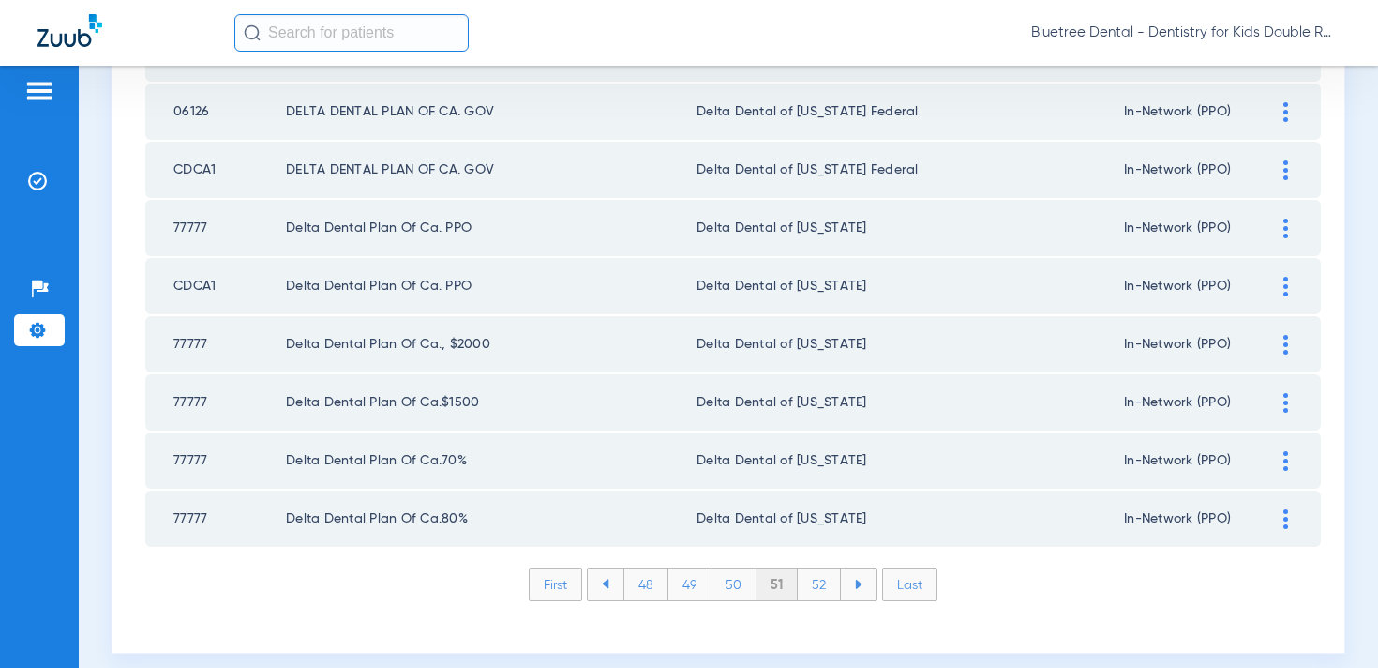
click at [824, 585] on li "52" at bounding box center [819, 584] width 43 height 32
click at [824, 585] on li "53" at bounding box center [819, 584] width 43 height 32
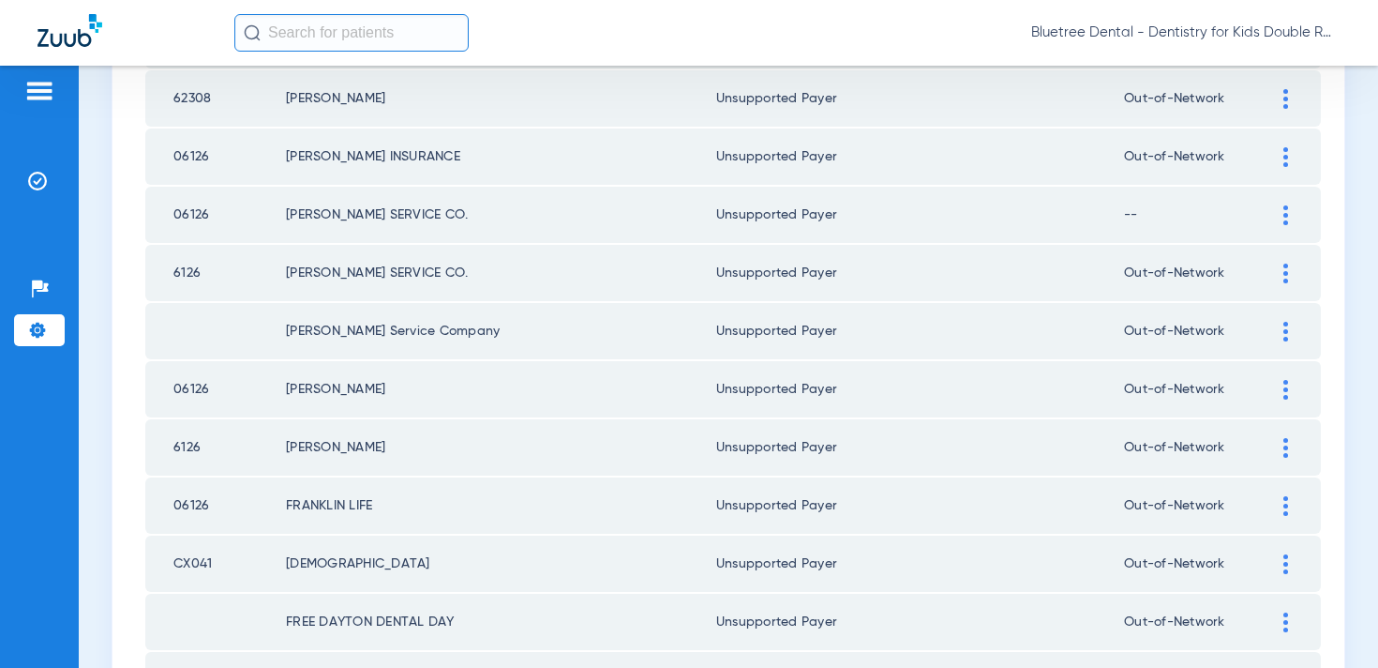
scroll to position [2741, 0]
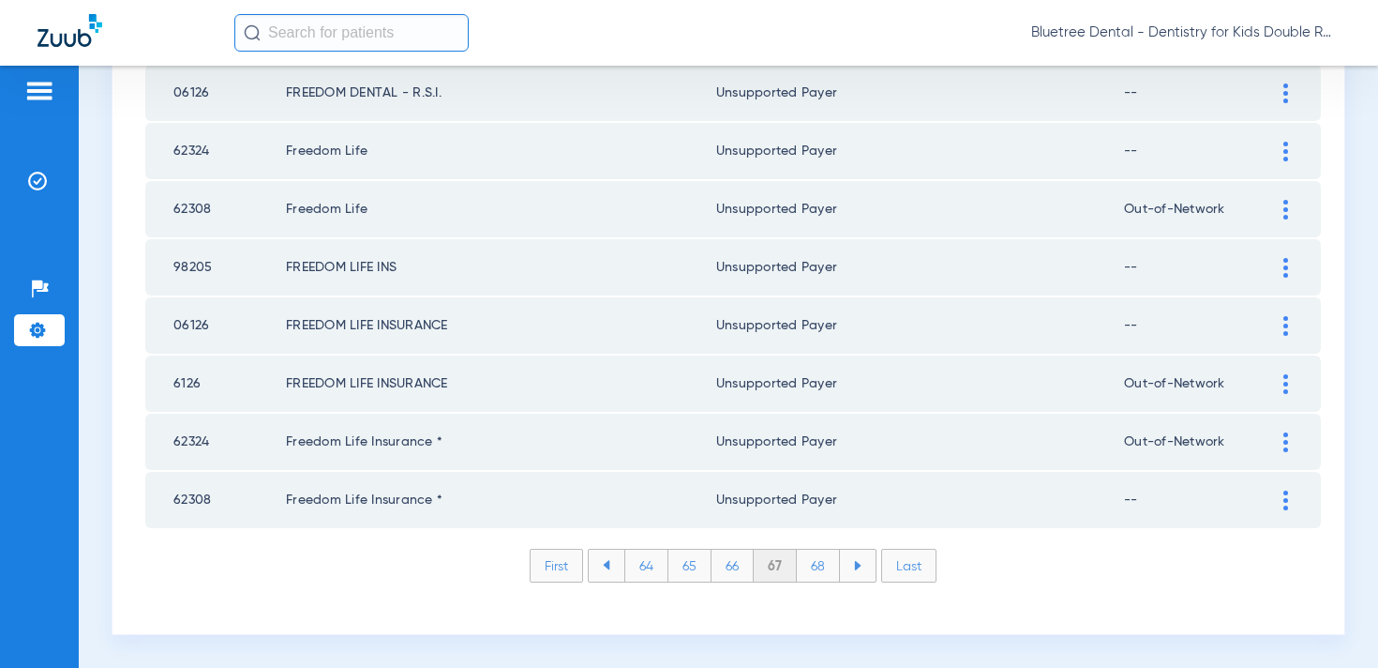
click at [729, 558] on li "66" at bounding box center [733, 565] width 42 height 32
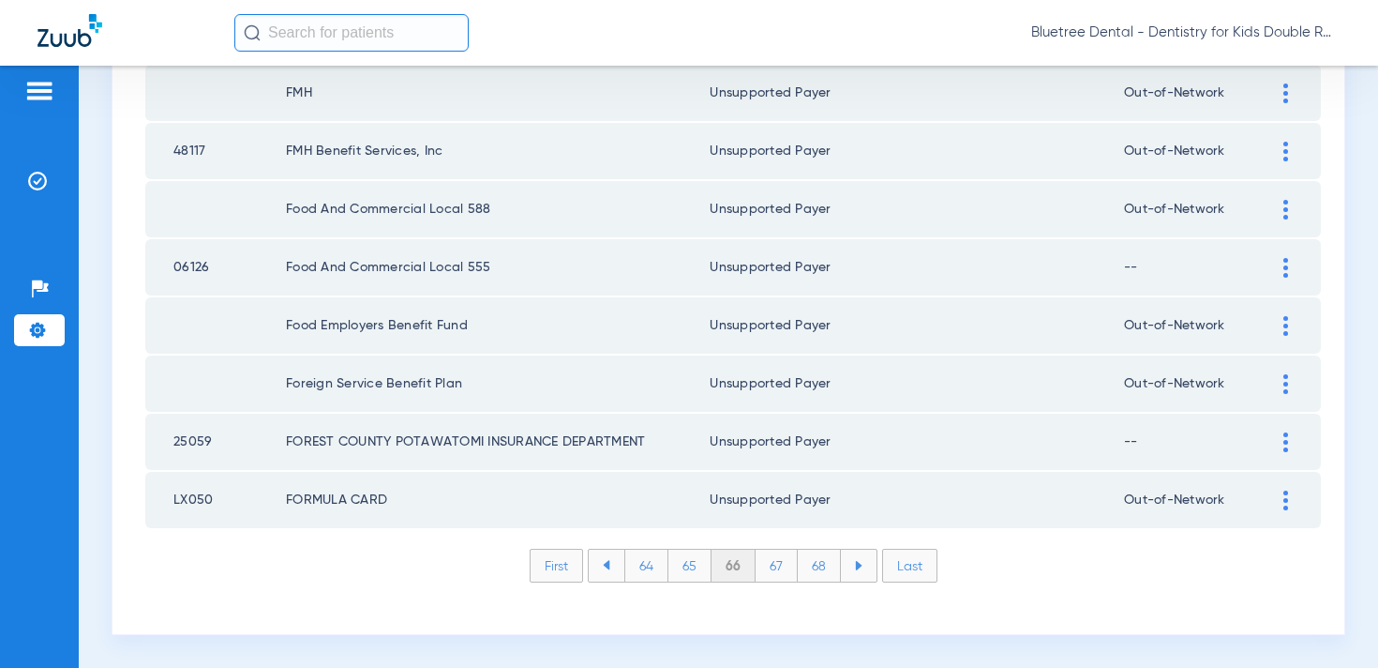
click at [696, 572] on li "65" at bounding box center [690, 565] width 43 height 32
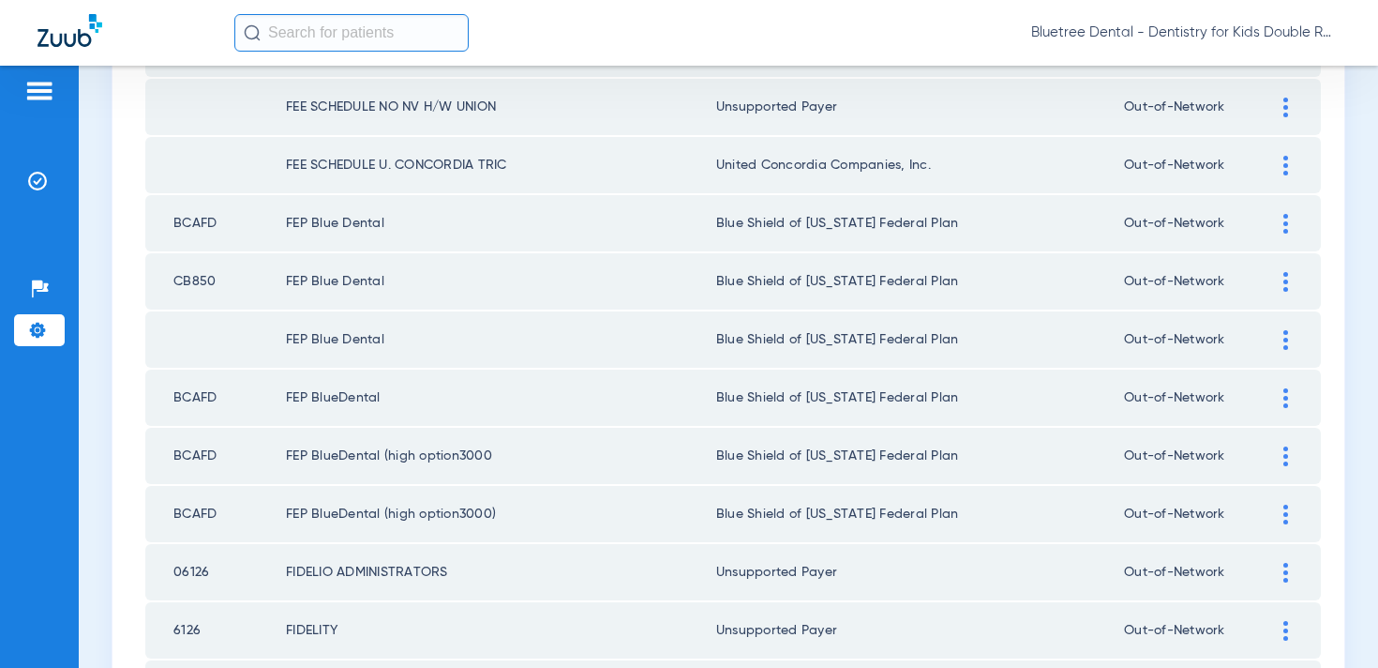
scroll to position [461, 0]
drag, startPoint x: 283, startPoint y: 218, endPoint x: 398, endPoint y: 224, distance: 114.5
click at [398, 224] on tr "BCAFD FEP Blue Dental Blue Shield of California Federal Plan Out-of-Network" at bounding box center [733, 221] width 1176 height 56
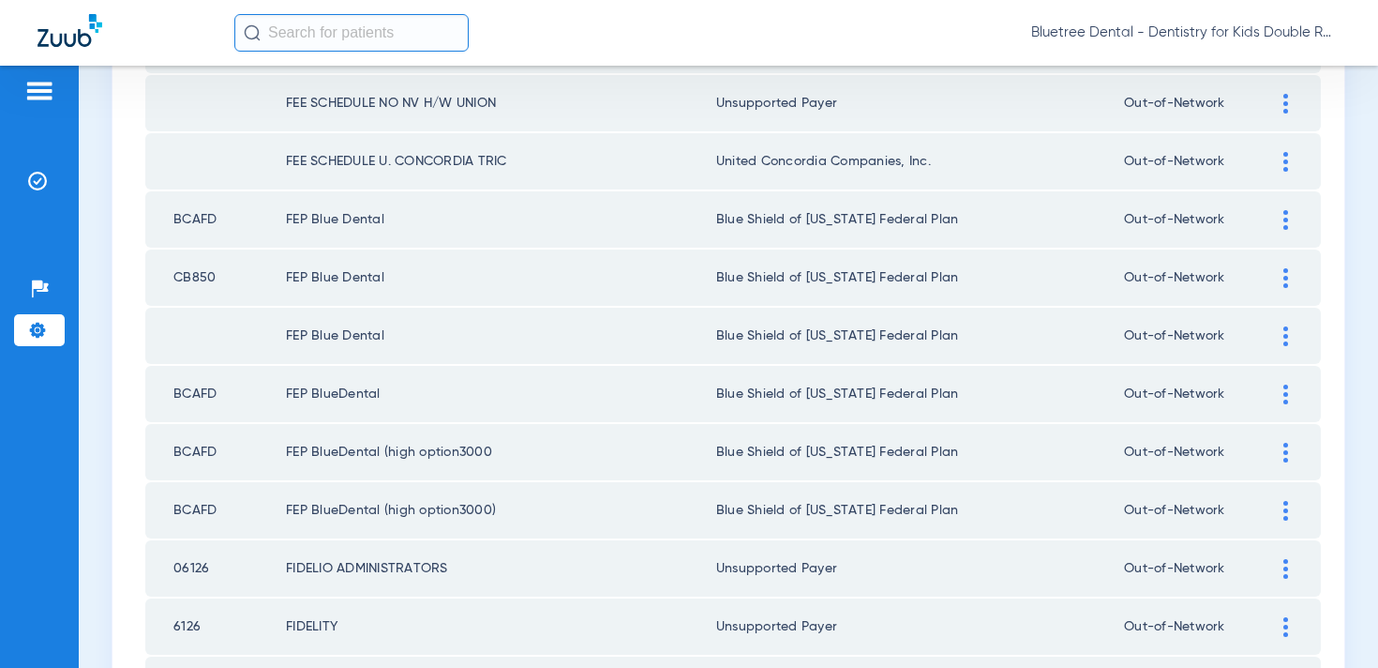
scroll to position [477, 0]
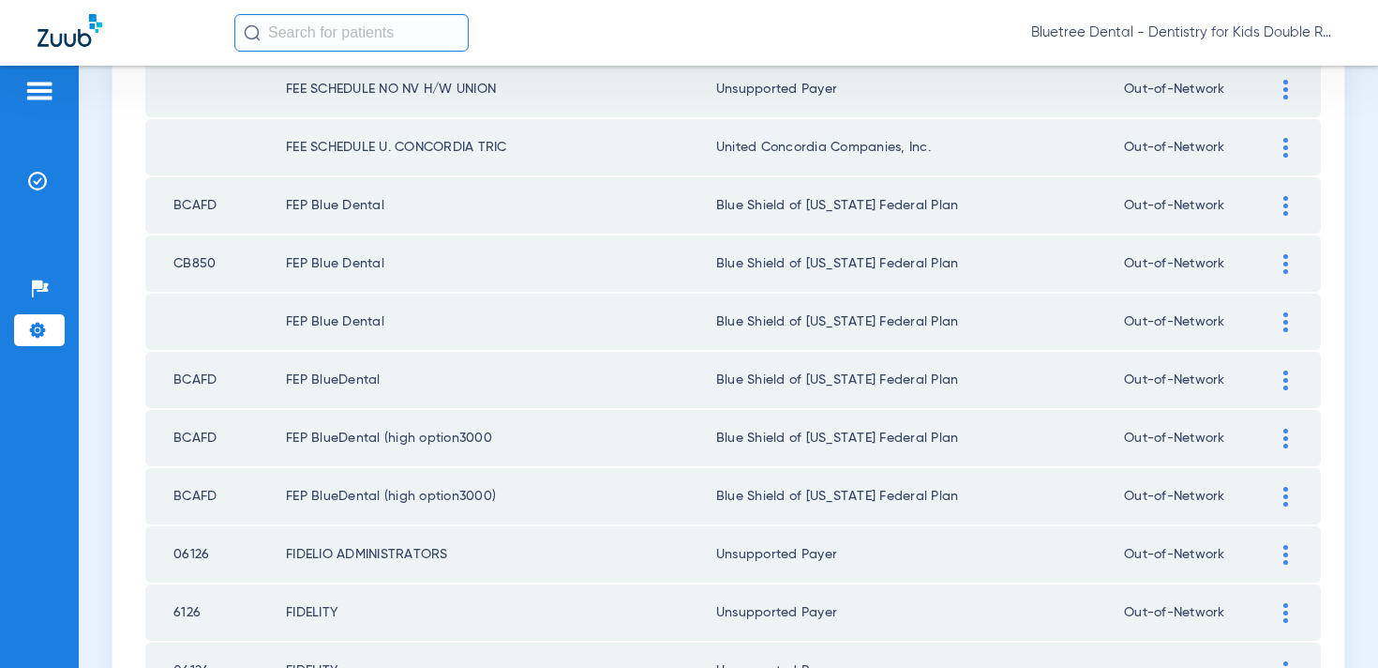
click at [310, 264] on td "FEP Blue Dental" at bounding box center [501, 263] width 430 height 56
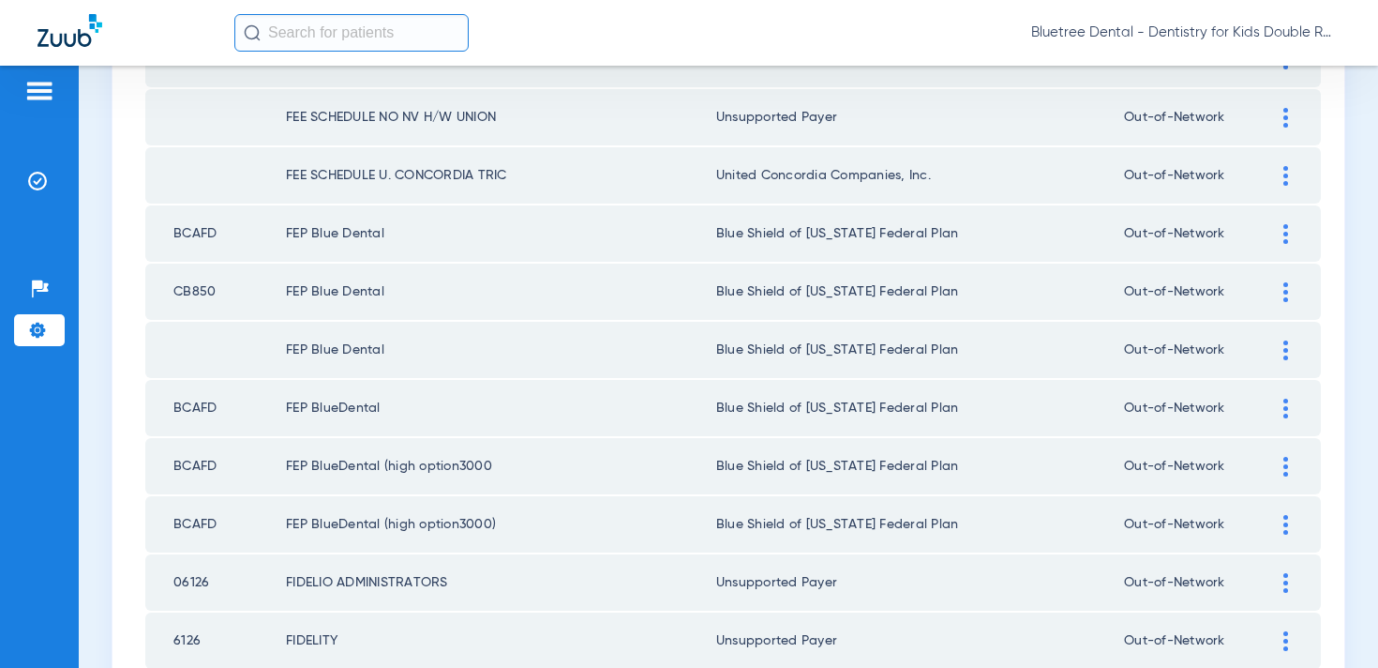
scroll to position [444, 0]
